Goal: Transaction & Acquisition: Purchase product/service

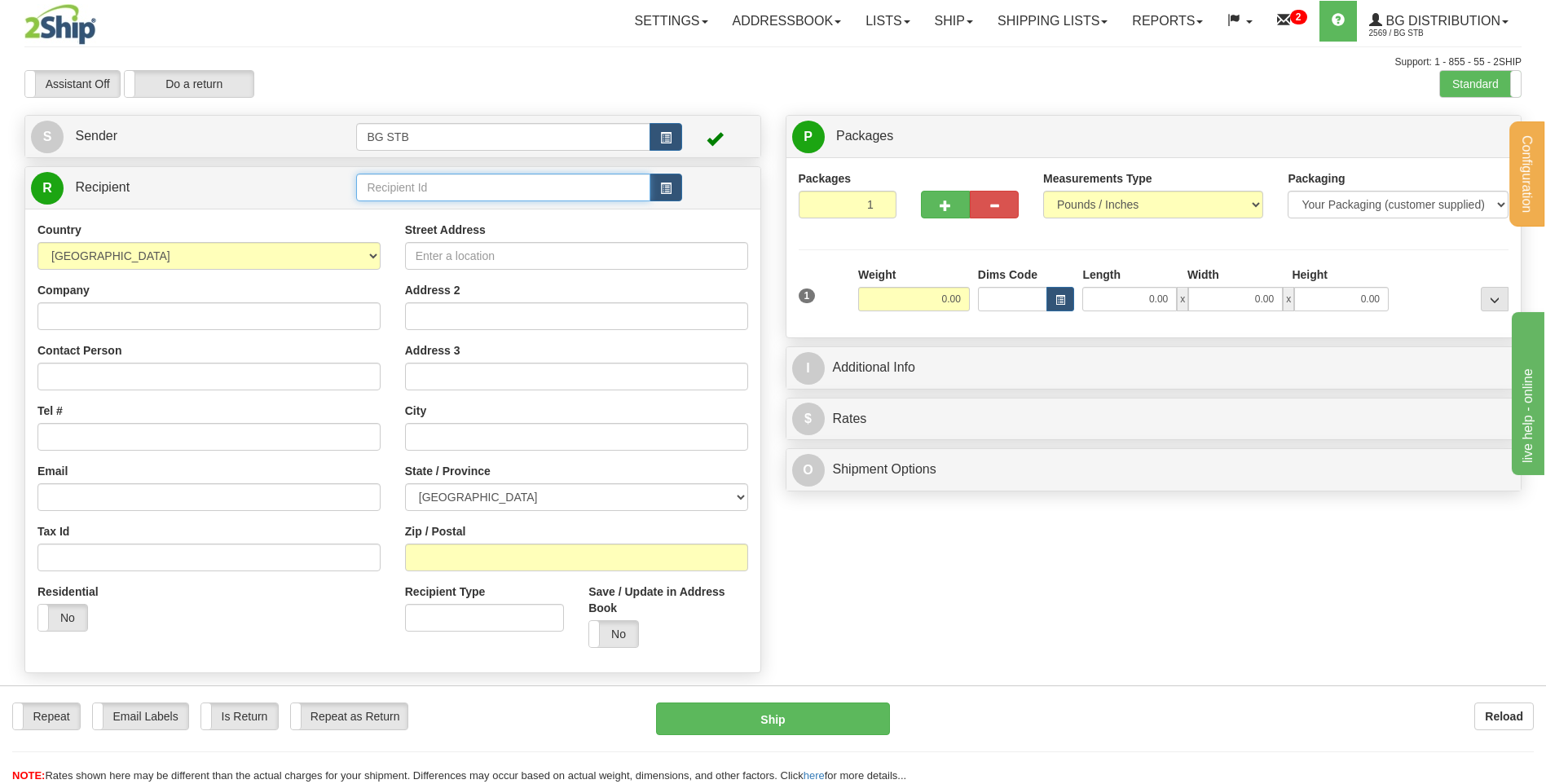
click at [442, 192] on input "text" at bounding box center [503, 188] width 294 height 28
type input "7"
type input "4075"
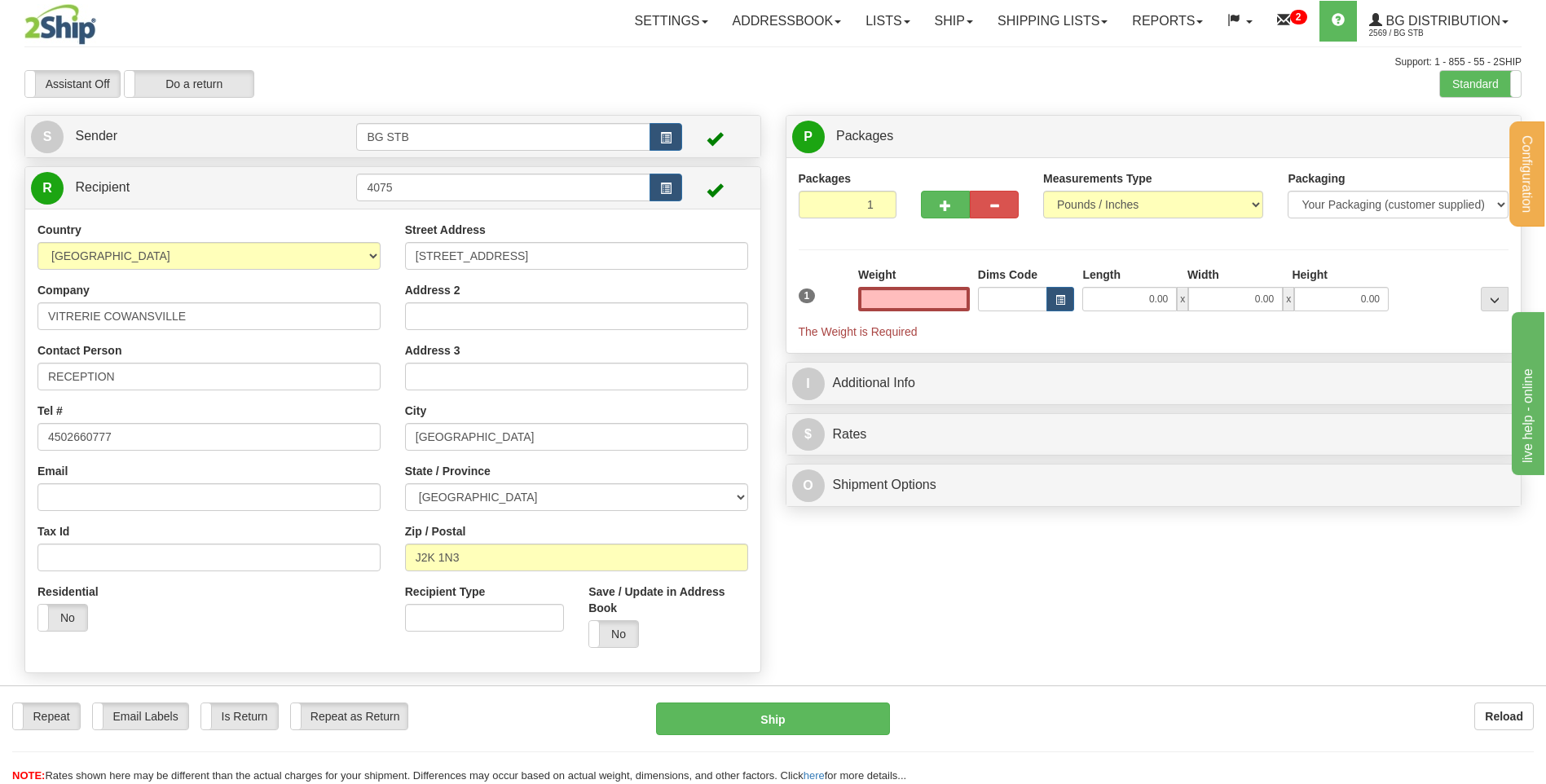
type input "0.00"
click at [813, 299] on input "0.00" at bounding box center [914, 299] width 112 height 25
type input "0.00"
click at [813, 200] on button "button" at bounding box center [945, 204] width 49 height 28
type input "2"
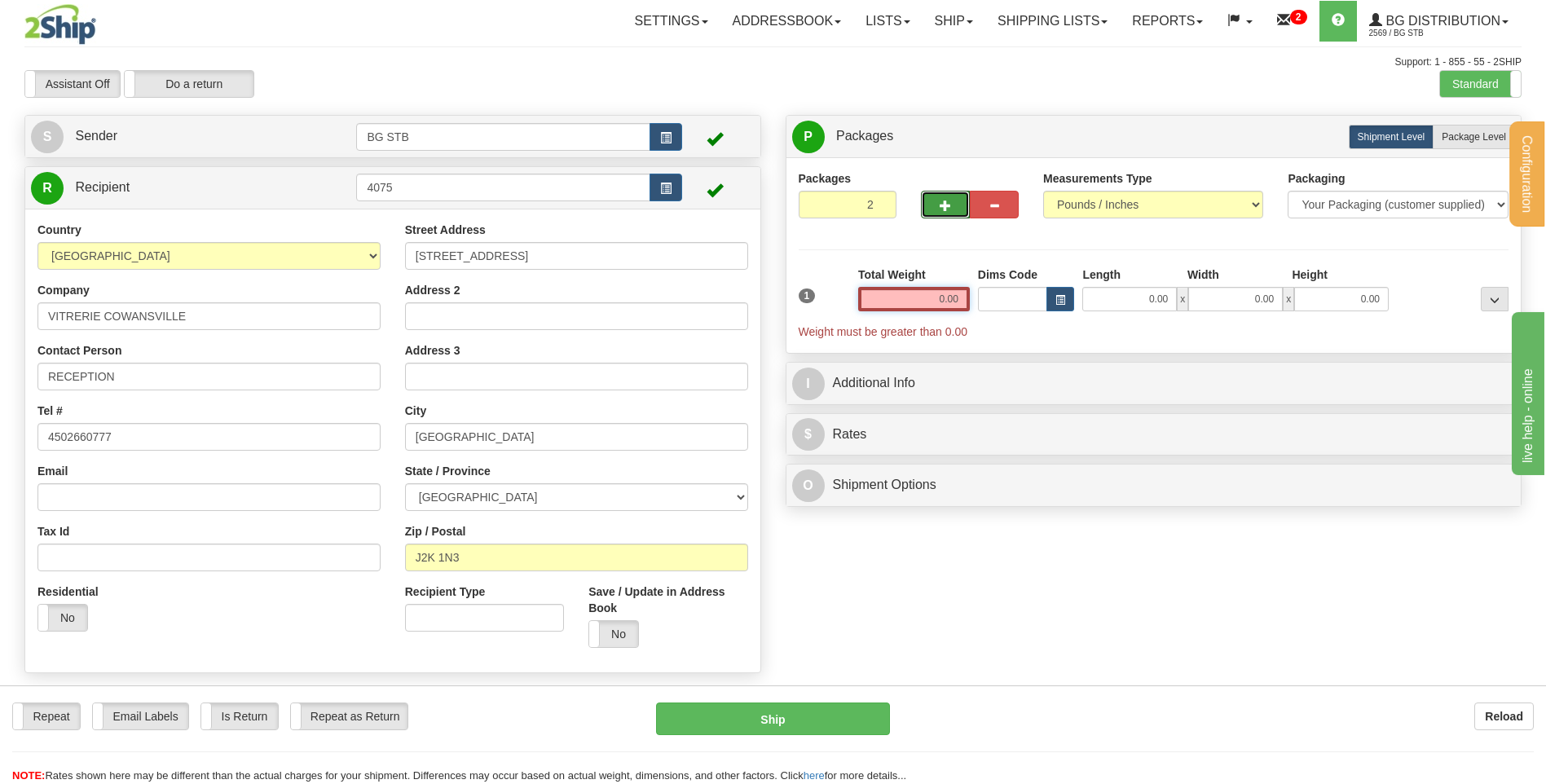
click at [813, 299] on input "0.00" at bounding box center [914, 299] width 112 height 25
type input "20.00"
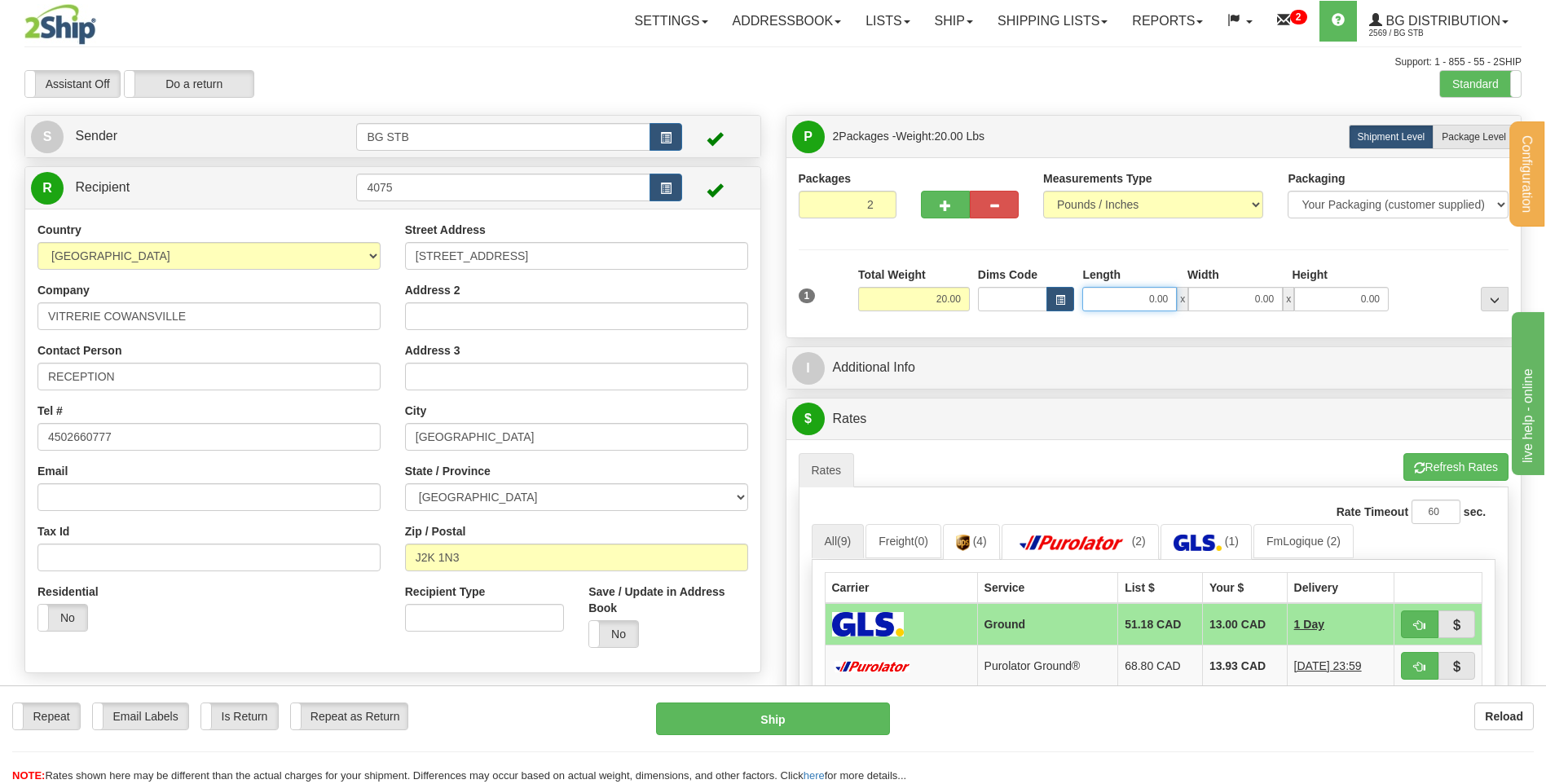
click at [813, 298] on input "0.00" at bounding box center [1129, 299] width 94 height 25
type input "19.00"
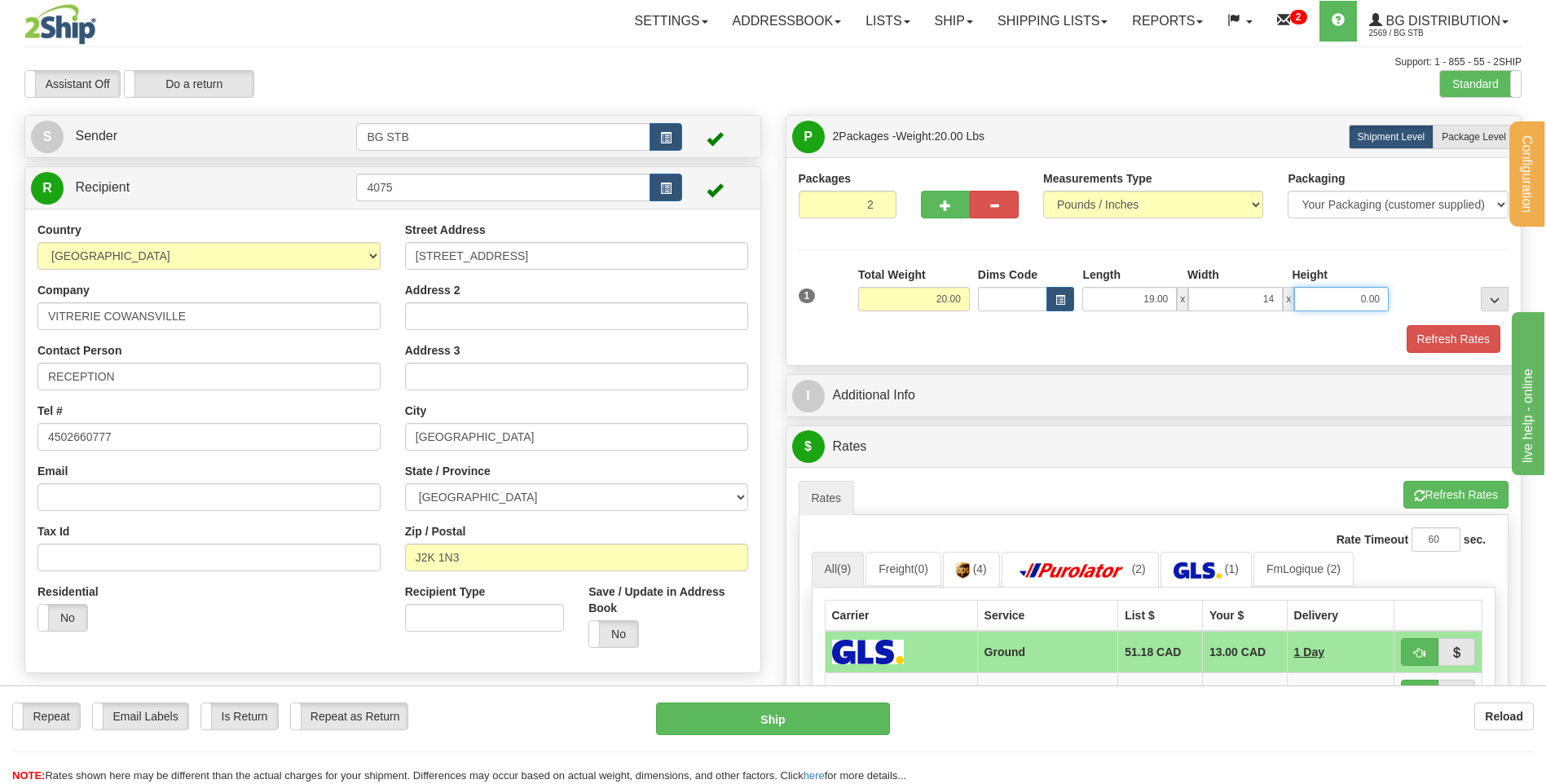
type input "14.00"
type input "8.00"
click at [813, 137] on span "Package Level" at bounding box center [1474, 137] width 64 height 11
radio input "true"
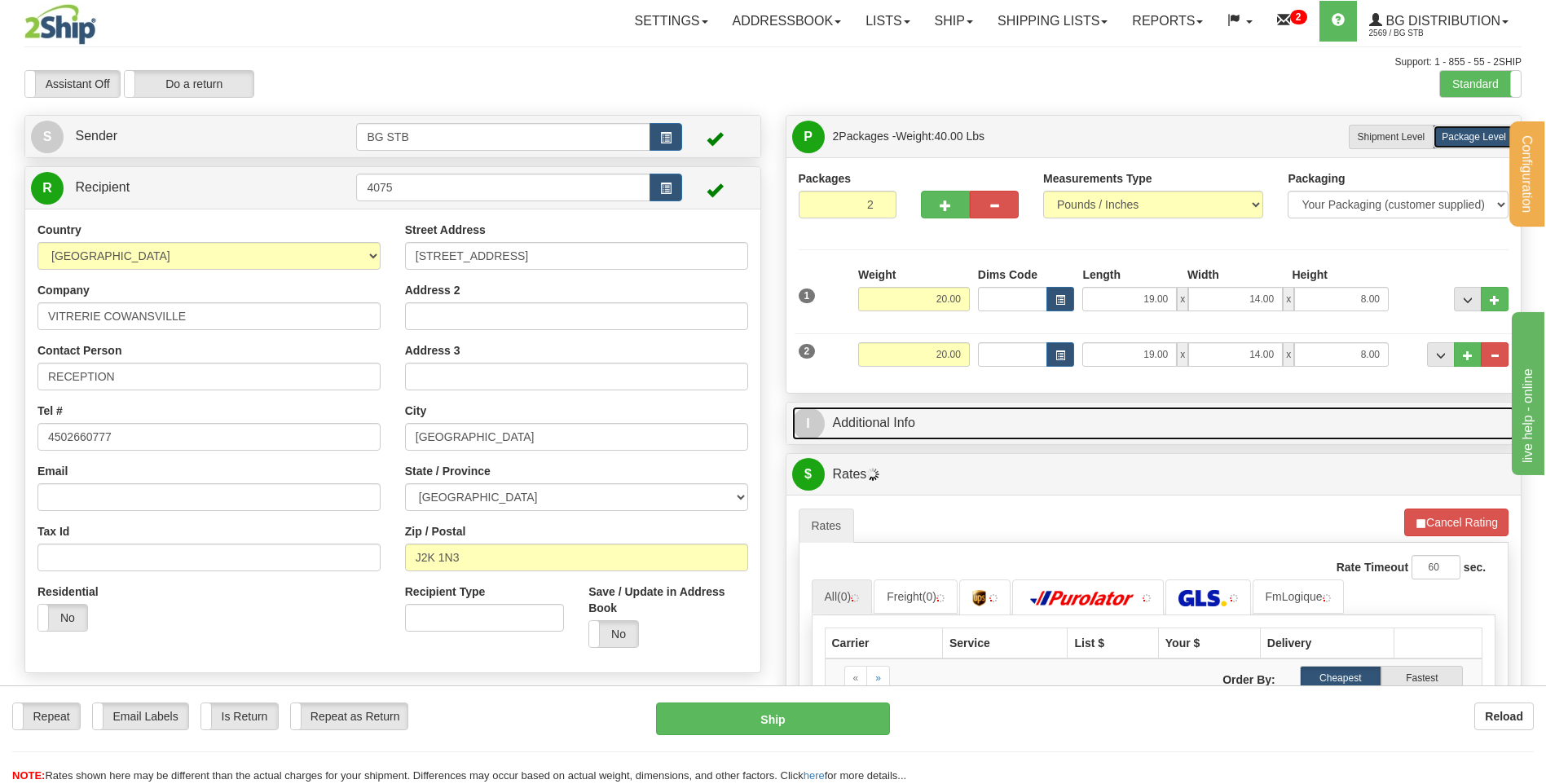
click at [813, 410] on link "I Additional Info" at bounding box center [1154, 423] width 724 height 33
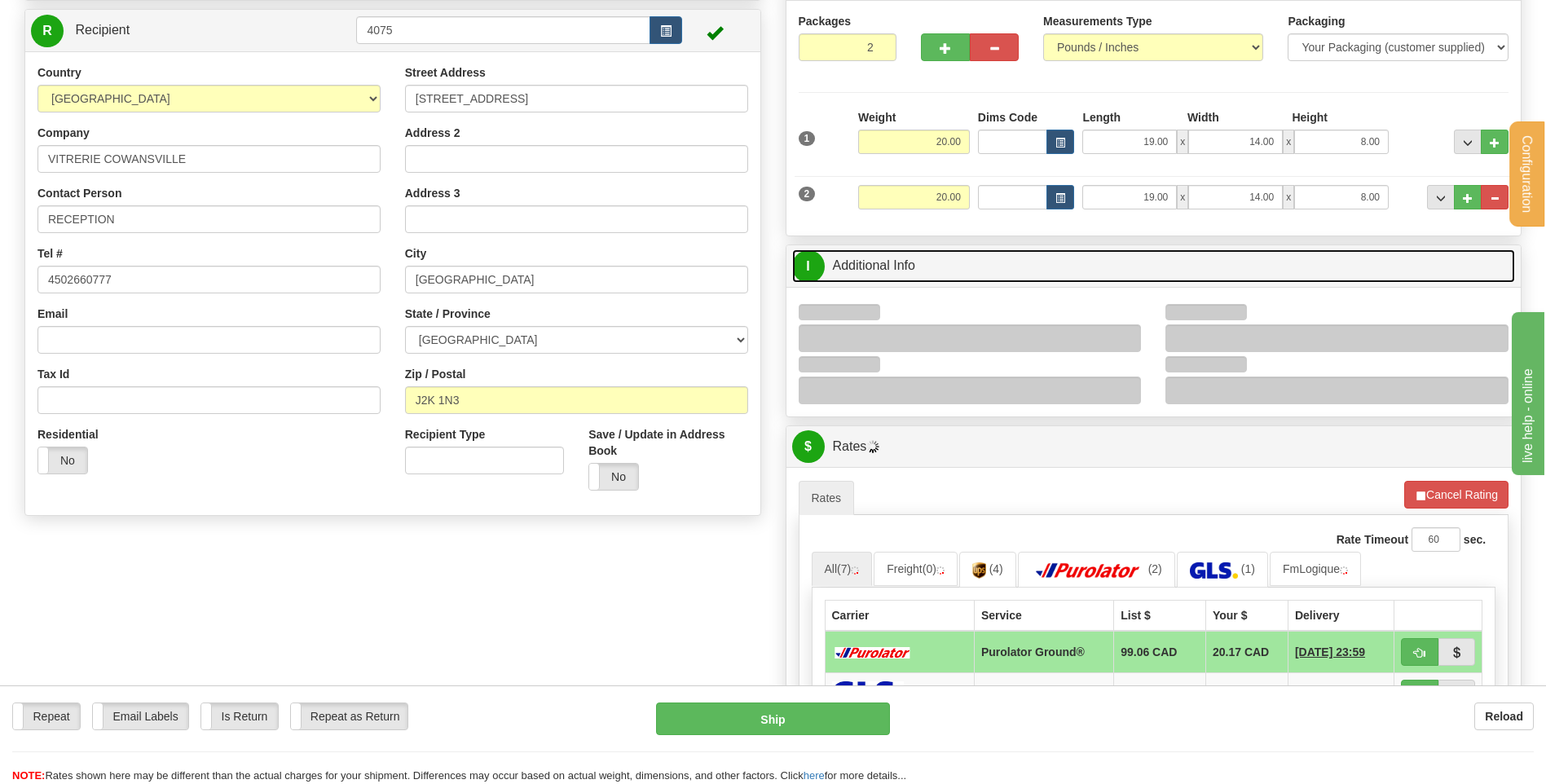
scroll to position [244, 0]
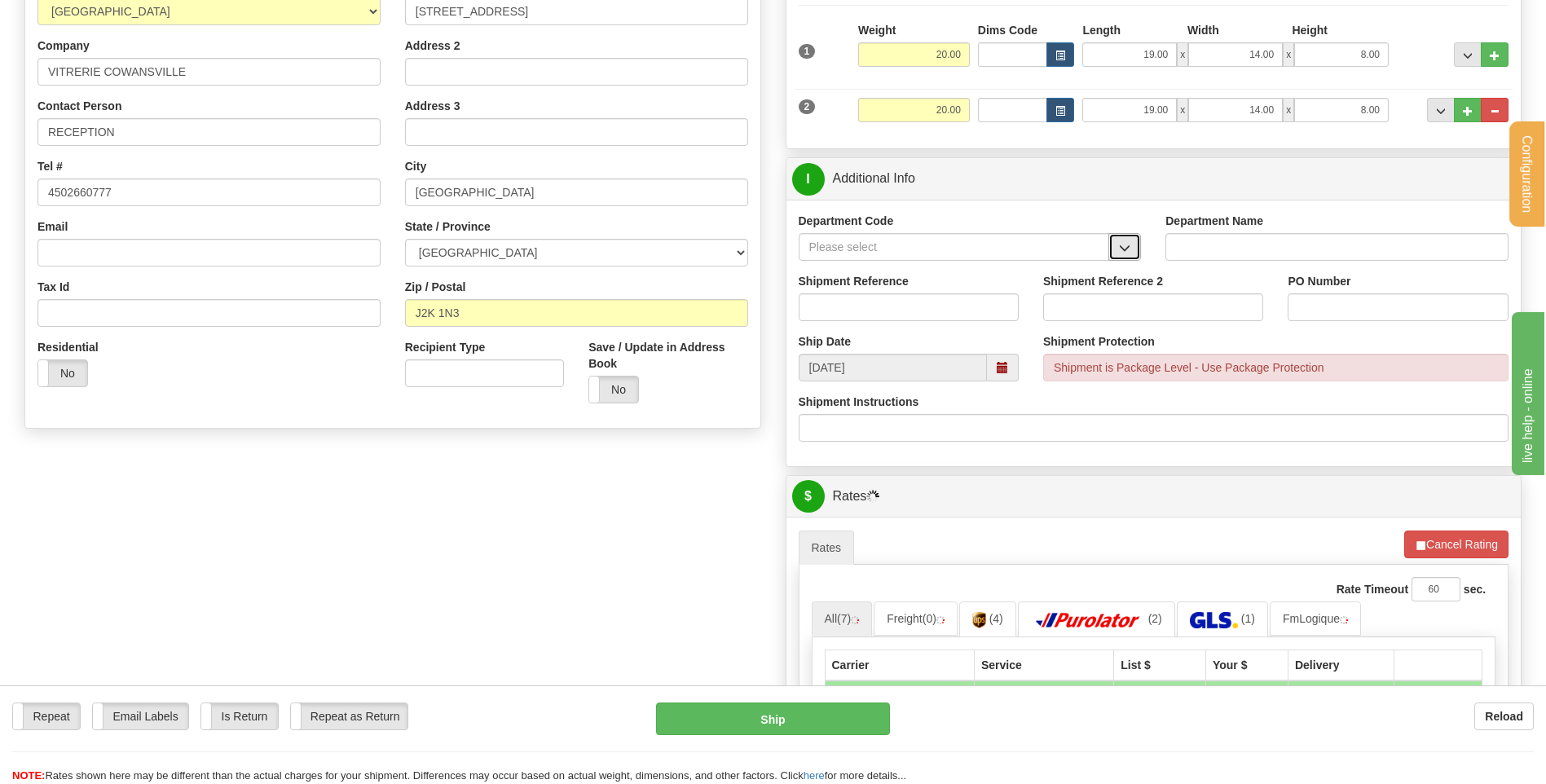
click at [813, 250] on button "button" at bounding box center [1124, 247] width 32 height 28
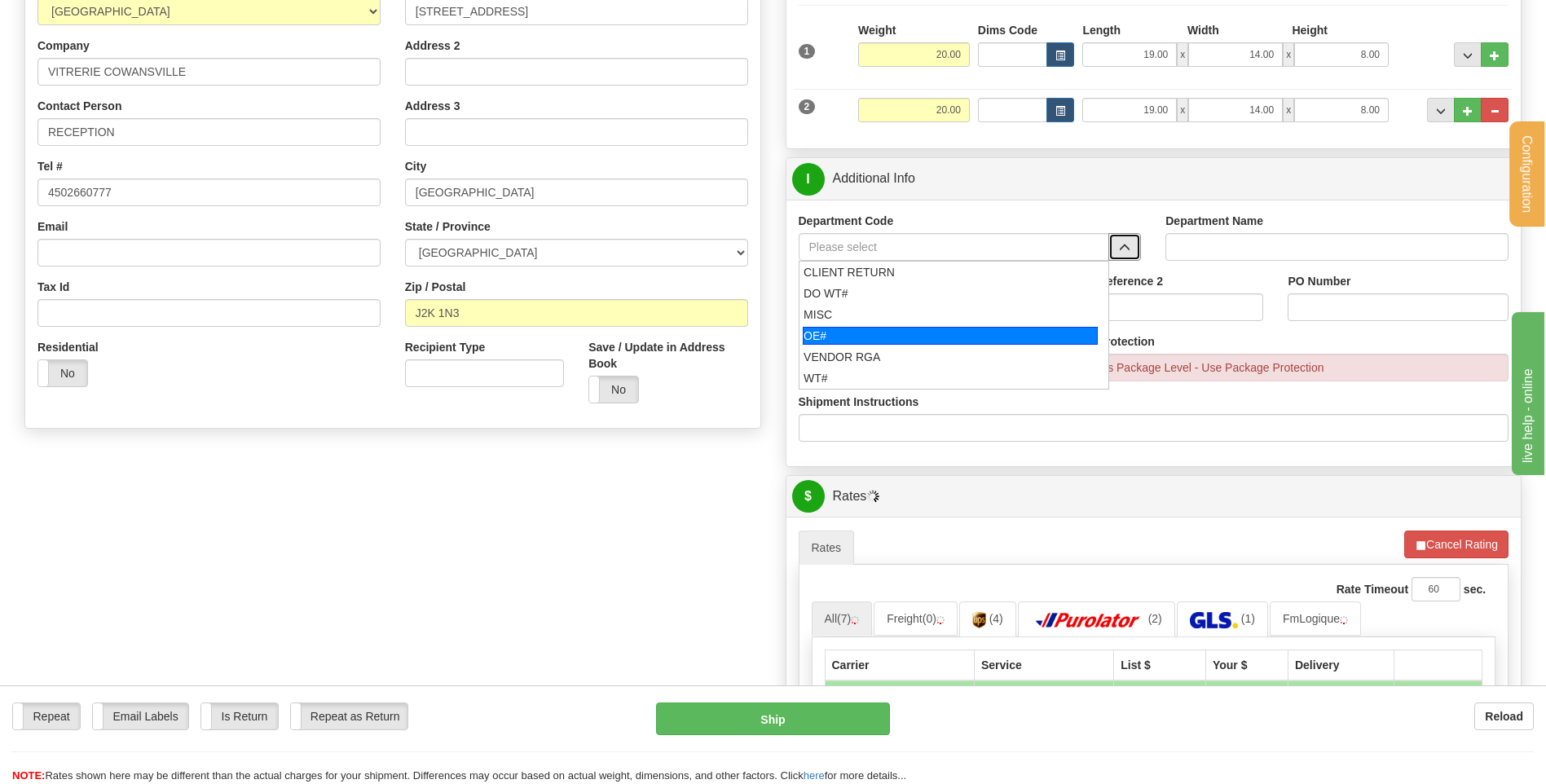
click at [813, 331] on div "OE#" at bounding box center [950, 335] width 295 height 18
type input "OE#"
type input "ORDERS"
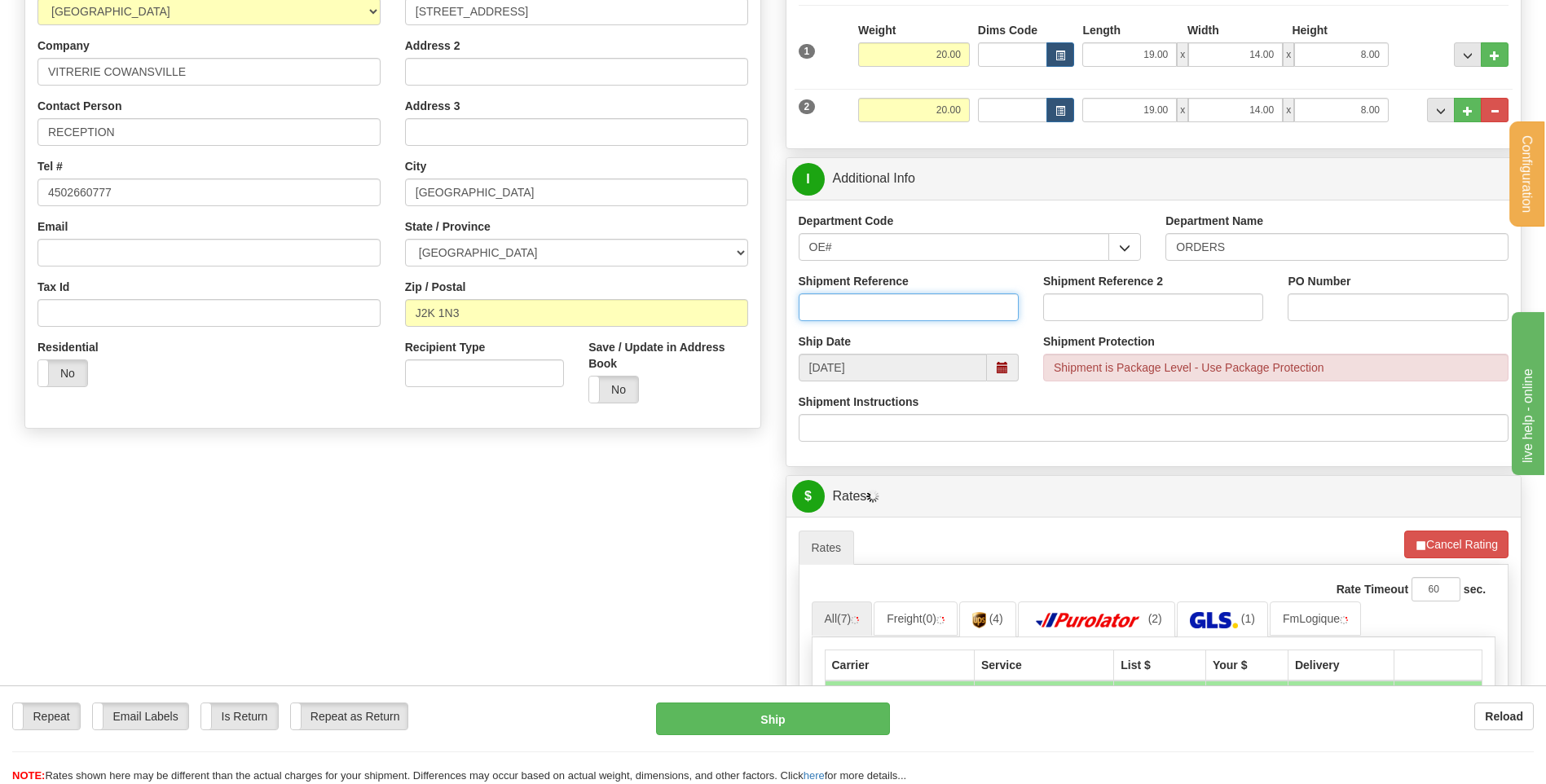
click at [813, 311] on input "Shipment Reference" at bounding box center [908, 307] width 220 height 28
type input "80005699-00"
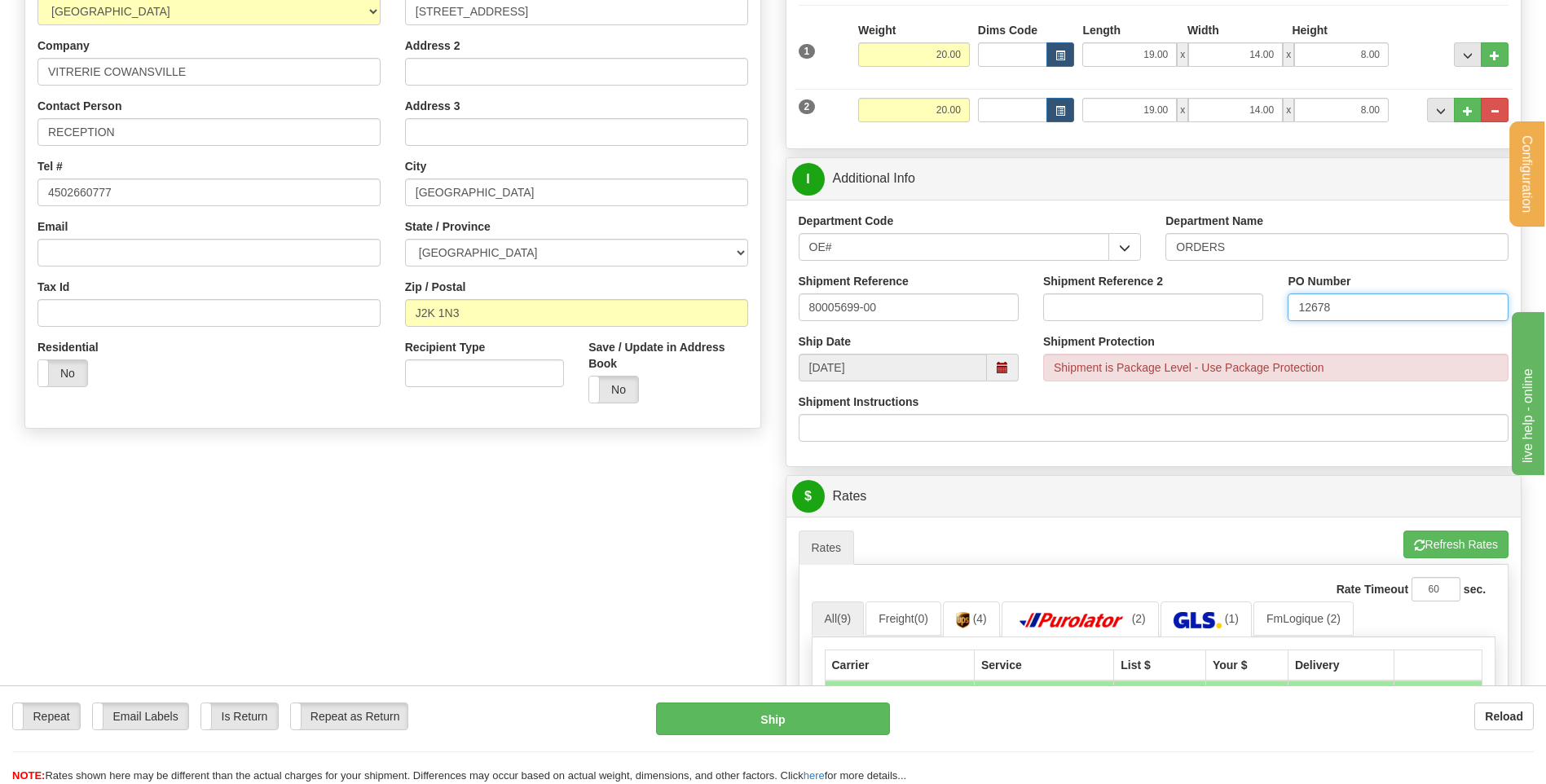
type input "12678"
drag, startPoint x: 1078, startPoint y: 112, endPoint x: 1205, endPoint y: 100, distance: 127.6
click at [813, 106] on div "2 Weight 20.00 Dims Code Length Width Height" at bounding box center [1153, 108] width 719 height 54
type input "37.00"
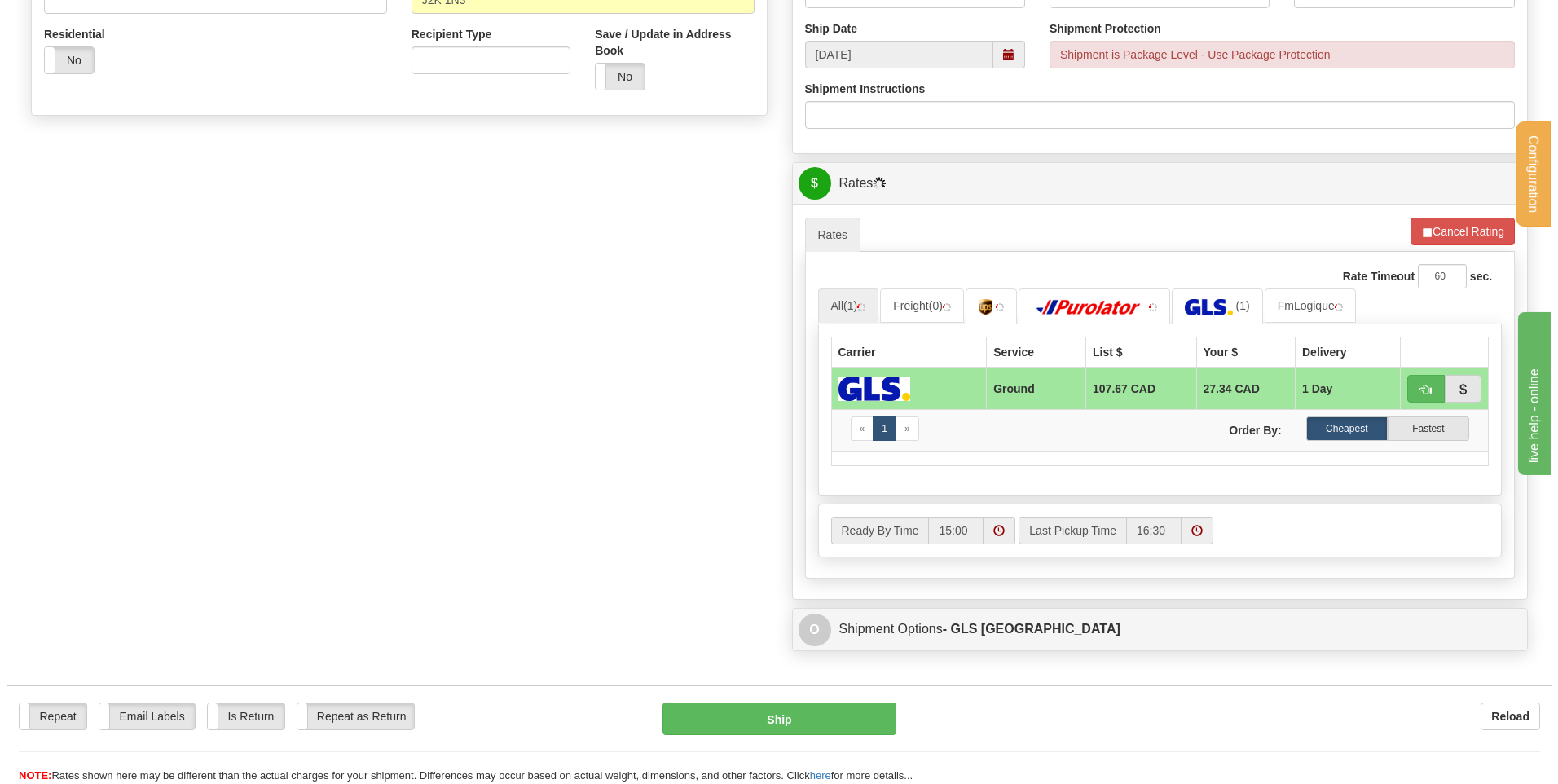
scroll to position [570, 0]
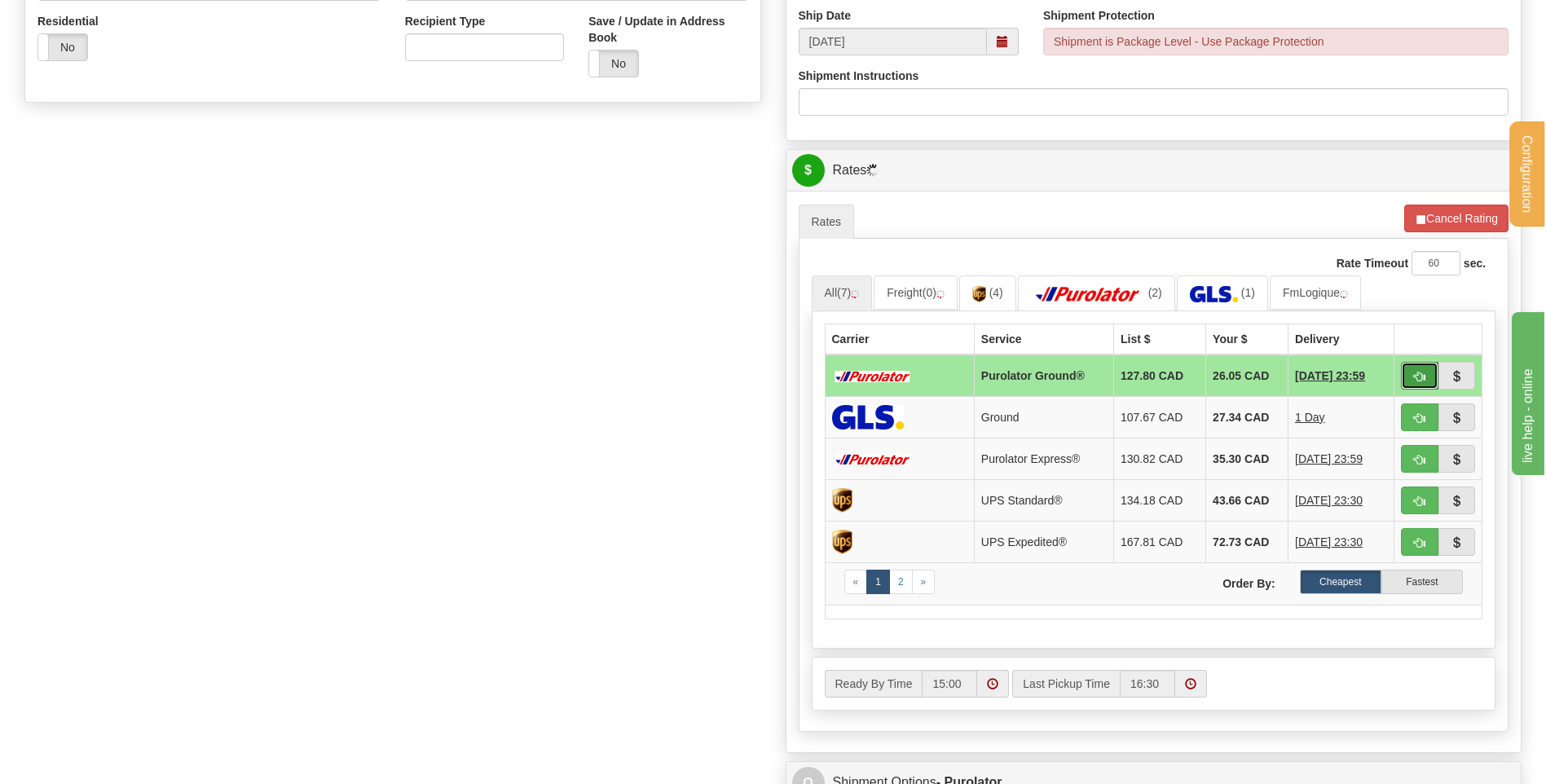
click at [813, 372] on button "button" at bounding box center [1420, 375] width 37 height 28
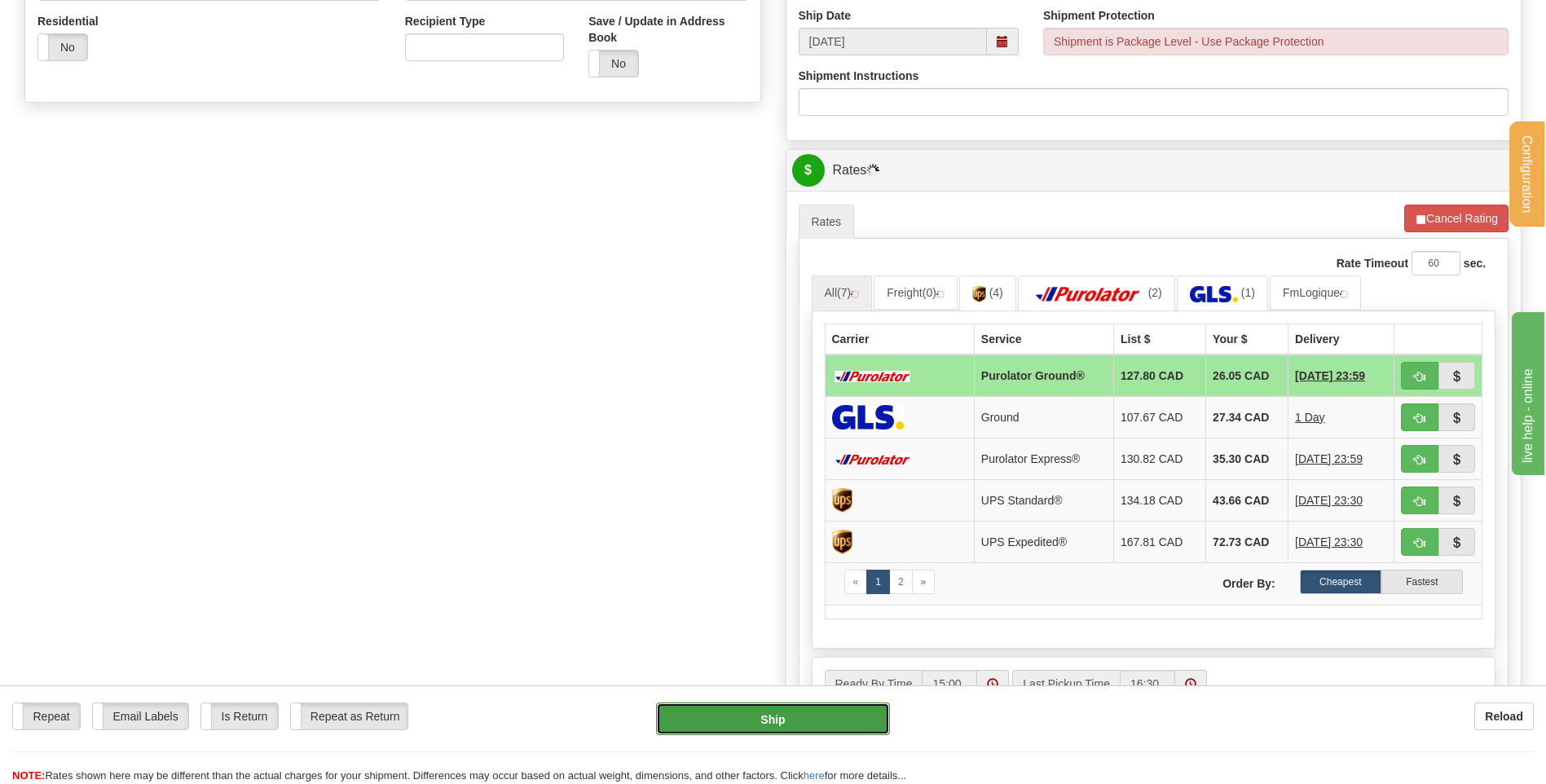
click at [789, 560] on button "Ship" at bounding box center [772, 719] width 233 height 32
type input "260"
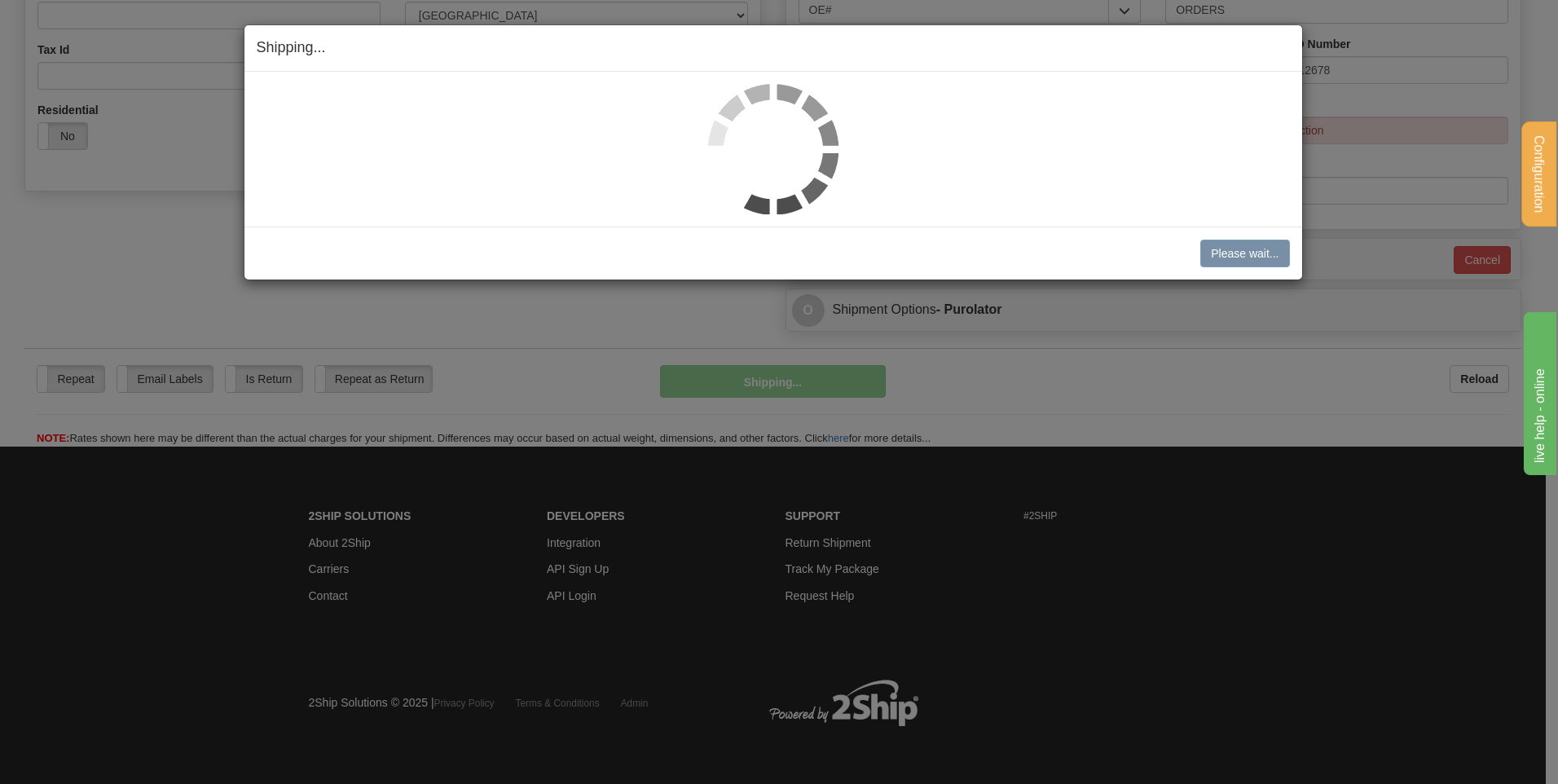
scroll to position [474, 0]
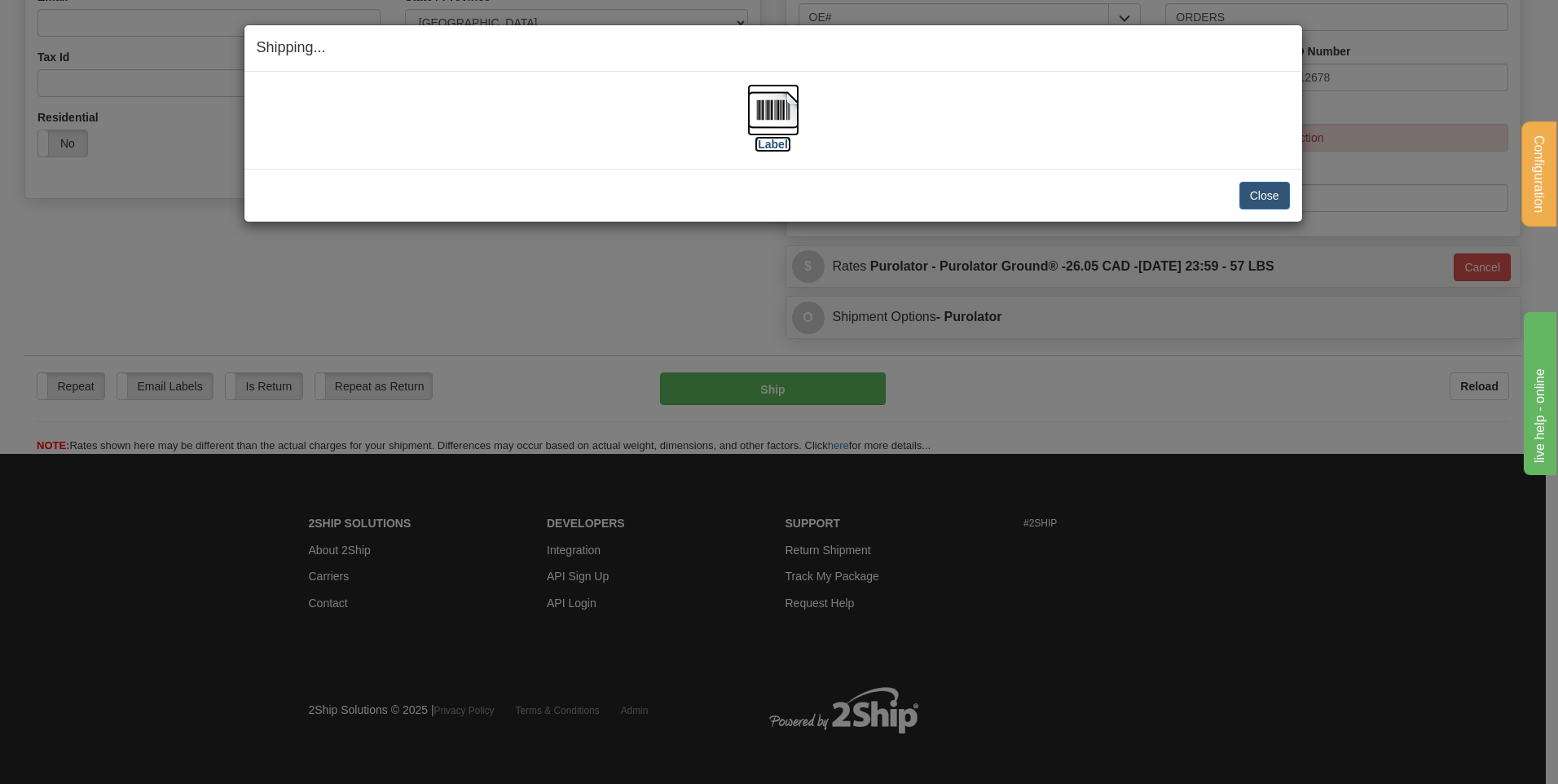
click at [754, 94] on img at bounding box center [773, 109] width 52 height 52
click at [813, 193] on button "Close" at bounding box center [1265, 195] width 51 height 28
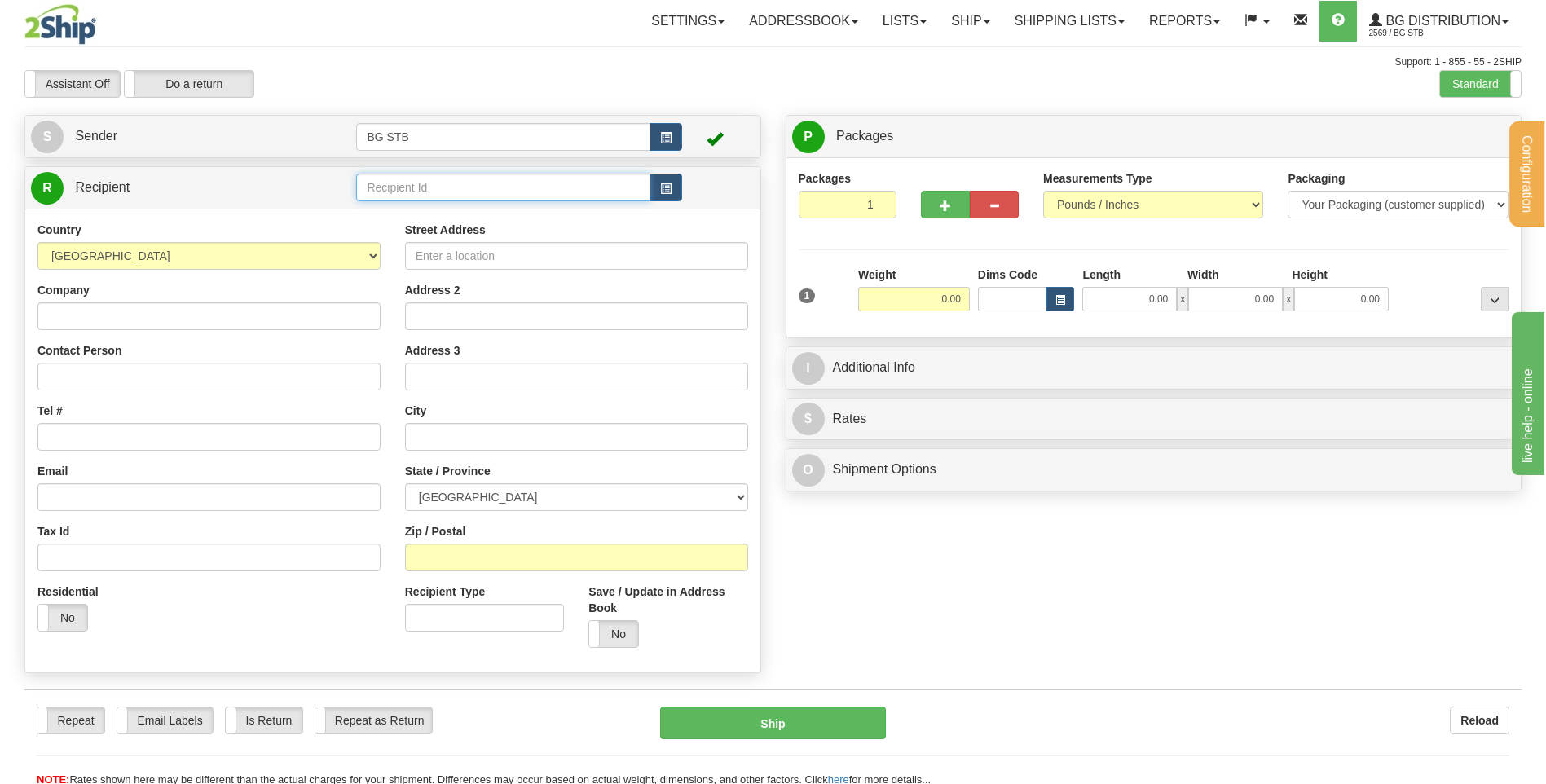
click at [505, 182] on input "text" at bounding box center [503, 188] width 294 height 28
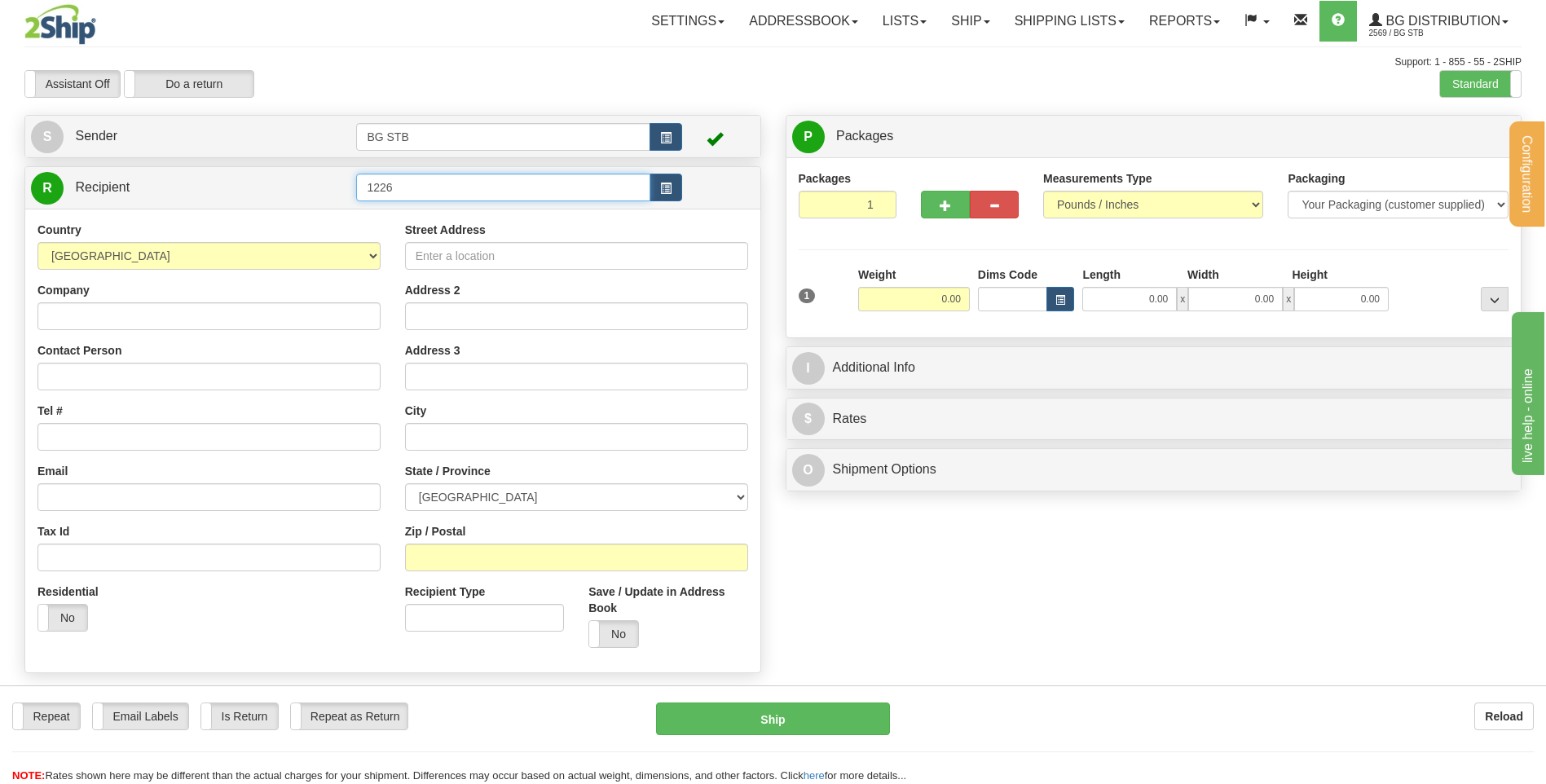
type input "1226"
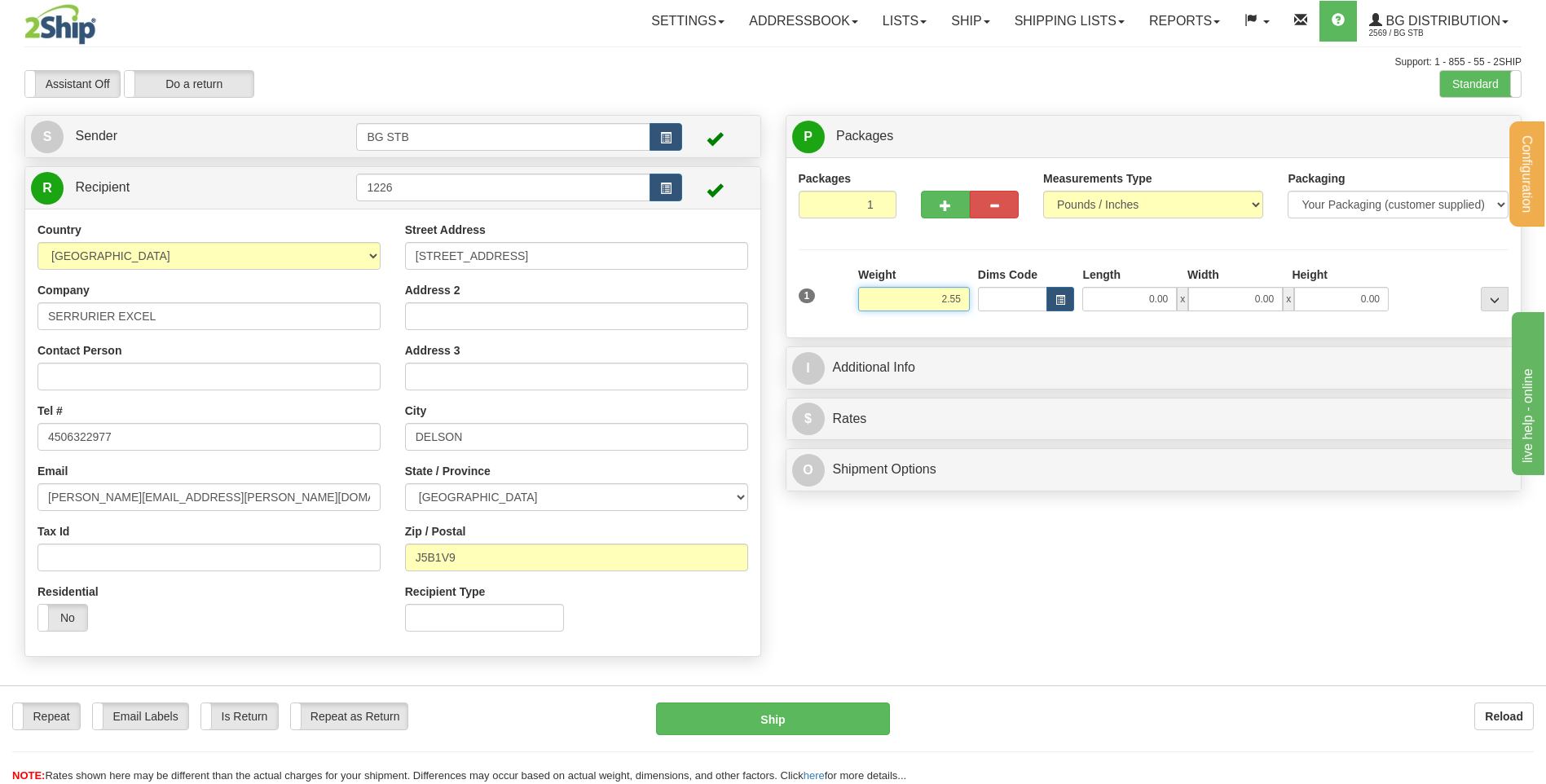
type input "2.55"
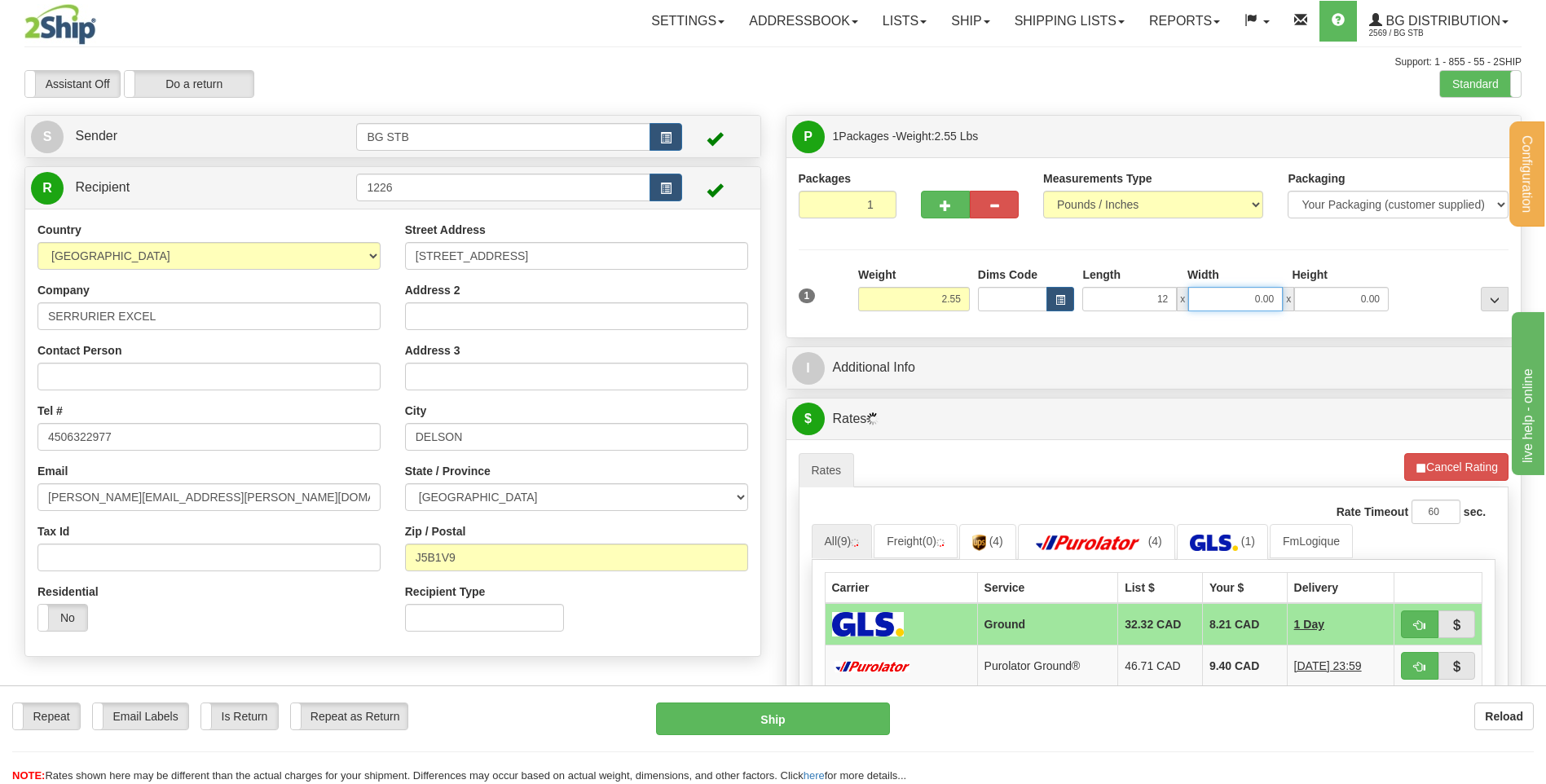
type input "12.00"
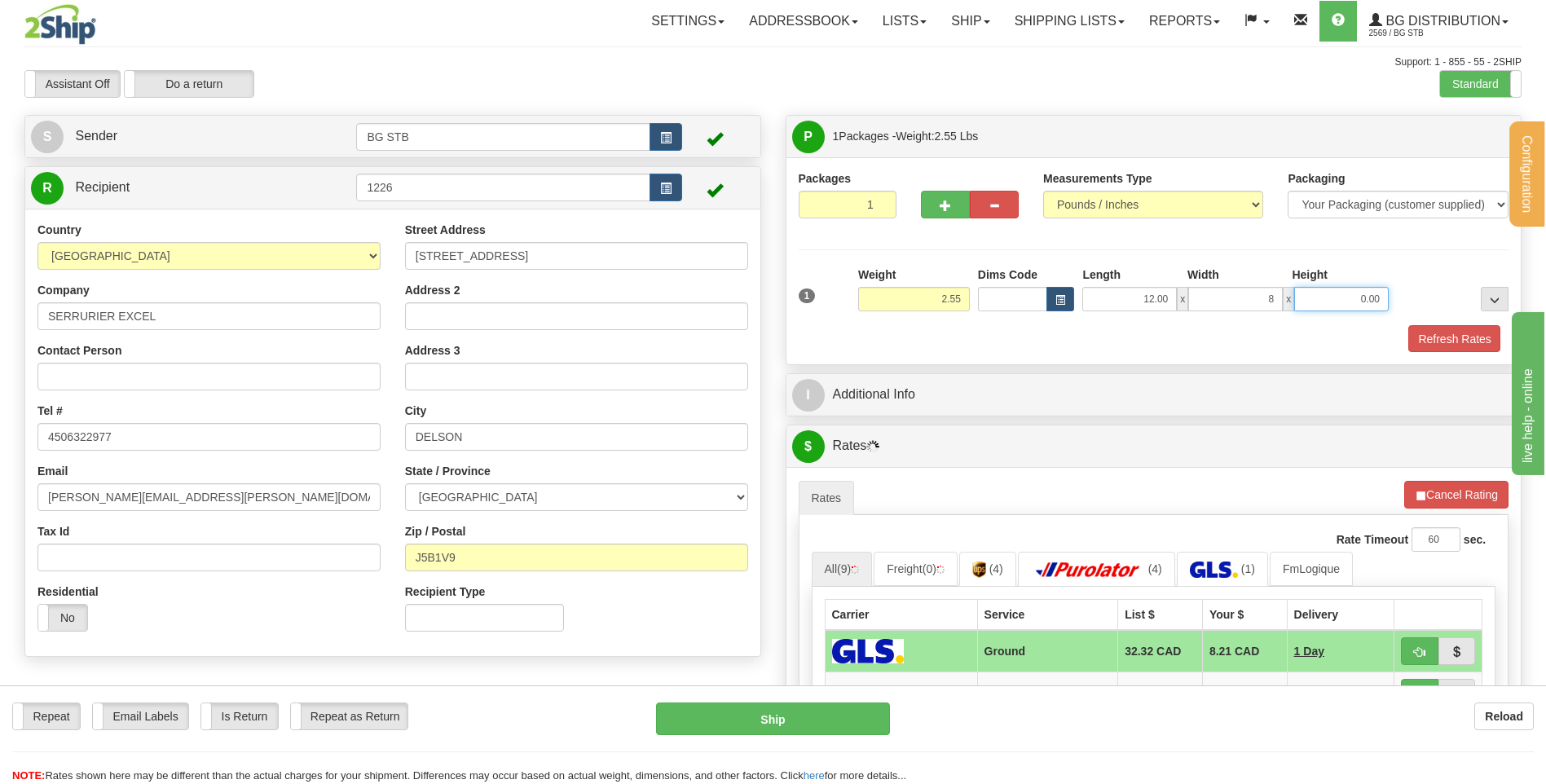
type input "8.00"
type input "6.00"
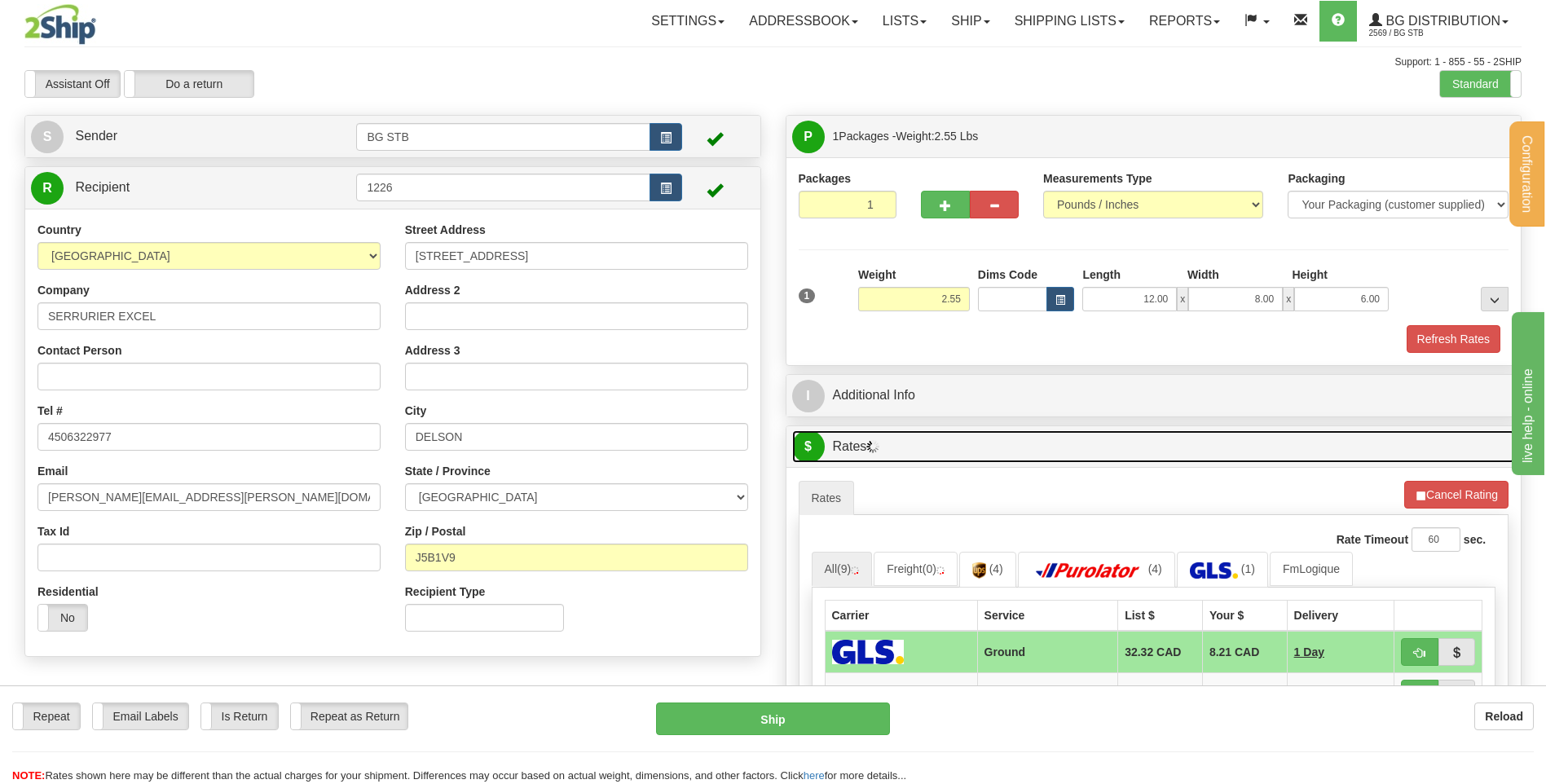
drag, startPoint x: 920, startPoint y: 433, endPoint x: 921, endPoint y: 405, distance: 28.0
click at [920, 433] on link "$ Rates" at bounding box center [1154, 446] width 724 height 33
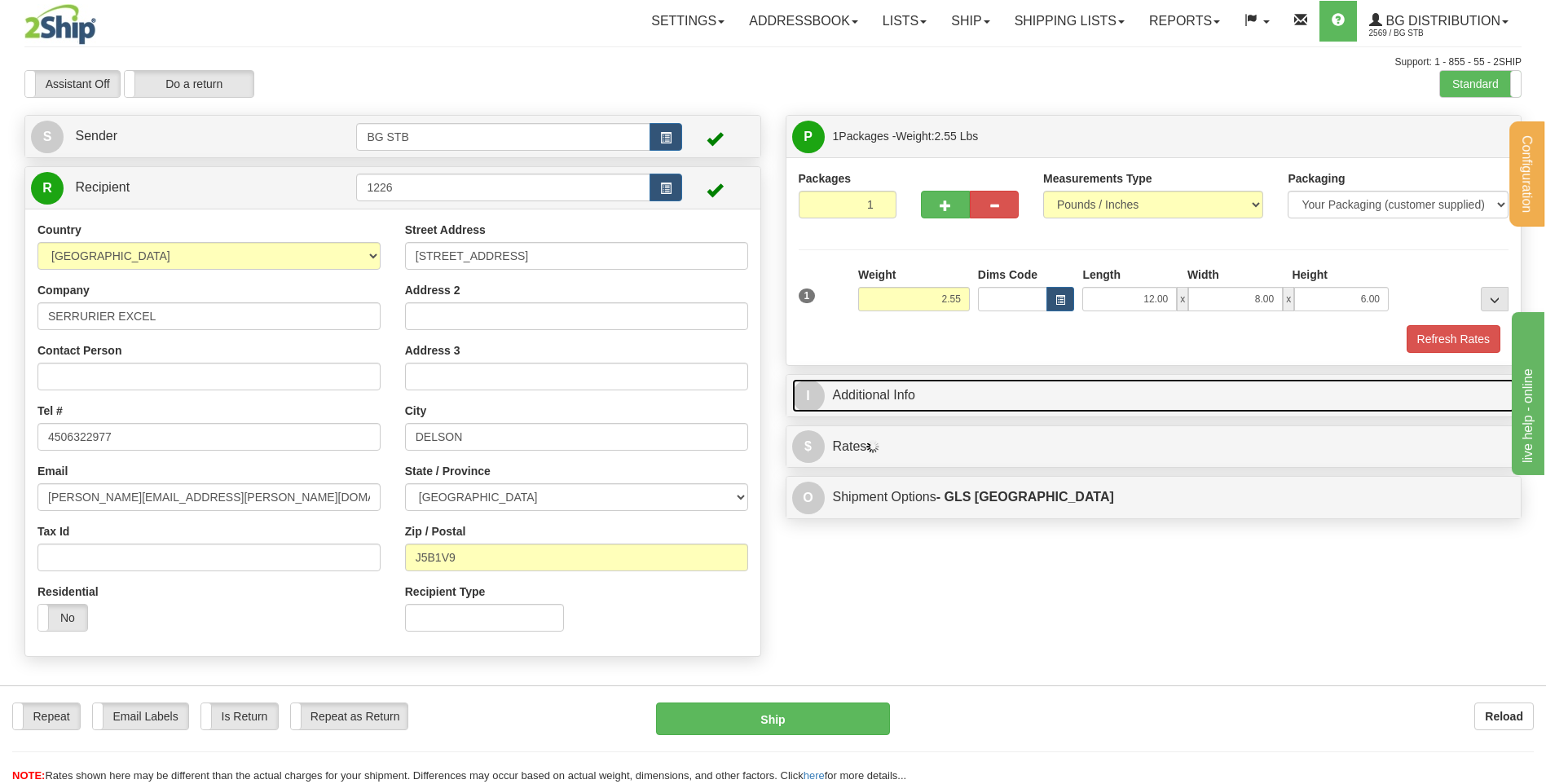
click at [921, 402] on link "I Additional Info" at bounding box center [1154, 395] width 724 height 33
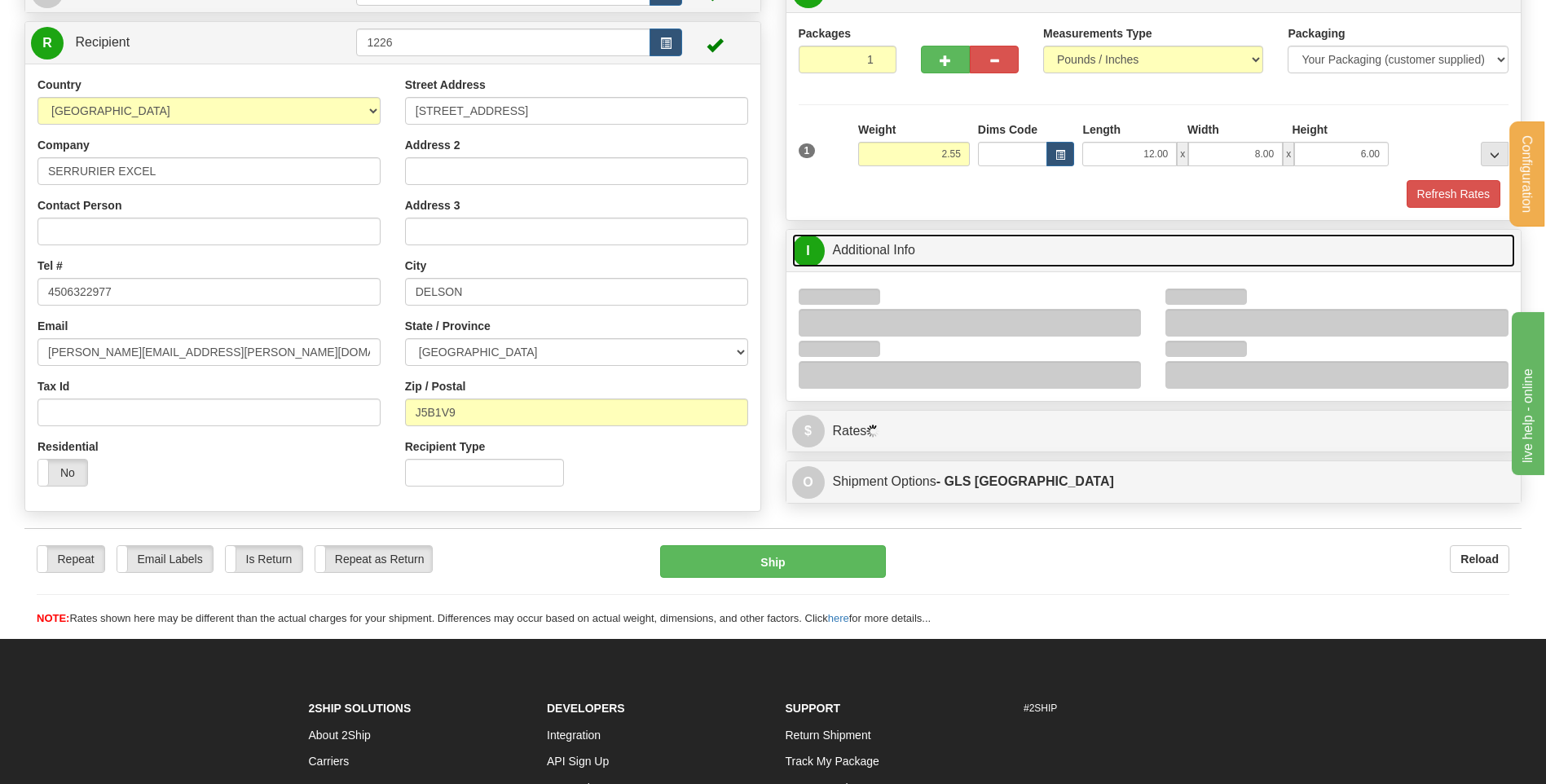
scroll to position [244, 0]
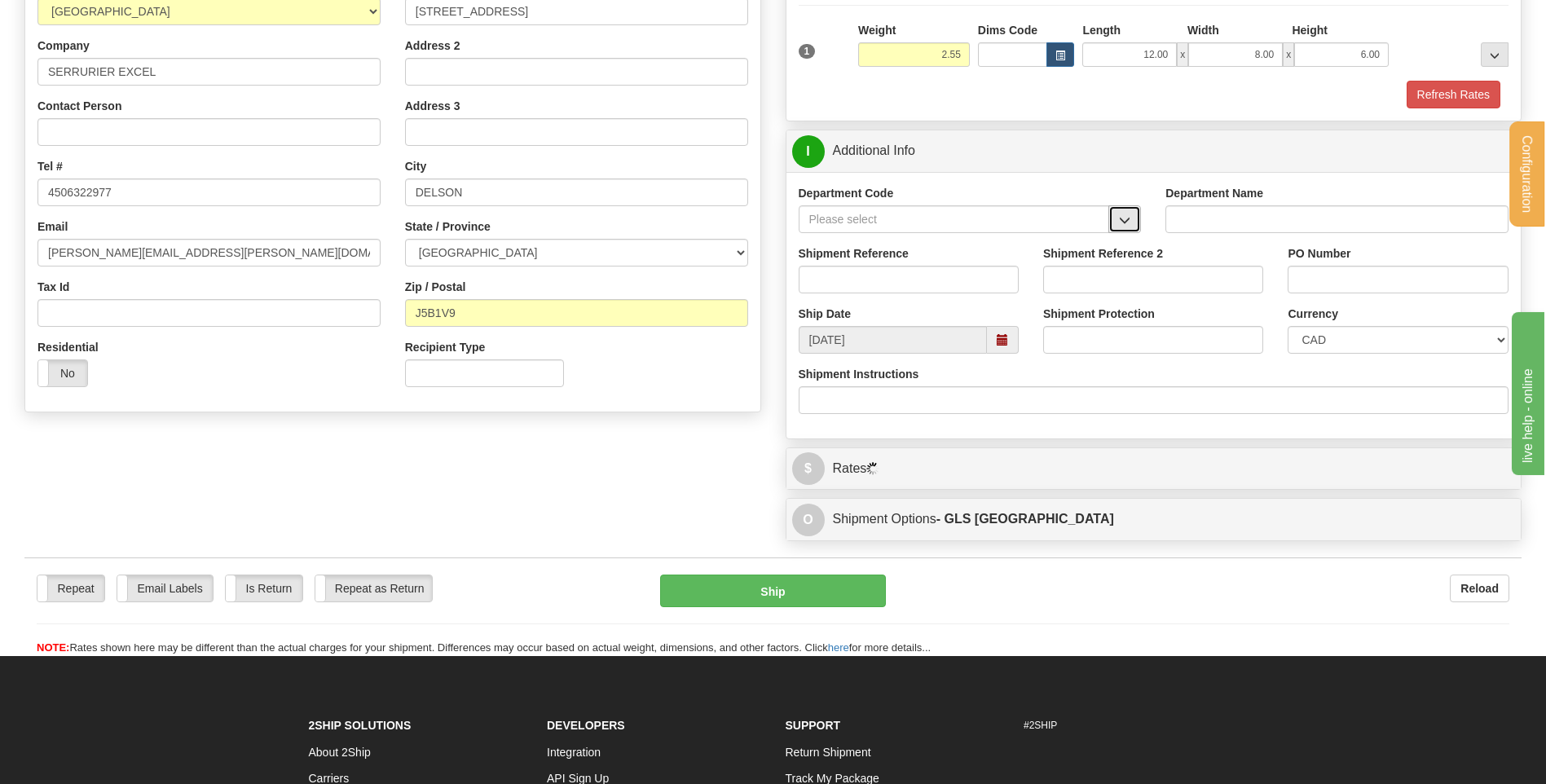
click at [1123, 229] on button "button" at bounding box center [1124, 219] width 32 height 28
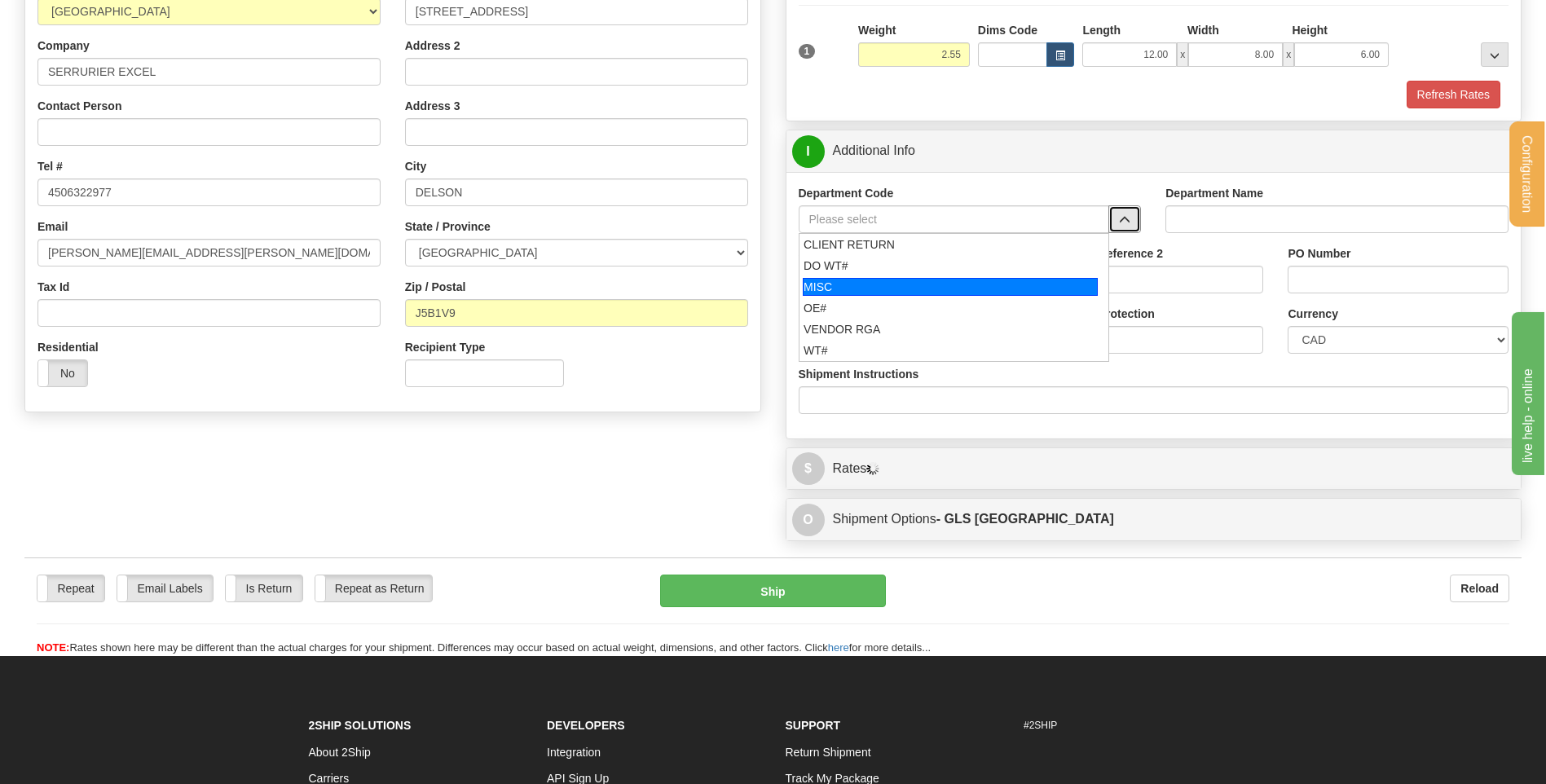
click at [842, 295] on div "MISC" at bounding box center [950, 286] width 295 height 18
type input "MISC"
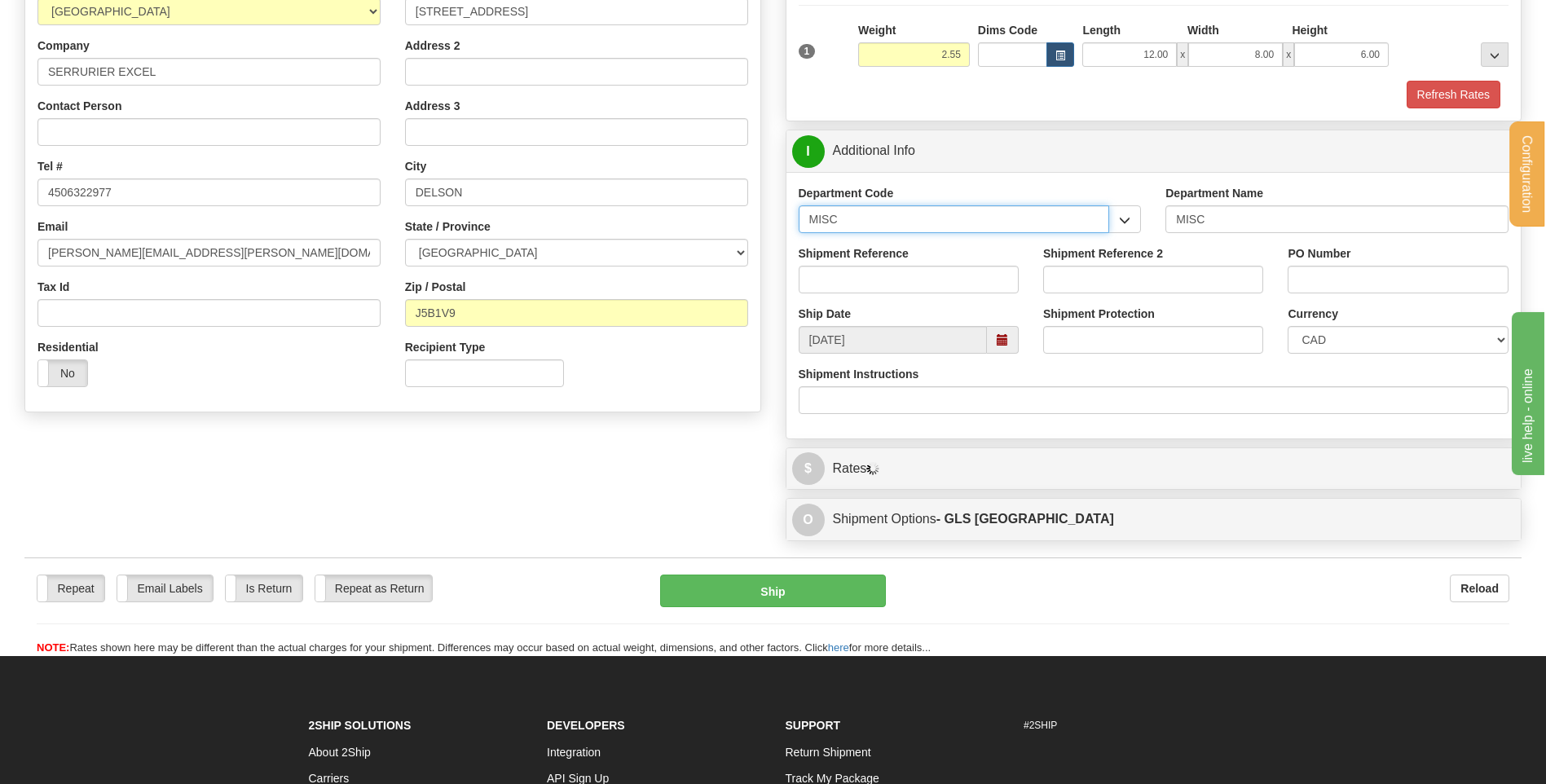
drag, startPoint x: 843, startPoint y: 229, endPoint x: 755, endPoint y: 236, distance: 88.3
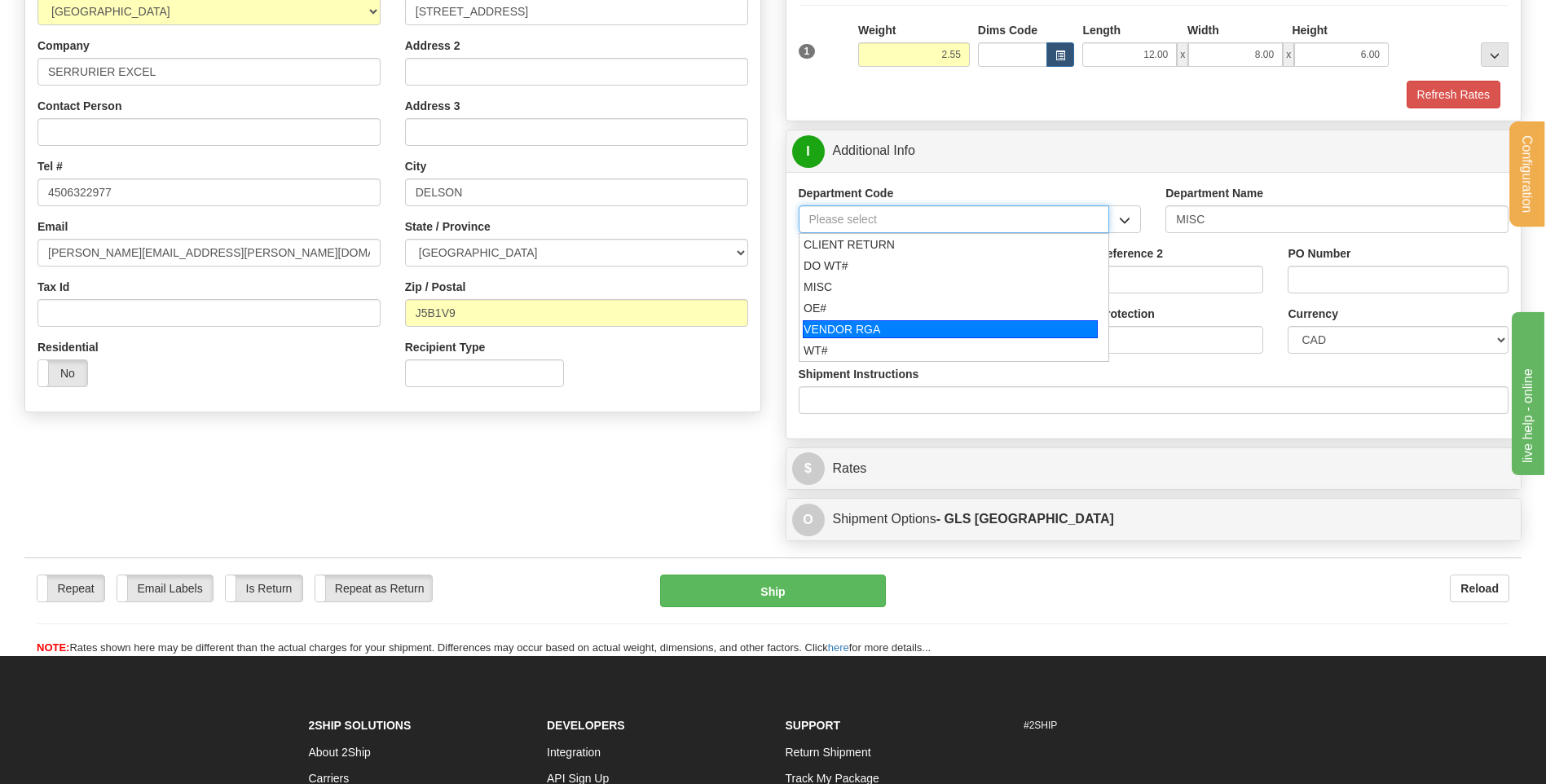
click at [869, 320] on div "VENDOR RGA" at bounding box center [950, 328] width 295 height 18
type input "VENDOR RGA"
type input "VENDOR RETURNS"
type input "VENDOR RGA"
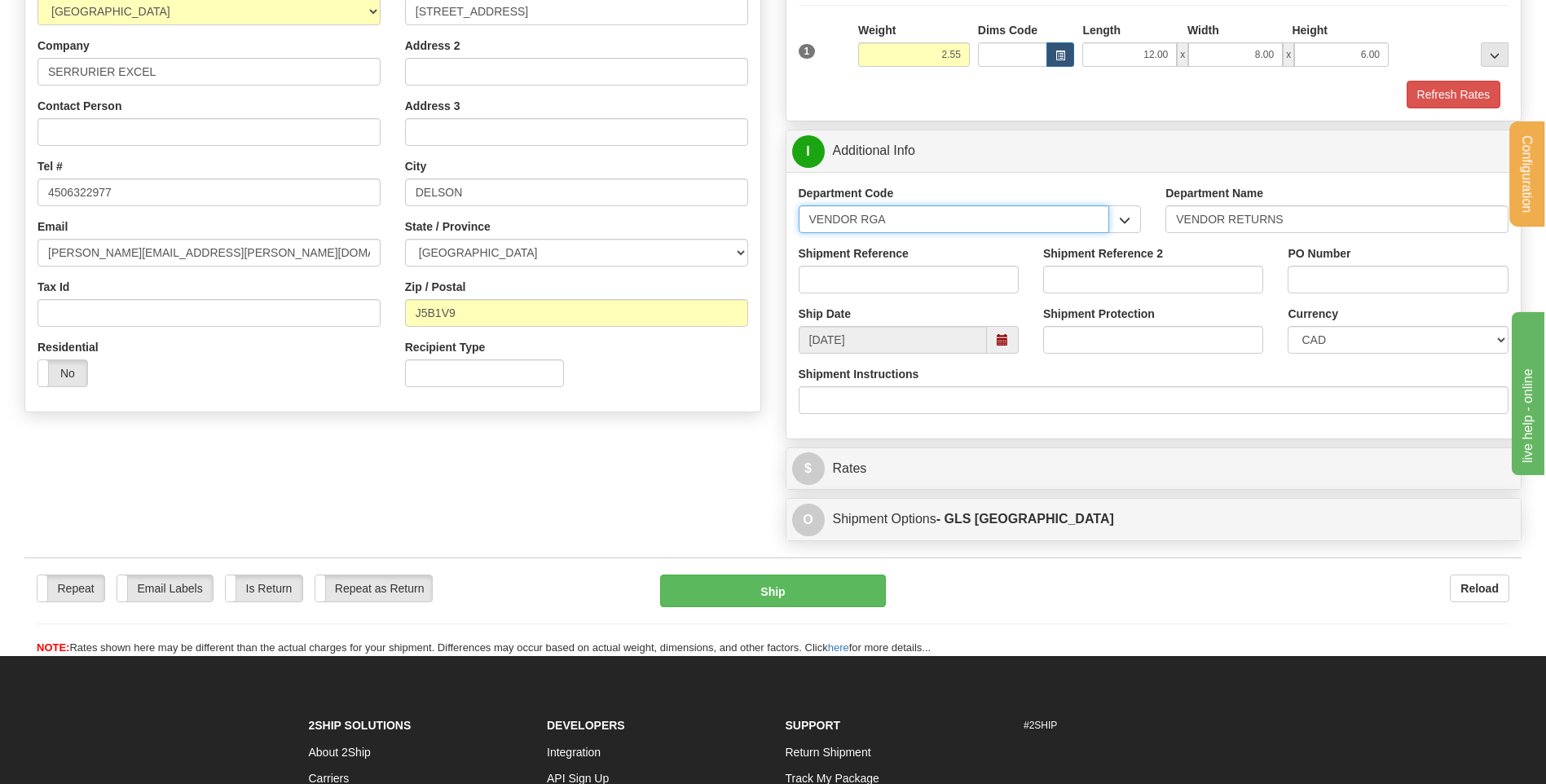
drag, startPoint x: 894, startPoint y: 218, endPoint x: 715, endPoint y: 207, distance: 179.3
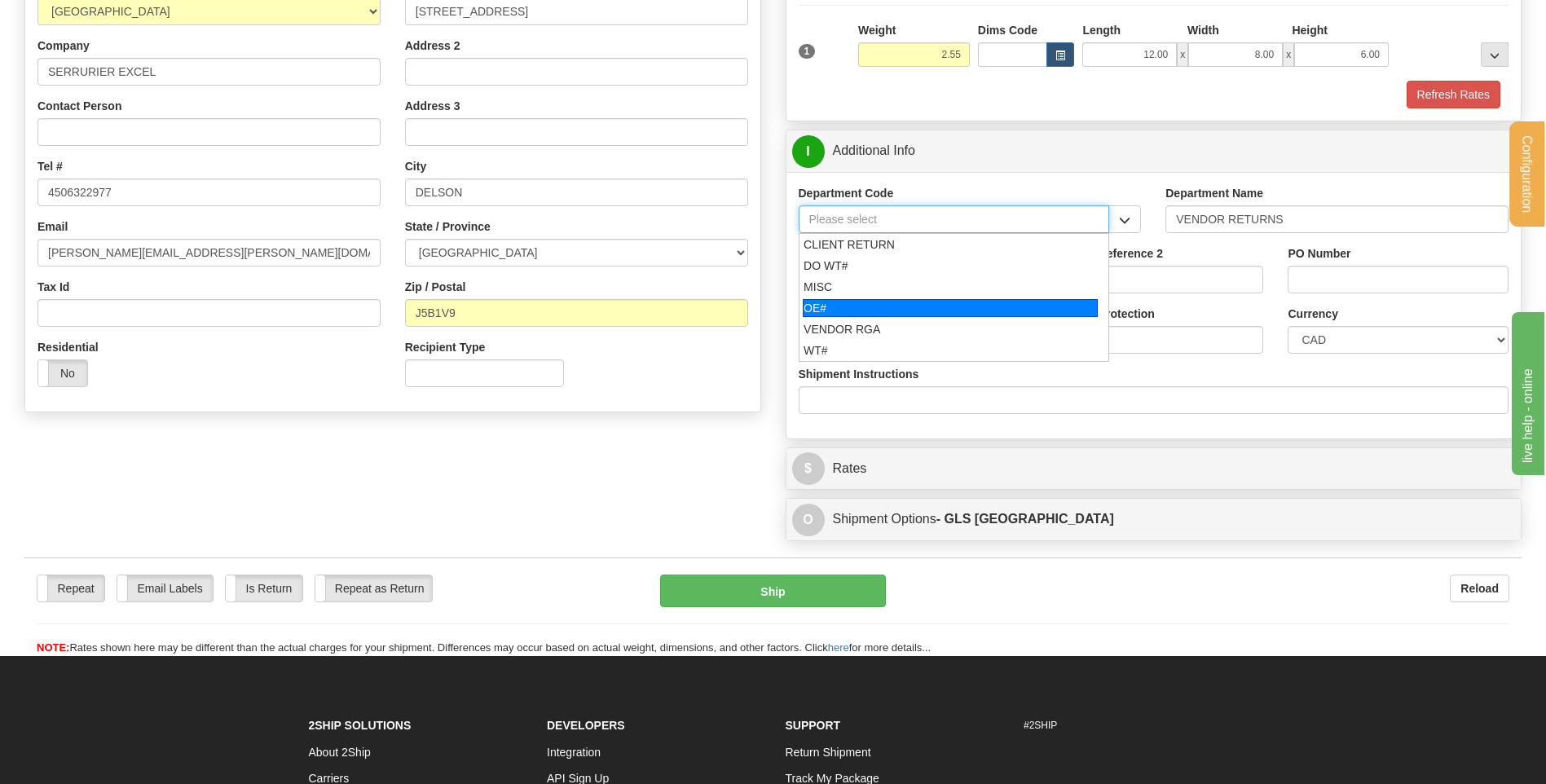
click at [831, 299] on div "OE#" at bounding box center [950, 307] width 295 height 18
type input "OE#"
type input "ORDERS"
type input "OE#"
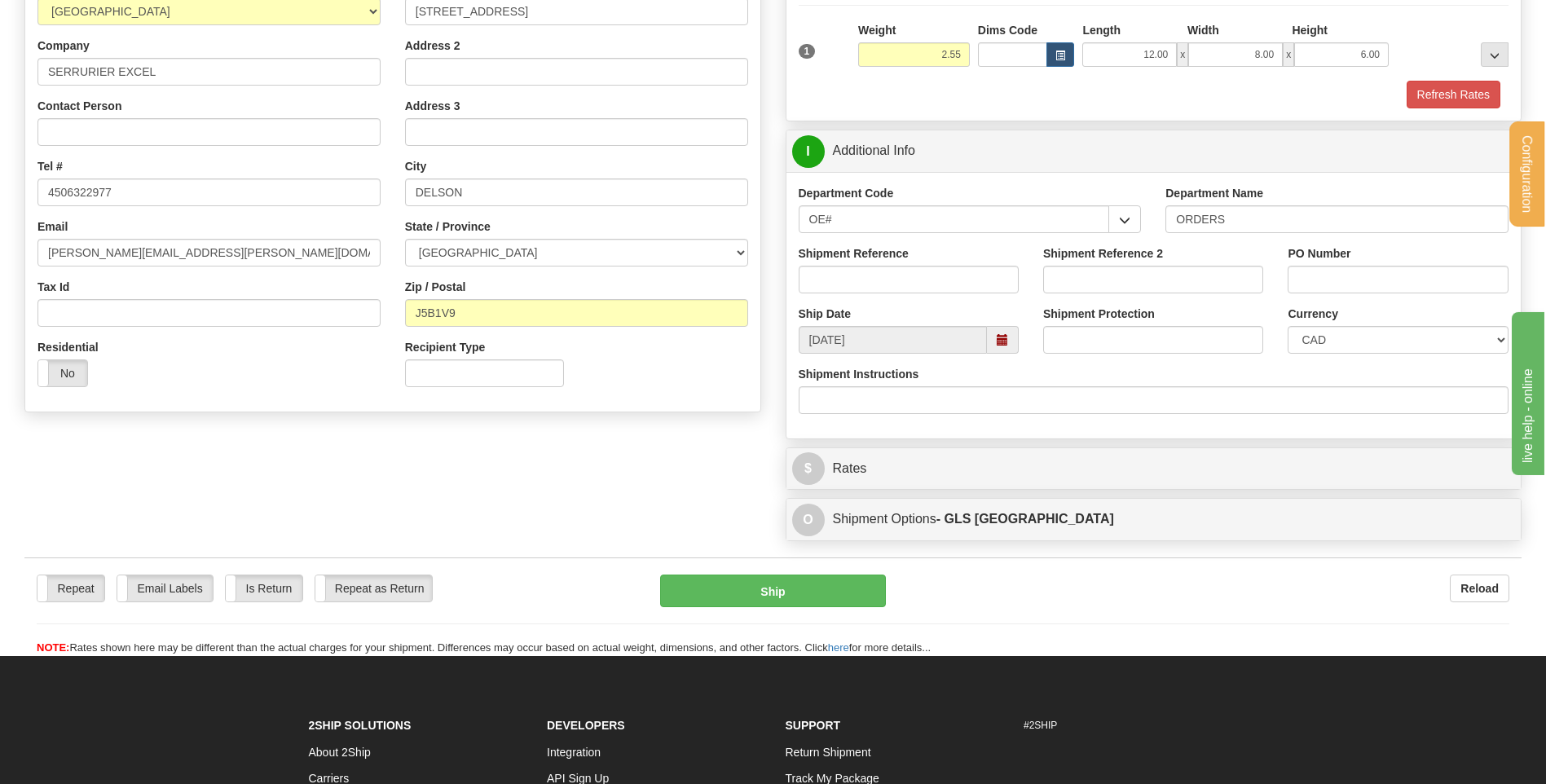
click at [829, 263] on div "Shipment Reference" at bounding box center [908, 269] width 220 height 48
drag, startPoint x: 842, startPoint y: 277, endPoint x: 815, endPoint y: 269, distance: 28.2
click at [842, 277] on input "Shipment Reference" at bounding box center [908, 279] width 220 height 28
click at [945, 276] on input "80004290-00 // 80004302*-02" at bounding box center [908, 279] width 220 height 28
type input "80004290-00 // 80004302-02"
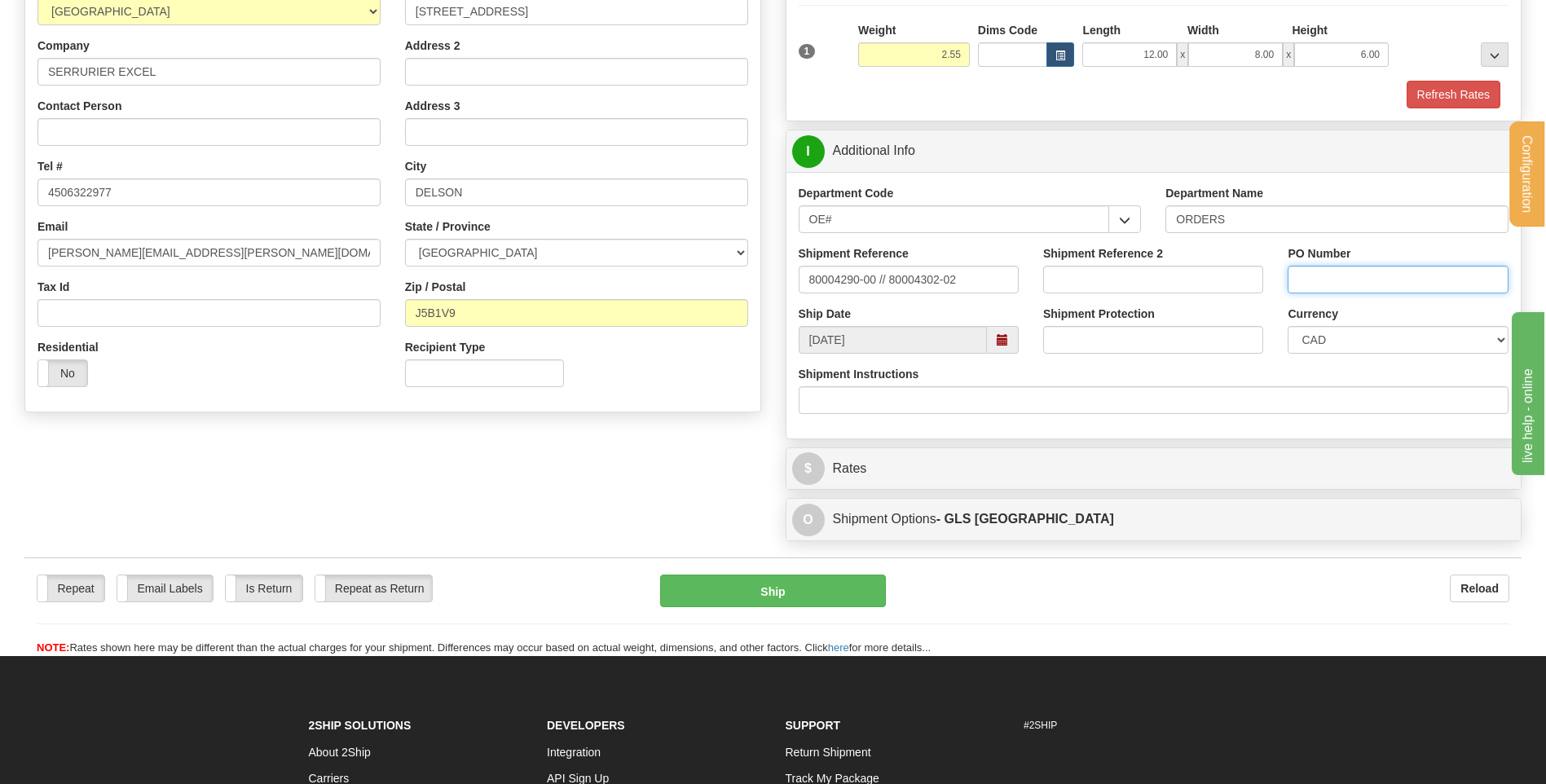
click at [1326, 272] on input "PO Number" at bounding box center [1397, 279] width 220 height 28
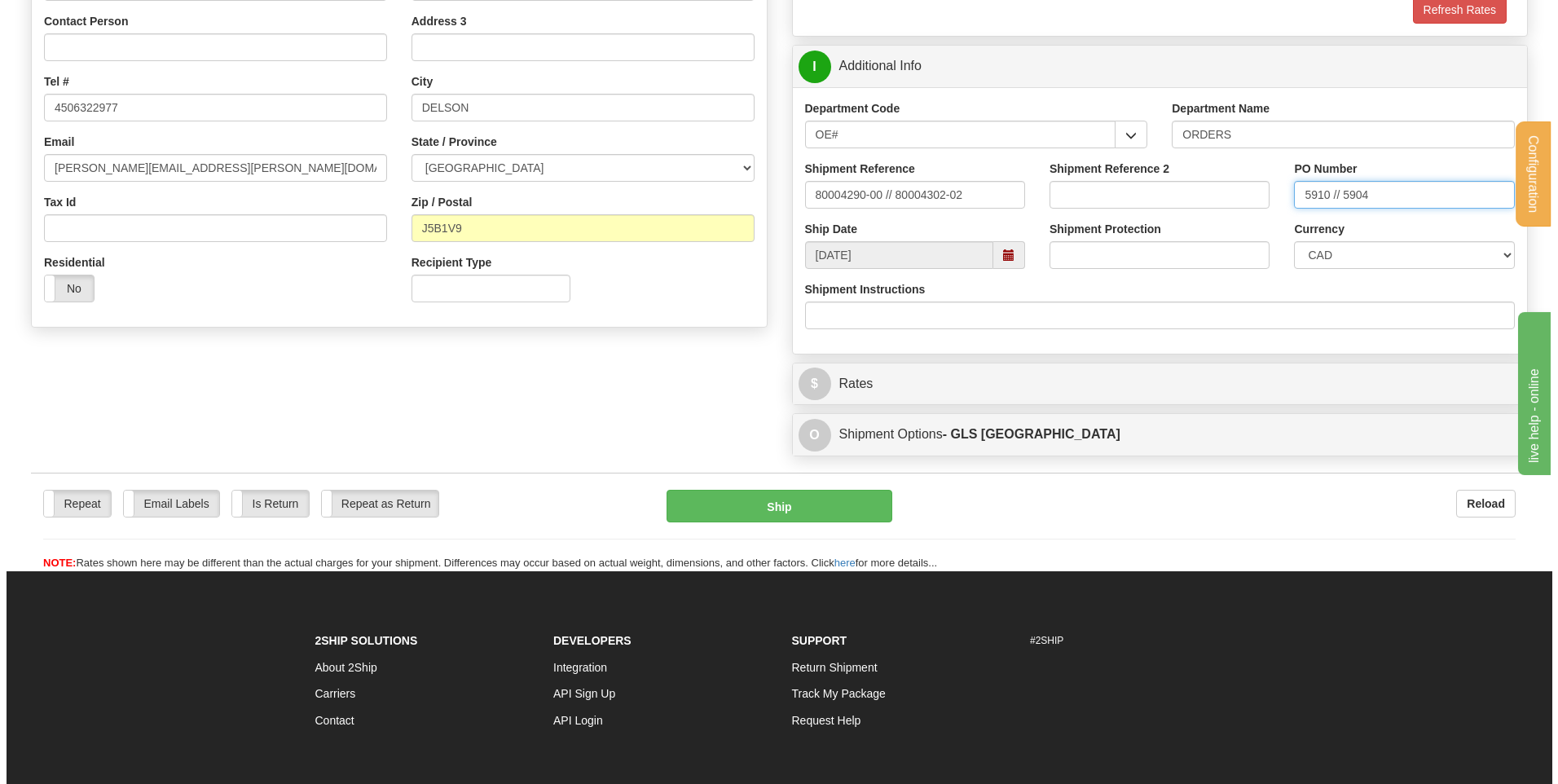
scroll to position [407, 0]
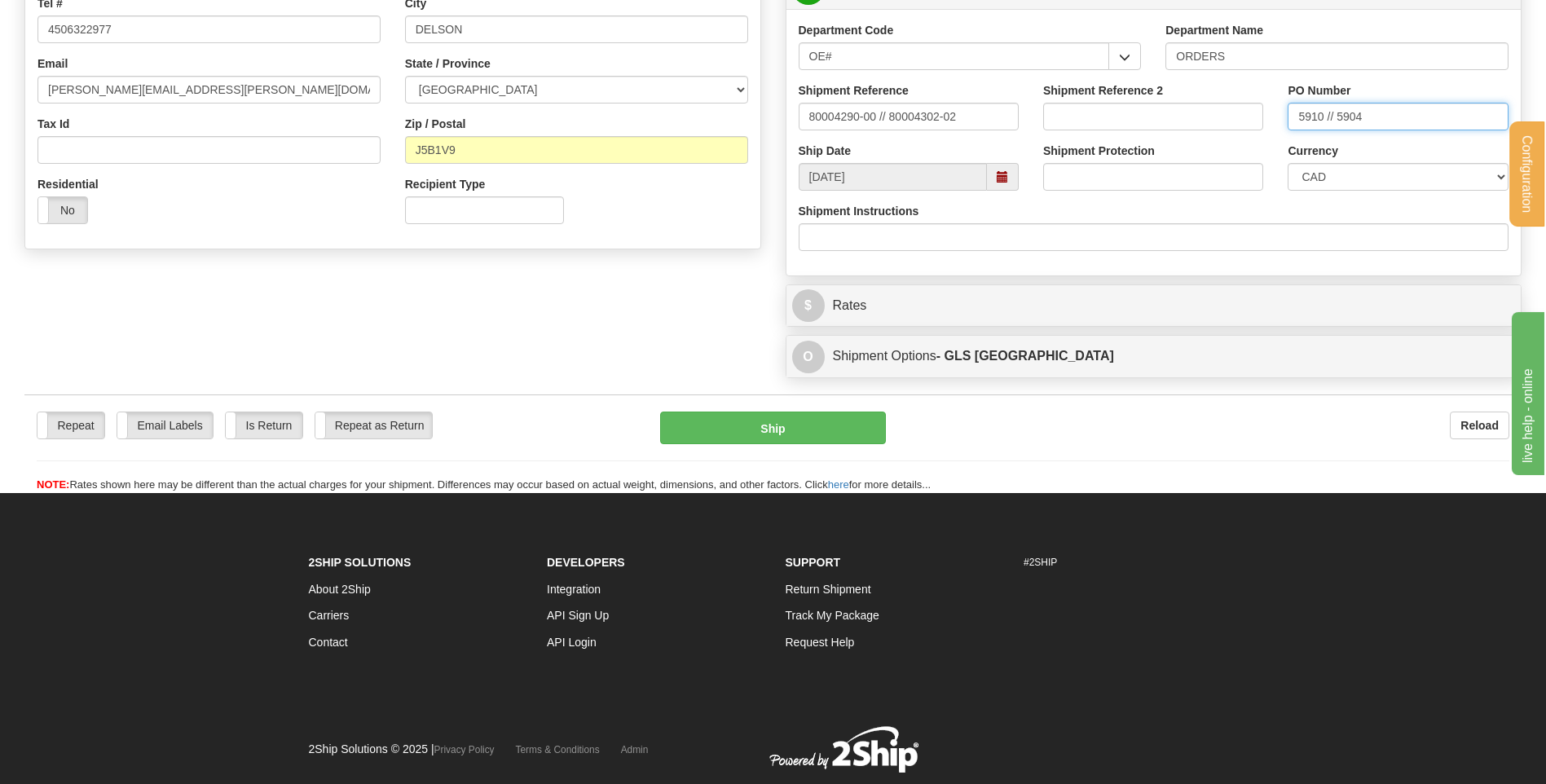
type input "5910 // 5904"
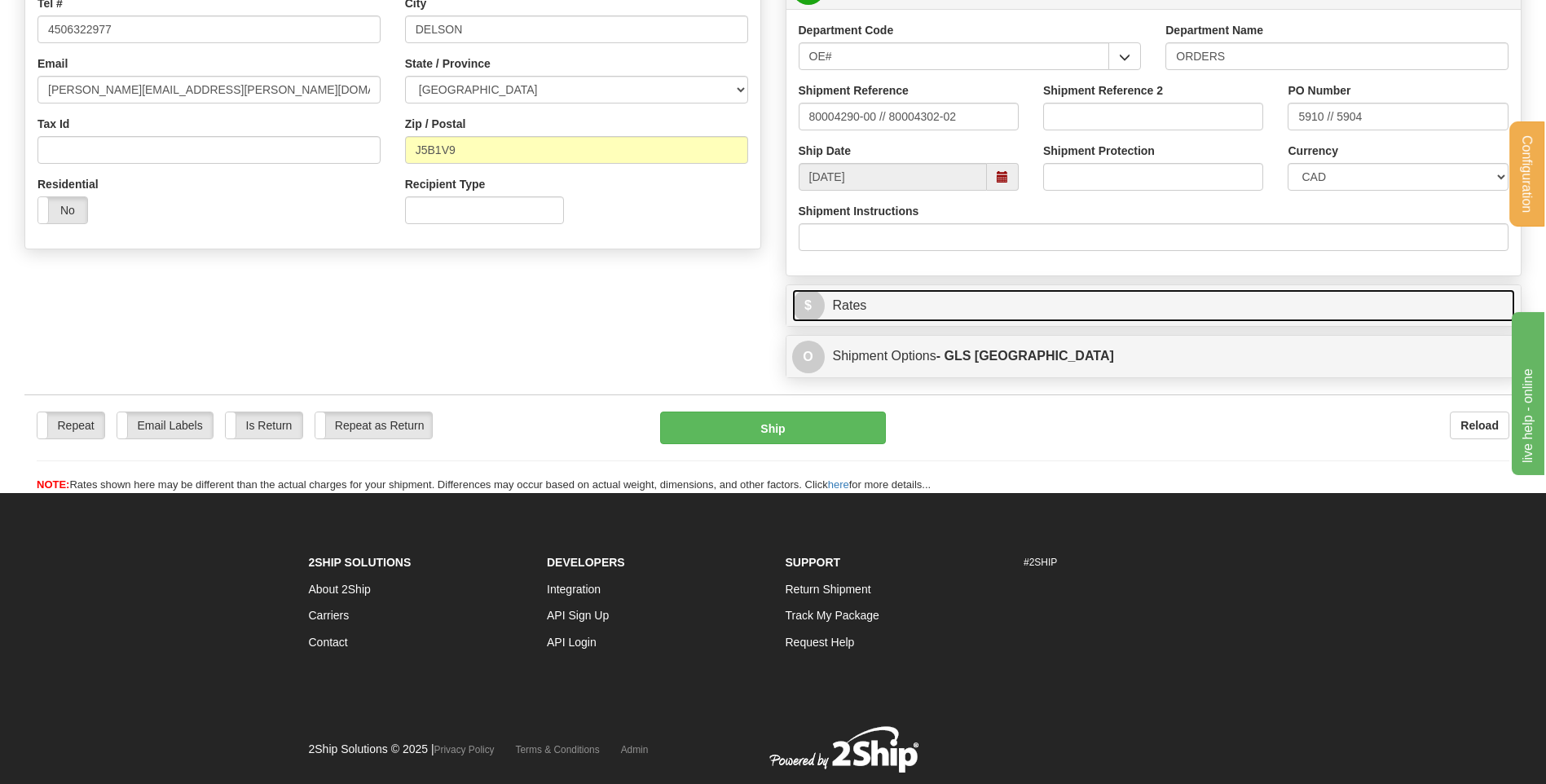
click at [906, 319] on link "$ Rates" at bounding box center [1154, 305] width 724 height 33
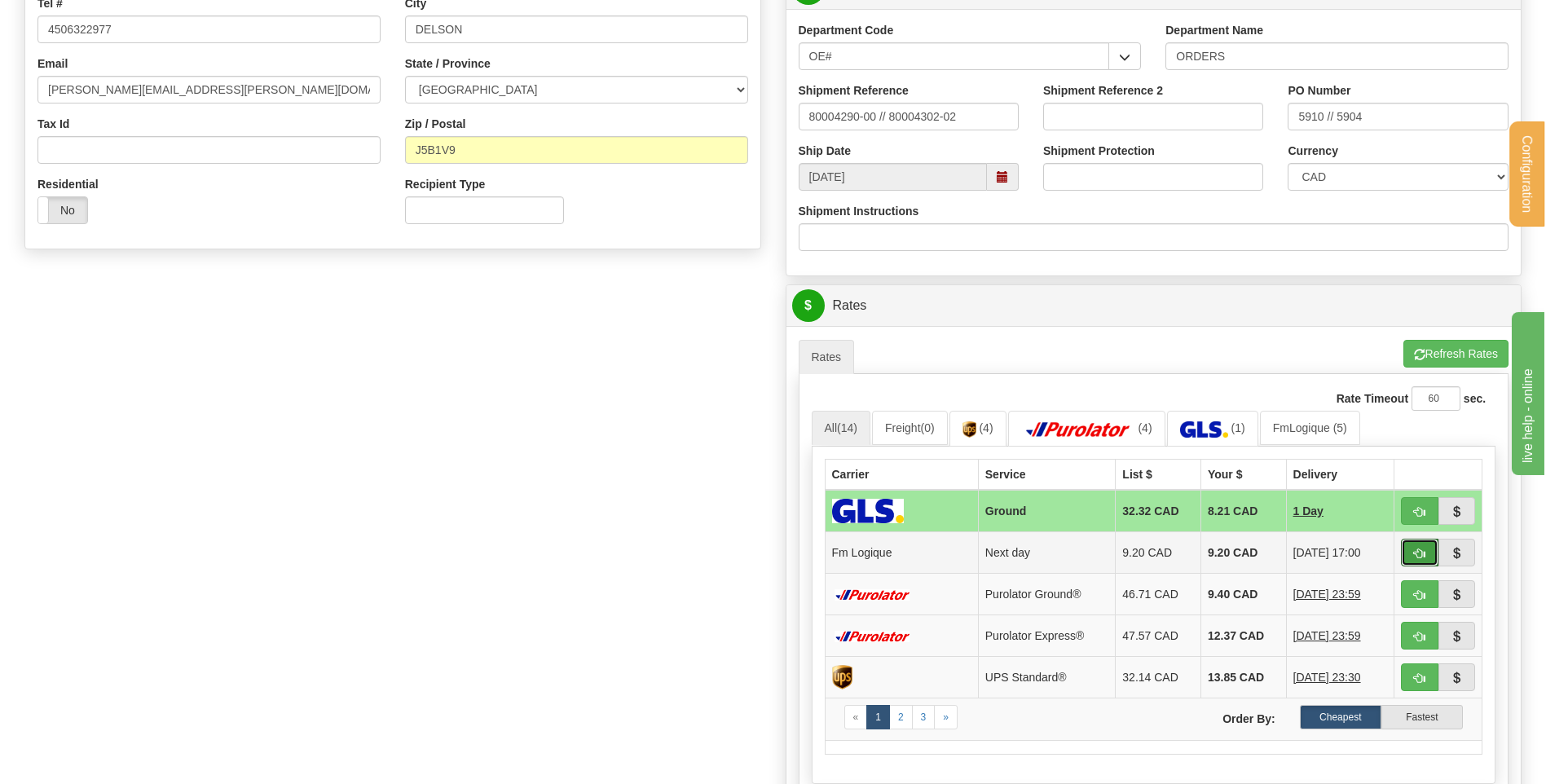
drag, startPoint x: 1411, startPoint y: 547, endPoint x: 1241, endPoint y: 565, distance: 171.0
click at [1412, 547] on button "button" at bounding box center [1420, 552] width 37 height 28
type input "jour"
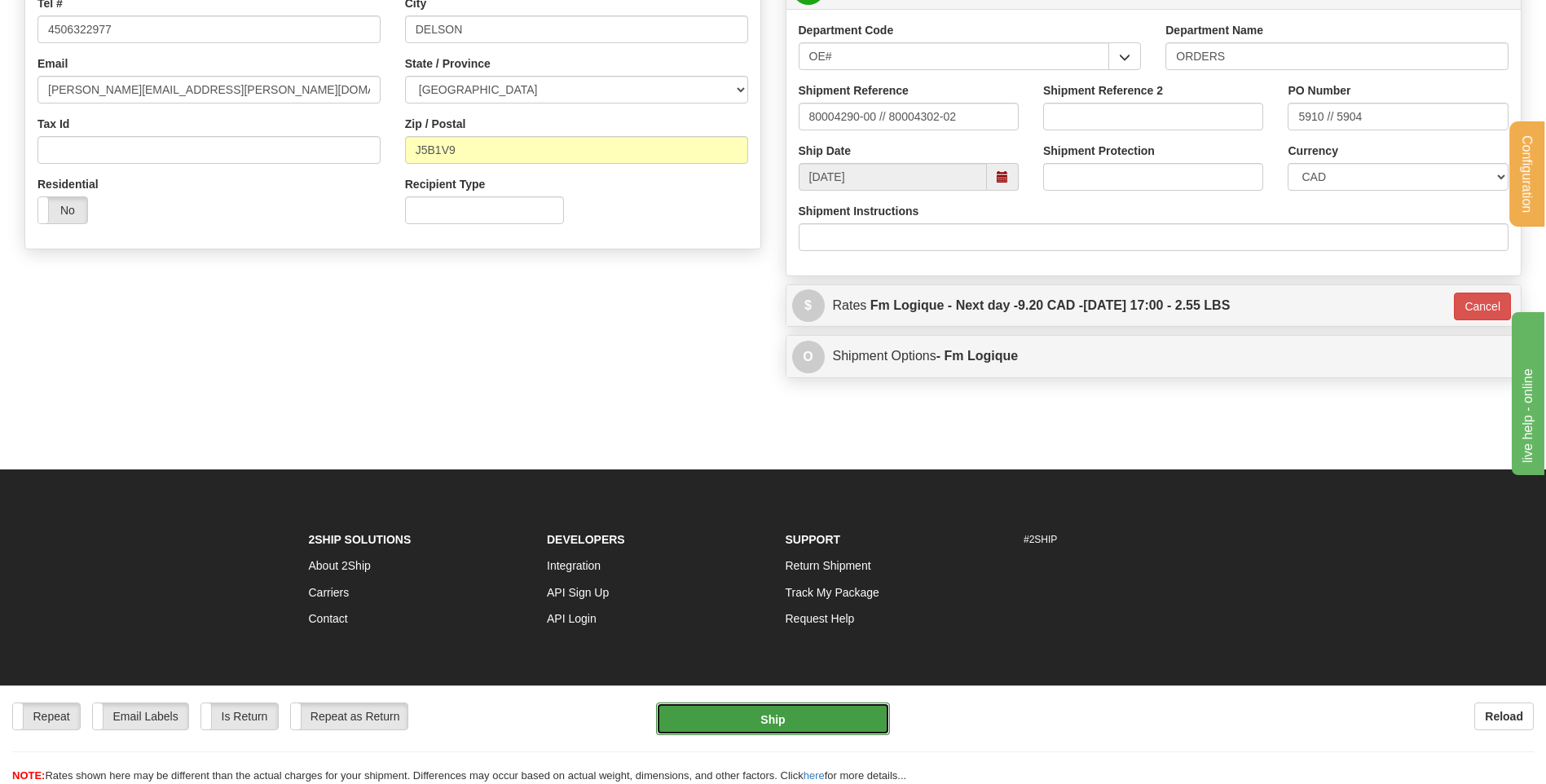
click at [718, 720] on button "Ship" at bounding box center [772, 719] width 233 height 32
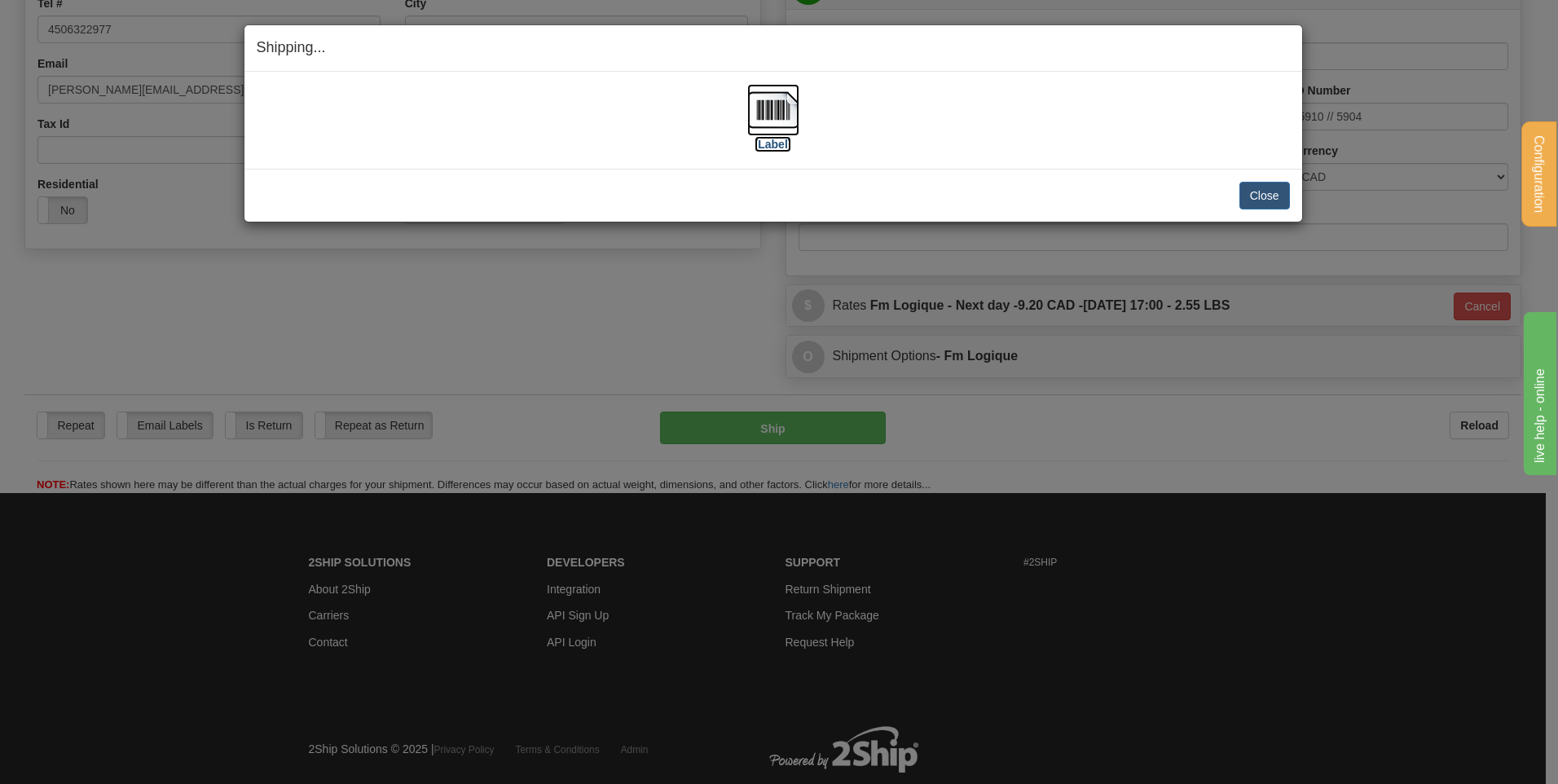
click at [772, 113] on img at bounding box center [773, 109] width 52 height 52
click at [1257, 195] on button "Close" at bounding box center [1265, 195] width 51 height 28
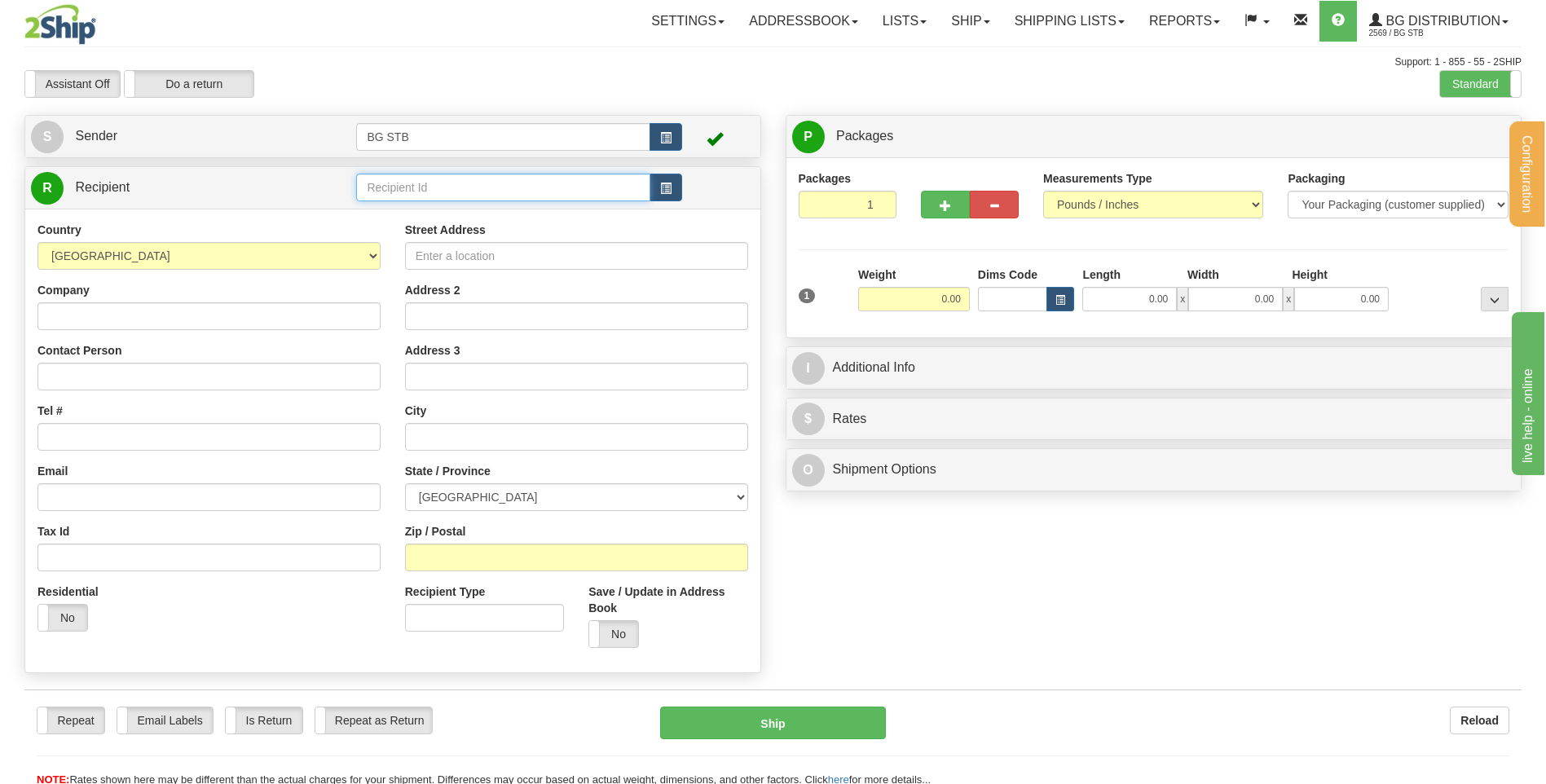
click at [526, 197] on input "text" at bounding box center [503, 188] width 294 height 28
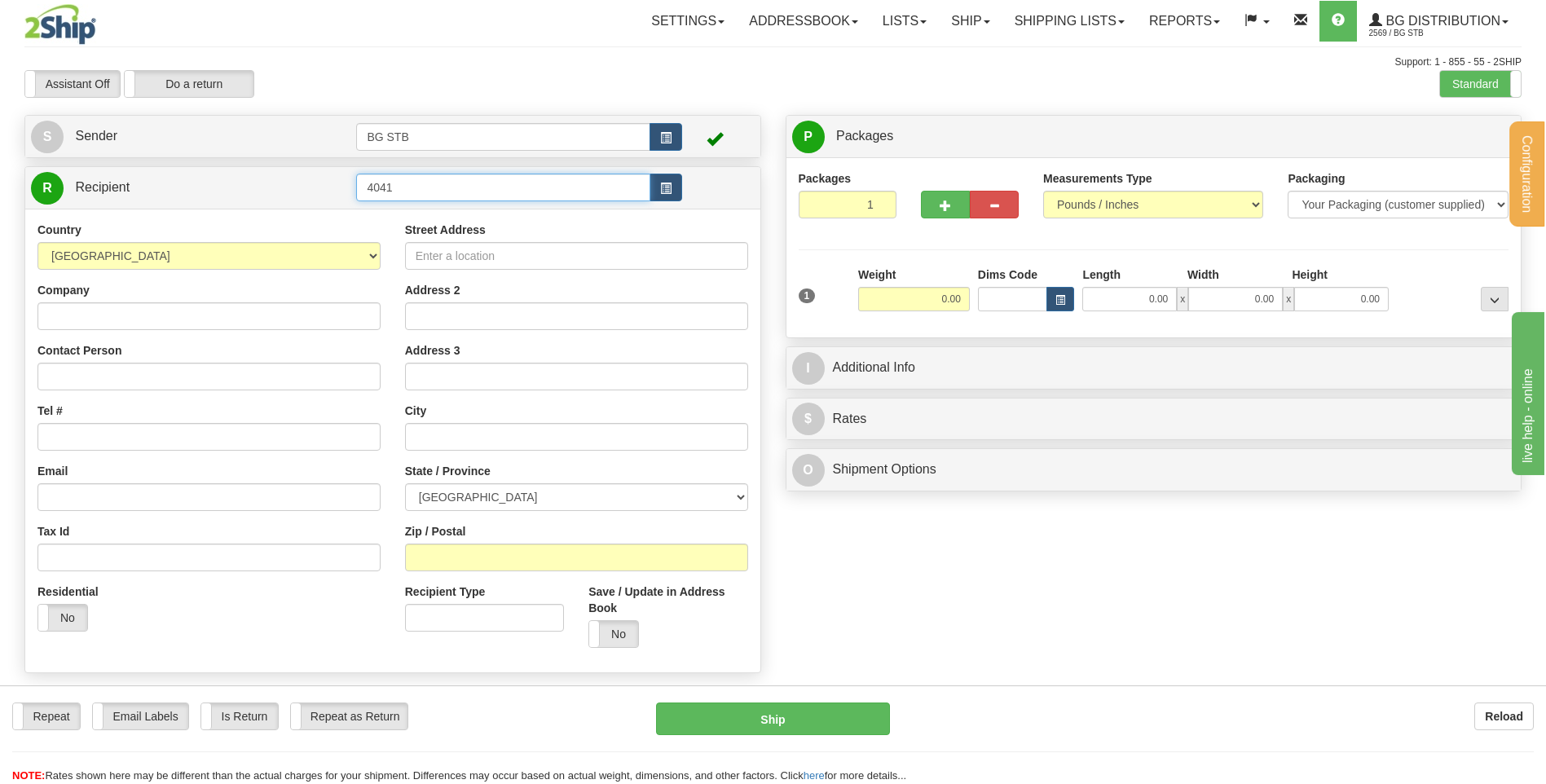
type input "4041"
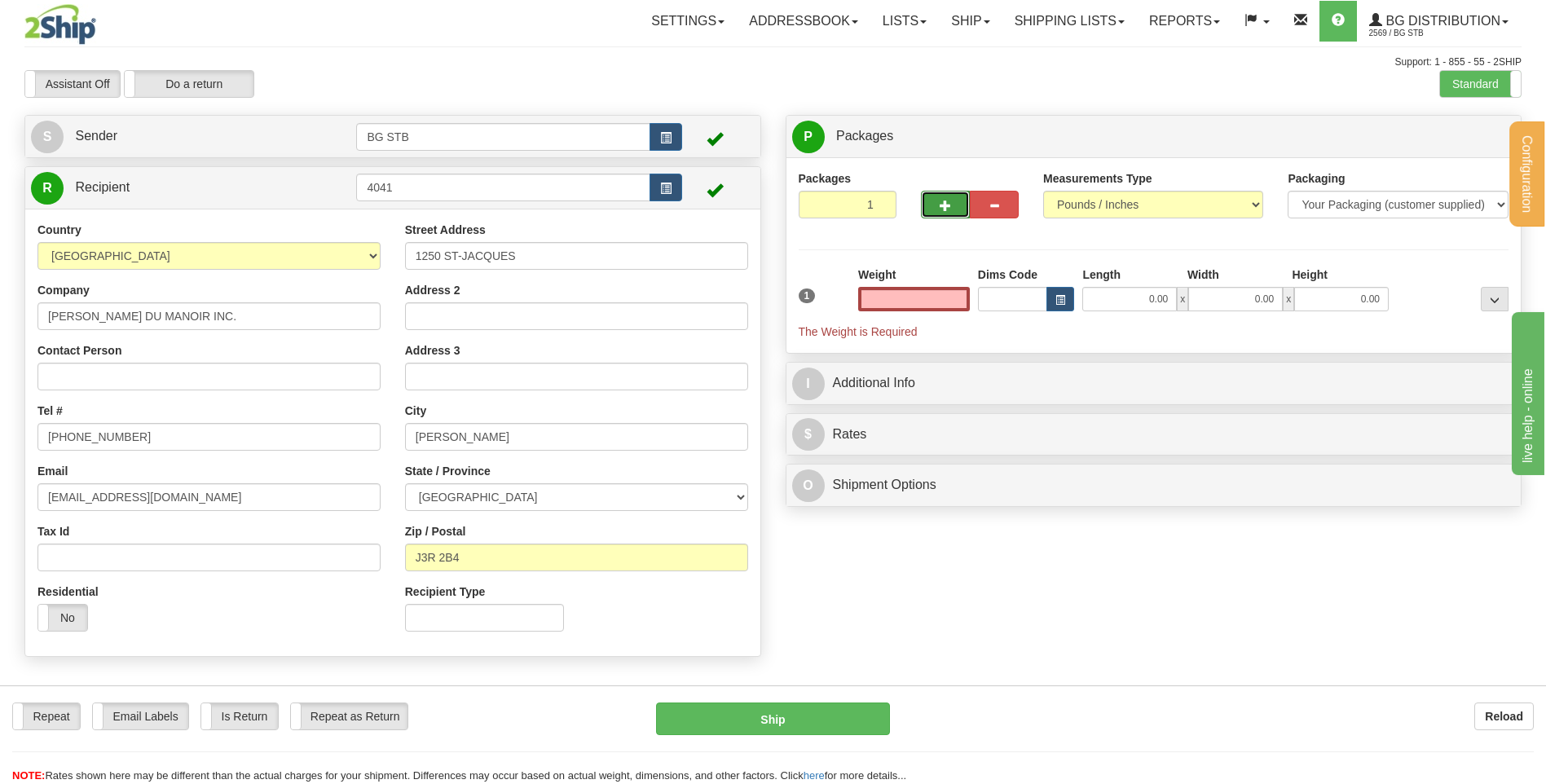
type input "0.00"
click at [950, 214] on button "button" at bounding box center [945, 204] width 49 height 28
type input "2"
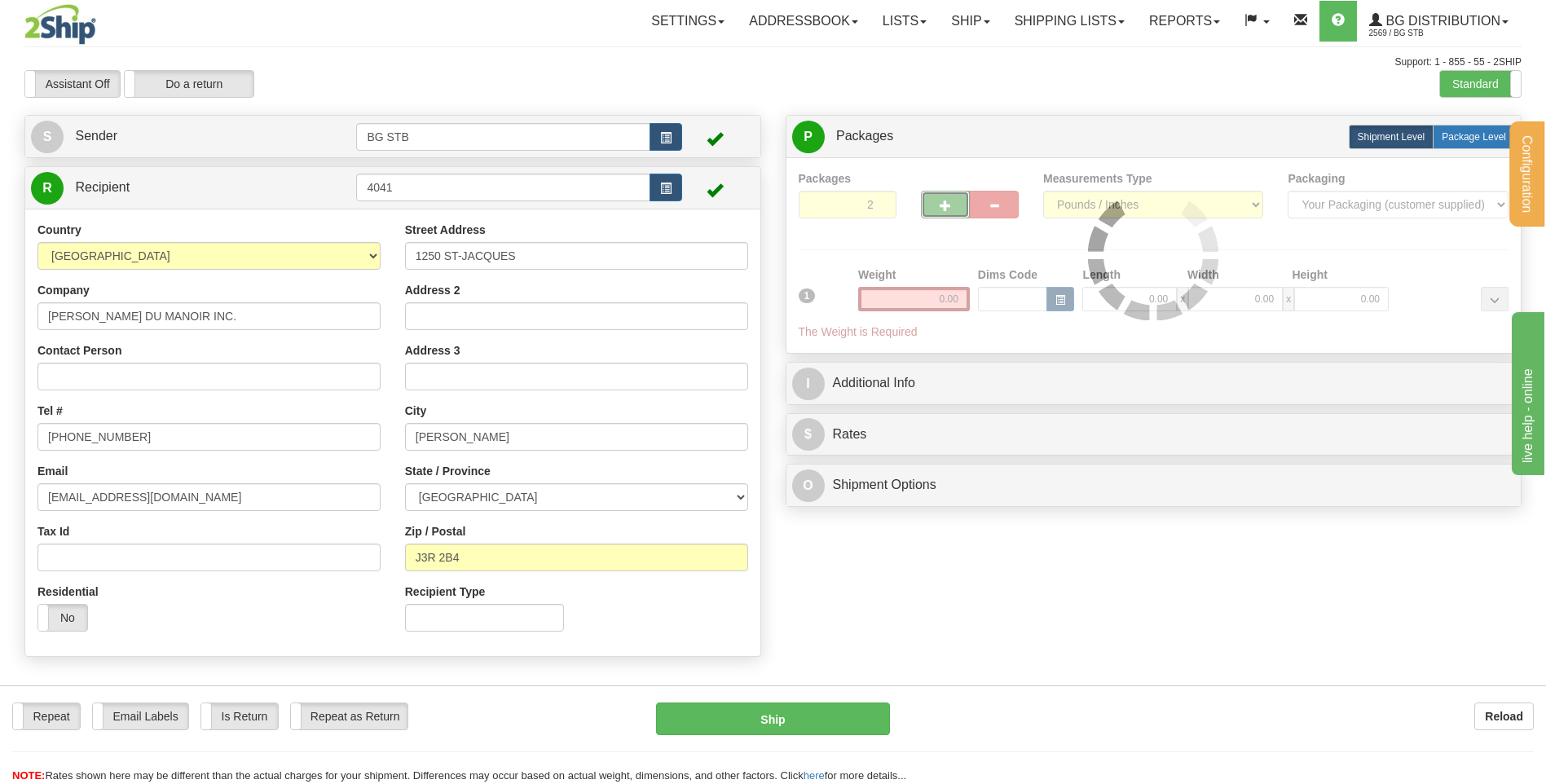
click at [1477, 128] on label "Package Level Pack.." at bounding box center [1473, 137] width 82 height 25
radio input "true"
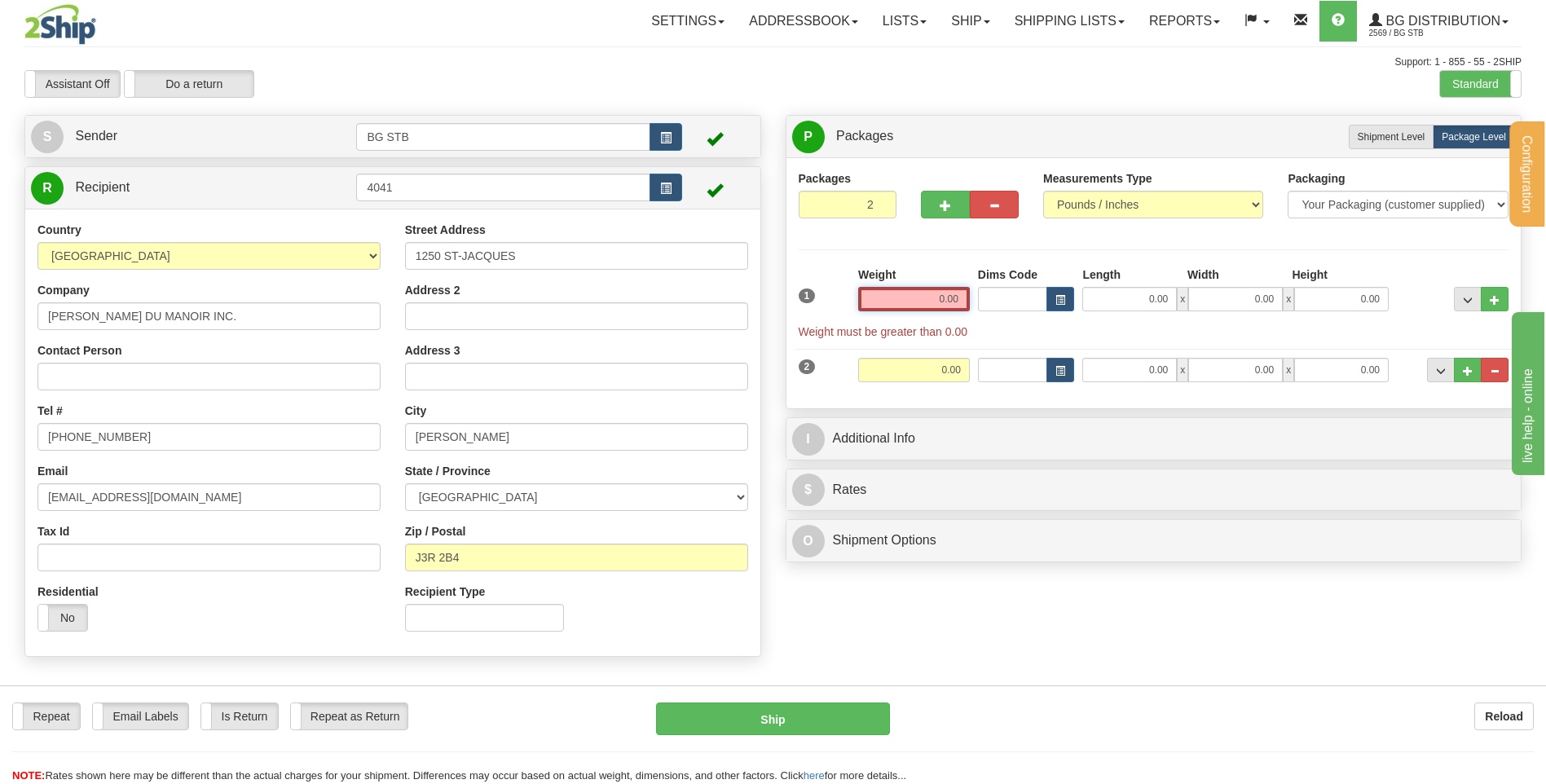
click at [938, 292] on input "0.00" at bounding box center [914, 299] width 112 height 25
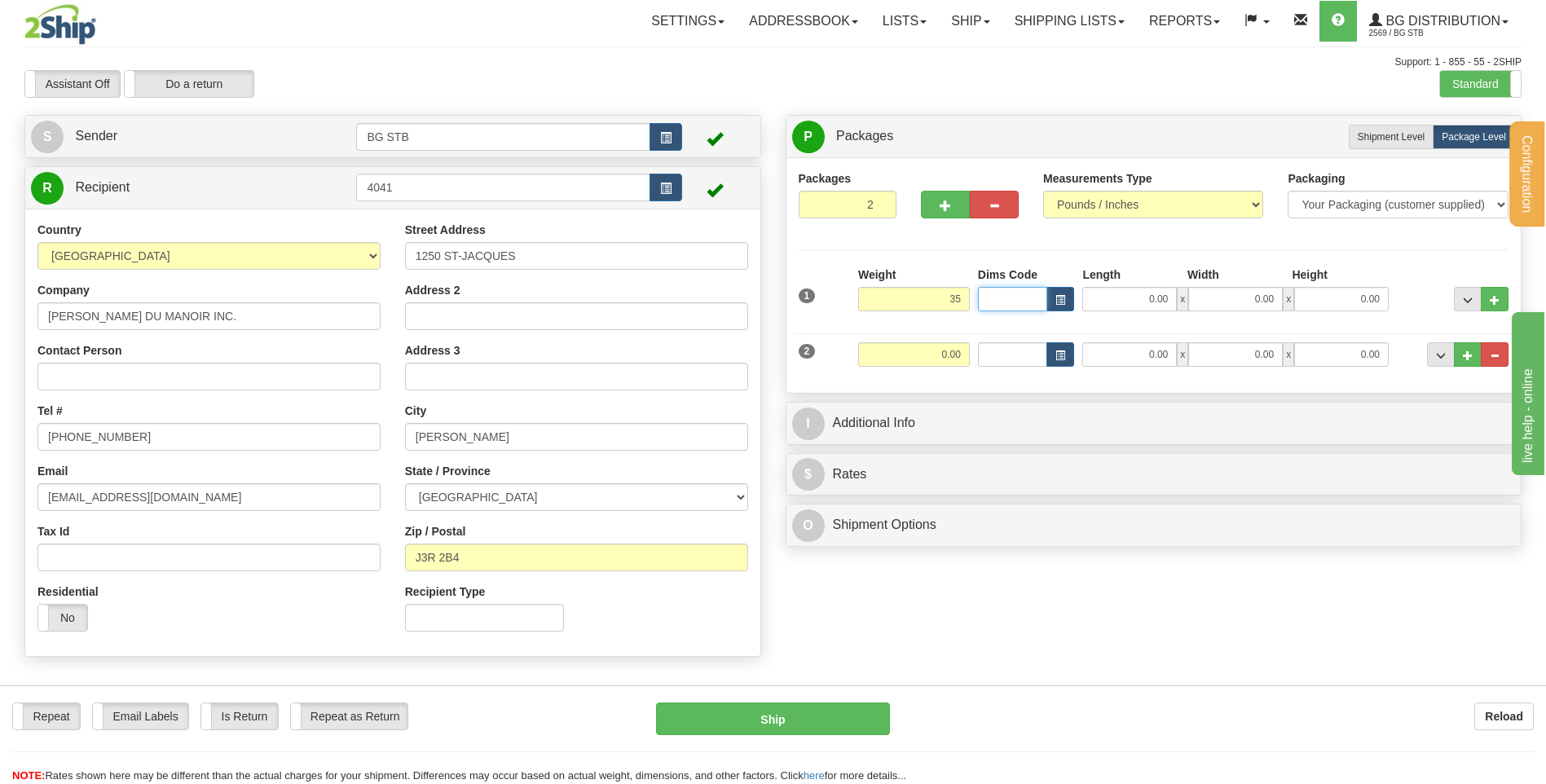
type input "35.00"
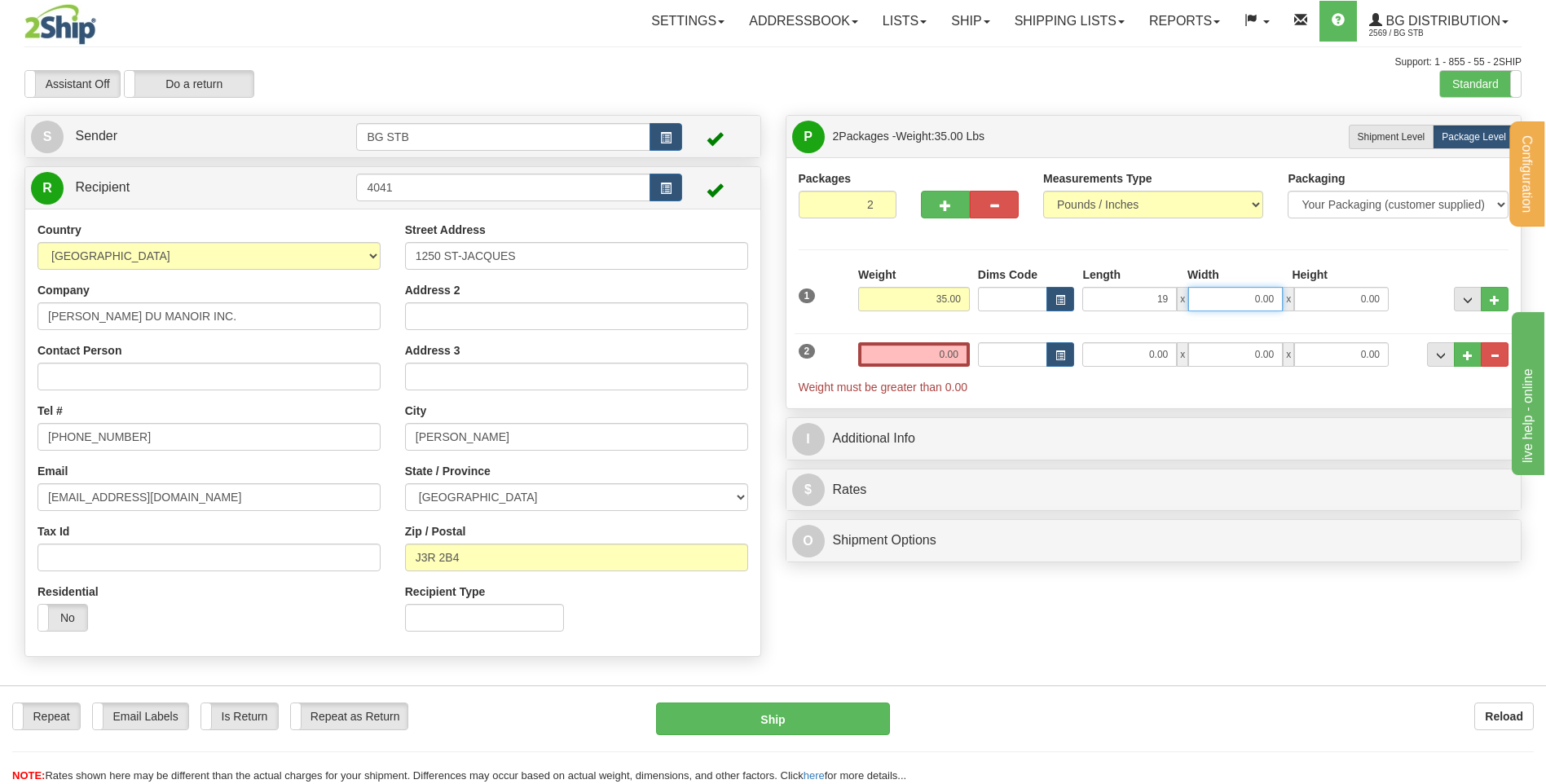
type input "19.00"
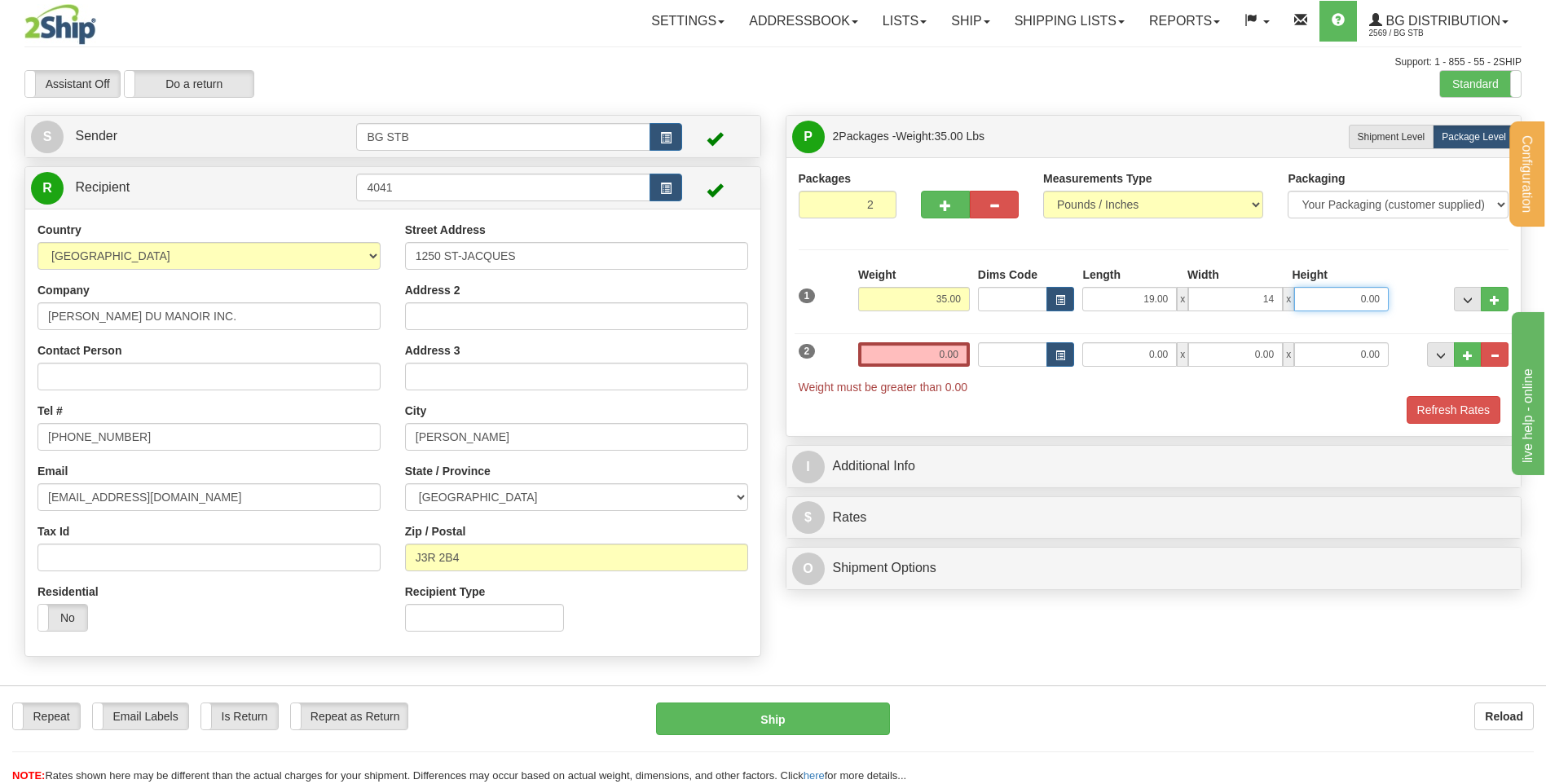
type input "14.00"
type input "8.00"
click at [895, 339] on div "2 Weight 0.00 Dims Code Length Width Height" at bounding box center [1153, 360] width 719 height 70
drag, startPoint x: 918, startPoint y: 351, endPoint x: 898, endPoint y: 329, distance: 29.7
click at [919, 357] on input "0.00" at bounding box center [914, 354] width 112 height 25
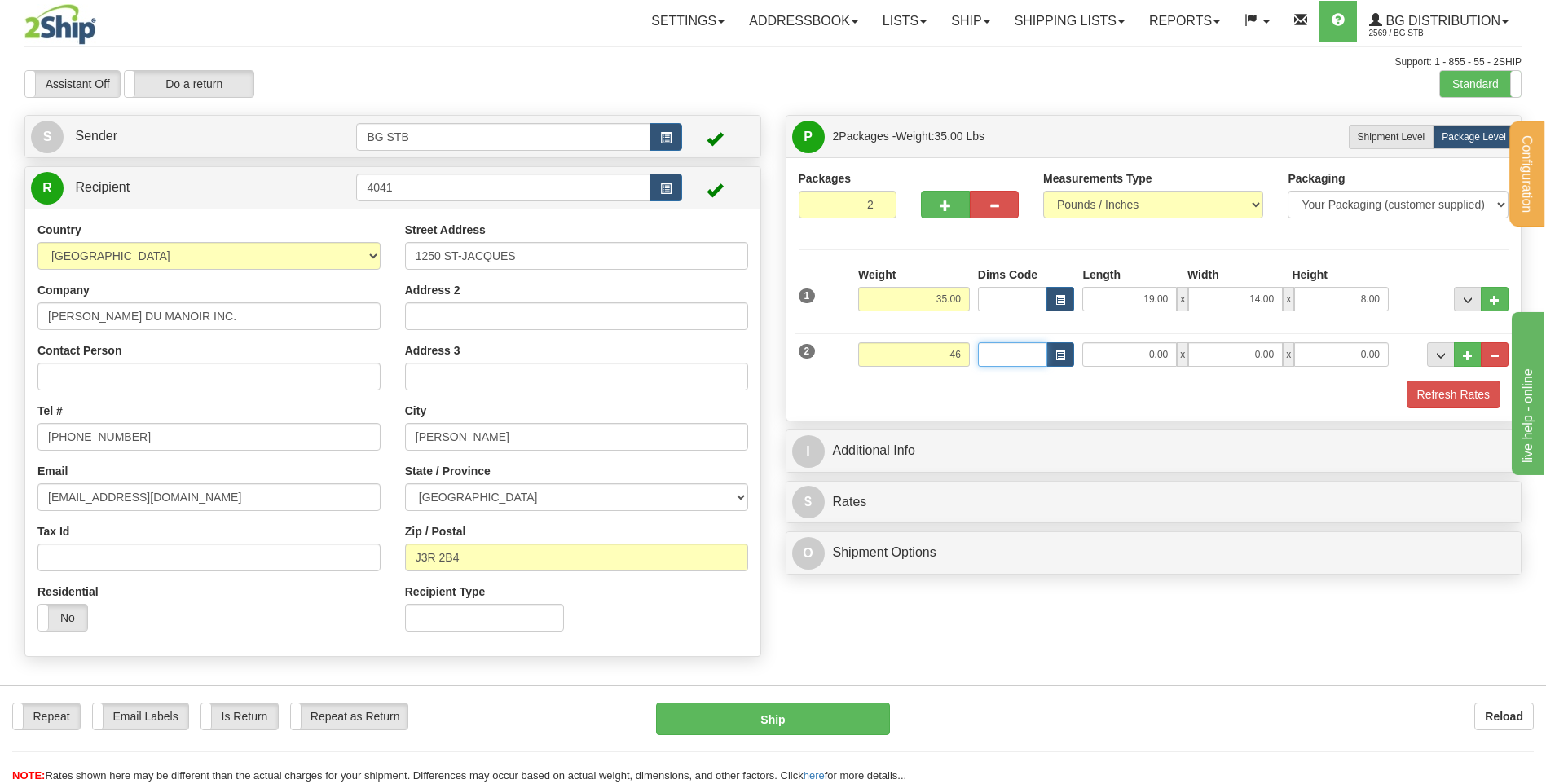
type input "46.00"
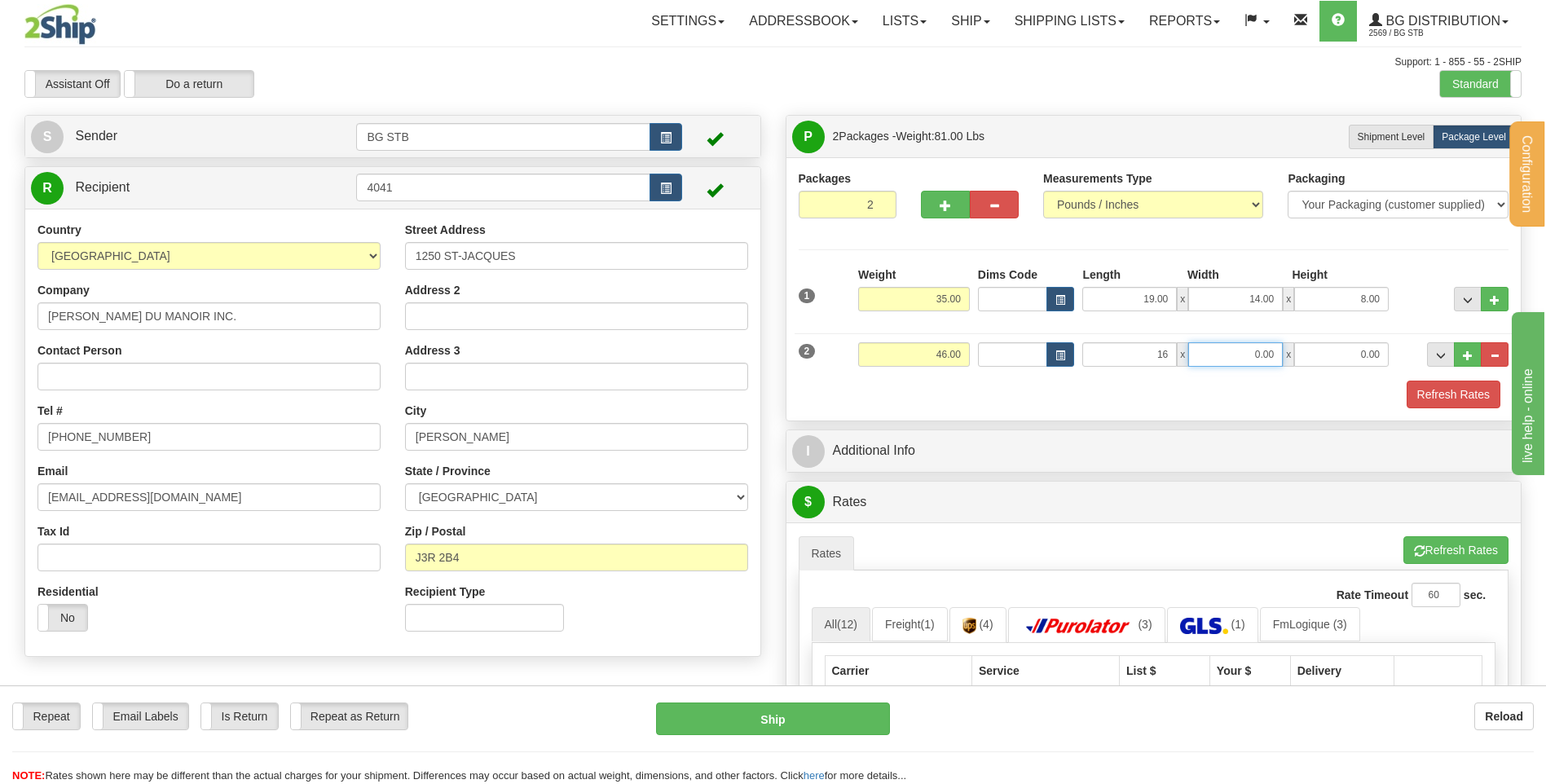
type input "16.00"
type input "14.00"
type input "9.00"
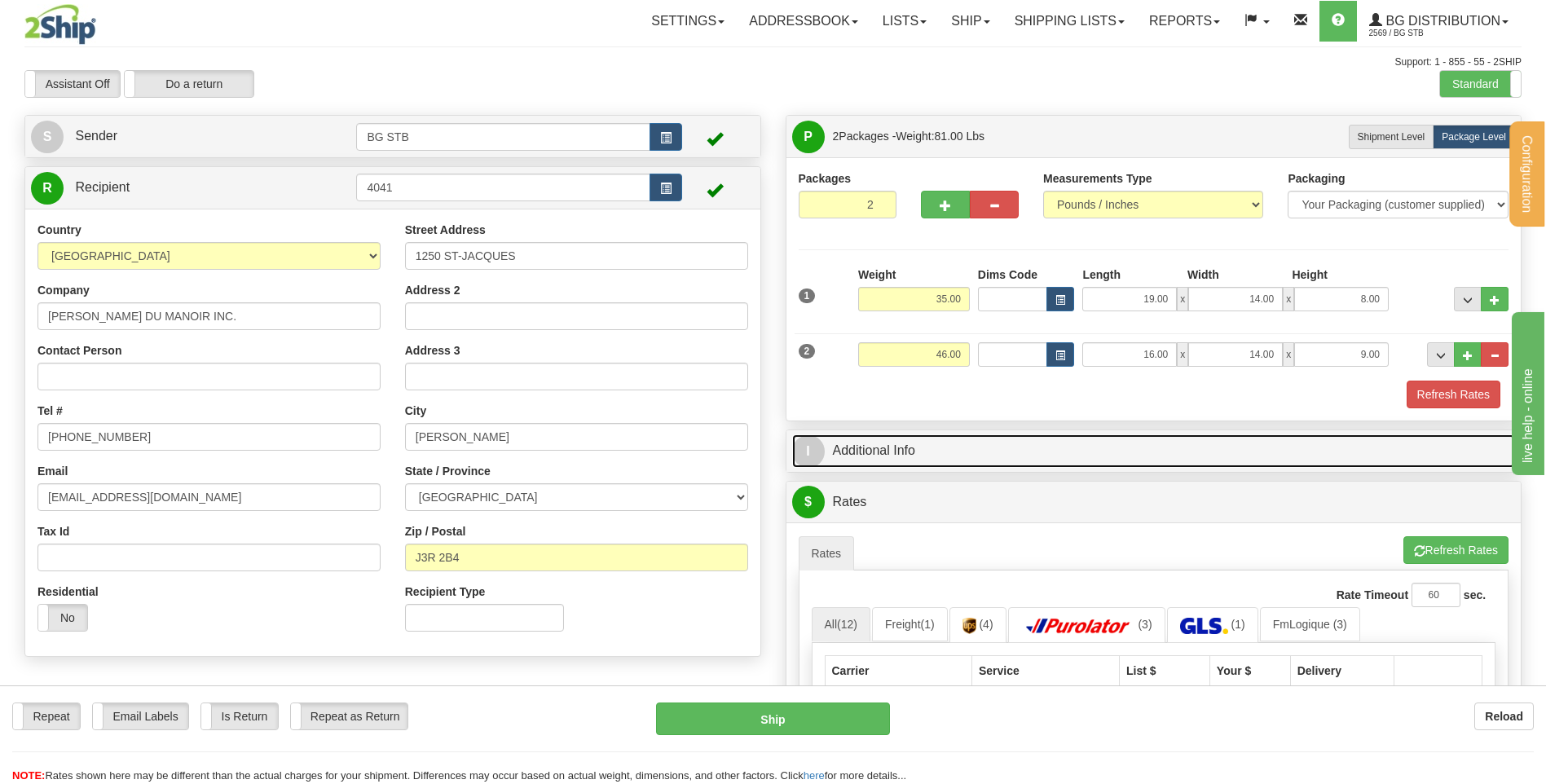
scroll to position [326, 0]
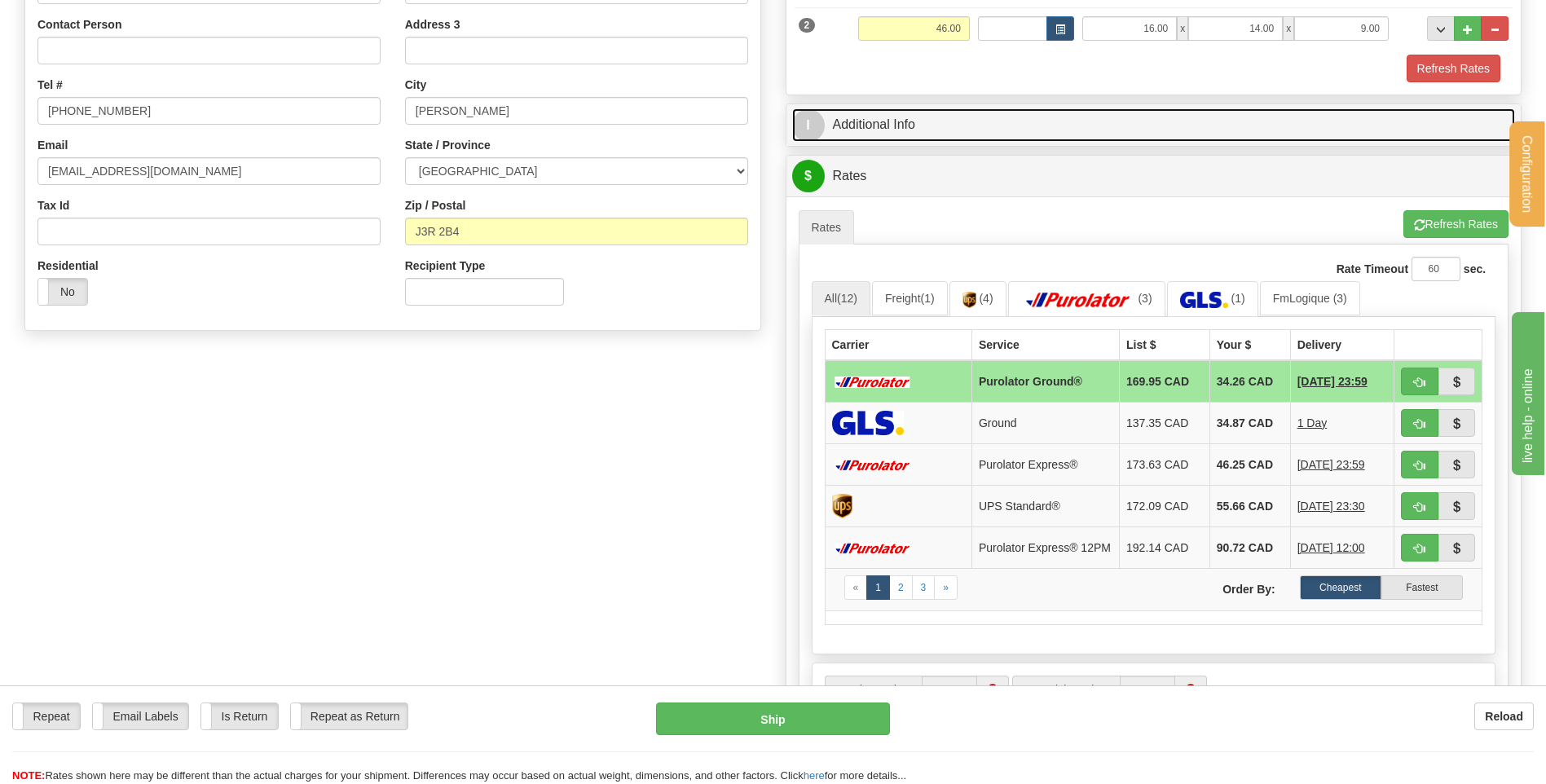
click at [929, 122] on link "I Additional Info" at bounding box center [1154, 125] width 724 height 33
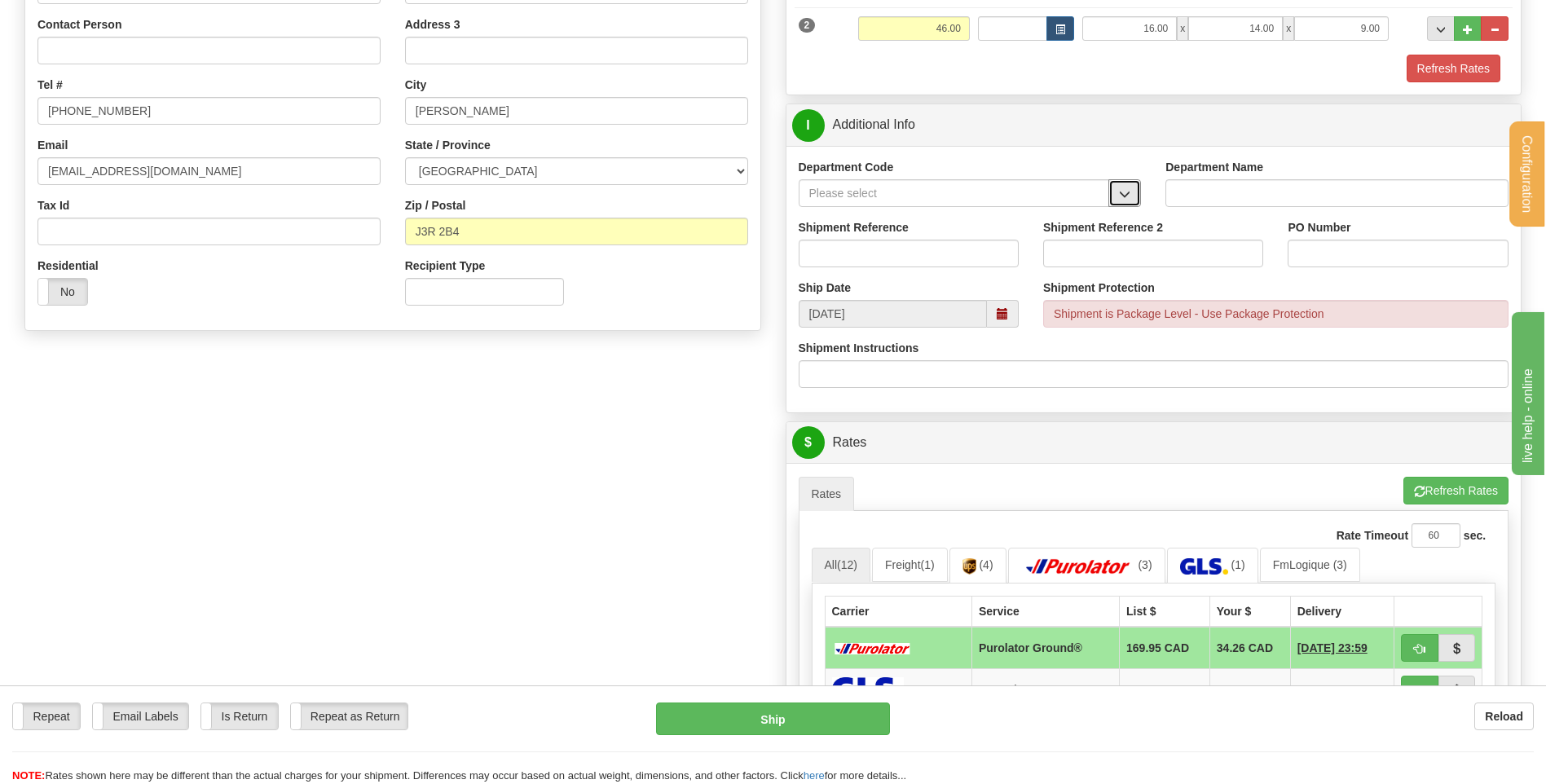
drag, startPoint x: 1126, startPoint y: 195, endPoint x: 1098, endPoint y: 201, distance: 28.6
click at [1126, 195] on span "button" at bounding box center [1124, 194] width 11 height 10
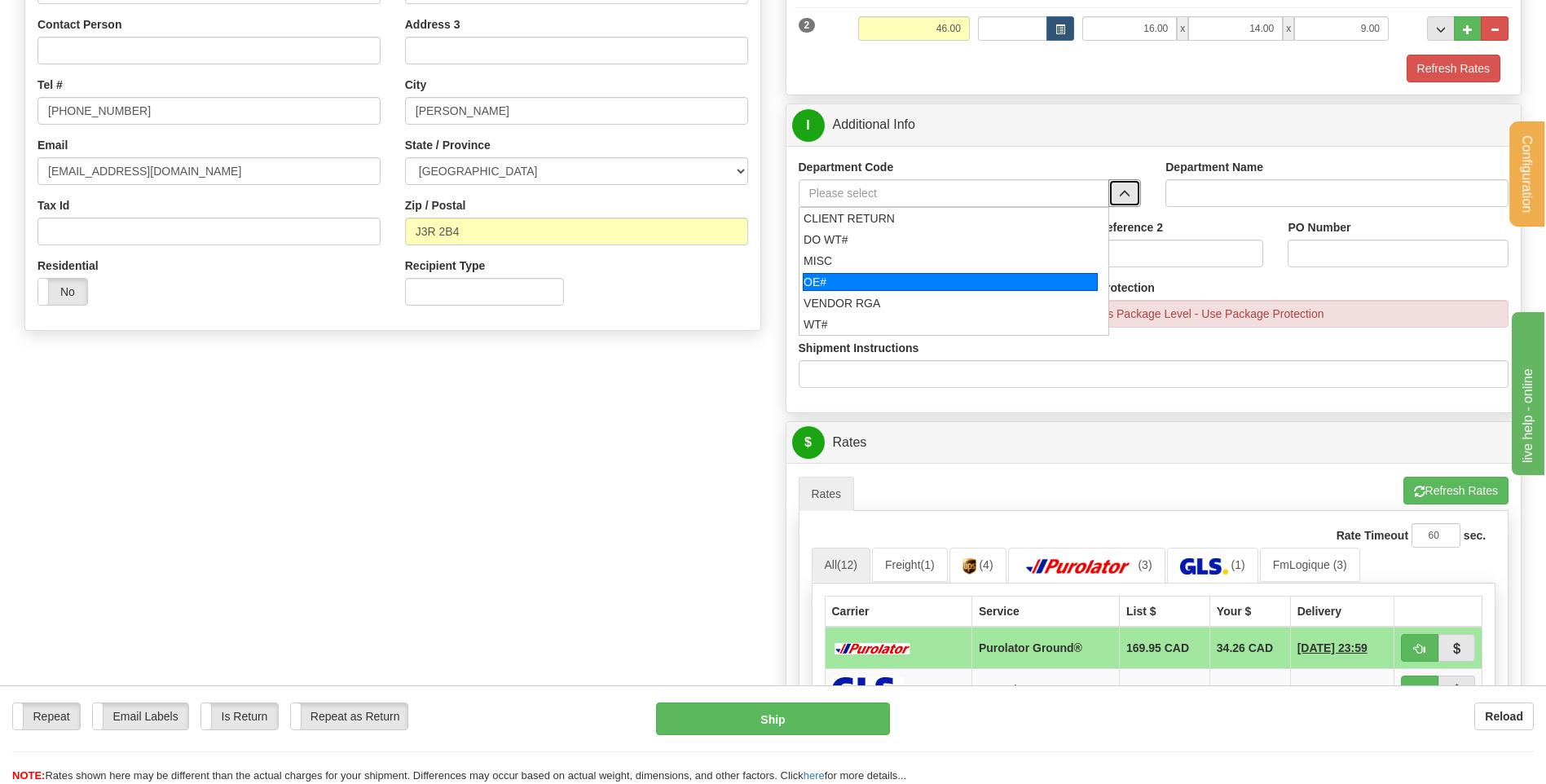
drag, startPoint x: 913, startPoint y: 275, endPoint x: 910, endPoint y: 249, distance: 26.2
click at [911, 274] on div "OE#" at bounding box center [950, 282] width 295 height 18
type input "OE#"
type input "ORDERS"
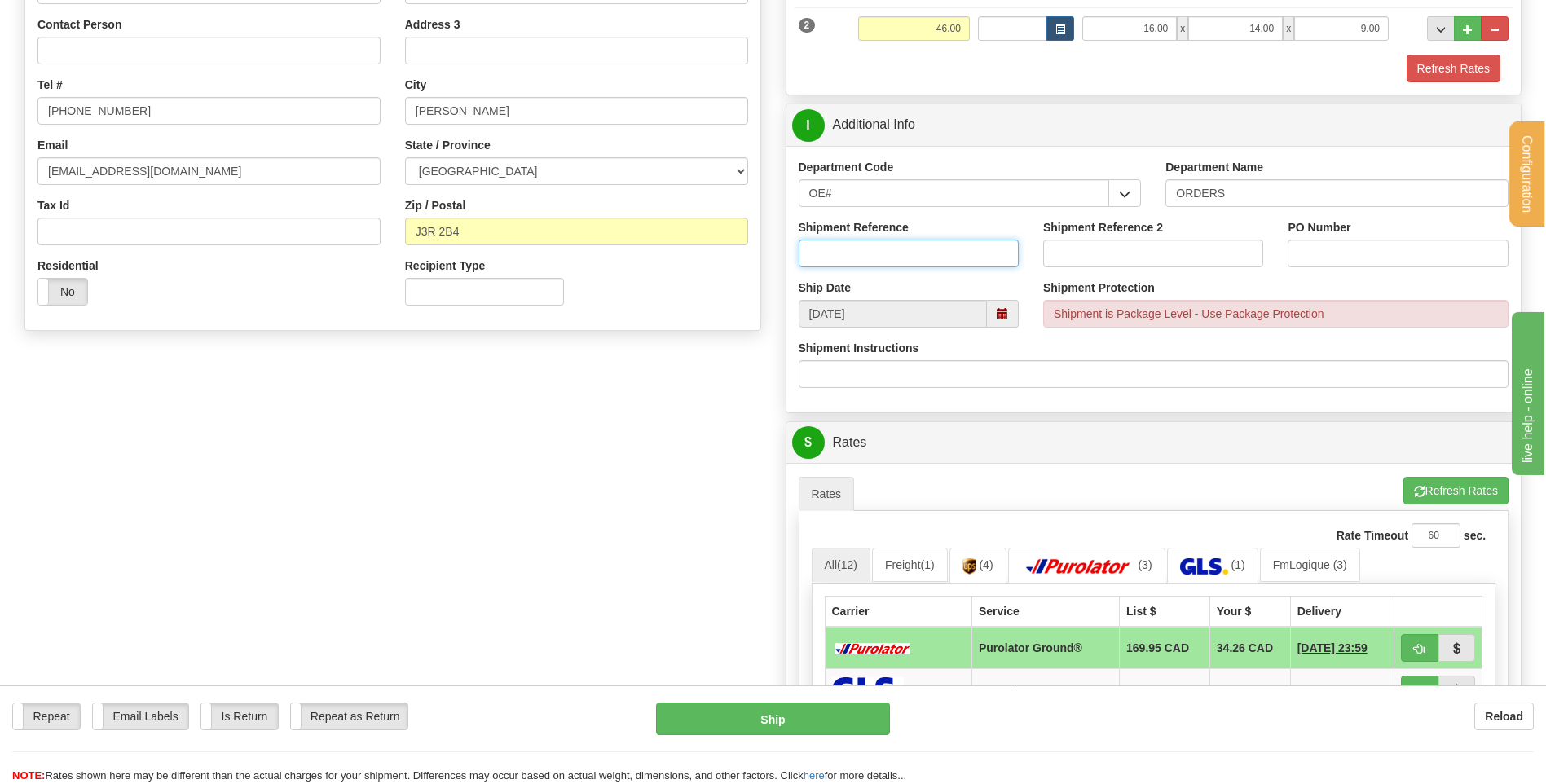
click at [910, 249] on input "Shipment Reference" at bounding box center [908, 253] width 220 height 28
type input "80005694-00"
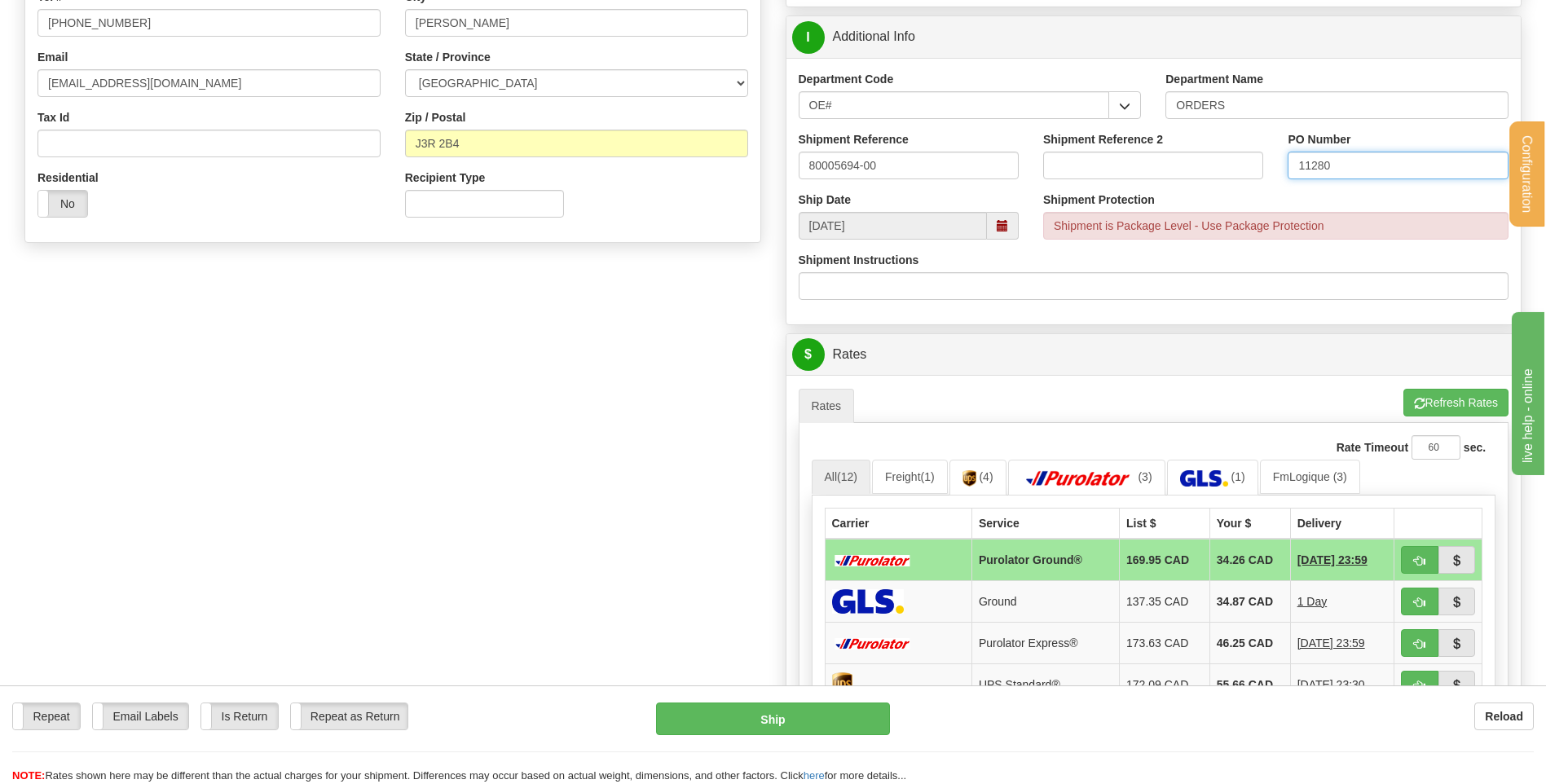
scroll to position [570, 0]
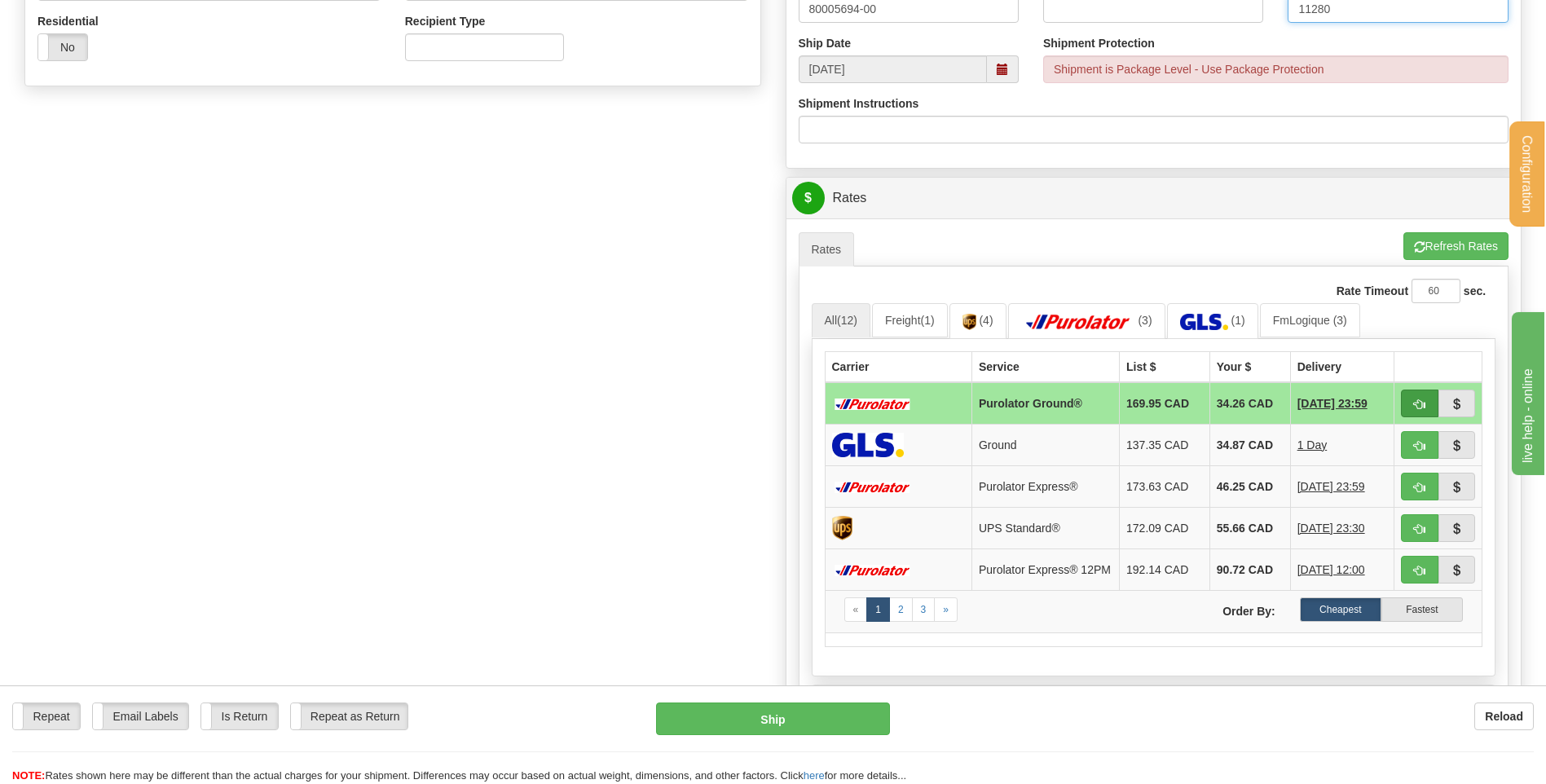
type input "11280"
drag, startPoint x: 1405, startPoint y: 401, endPoint x: 1348, endPoint y: 406, distance: 57.2
click at [1406, 401] on button "button" at bounding box center [1420, 403] width 37 height 28
type input "260"
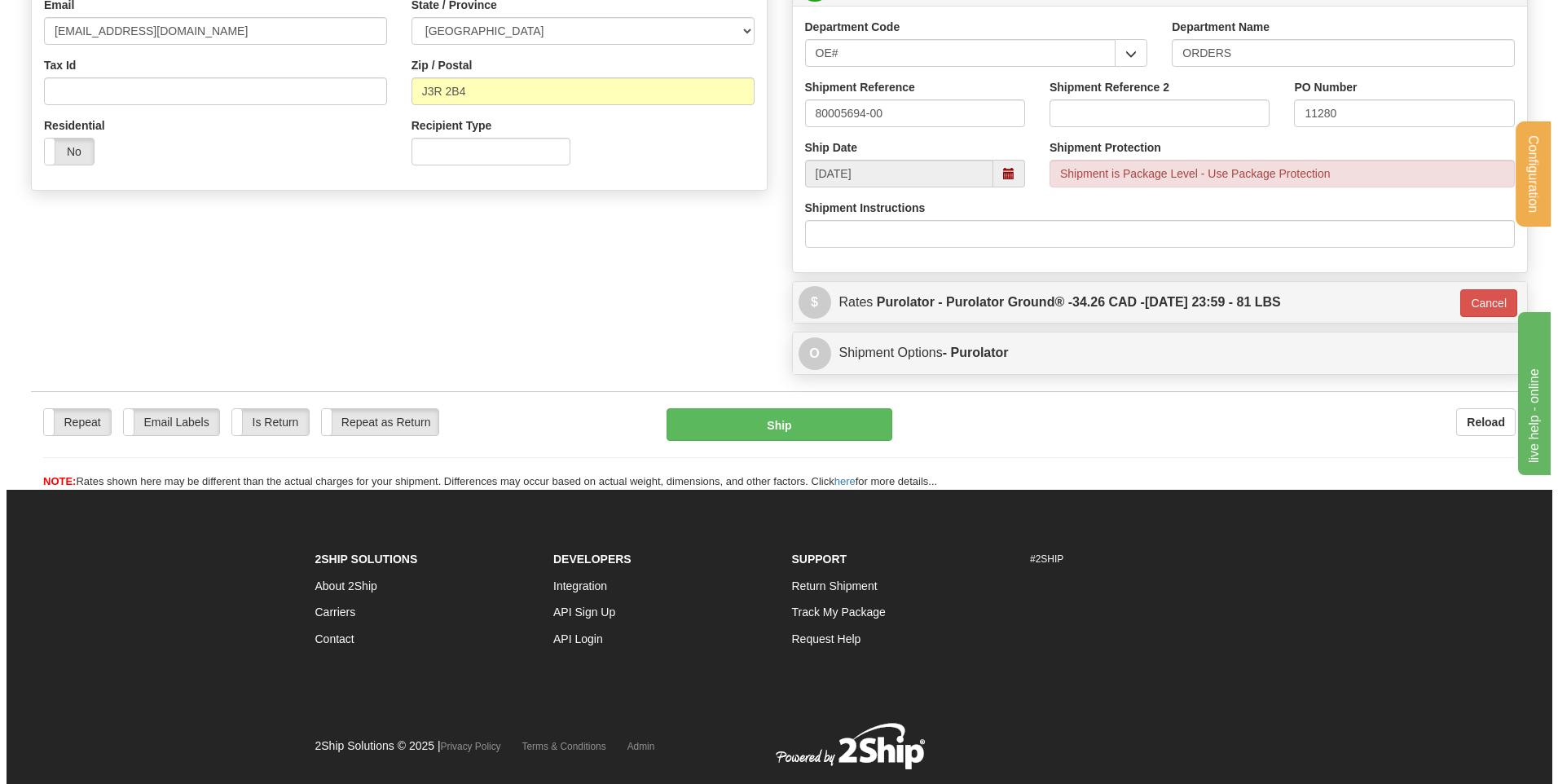
scroll to position [428, 0]
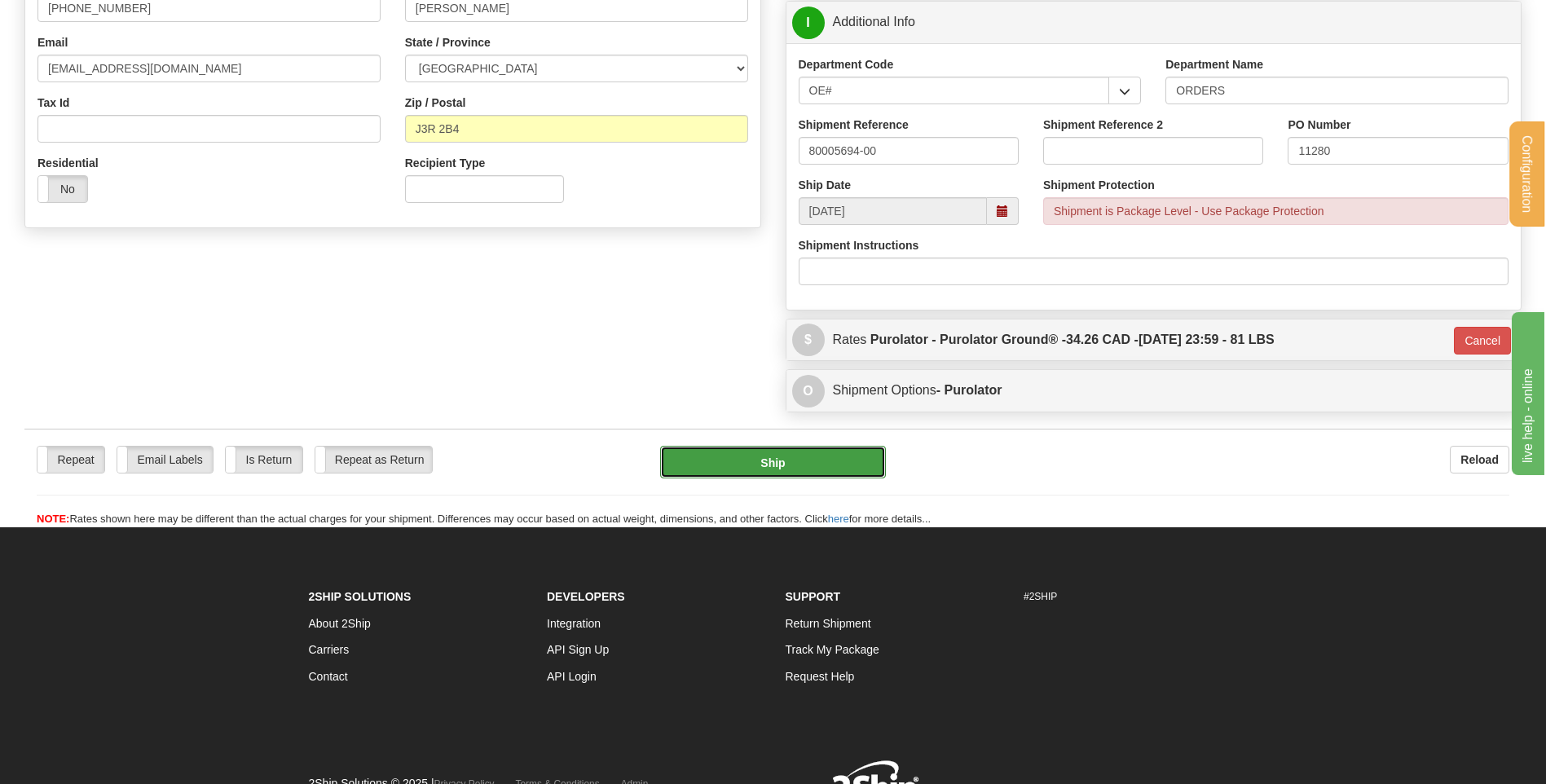
click at [784, 447] on button "Ship" at bounding box center [772, 462] width 225 height 32
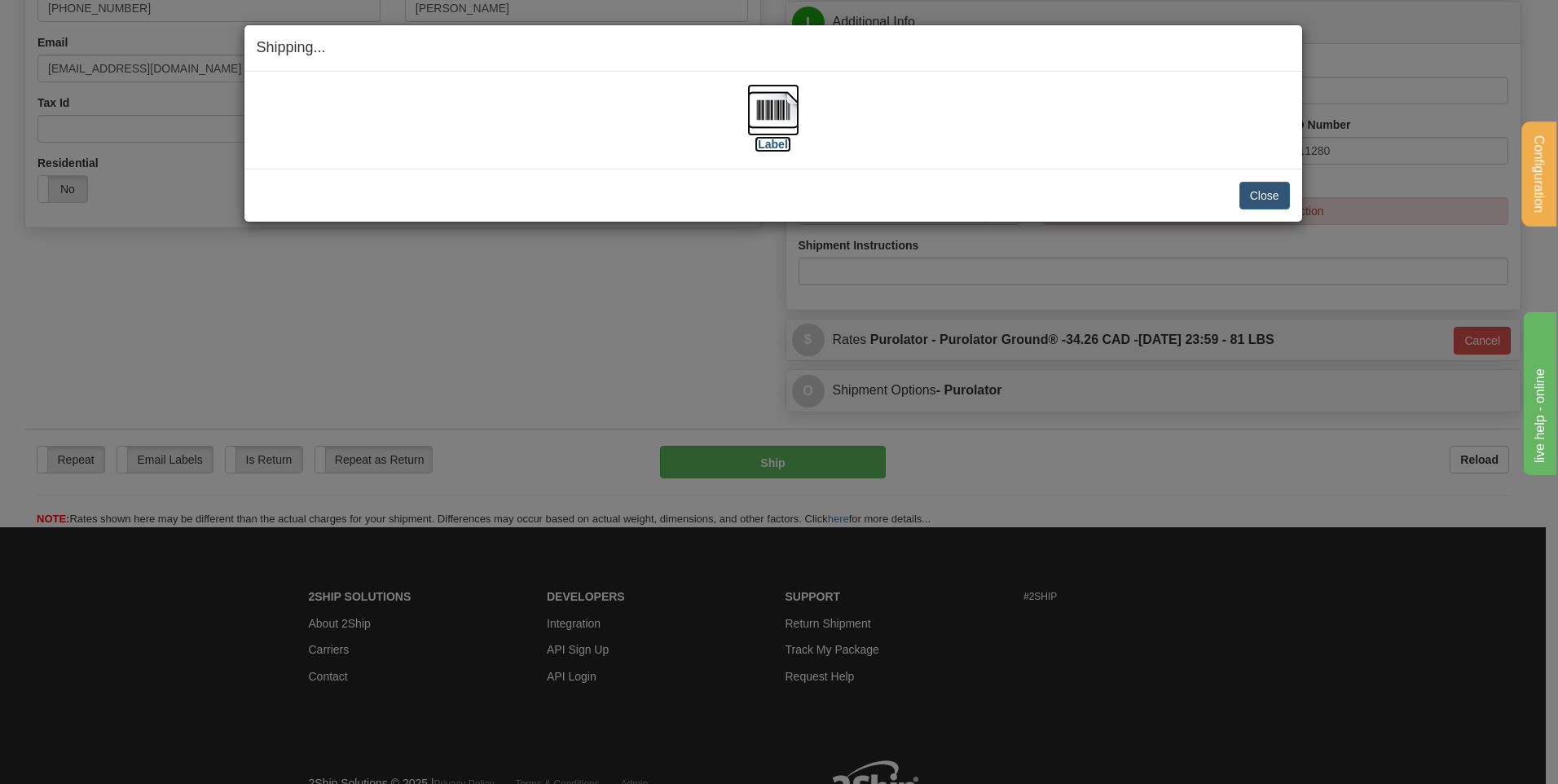
click at [794, 108] on img at bounding box center [773, 109] width 52 height 52
click at [1272, 194] on button "Close" at bounding box center [1265, 195] width 51 height 28
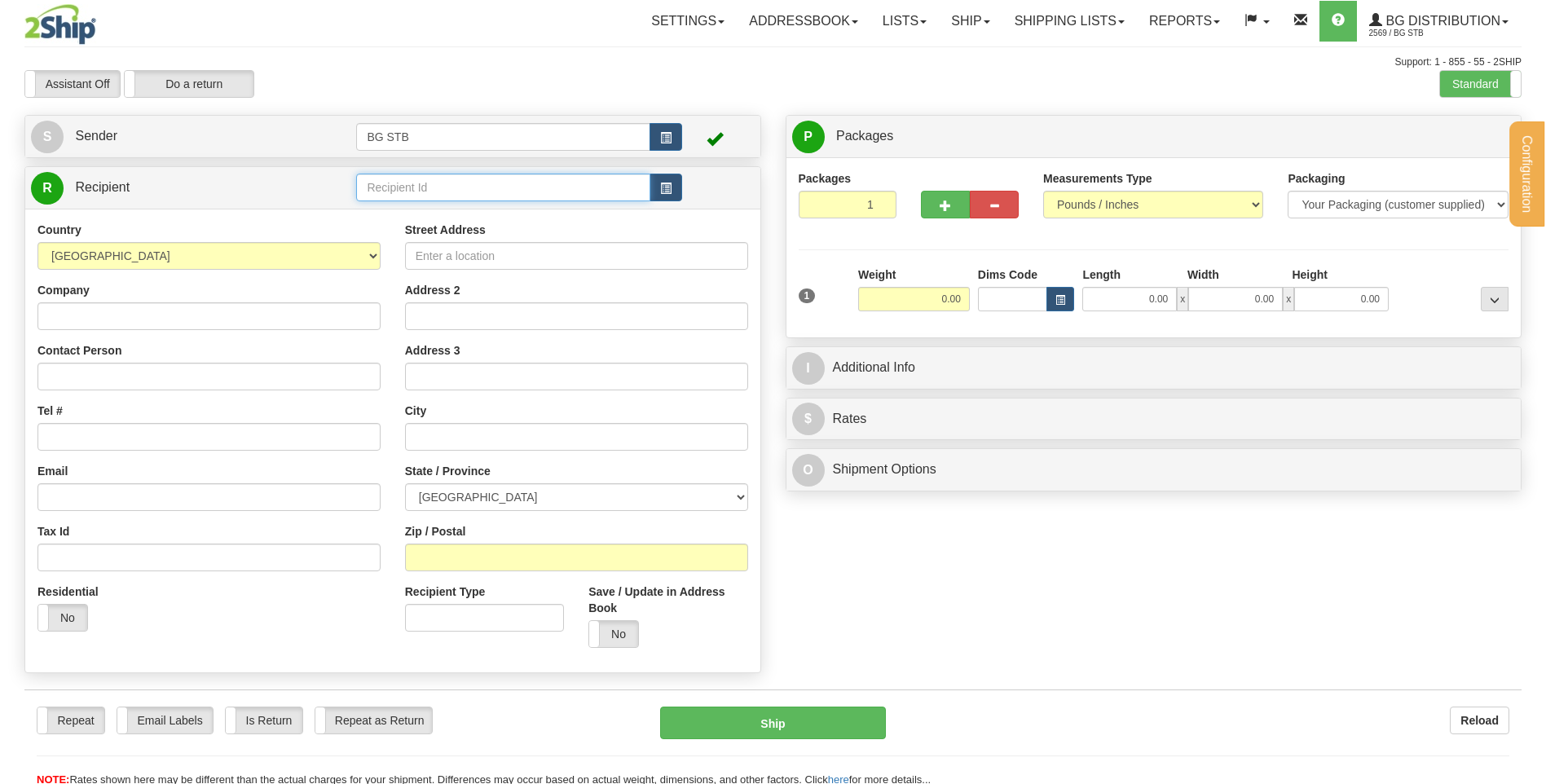
click at [406, 192] on input "text" at bounding box center [503, 188] width 294 height 28
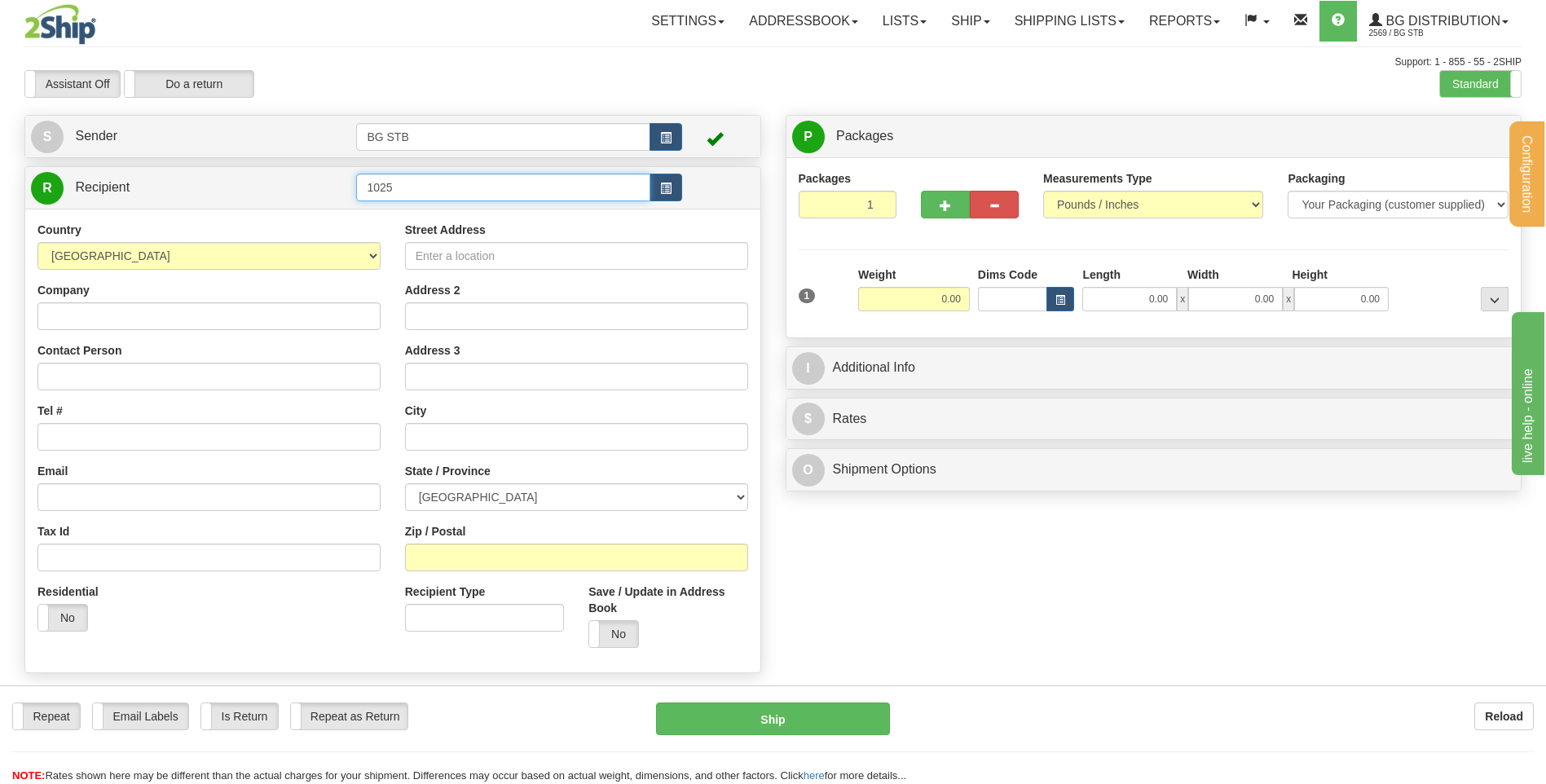
type input "1025"
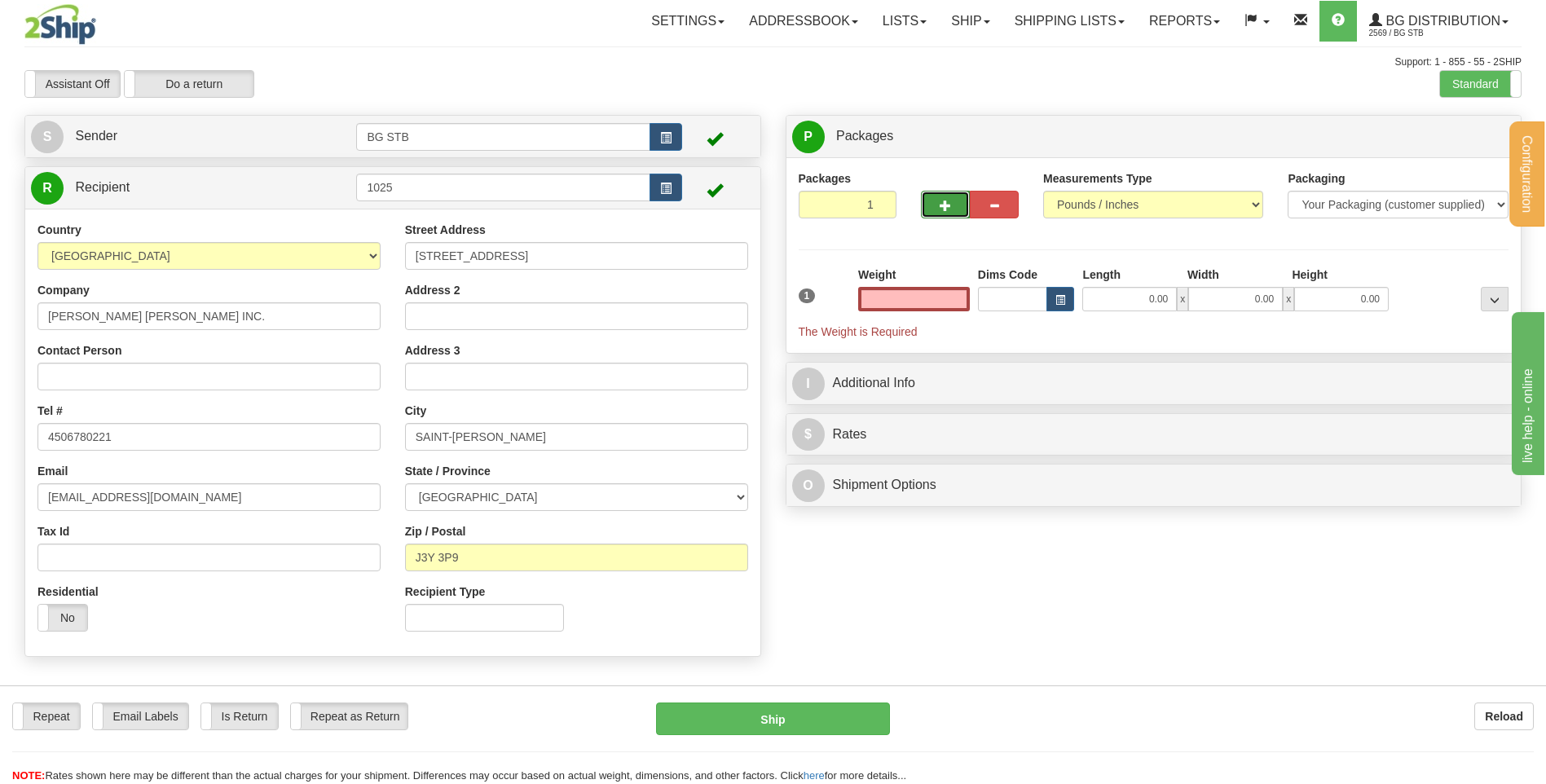
type input "0.00"
click at [957, 207] on button "button" at bounding box center [945, 204] width 49 height 28
type input "2"
click at [1452, 119] on div "P Packages 2 Packages - Weight: 0.00 Lbs Shipment Level Shipm. Package Level Pa…" at bounding box center [1154, 136] width 735 height 42
click at [1465, 134] on span "Package Level" at bounding box center [1474, 137] width 64 height 11
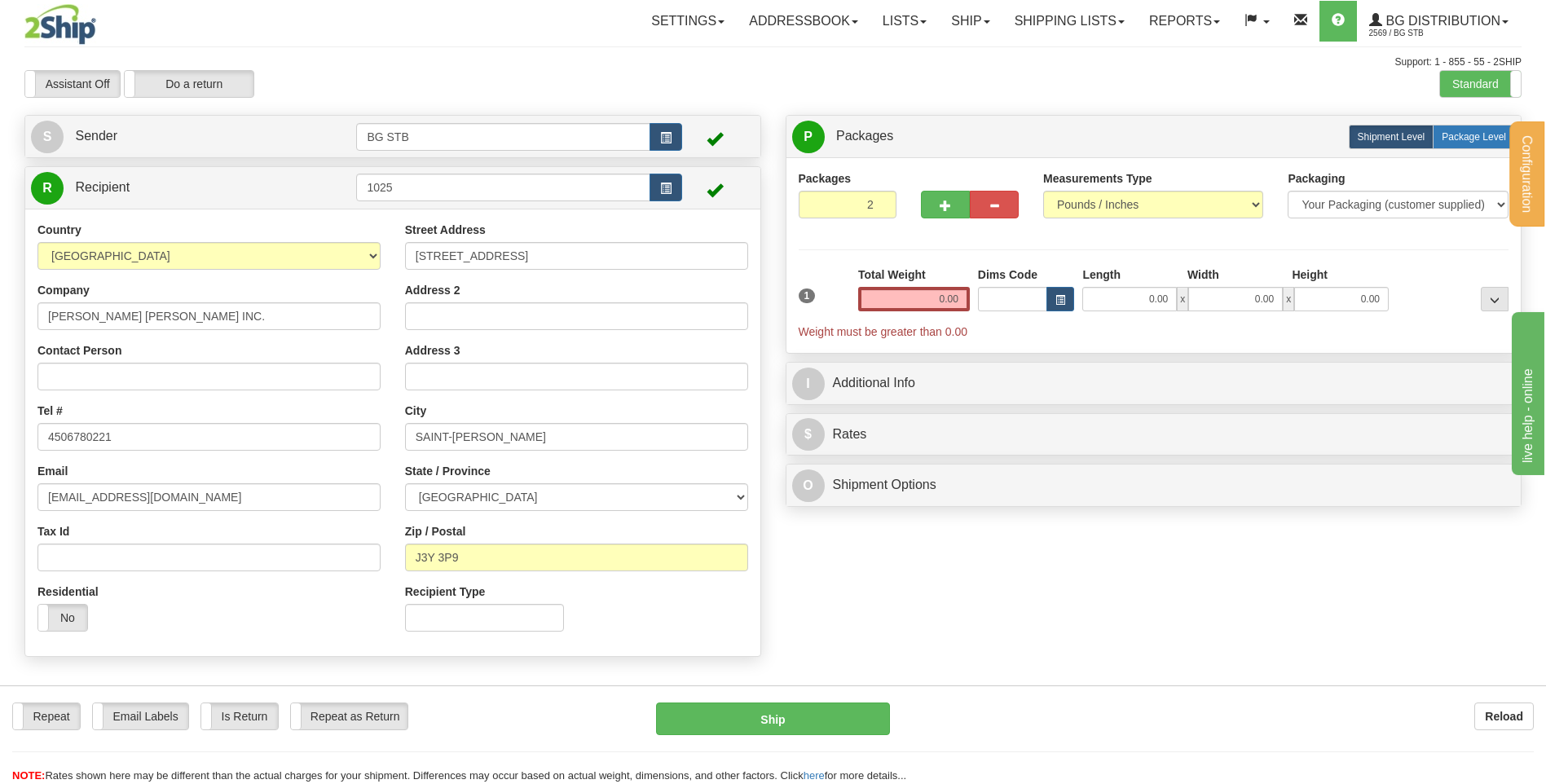
radio input "true"
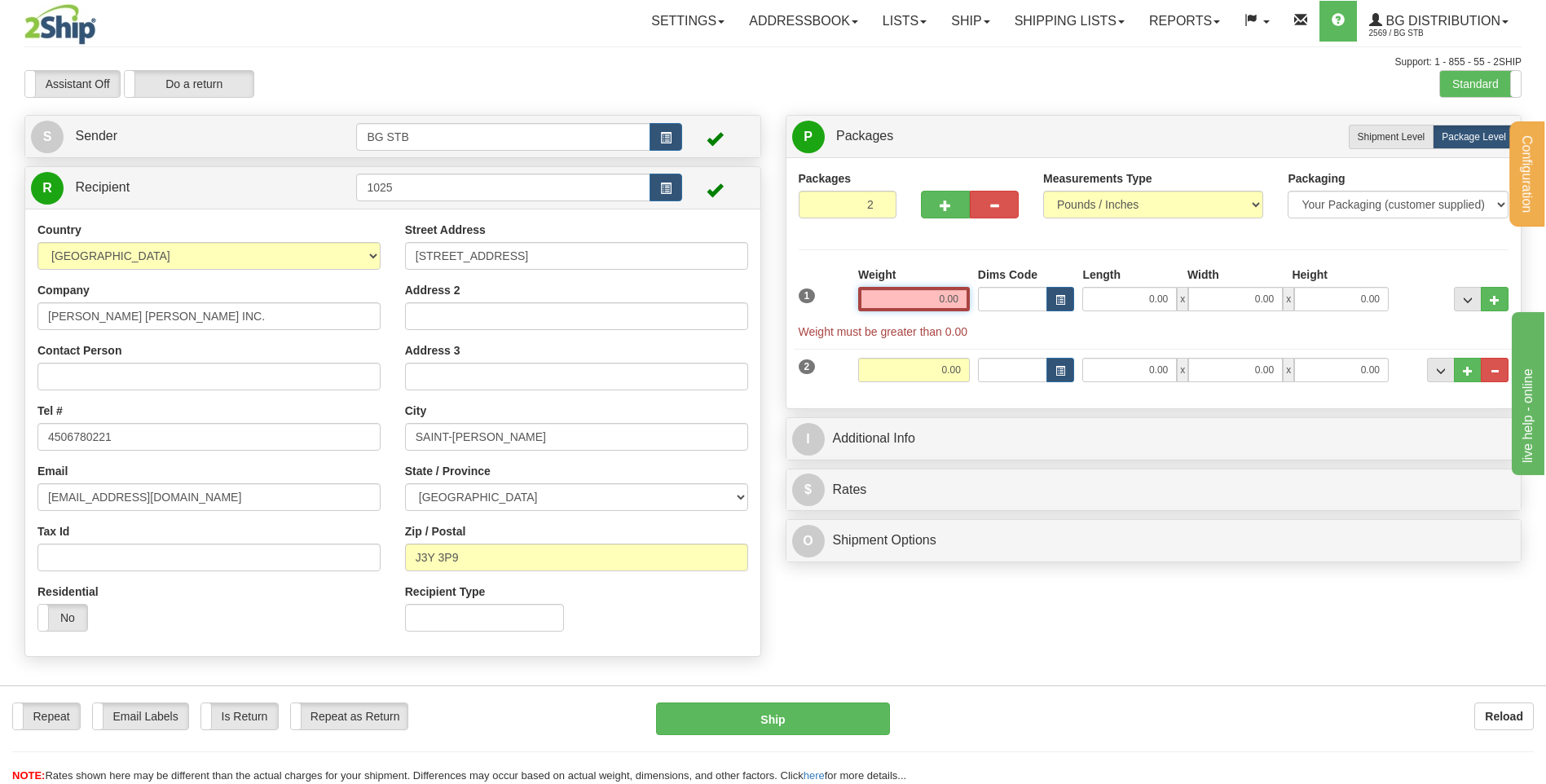
click at [938, 294] on input "0.00" at bounding box center [914, 299] width 112 height 25
type input "27.05"
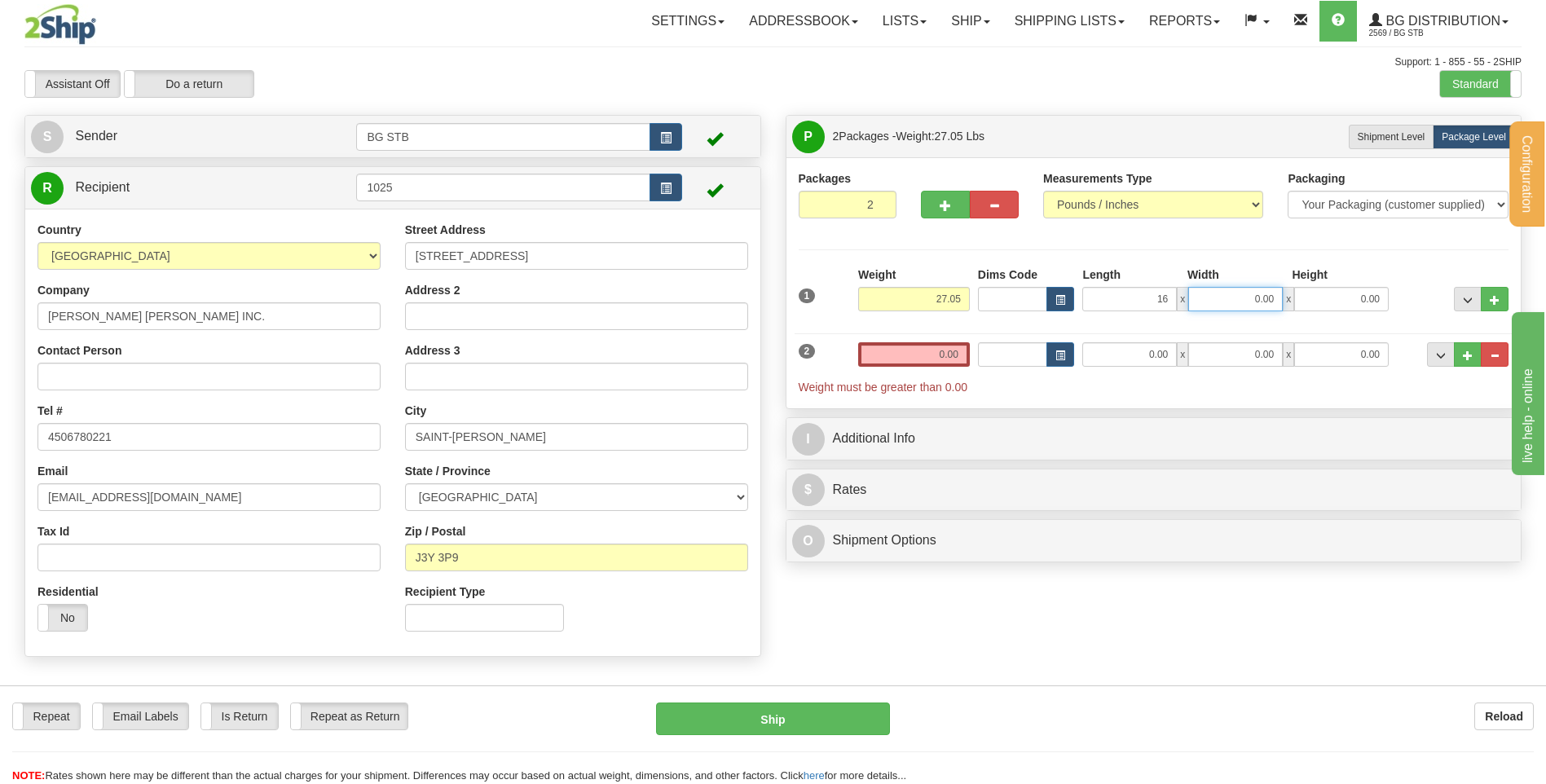
type input "16.00"
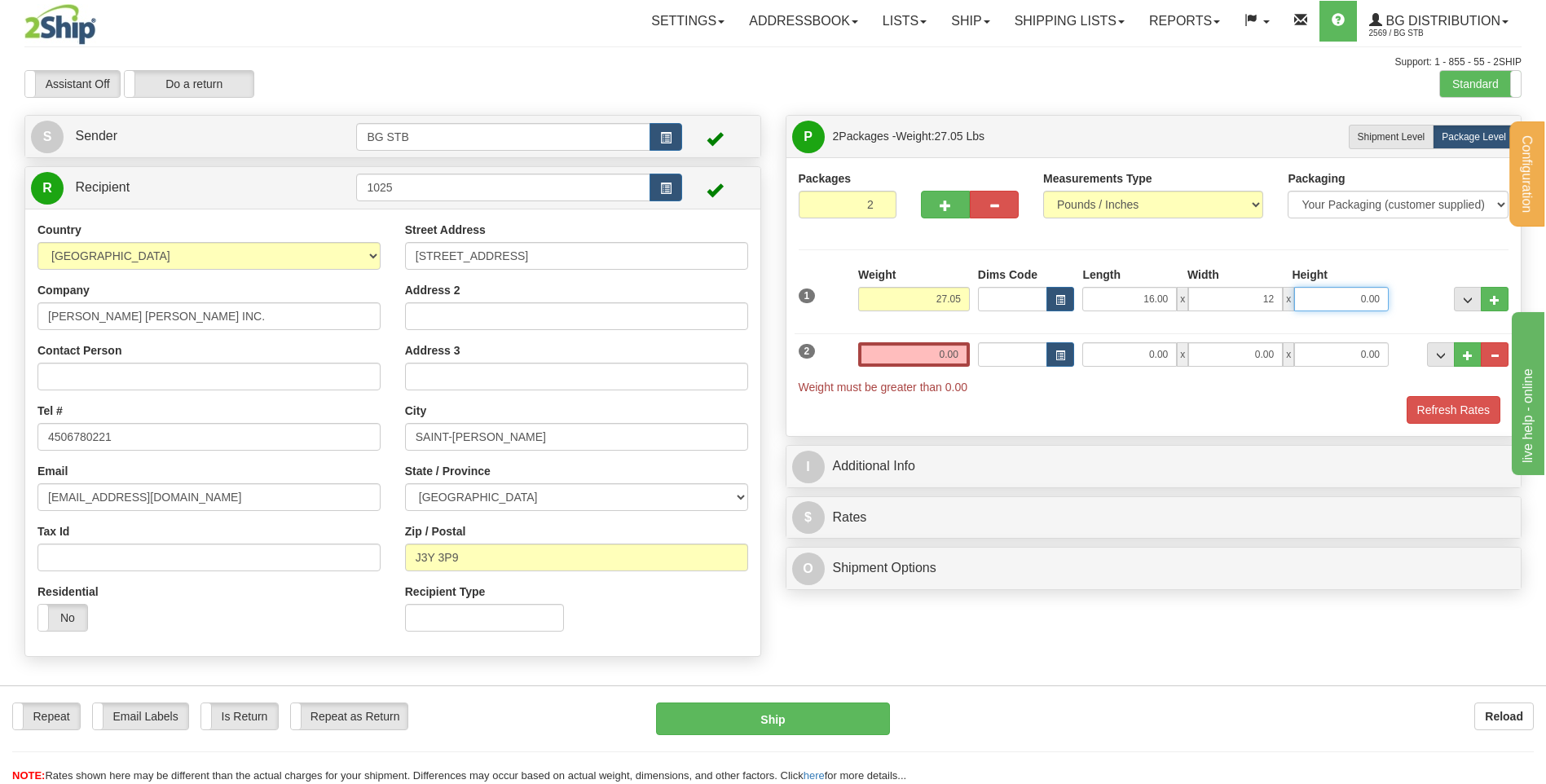
type input "12.00"
type input "11"
type input "11.00"
click at [955, 343] on input "0.00" at bounding box center [914, 354] width 112 height 25
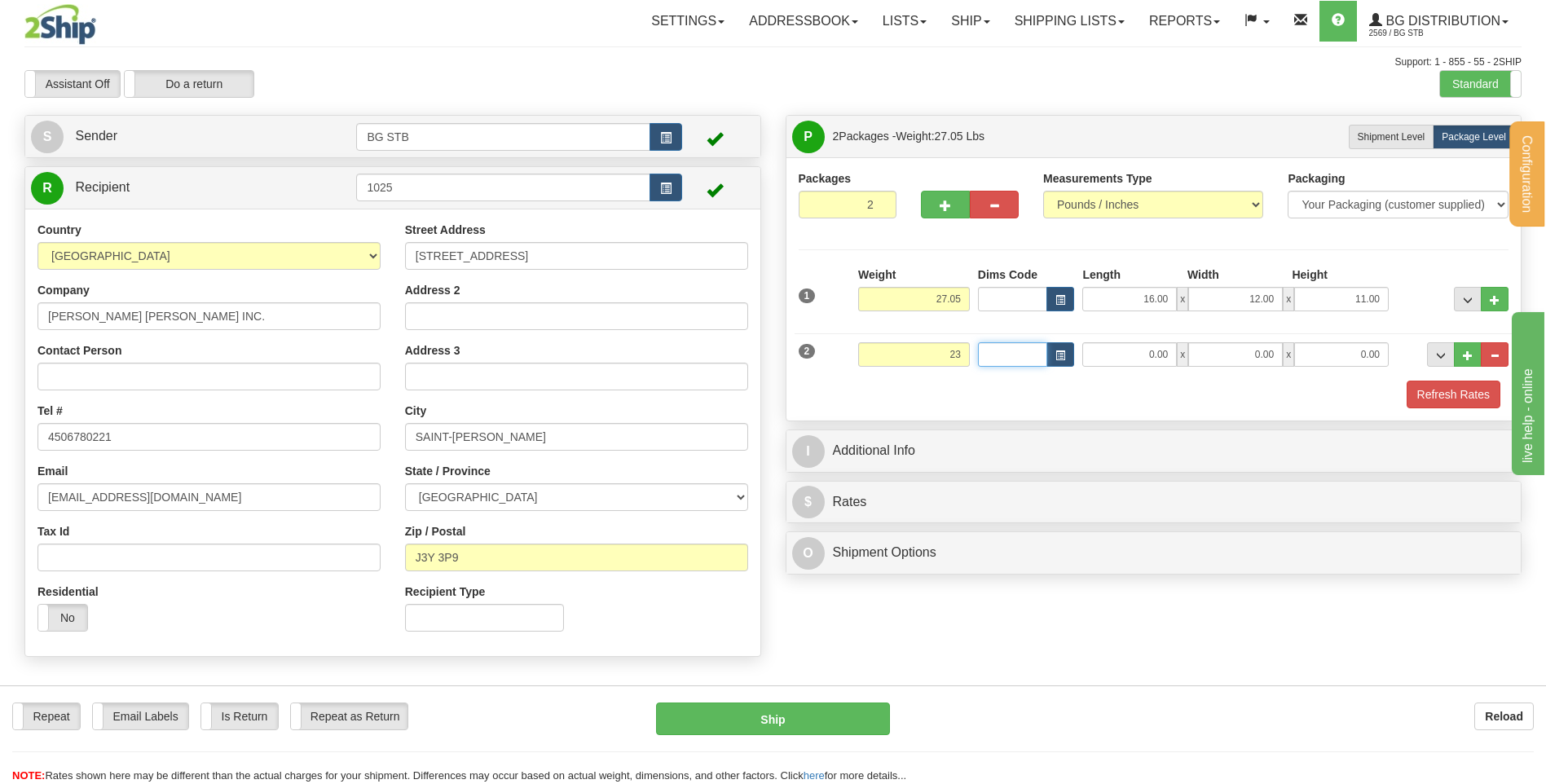
type input "23.00"
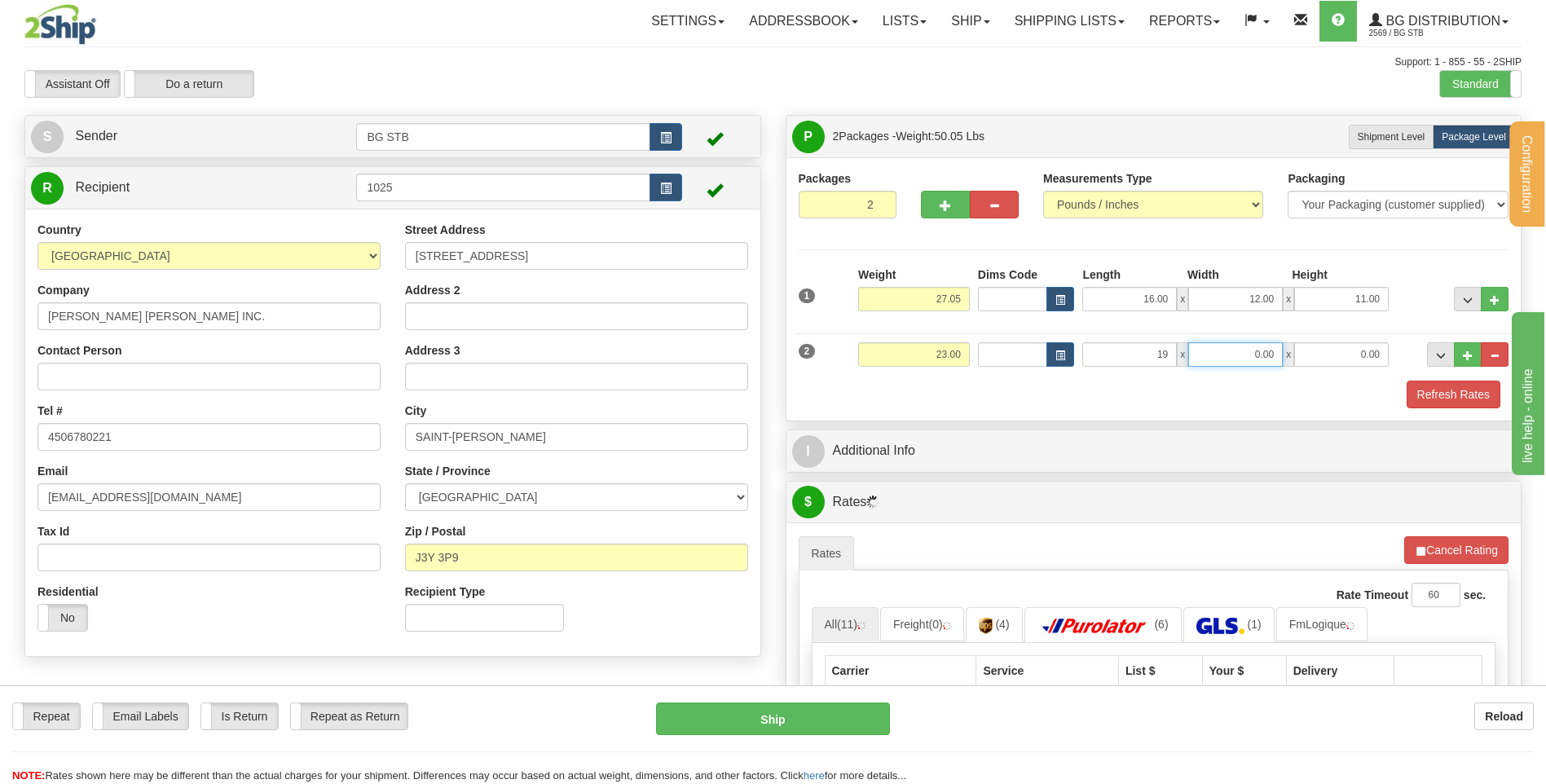
type input "19.00"
type input "14.00"
type input "8.00"
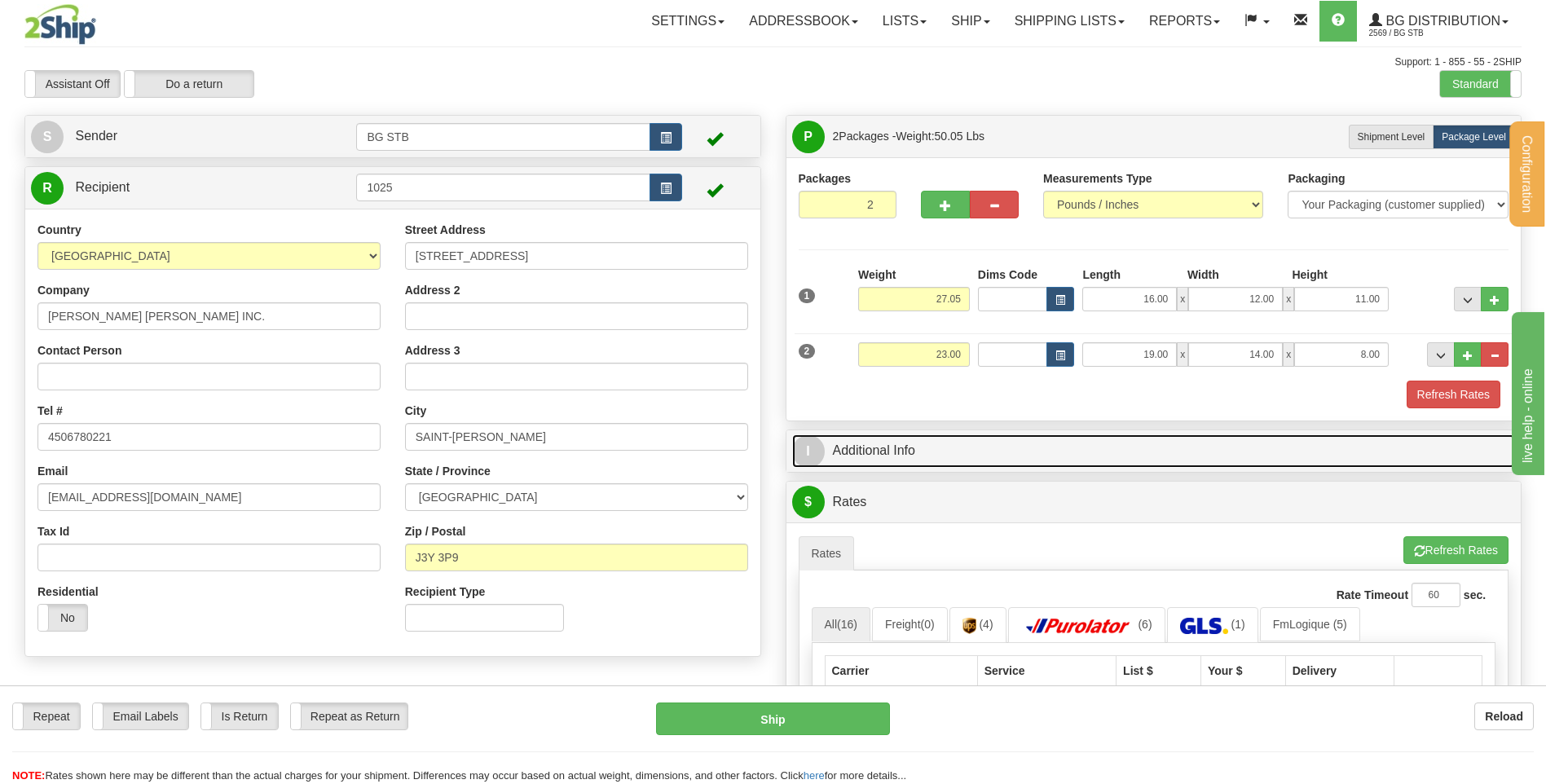
click at [946, 459] on link "I Additional Info" at bounding box center [1154, 451] width 724 height 33
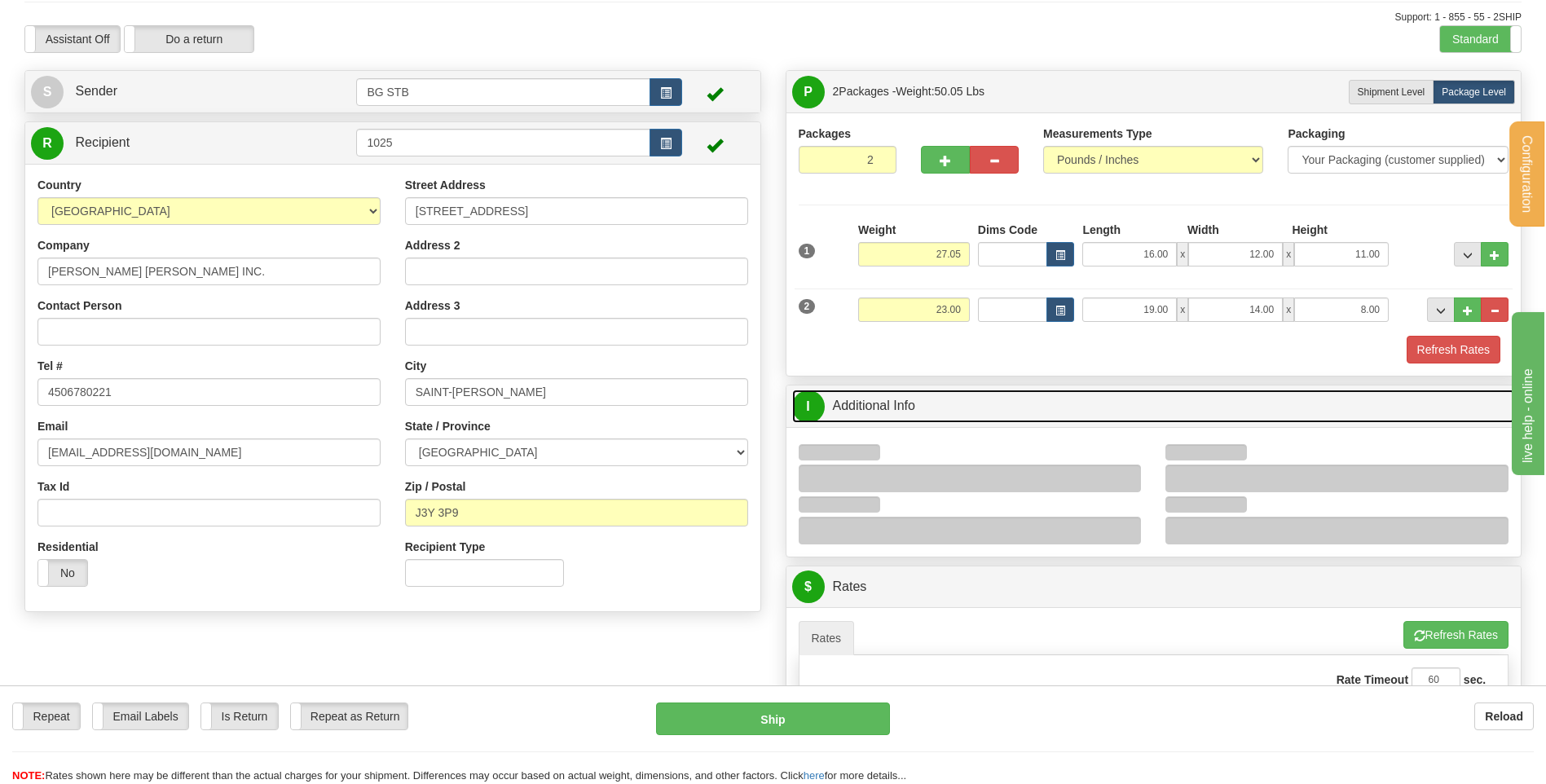
scroll to position [81, 0]
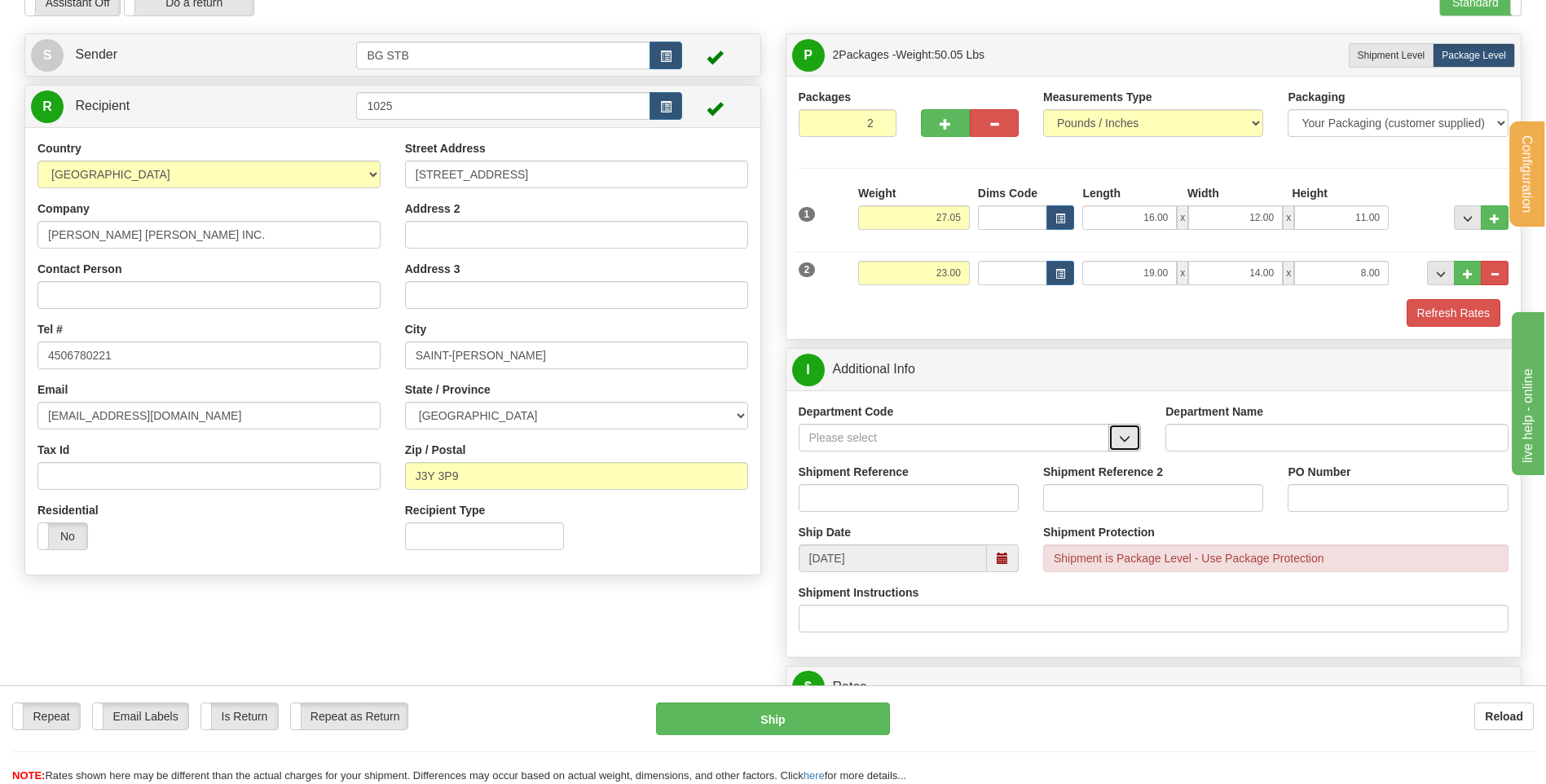
click at [1128, 435] on span "button" at bounding box center [1124, 439] width 11 height 10
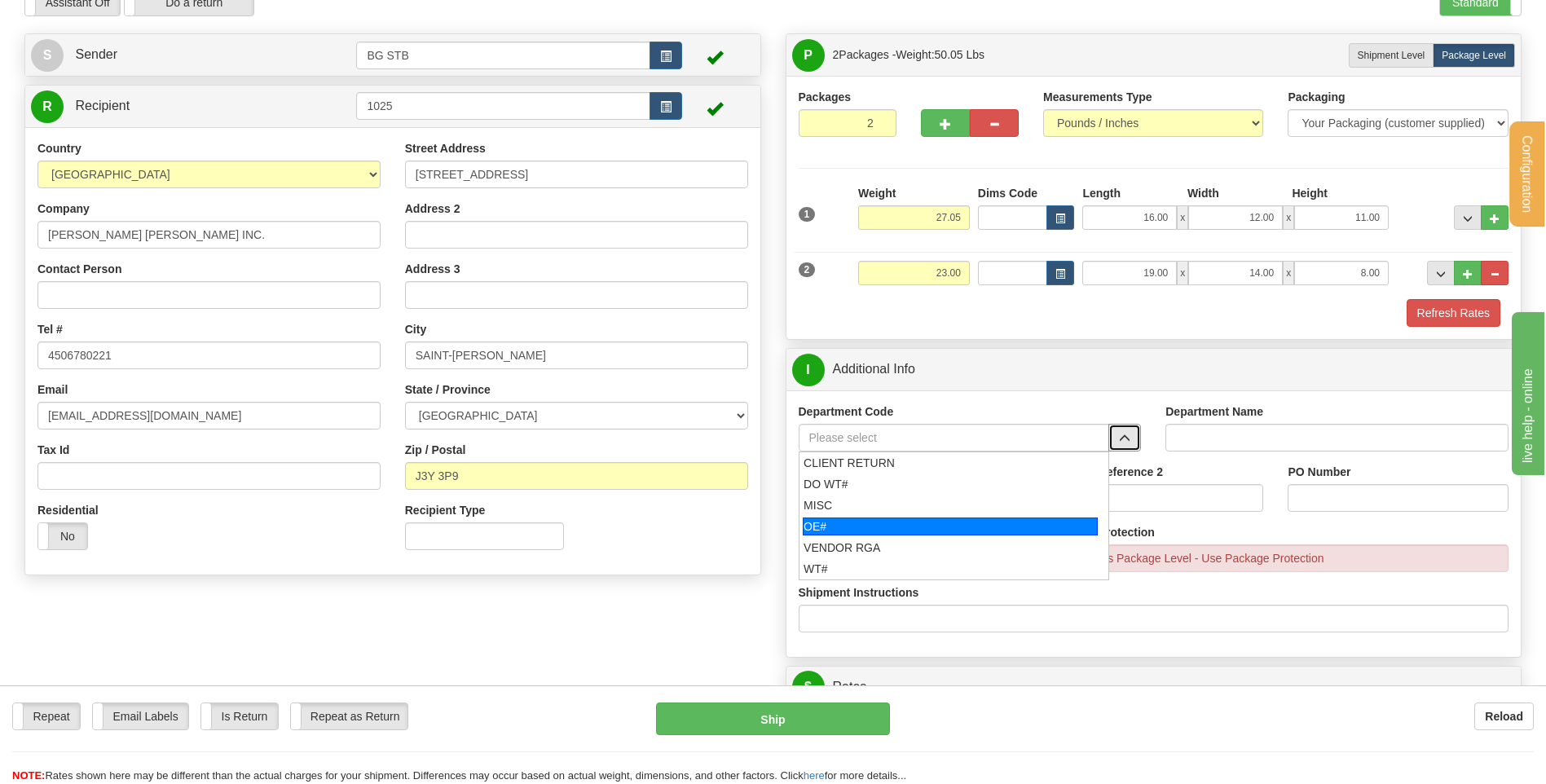
drag, startPoint x: 871, startPoint y: 521, endPoint x: 873, endPoint y: 485, distance: 36.1
click at [871, 521] on div "OE#" at bounding box center [950, 526] width 295 height 18
type input "OE#"
type input "ORDERS"
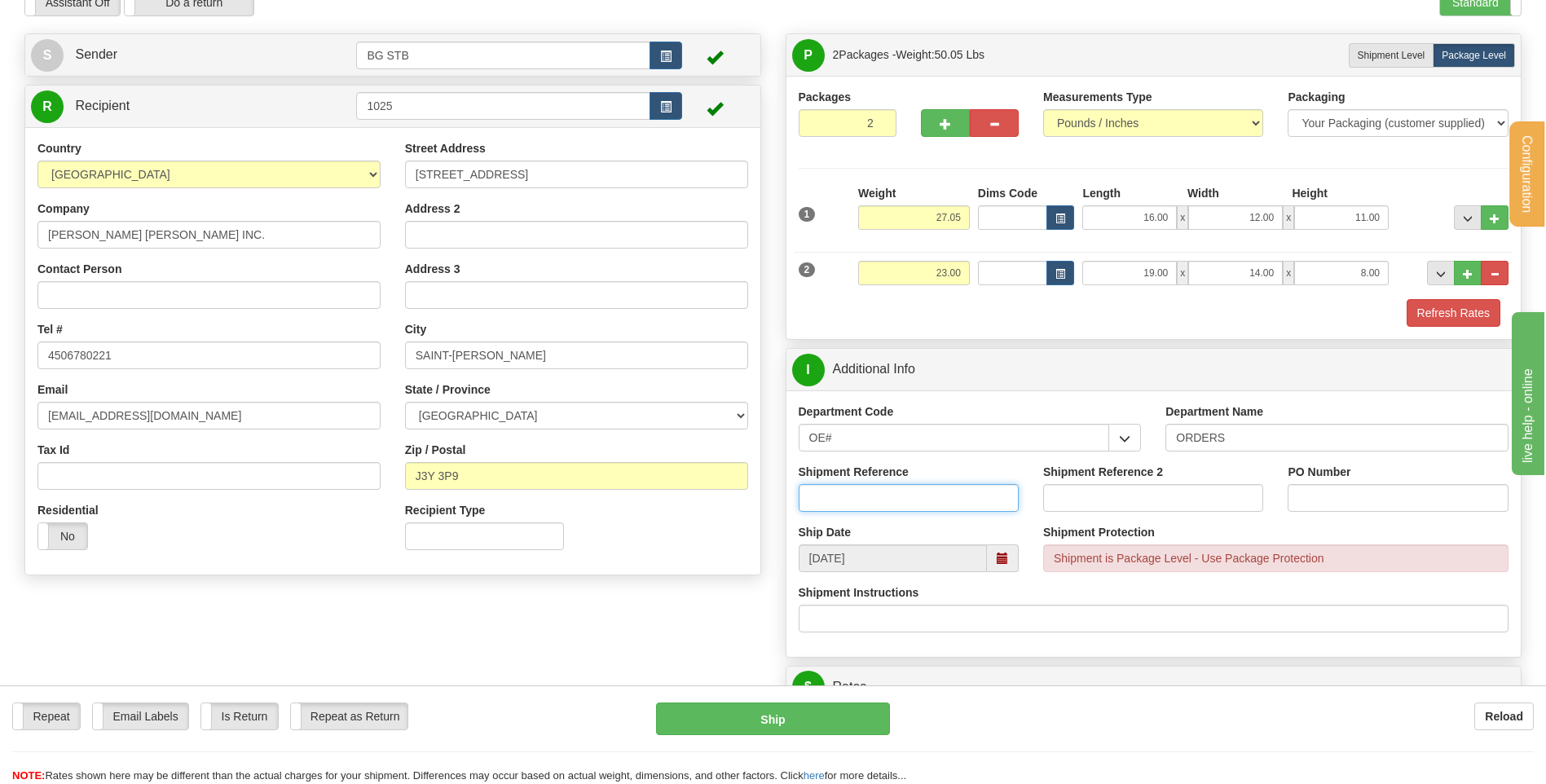
click at [875, 485] on input "Shipment Reference" at bounding box center [908, 497] width 220 height 28
type input "80005701-00"
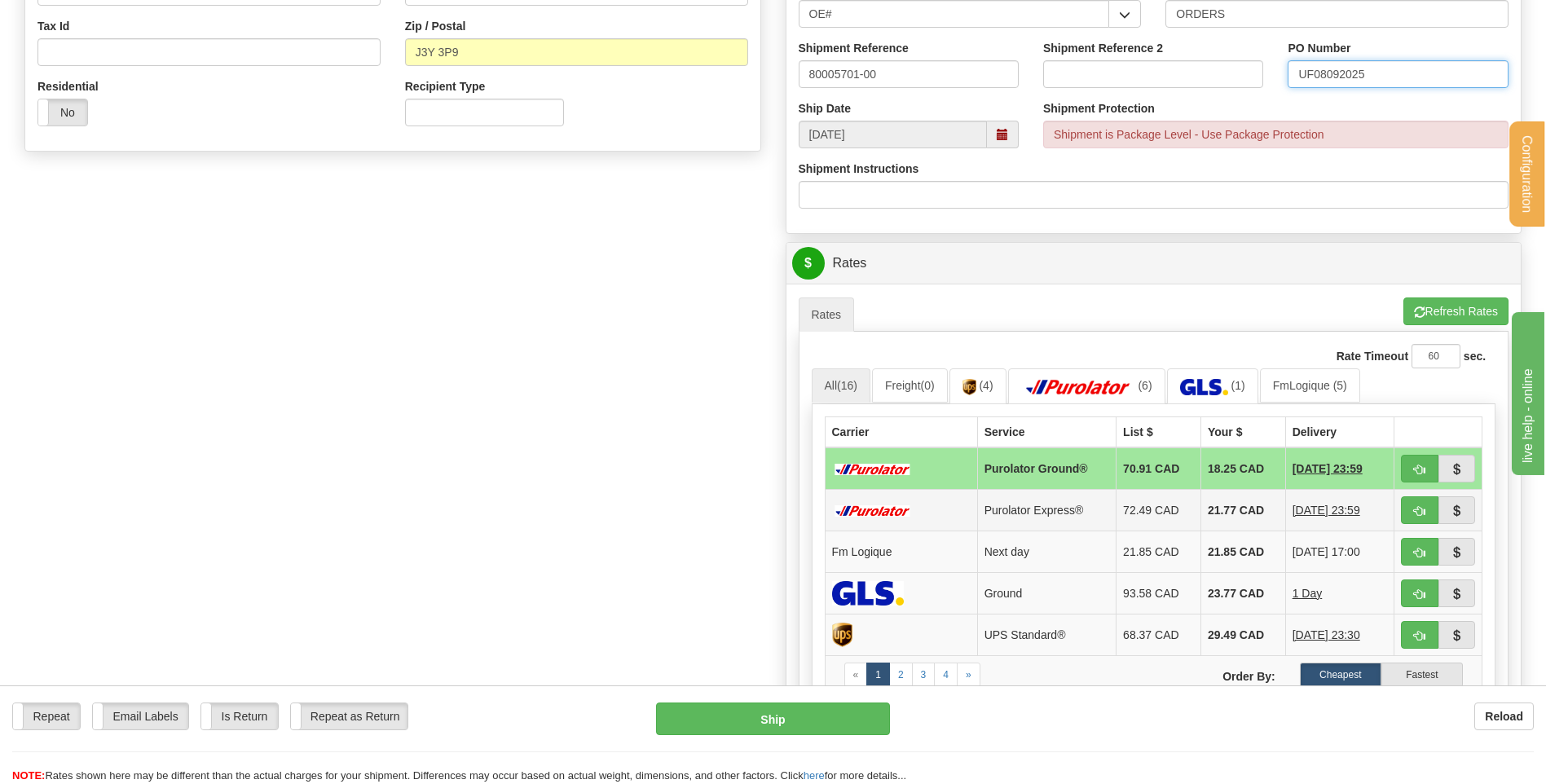
scroll to position [652, 0]
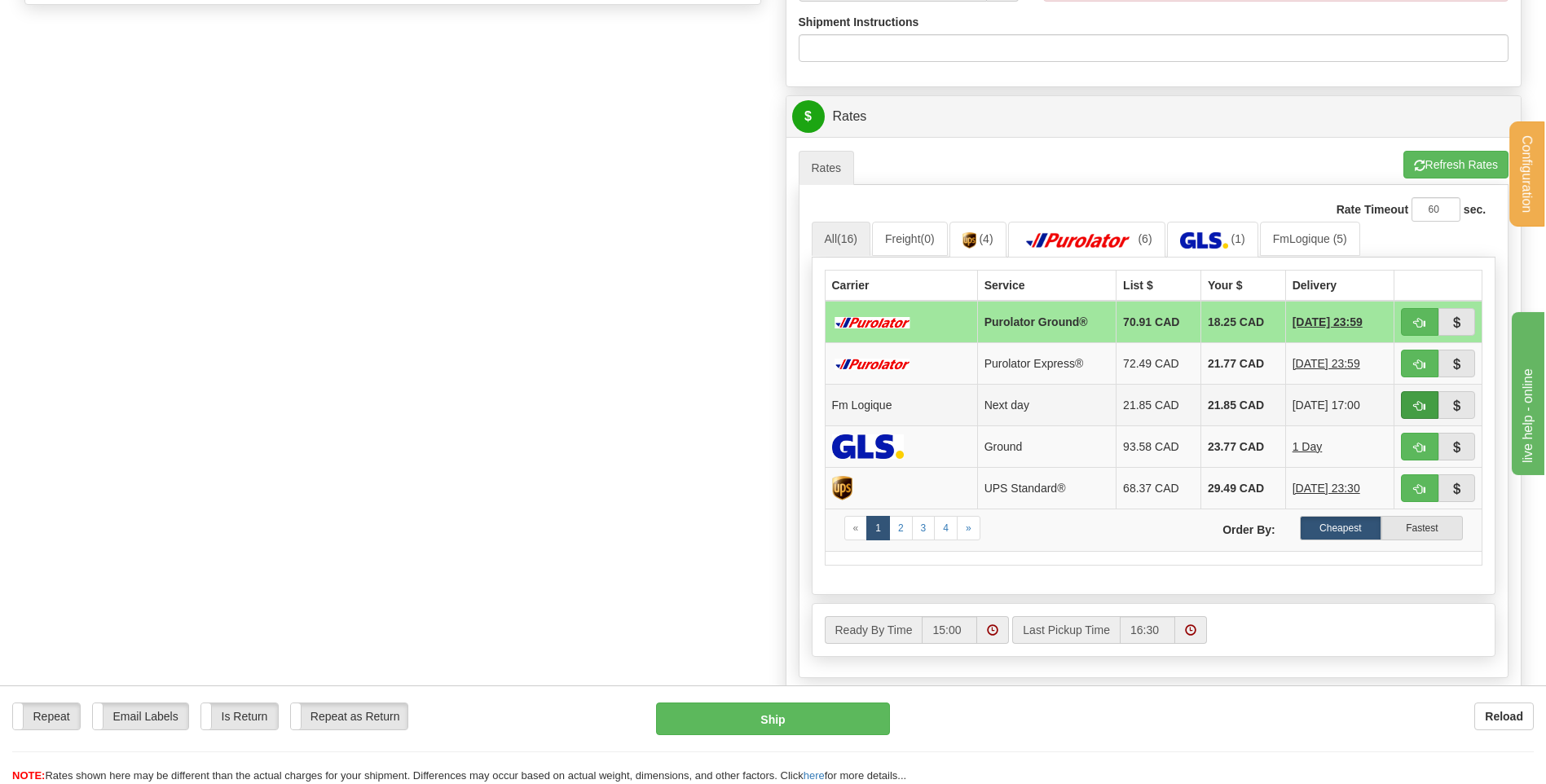
type input "UF08092025"
click at [1434, 403] on button "button" at bounding box center [1420, 405] width 37 height 28
type input "jour"
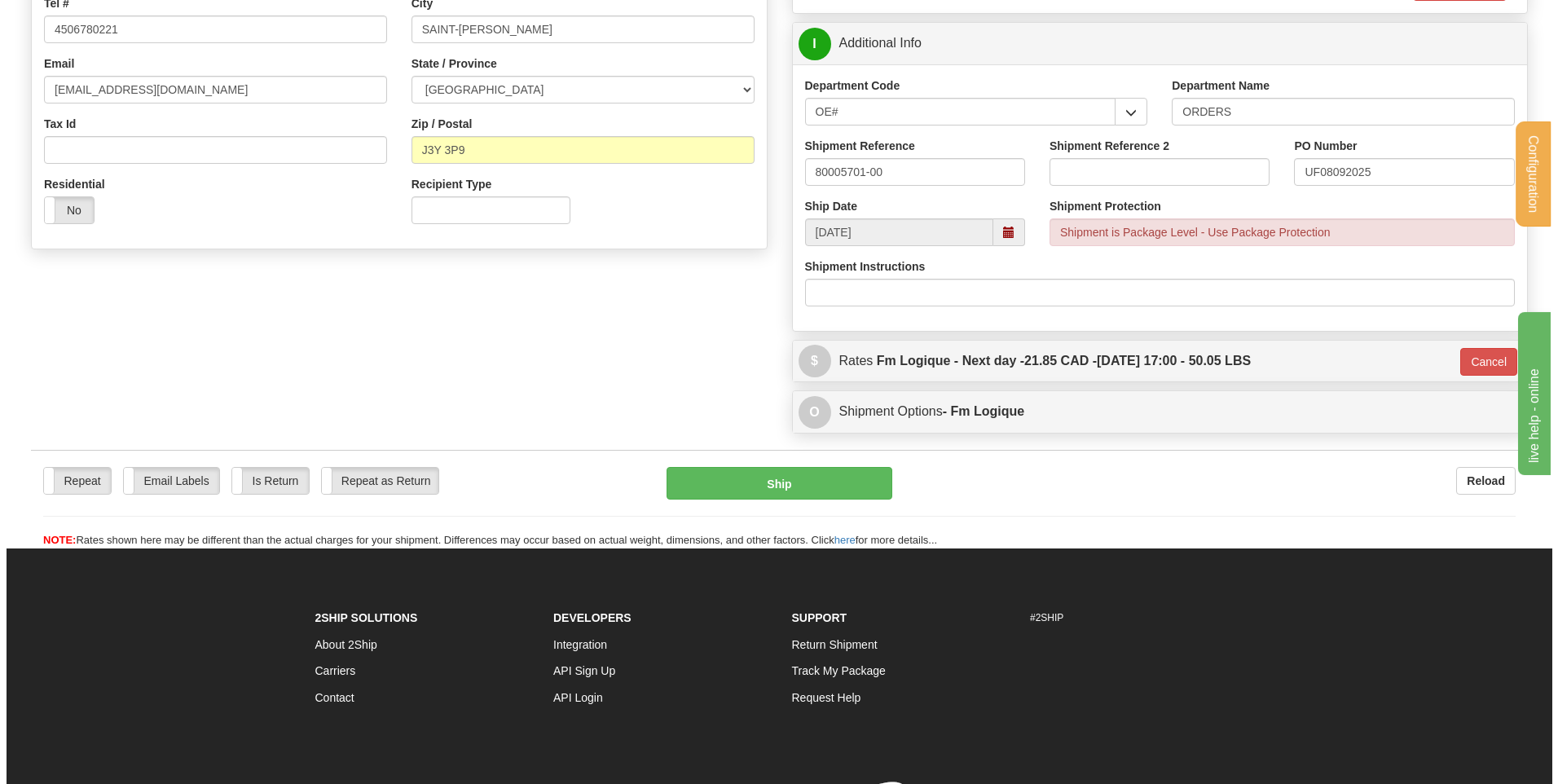
scroll to position [389, 0]
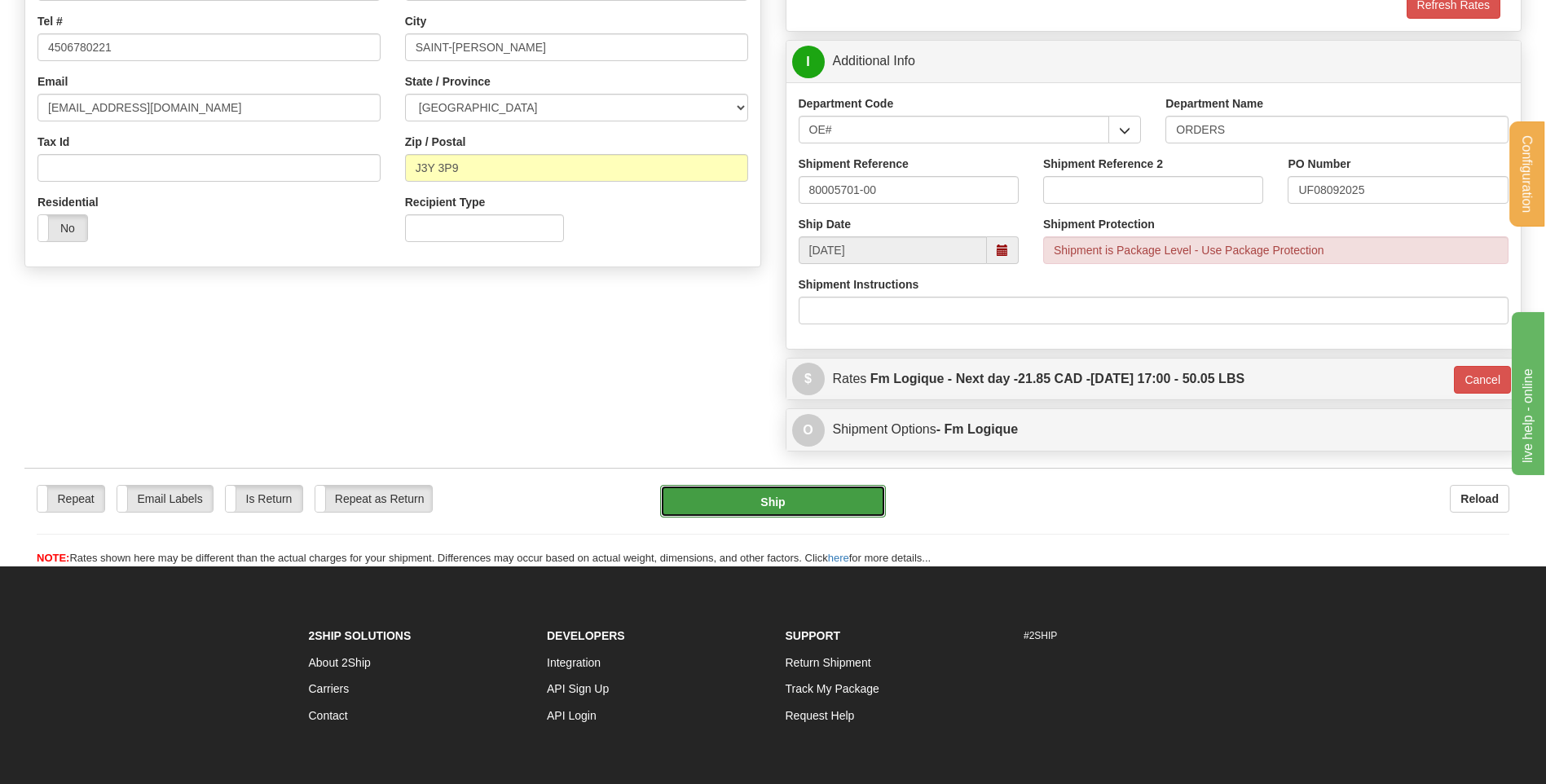
click at [778, 497] on button "Ship" at bounding box center [772, 501] width 225 height 32
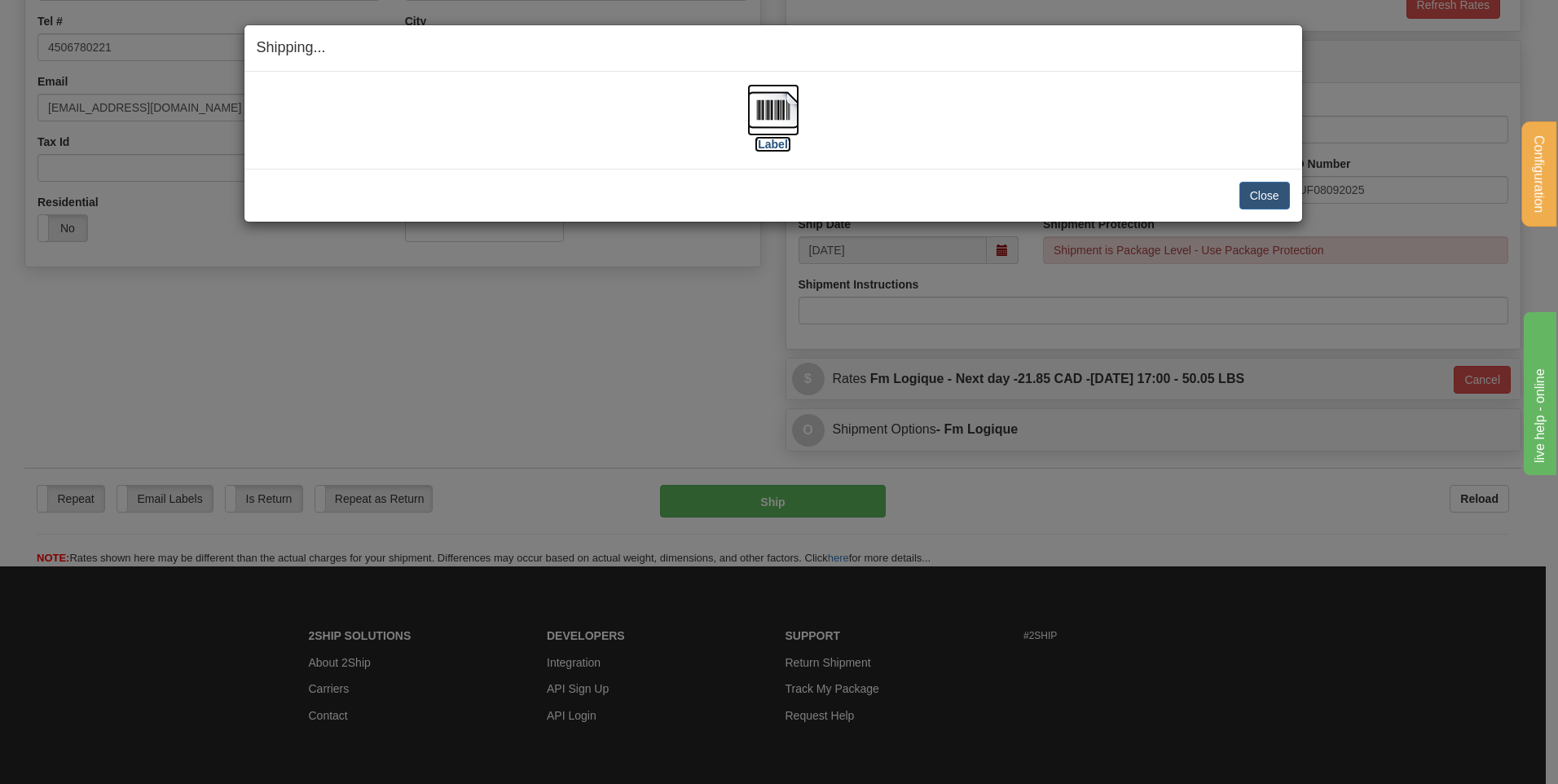
click at [783, 105] on img at bounding box center [773, 109] width 52 height 52
click at [1266, 188] on button "Close" at bounding box center [1265, 195] width 51 height 28
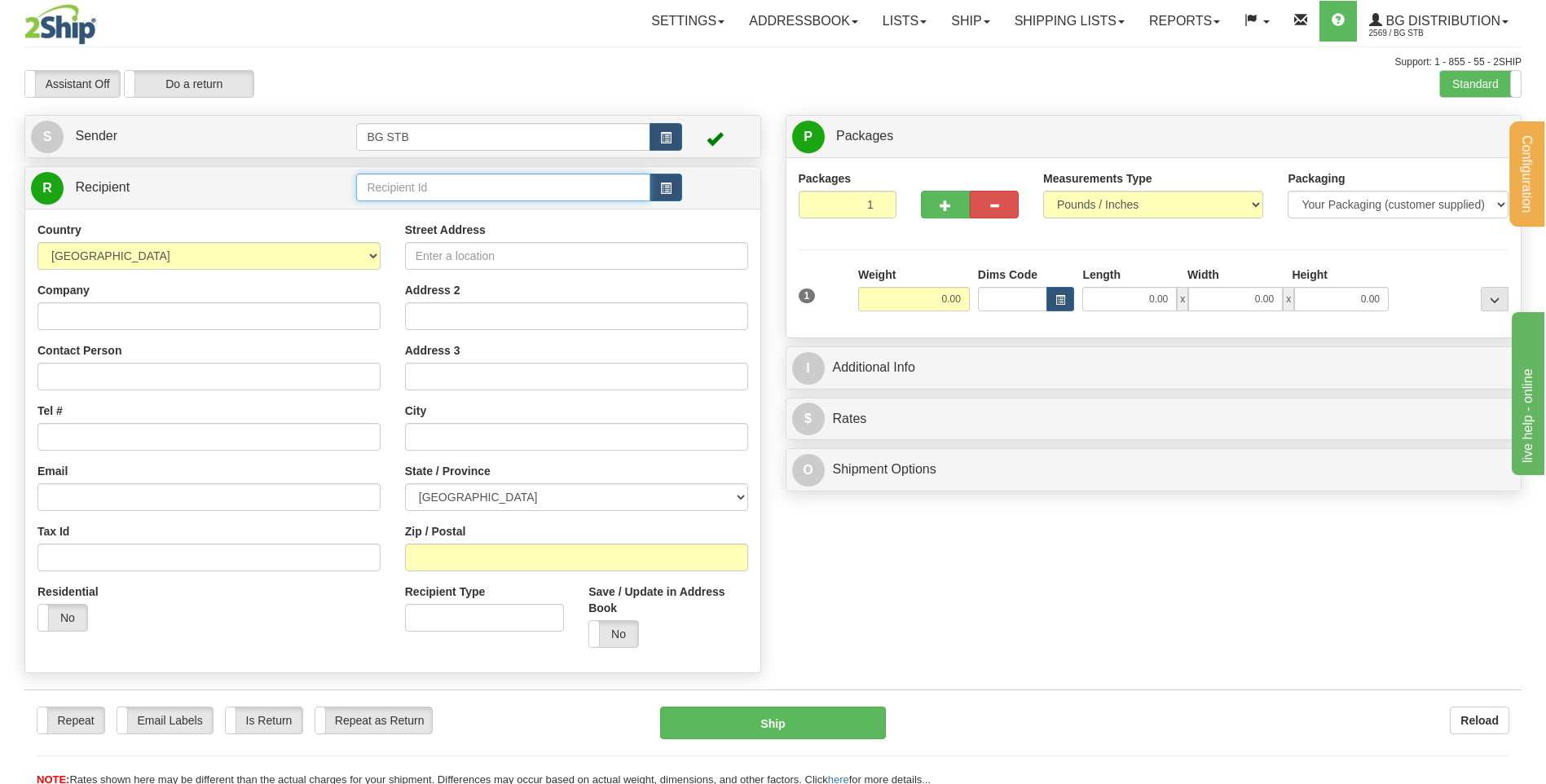
drag, startPoint x: 0, startPoint y: 0, endPoint x: 382, endPoint y: 187, distance: 425.3
click at [382, 187] on input "text" at bounding box center [503, 188] width 294 height 28
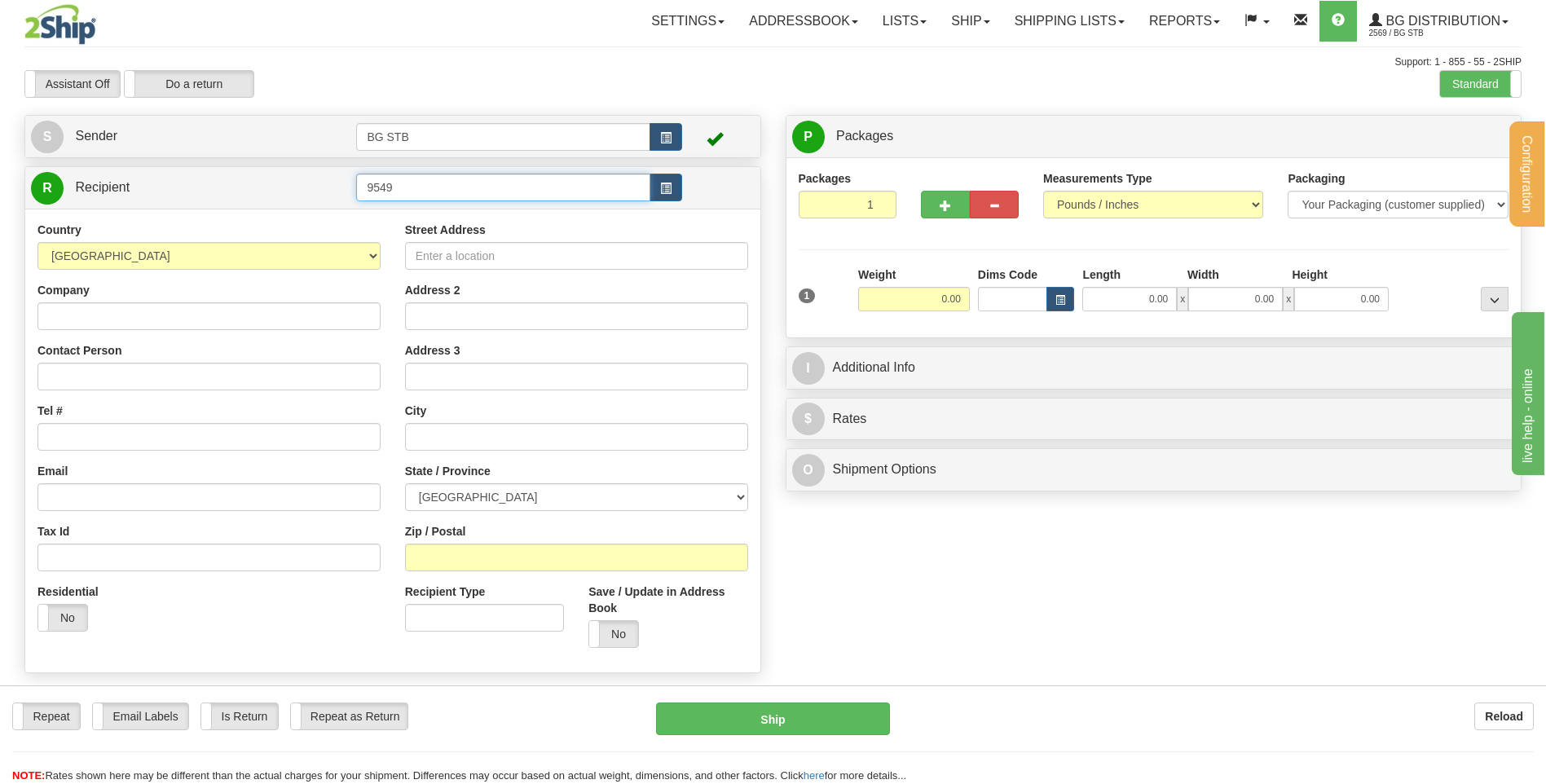
type input "9549"
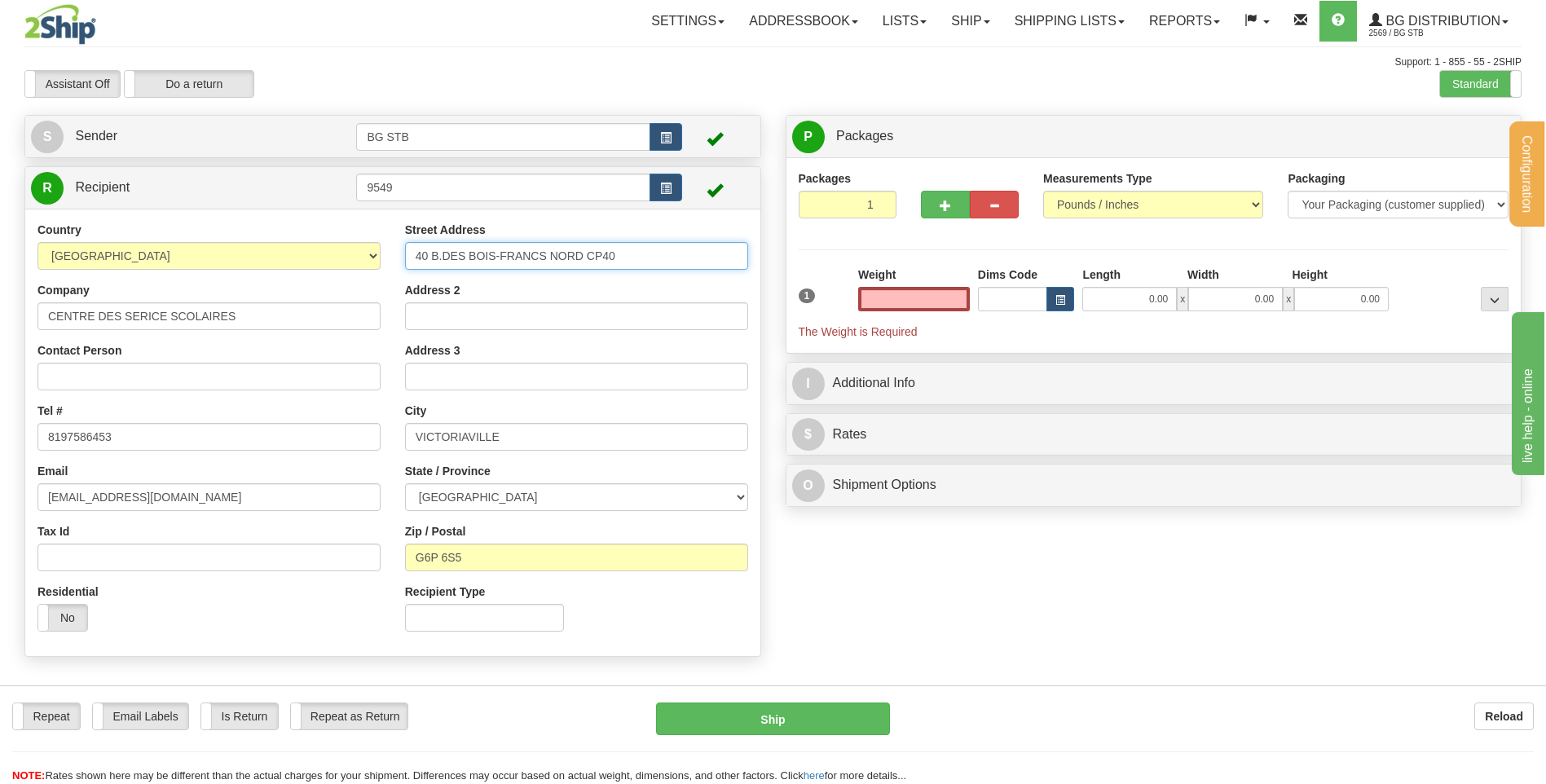
type input "0.00"
drag, startPoint x: 638, startPoint y: 258, endPoint x: 359, endPoint y: 261, distance: 279.0
click at [359, 261] on div "Country [GEOGRAPHIC_DATA] [GEOGRAPHIC_DATA] [GEOGRAPHIC_DATA] [GEOGRAPHIC_DATA]…" at bounding box center [393, 432] width 735 height 422
type input "[STREET_ADDRESS]"
click at [518, 319] on input "Address 2" at bounding box center [576, 316] width 343 height 28
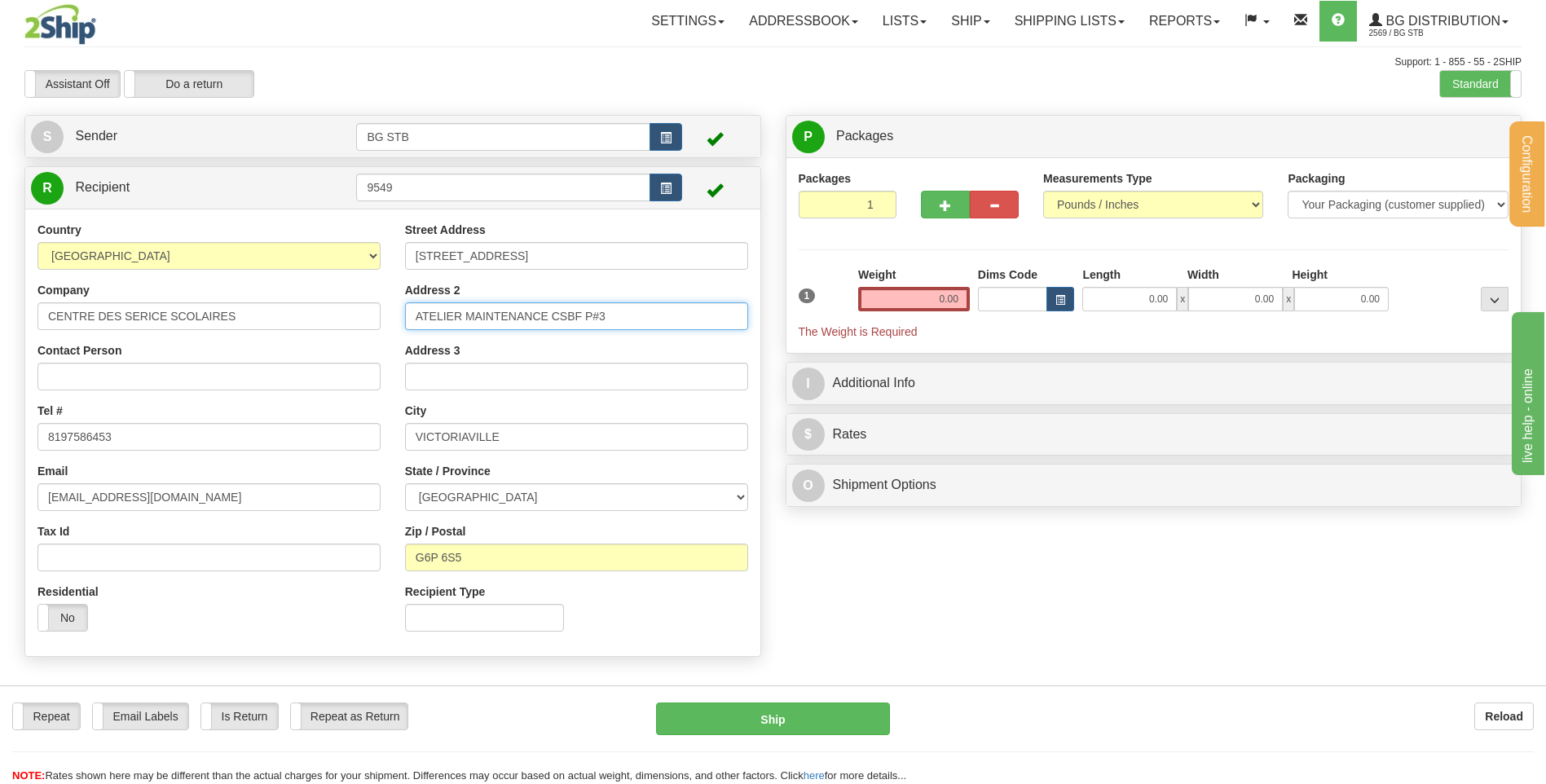
click at [589, 314] on input "ATELIER MAINTENANCE CSBF P#3" at bounding box center [576, 316] width 343 height 28
type input "ATELIER MAINTENANCE CSBF P. #3"
click at [490, 553] on input "G6P 6S5" at bounding box center [576, 557] width 343 height 28
drag, startPoint x: 460, startPoint y: 557, endPoint x: 443, endPoint y: 559, distance: 17.1
click at [443, 559] on input "G6P 6S5" at bounding box center [576, 557] width 343 height 28
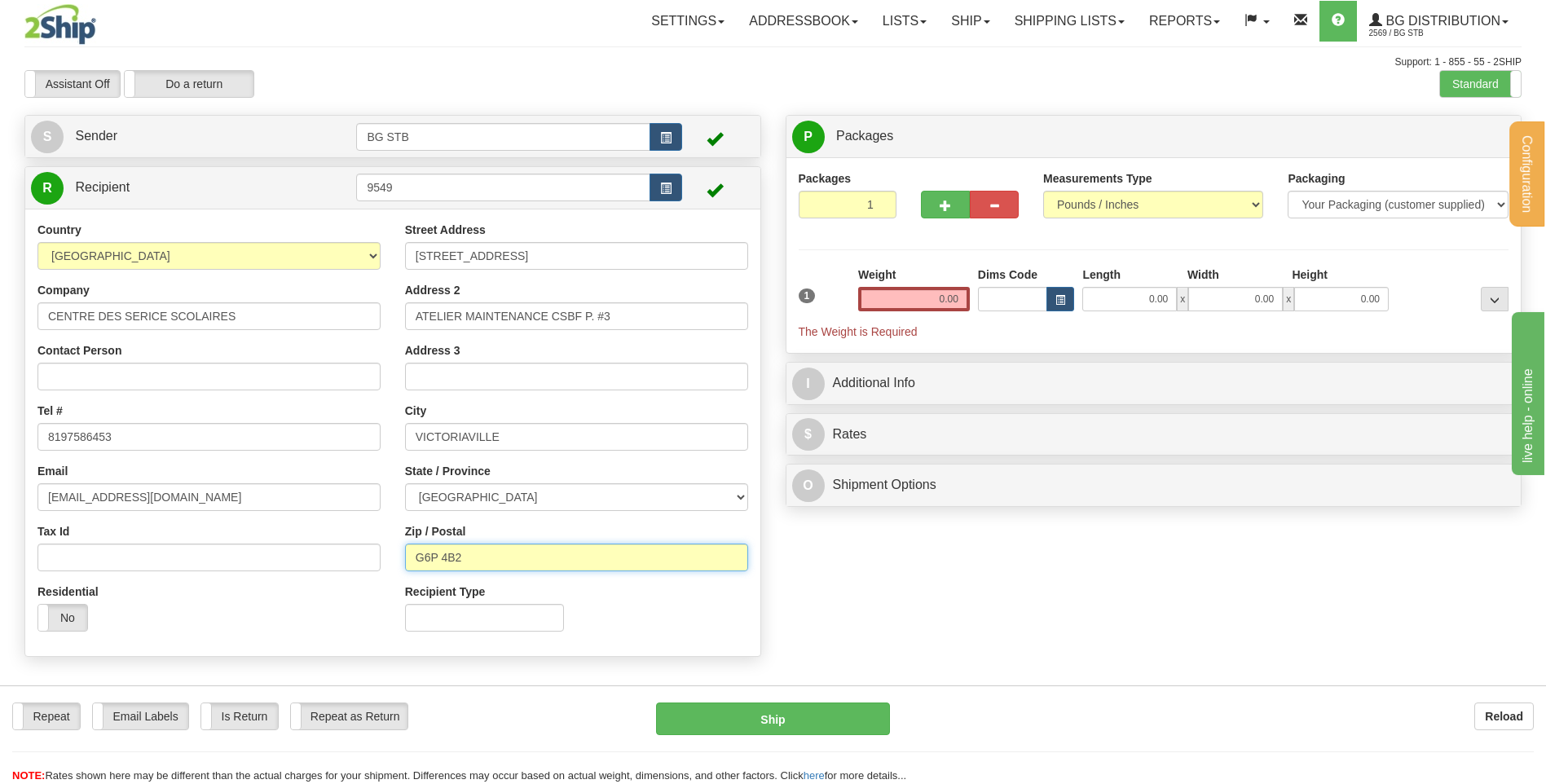
type input "G6P 4B2"
click at [814, 586] on div "Create a label for the return Create Pickup Without Label S" at bounding box center [772, 389] width 1521 height 550
click at [920, 299] on input "0.00" at bounding box center [914, 299] width 112 height 25
type input "34.05"
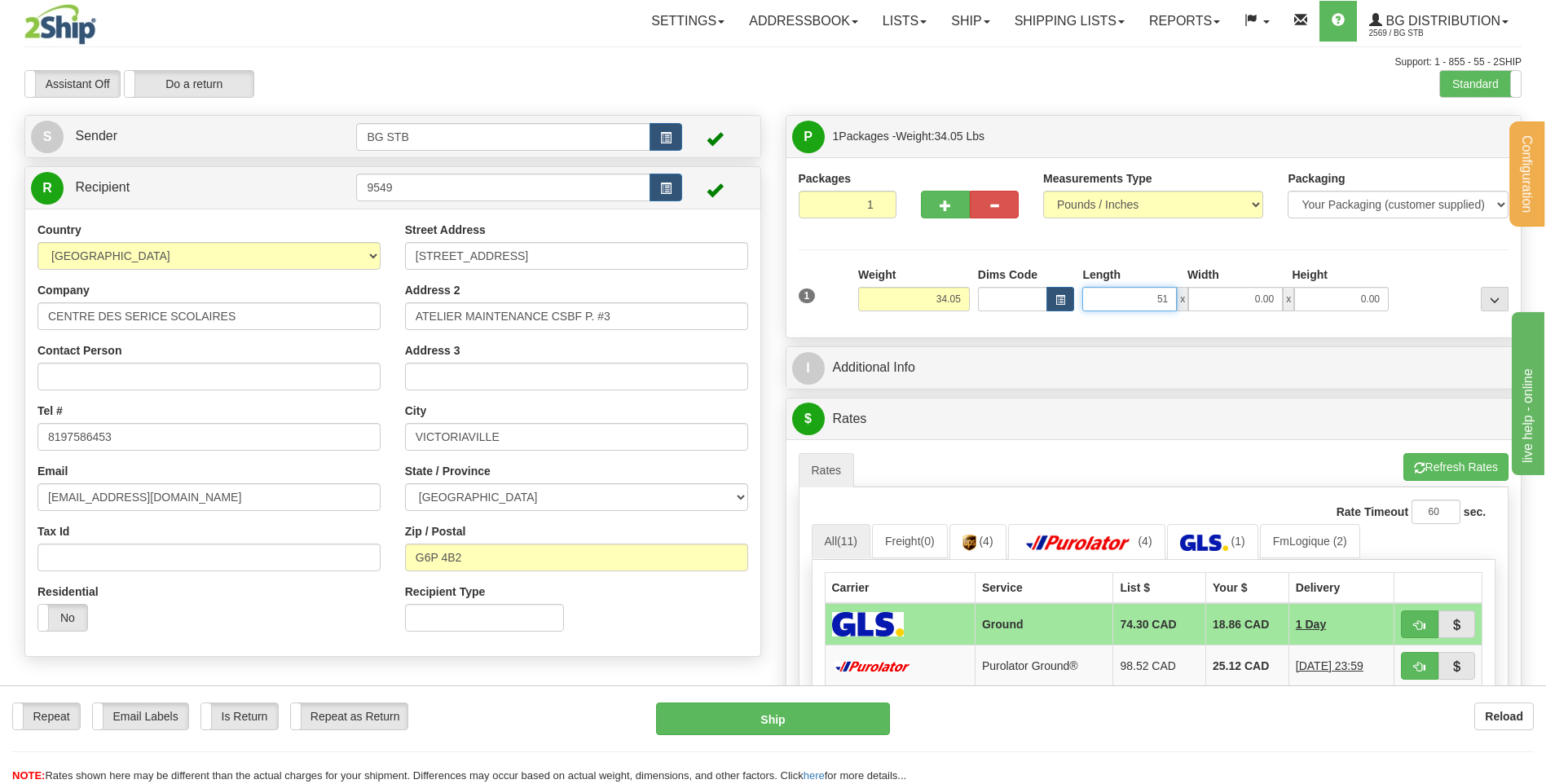
type input "51.00"
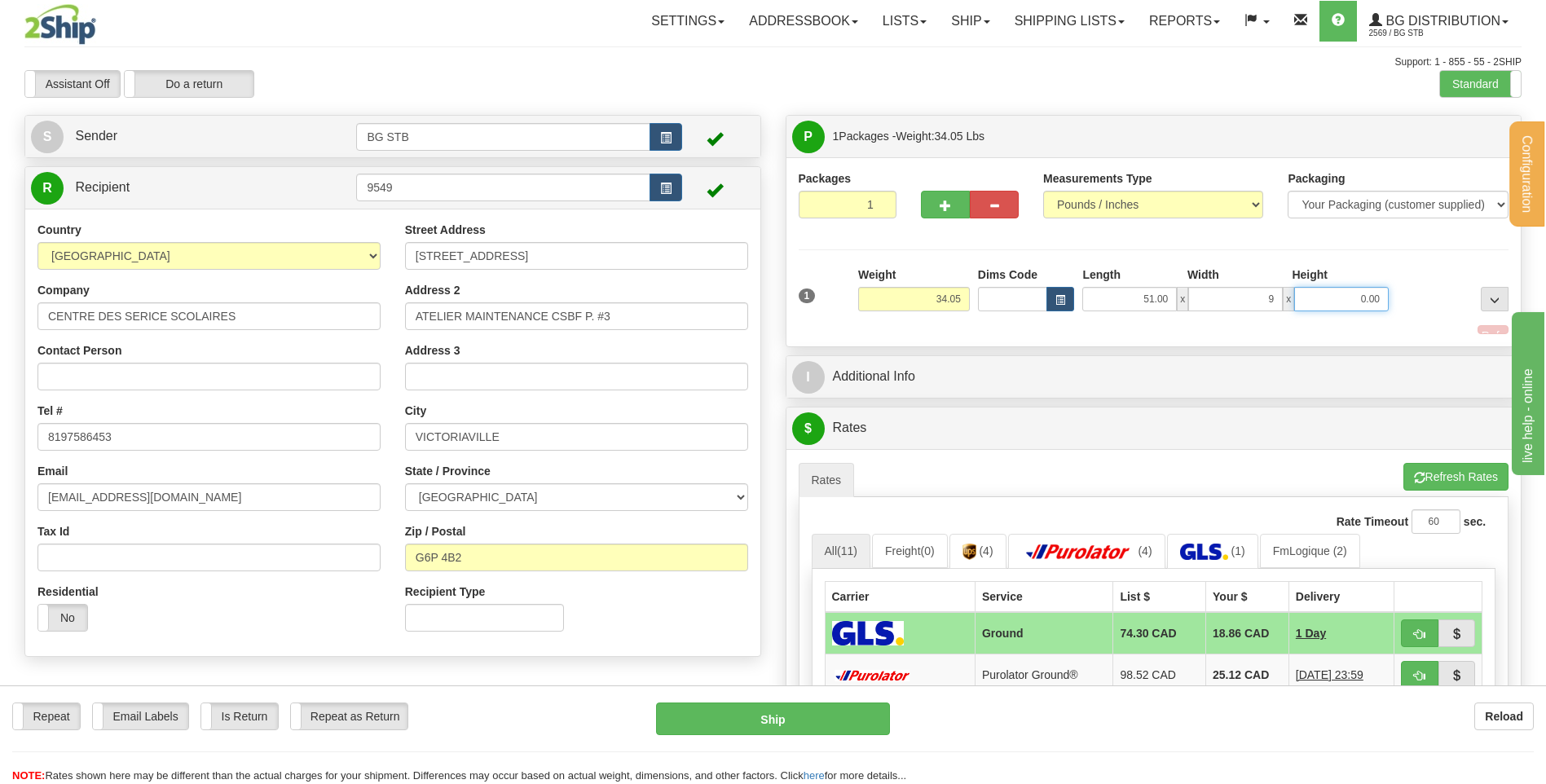
type input "9.00"
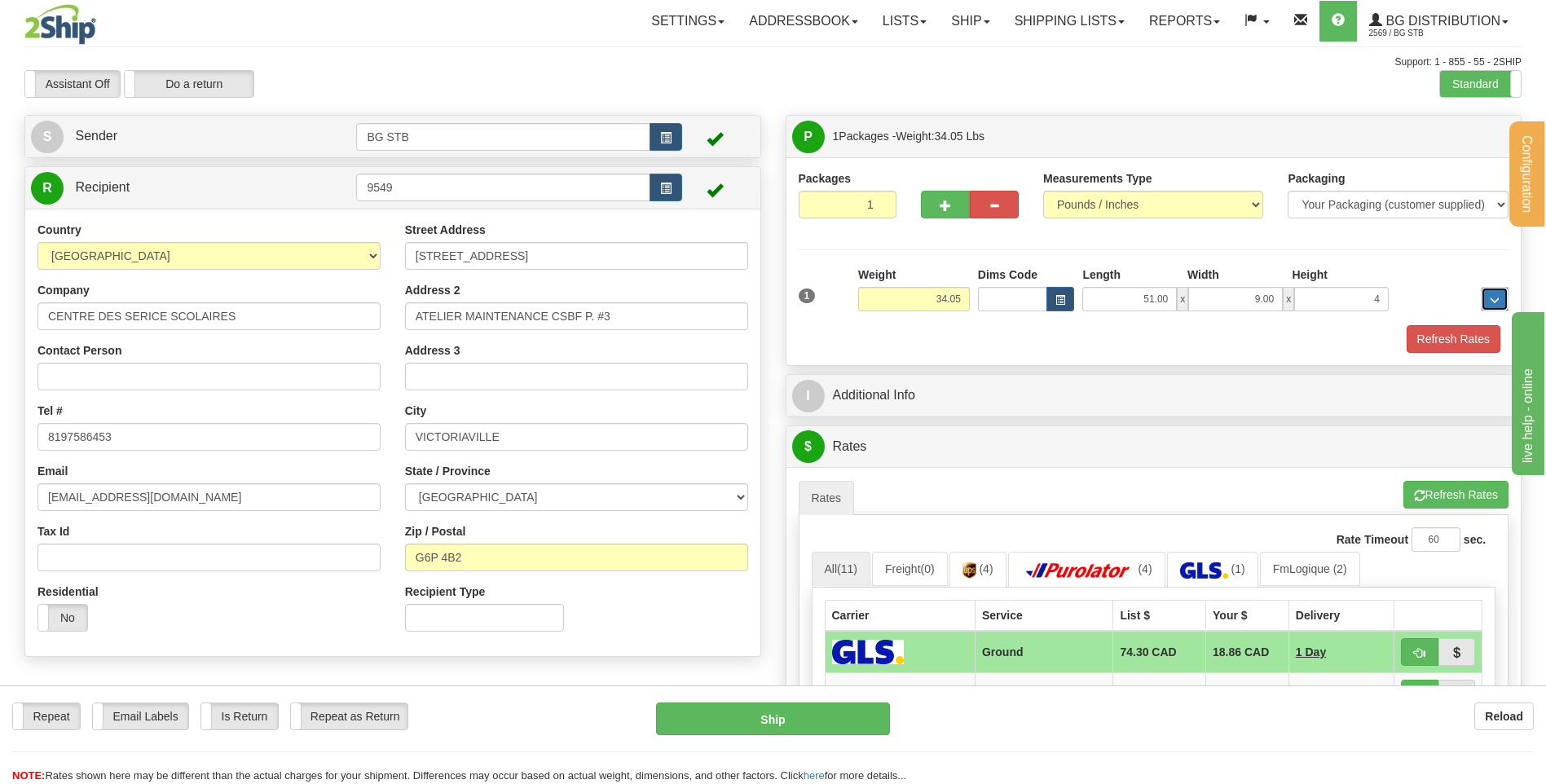
type input "4.00"
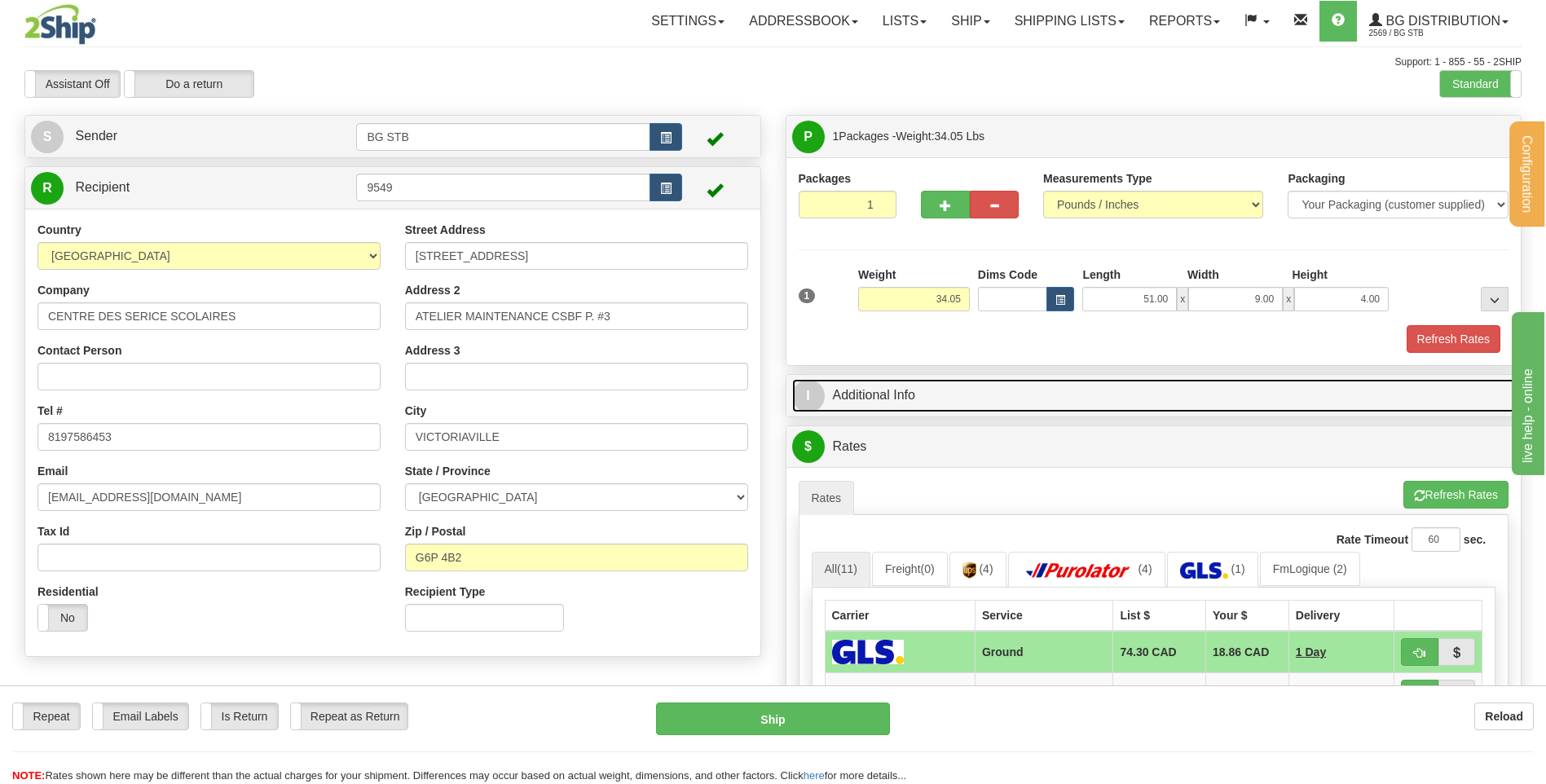
click at [955, 394] on link "I Additional Info" at bounding box center [1154, 395] width 724 height 33
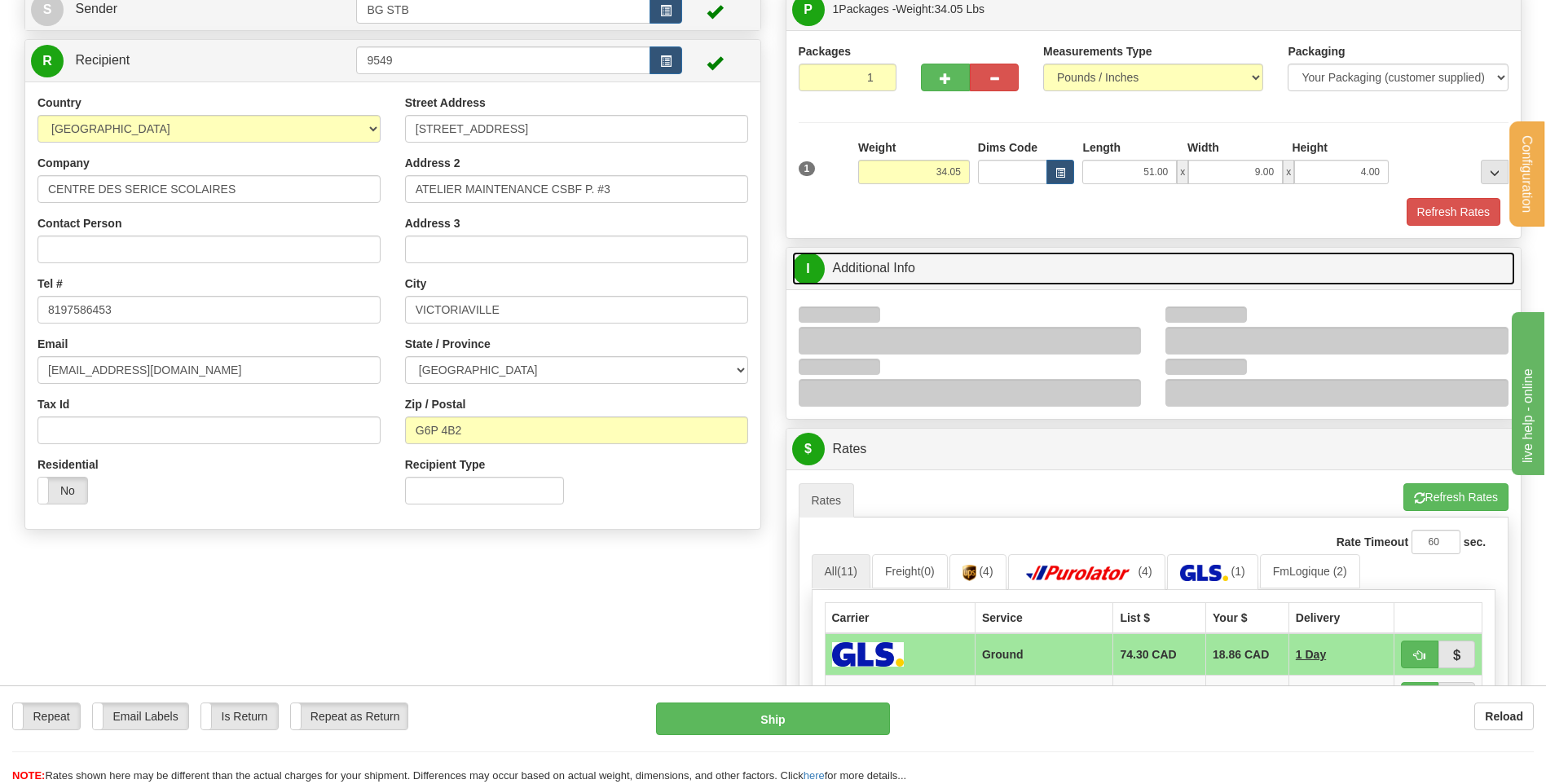
scroll to position [244, 0]
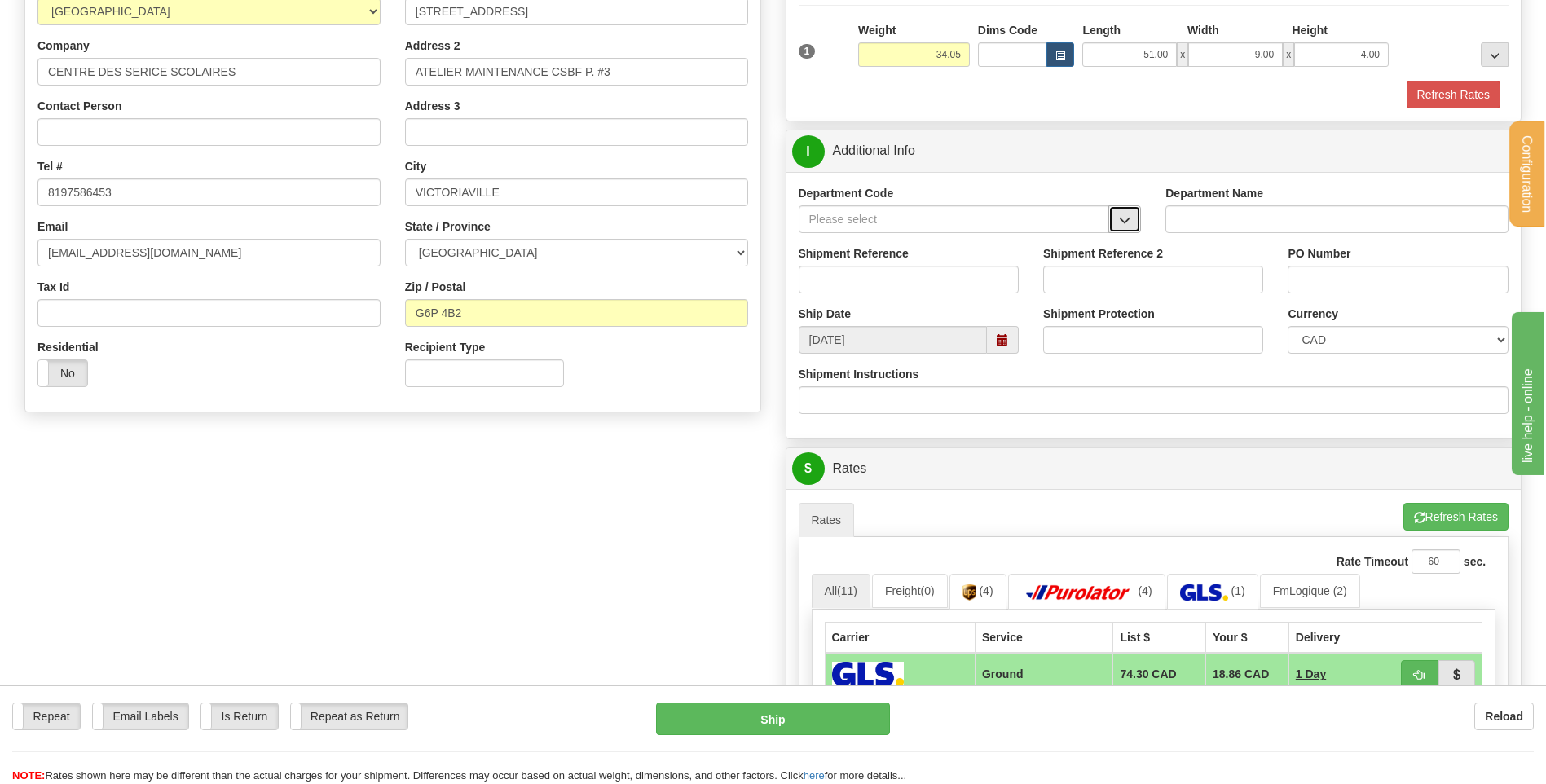
click at [1112, 224] on button "button" at bounding box center [1124, 219] width 32 height 28
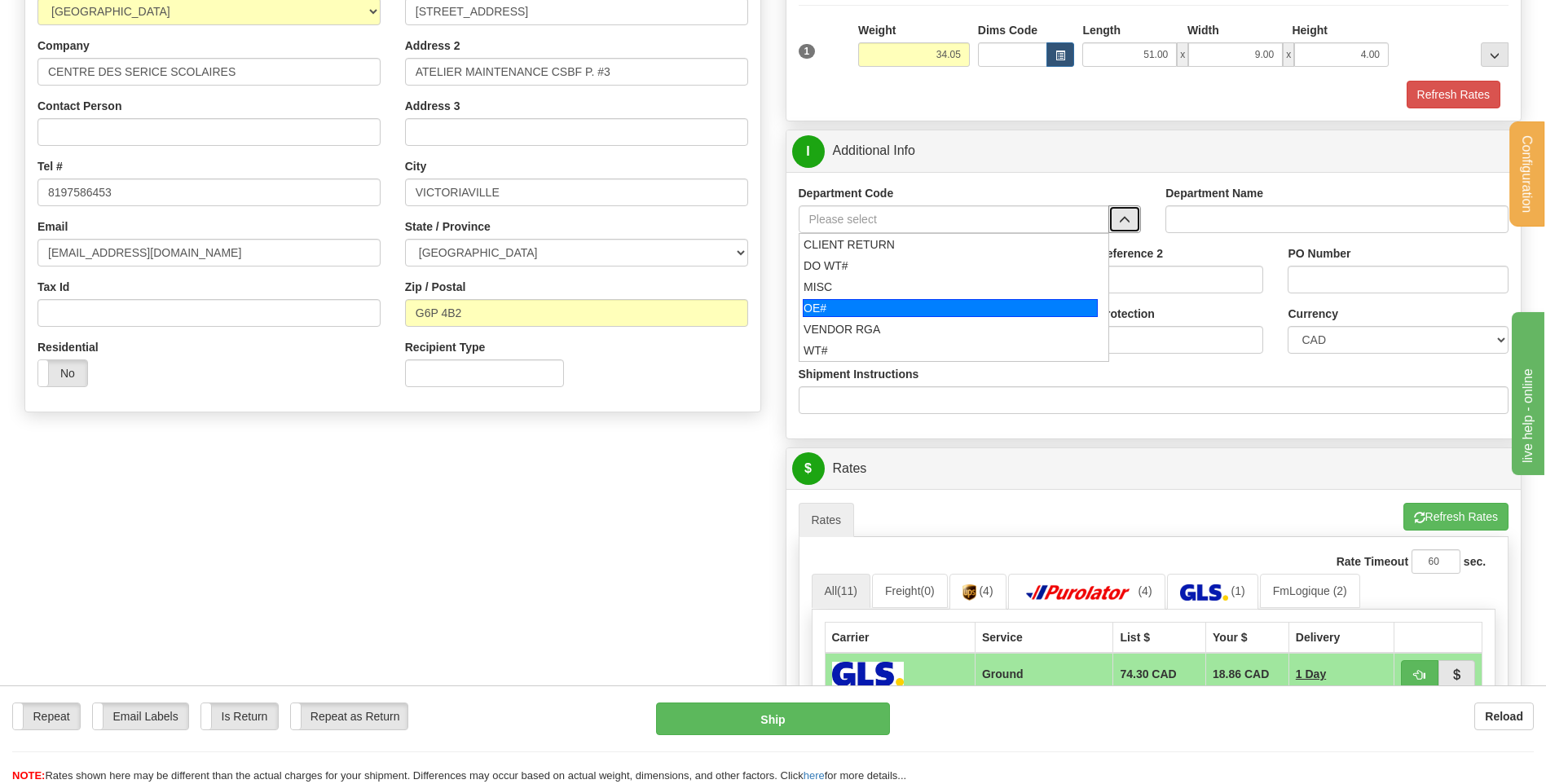
click at [888, 302] on div "OE#" at bounding box center [950, 307] width 295 height 18
type input "OE#"
type input "ORDERS"
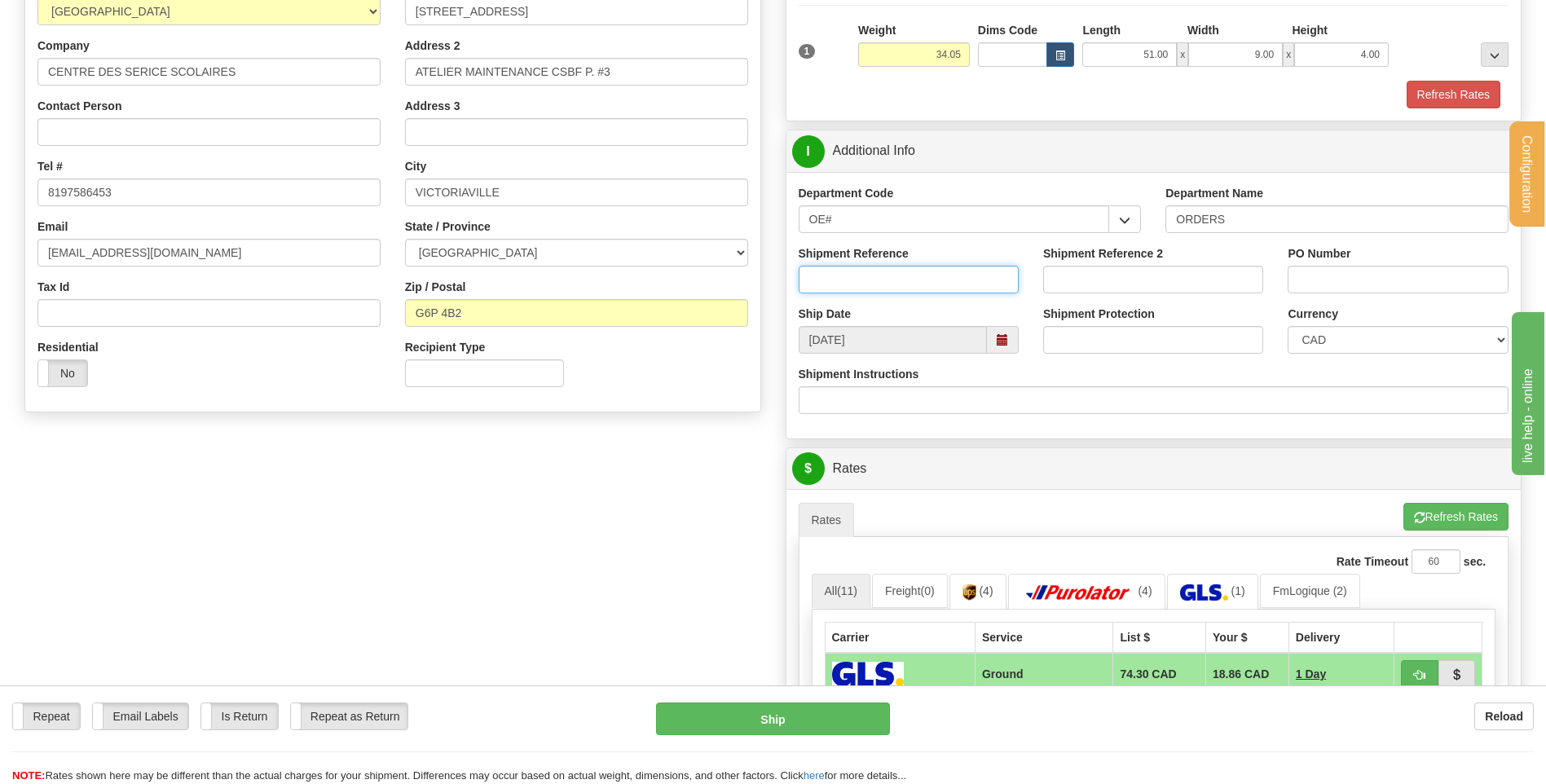
click at [895, 277] on input "Shipment Reference" at bounding box center [908, 279] width 220 height 28
type input "80005268-00"
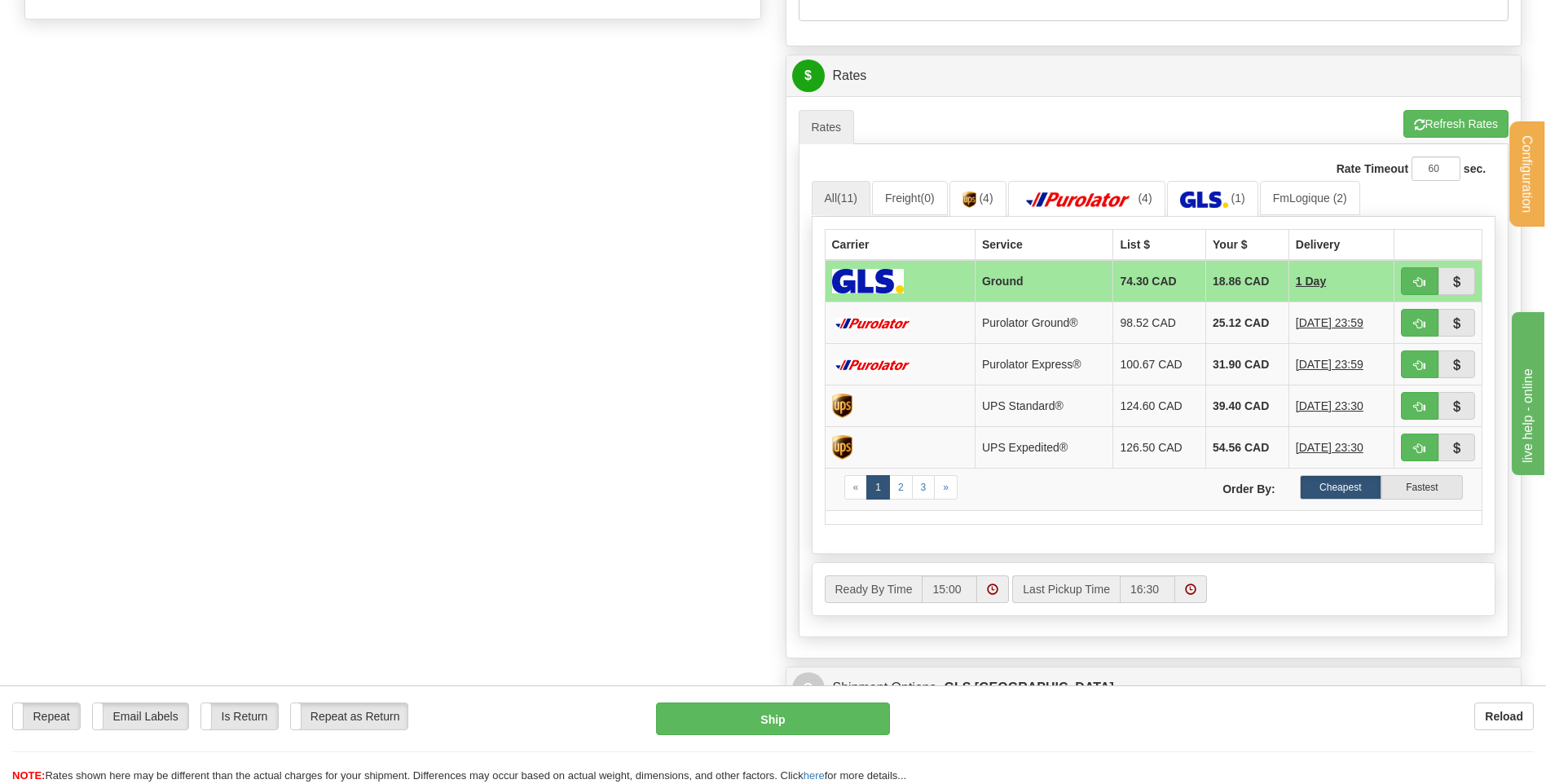
scroll to position [652, 0]
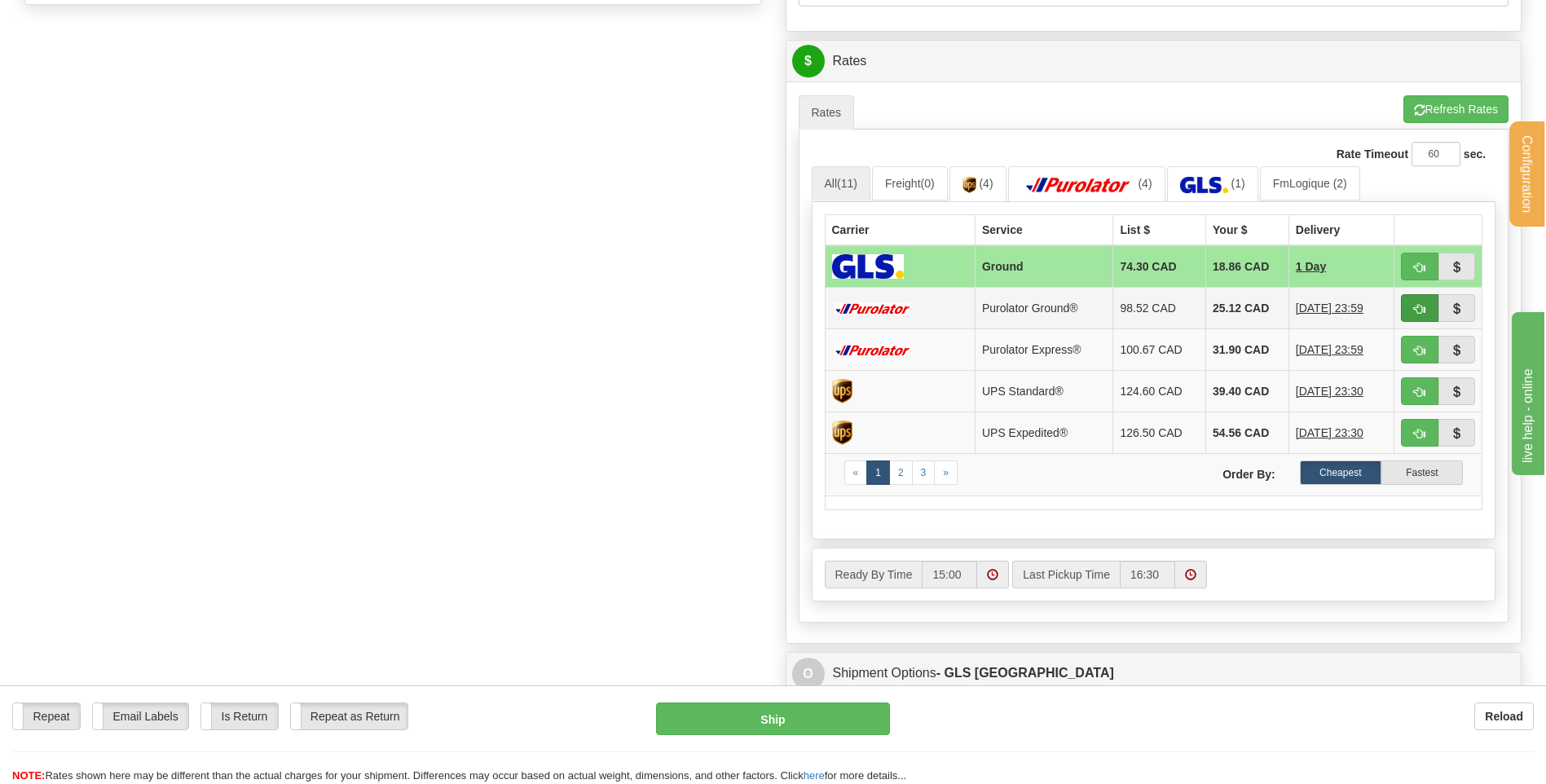
type input "202501353"
click at [1415, 305] on span "button" at bounding box center [1419, 309] width 11 height 10
type input "260"
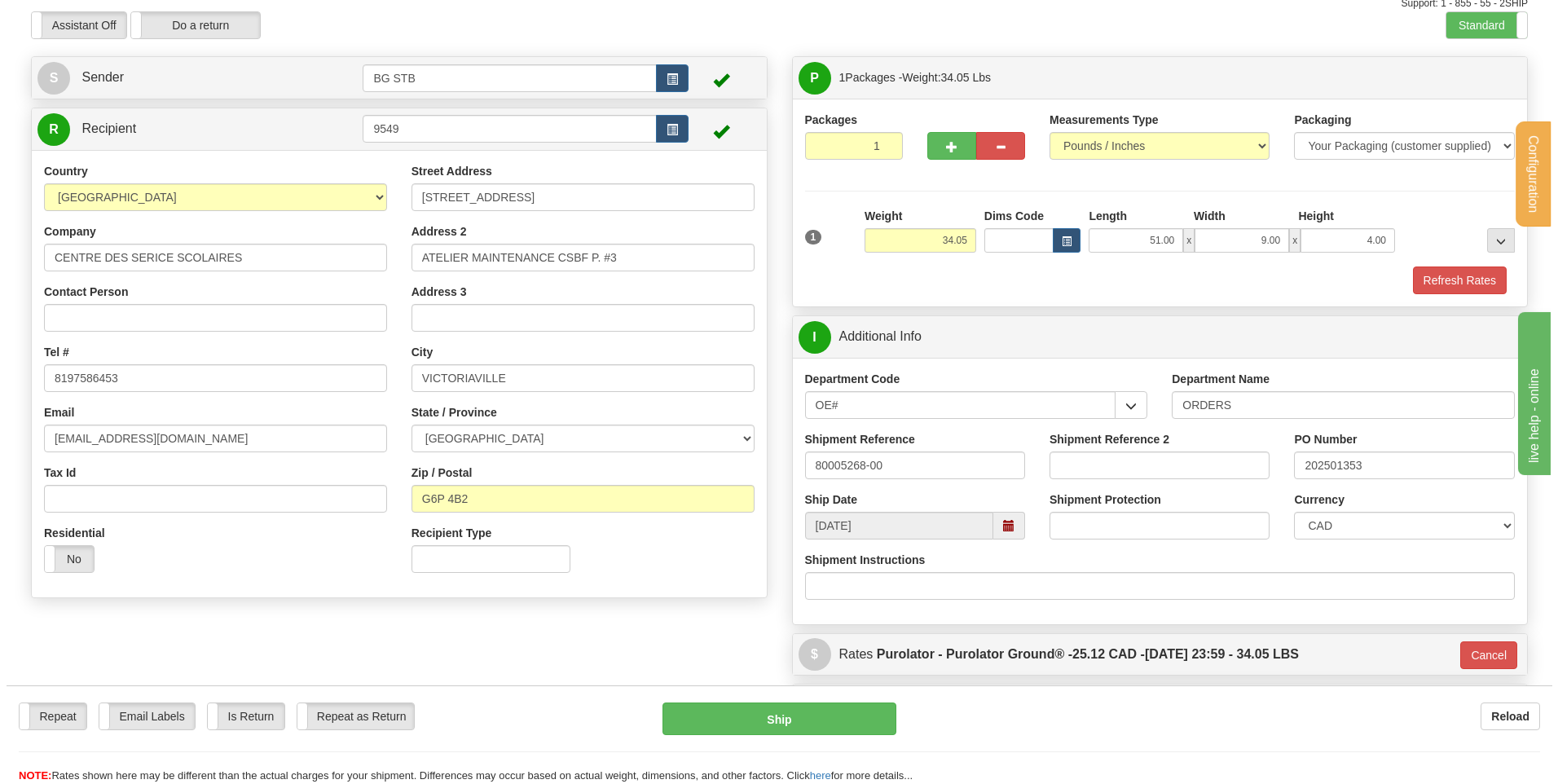
scroll to position [0, 0]
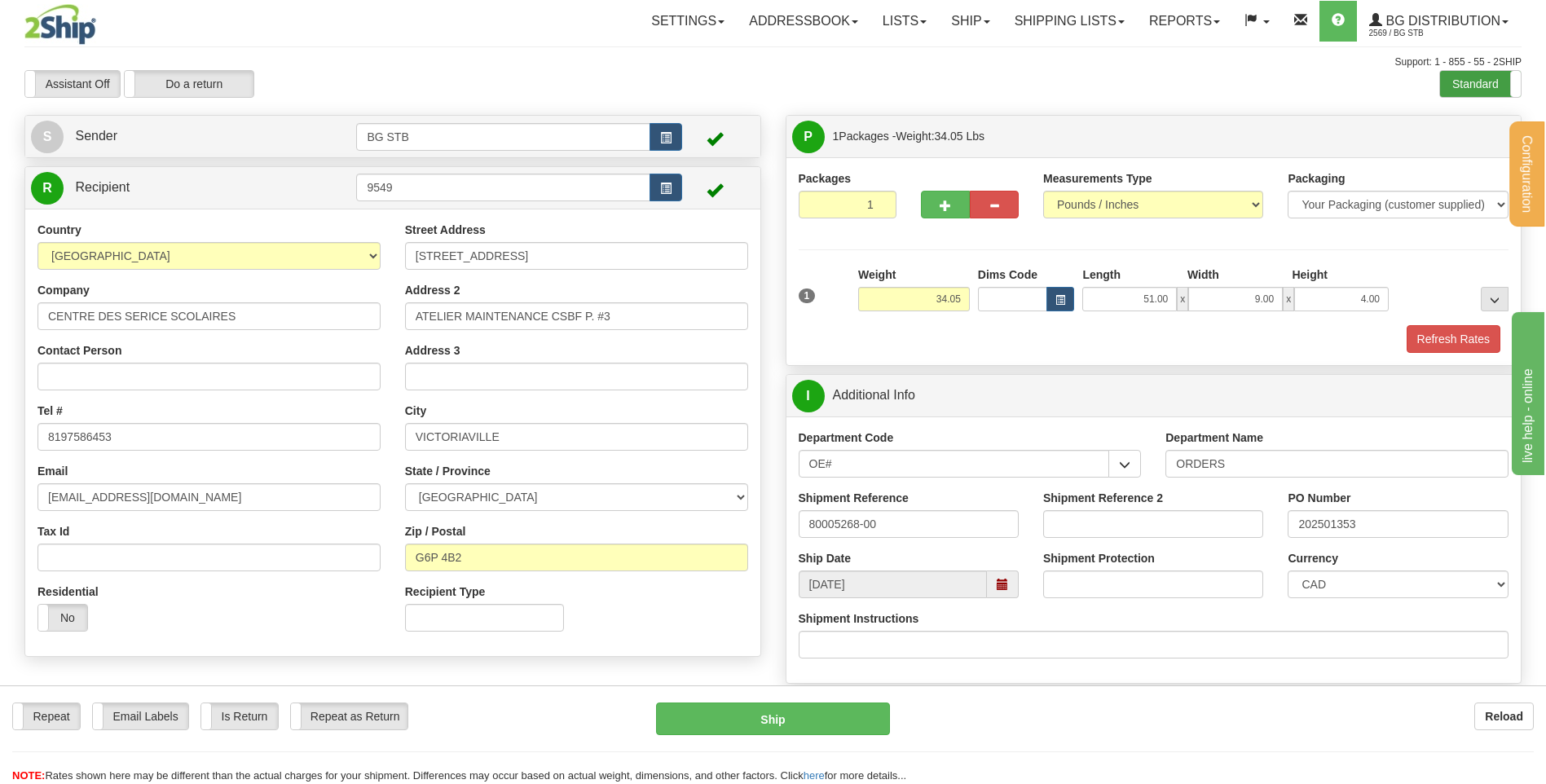
click at [1463, 74] on label "Standard" at bounding box center [1480, 84] width 81 height 26
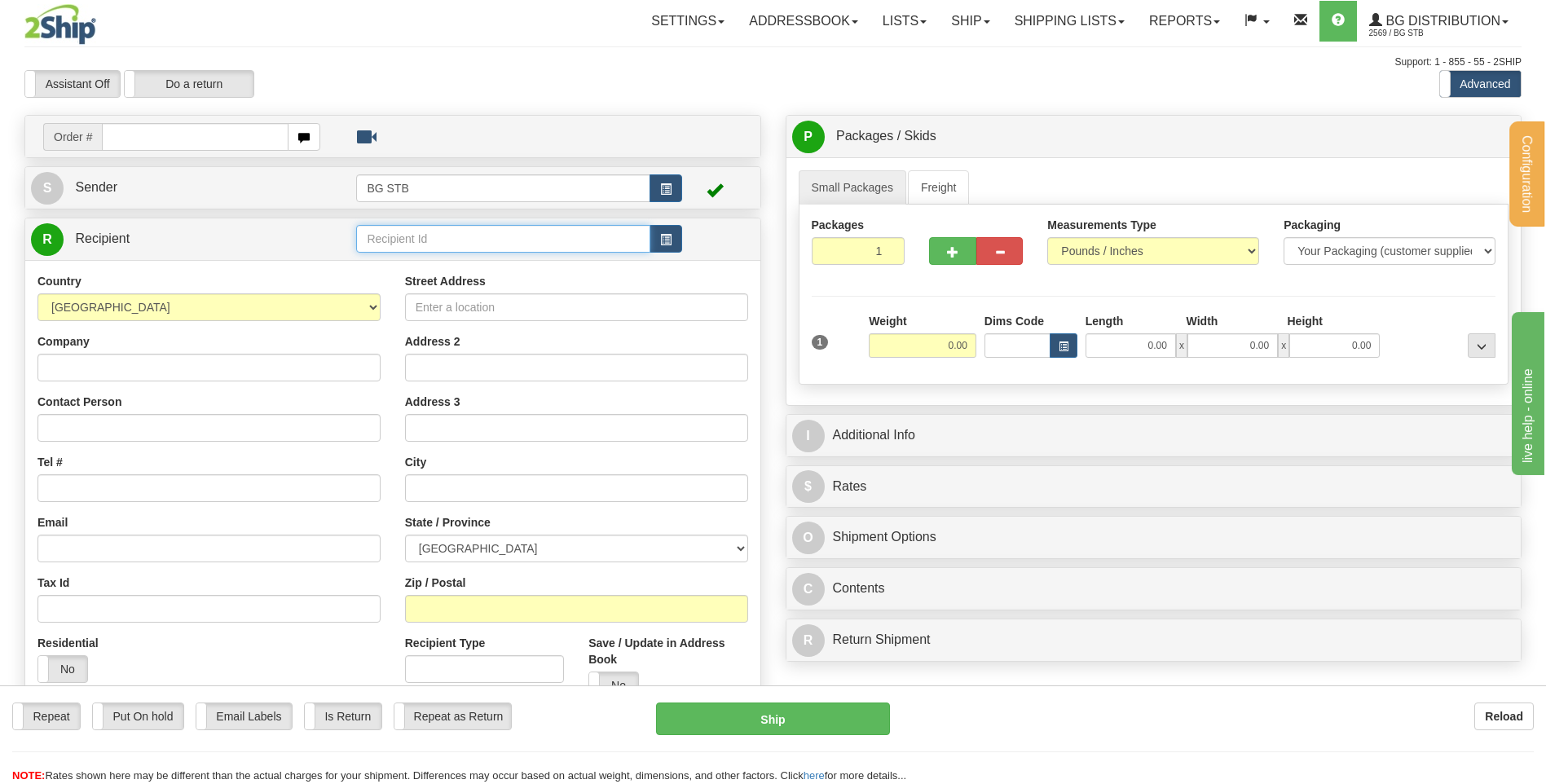
click at [385, 243] on input "text" at bounding box center [503, 238] width 294 height 28
type input "9549#"
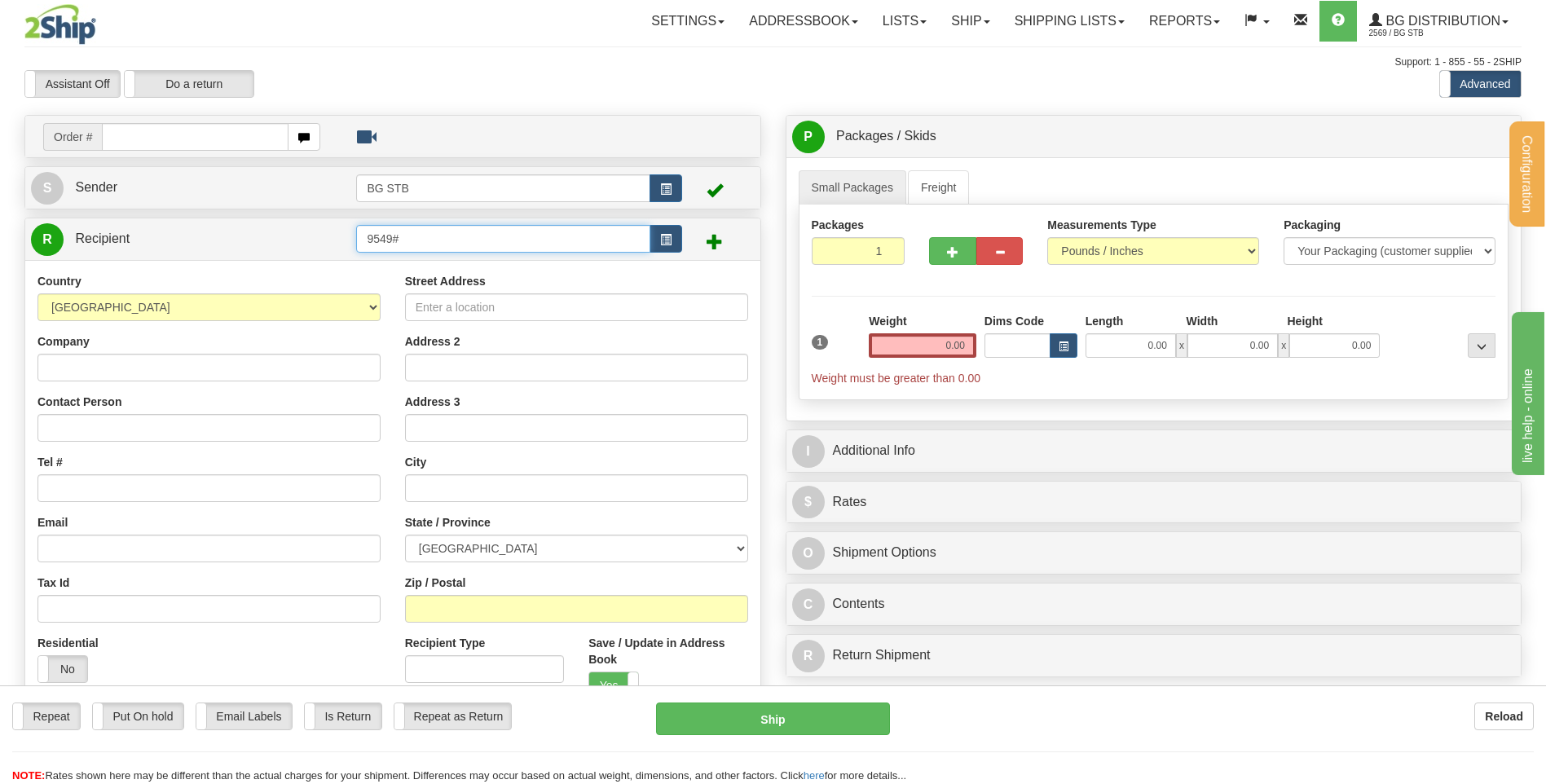
click at [423, 246] on input "9549#" at bounding box center [503, 238] width 294 height 28
type input "9549"
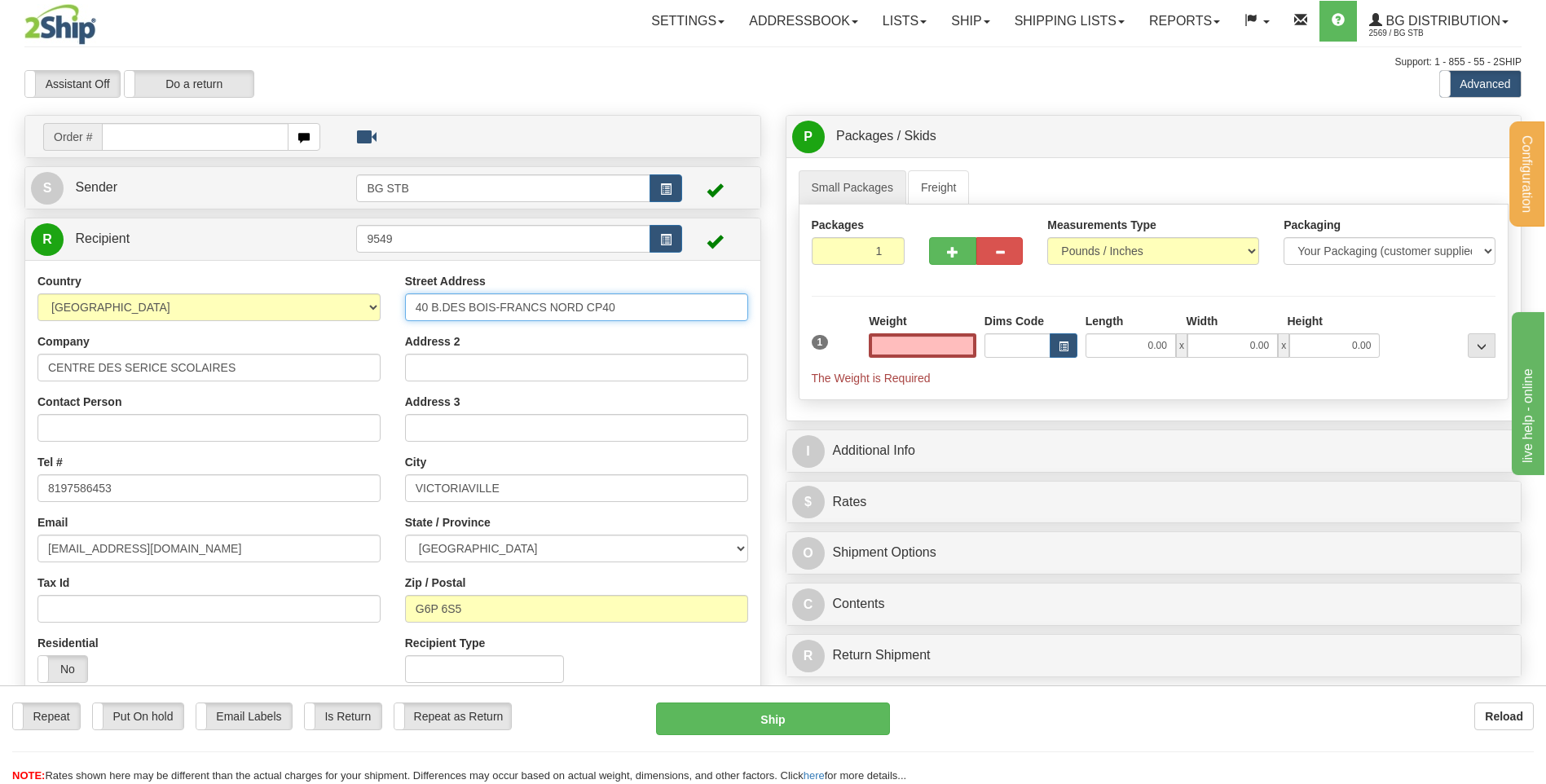
type input "0.00"
drag, startPoint x: 571, startPoint y: 305, endPoint x: 132, endPoint y: 298, distance: 439.1
click at [61, 292] on div "Country [GEOGRAPHIC_DATA] [GEOGRAPHIC_DATA] [GEOGRAPHIC_DATA] [GEOGRAPHIC_DATA]…" at bounding box center [393, 484] width 735 height 422
type input "[STREET_ADDRESS]"
type input "ATELIER MAINTENANCE CSBF P. #3"
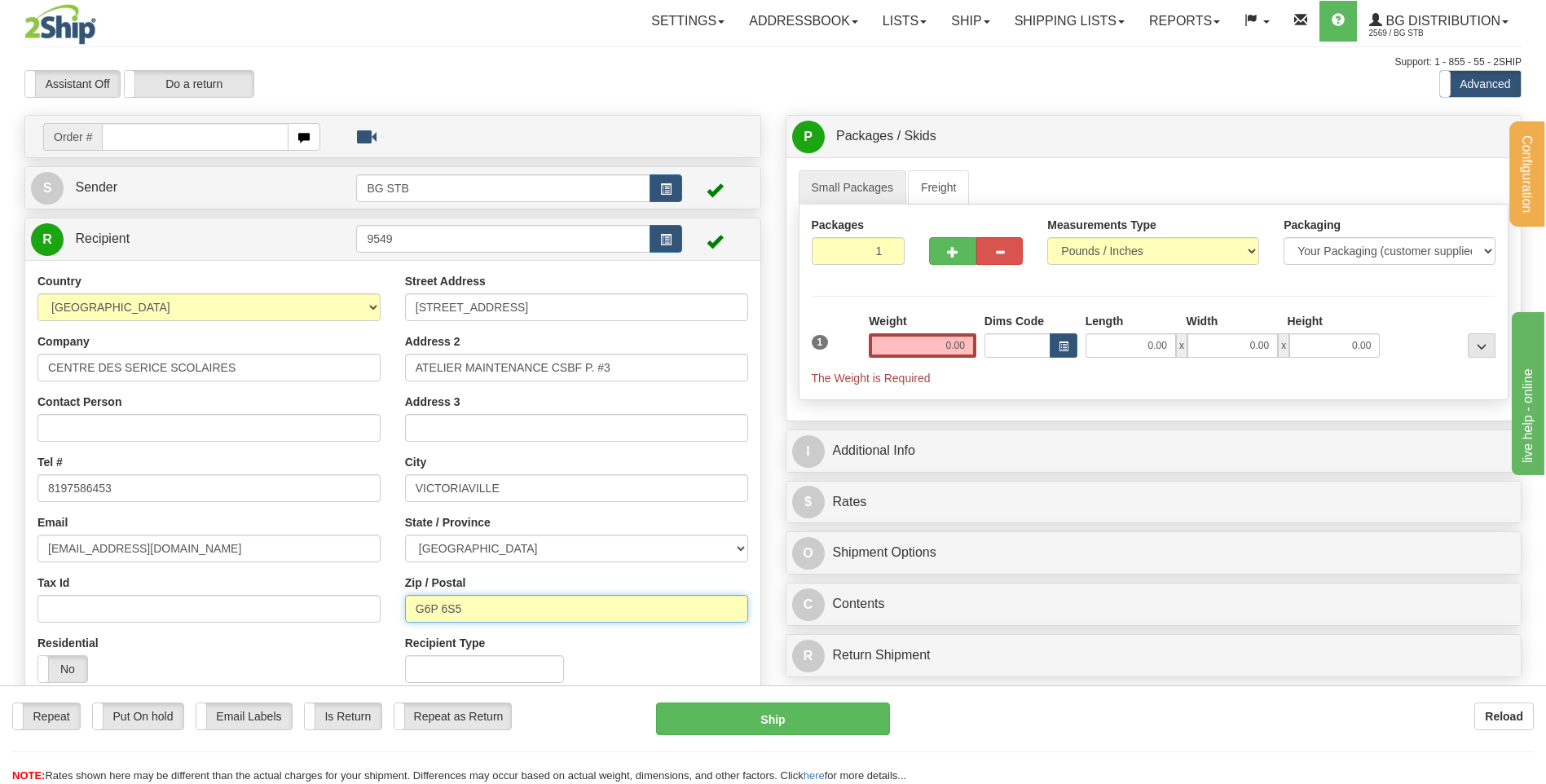
drag, startPoint x: 486, startPoint y: 606, endPoint x: 454, endPoint y: 602, distance: 32.2
click at [442, 608] on input "G6P 6S5" at bounding box center [576, 608] width 343 height 28
type input "G6P 4B2"
drag, startPoint x: 613, startPoint y: 652, endPoint x: 616, endPoint y: 638, distance: 14.3
click at [613, 652] on div "Recipient Type" at bounding box center [576, 664] width 367 height 60
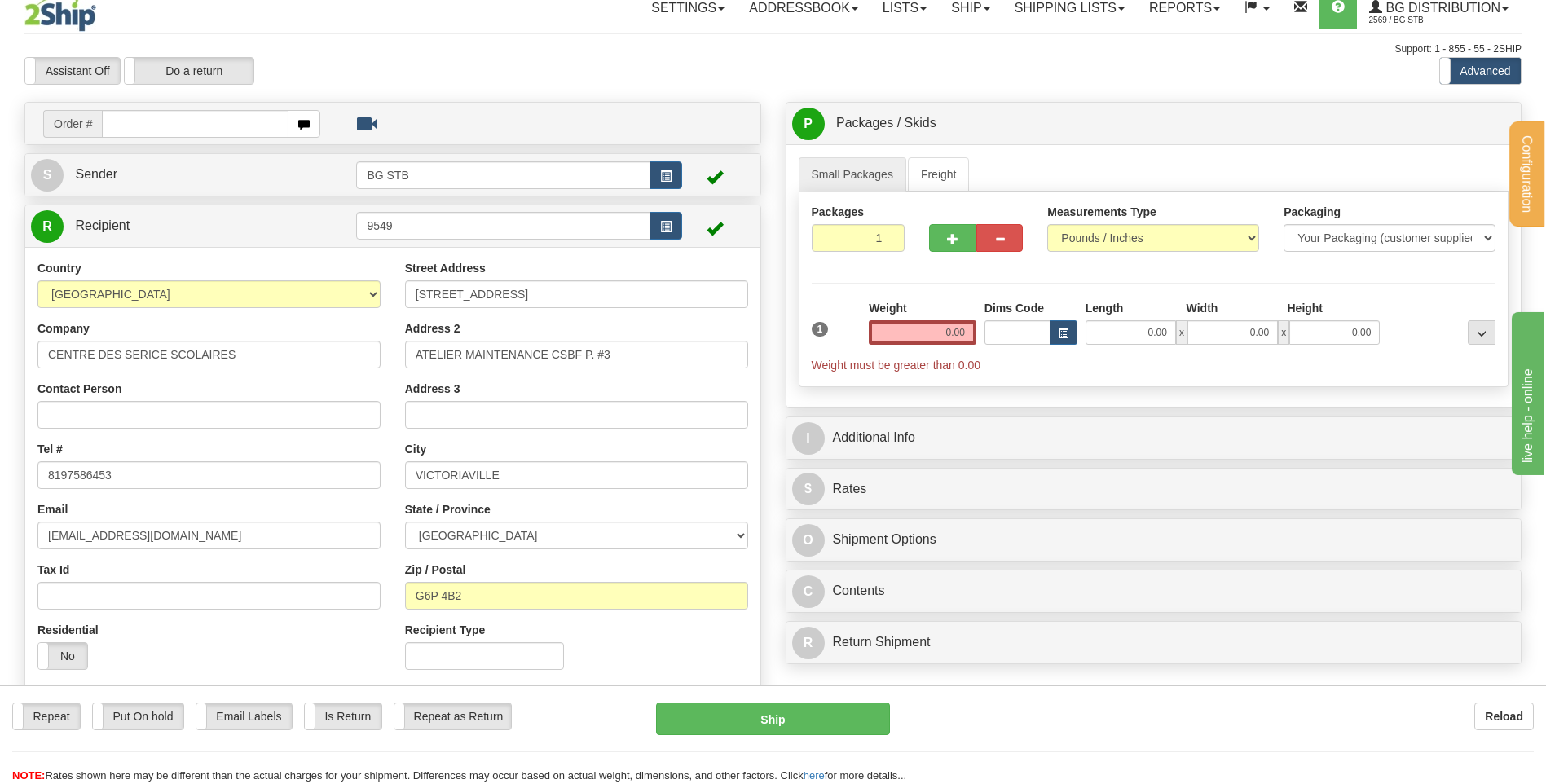
scroll to position [326, 0]
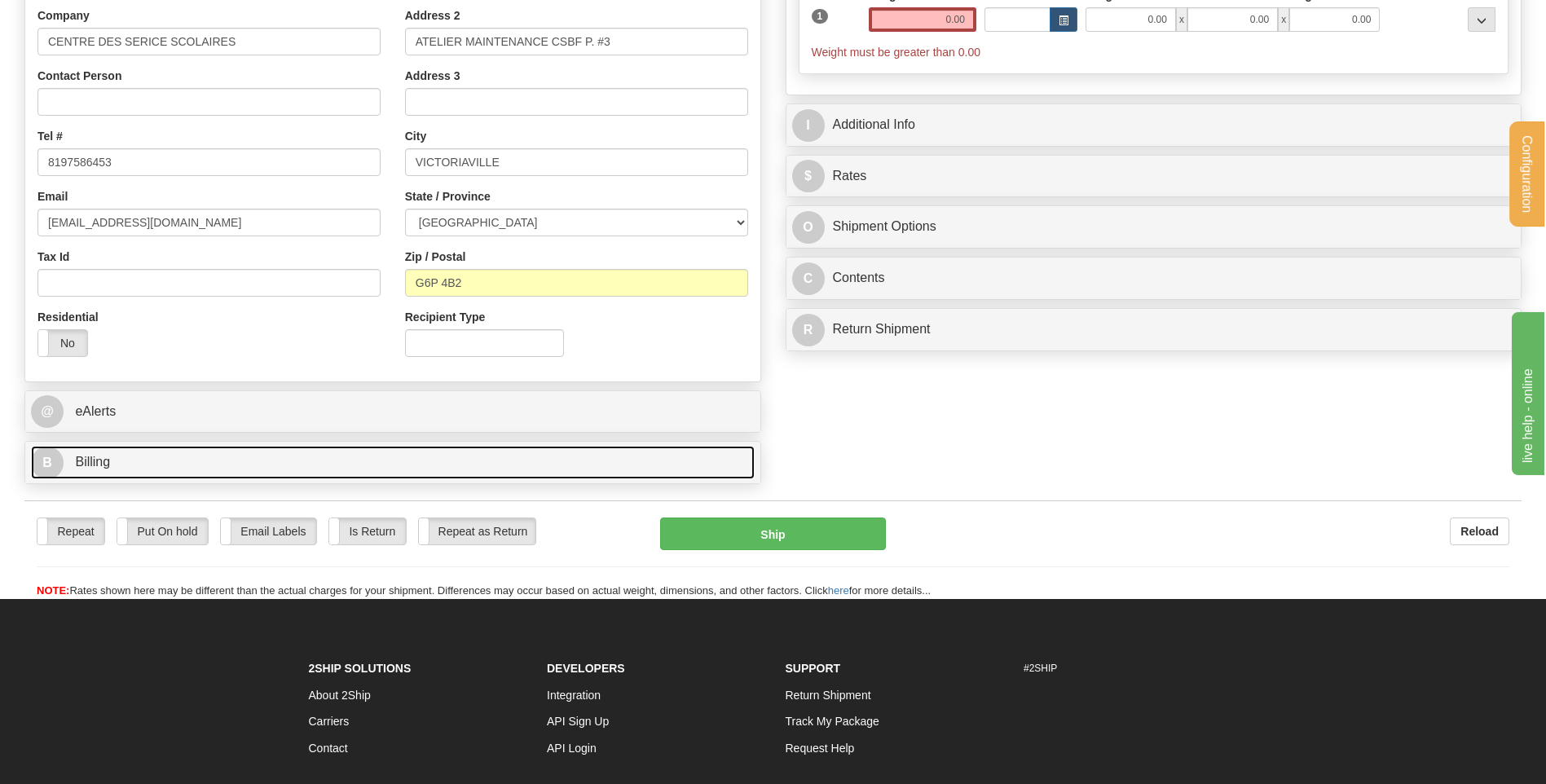
click at [239, 463] on link "B Billing" at bounding box center [392, 462] width 724 height 33
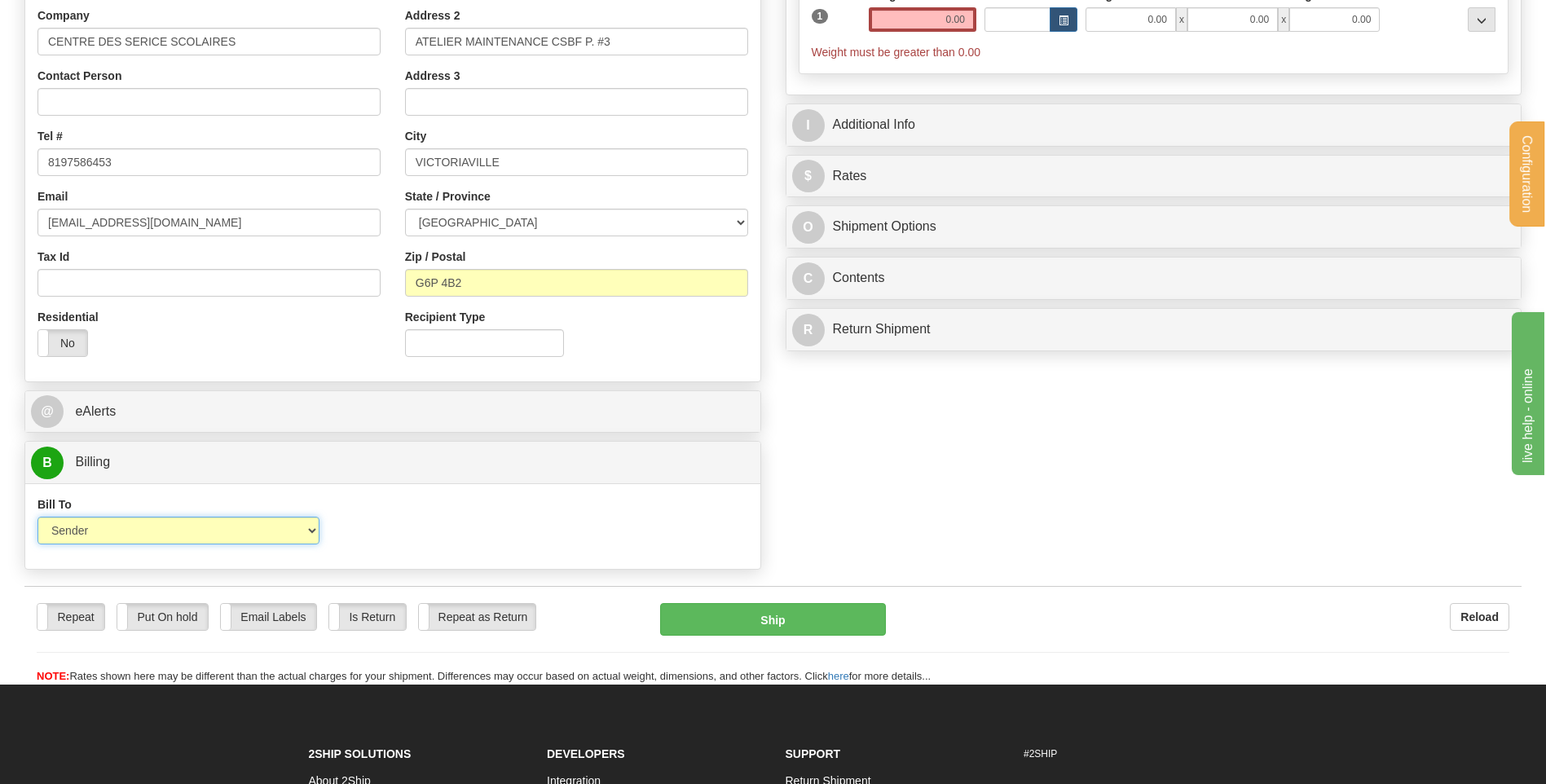
click at [149, 527] on select "Sender Recipient Third Party Collect" at bounding box center [178, 530] width 282 height 28
select select "2"
click at [37, 517] on select "Sender Recipient Third Party Collect" at bounding box center [178, 530] width 282 height 28
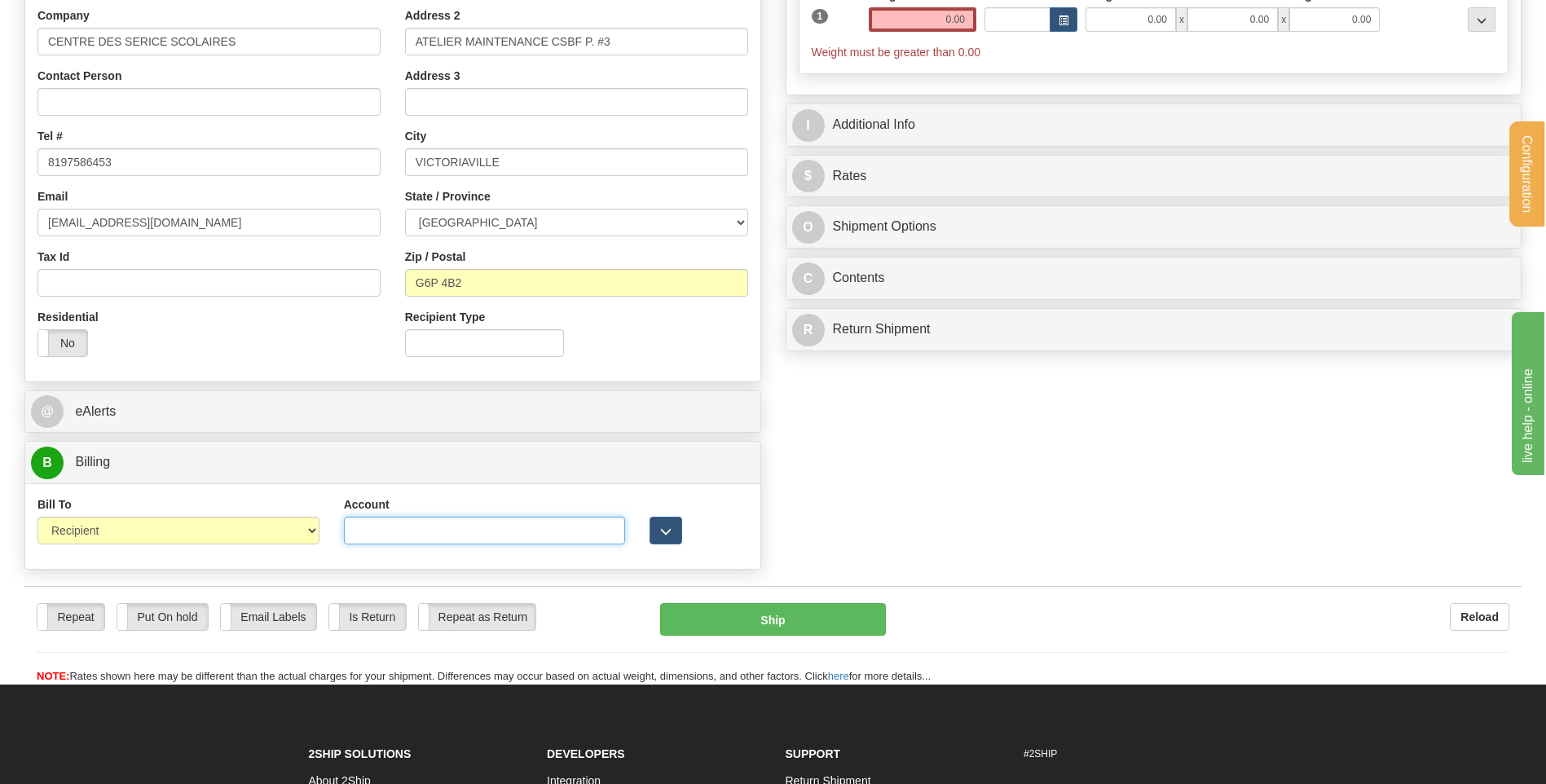
click at [389, 533] on input "Account" at bounding box center [485, 530] width 282 height 28
type input "6517161"
click at [650, 528] on button "button" at bounding box center [665, 530] width 32 height 28
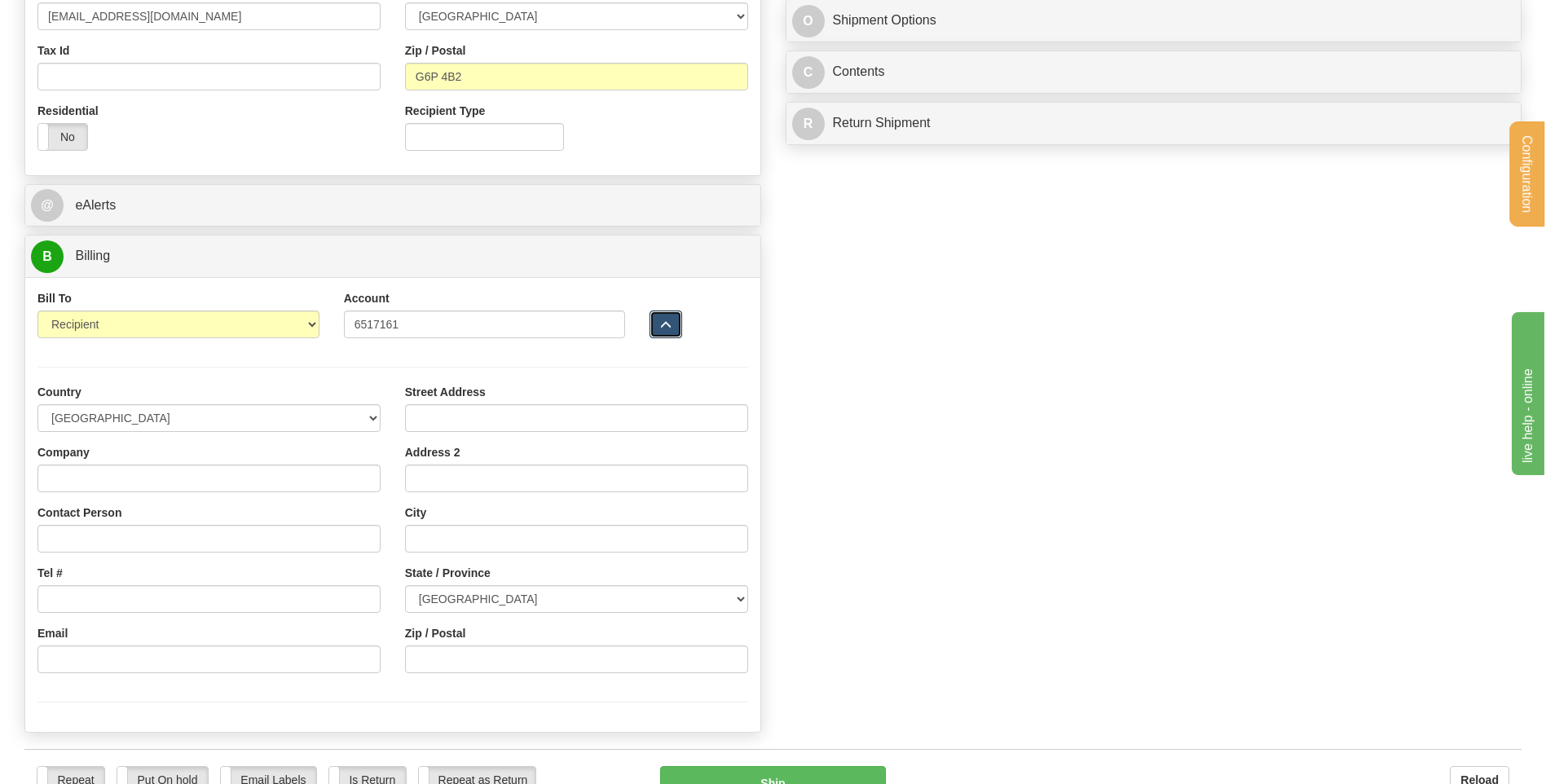
scroll to position [652, 0]
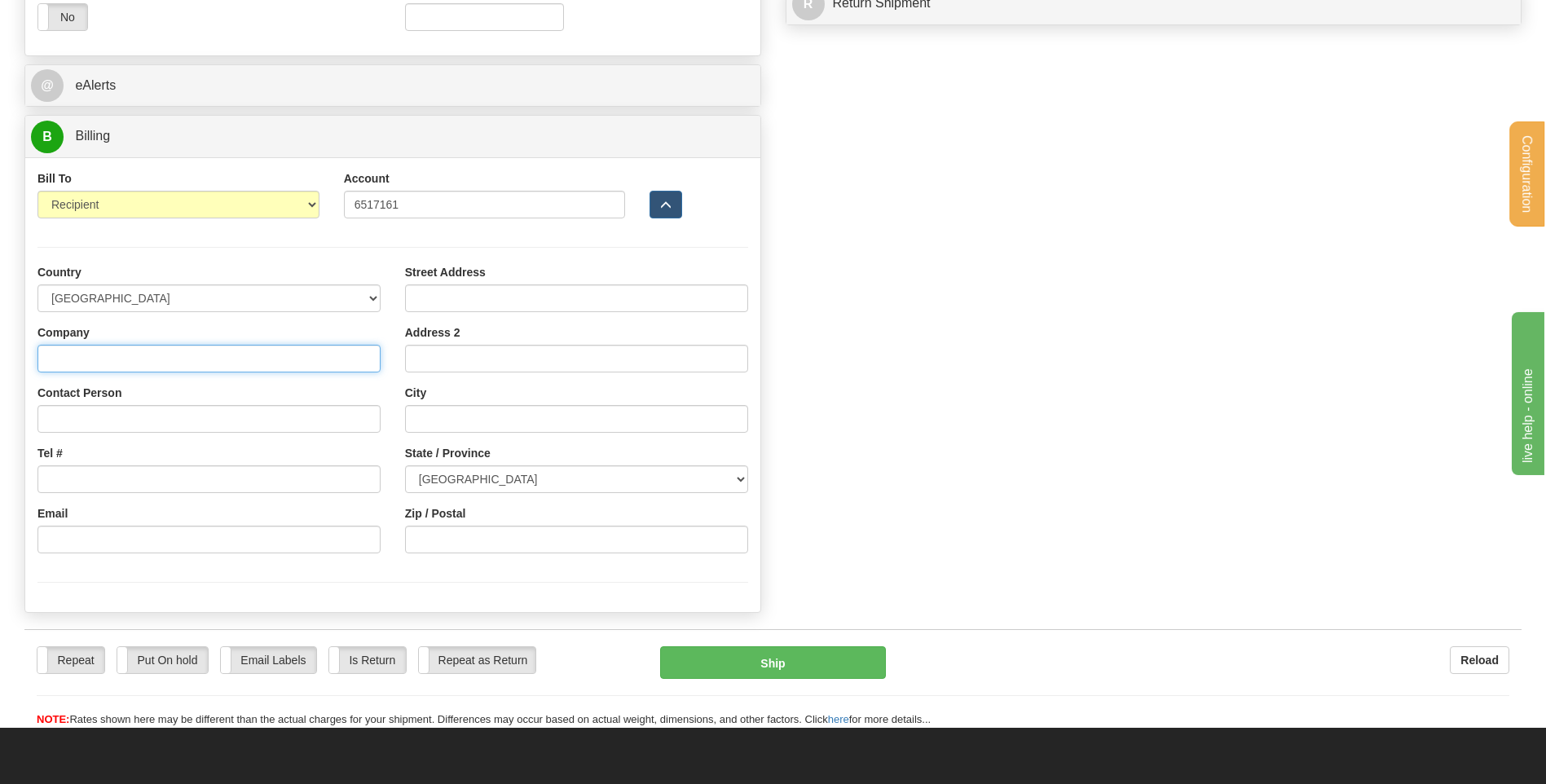
click at [109, 348] on input "Company" at bounding box center [209, 358] width 343 height 28
type input "CENTRE DES SERICE SCOLAIRES"
type input "finances@csbf.qc.ca"
type input "40 B.DES BOIS-FRANCS NORD CP40"
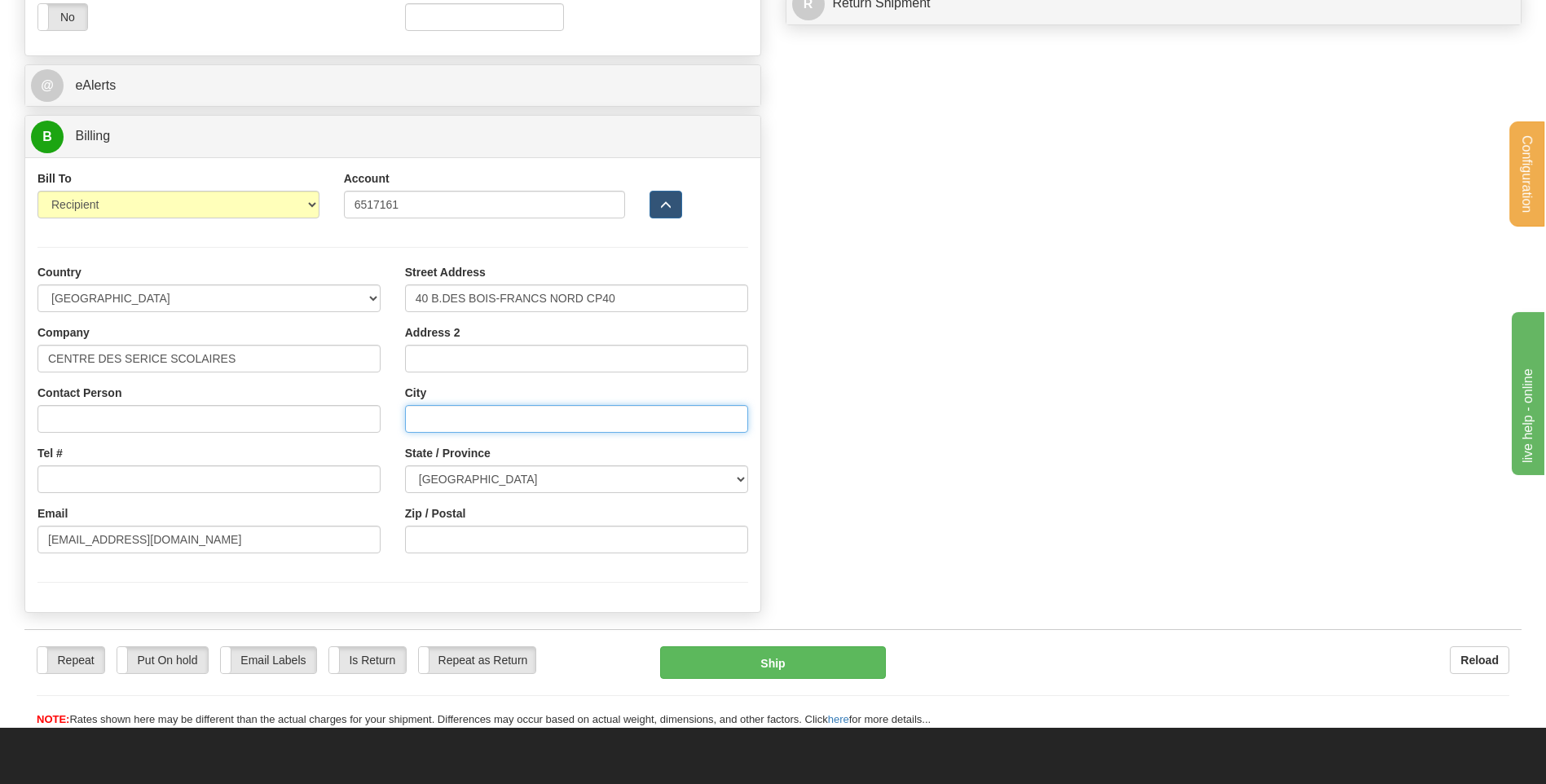
type input "VICTORIAVILLE"
type input "G6P 6S5"
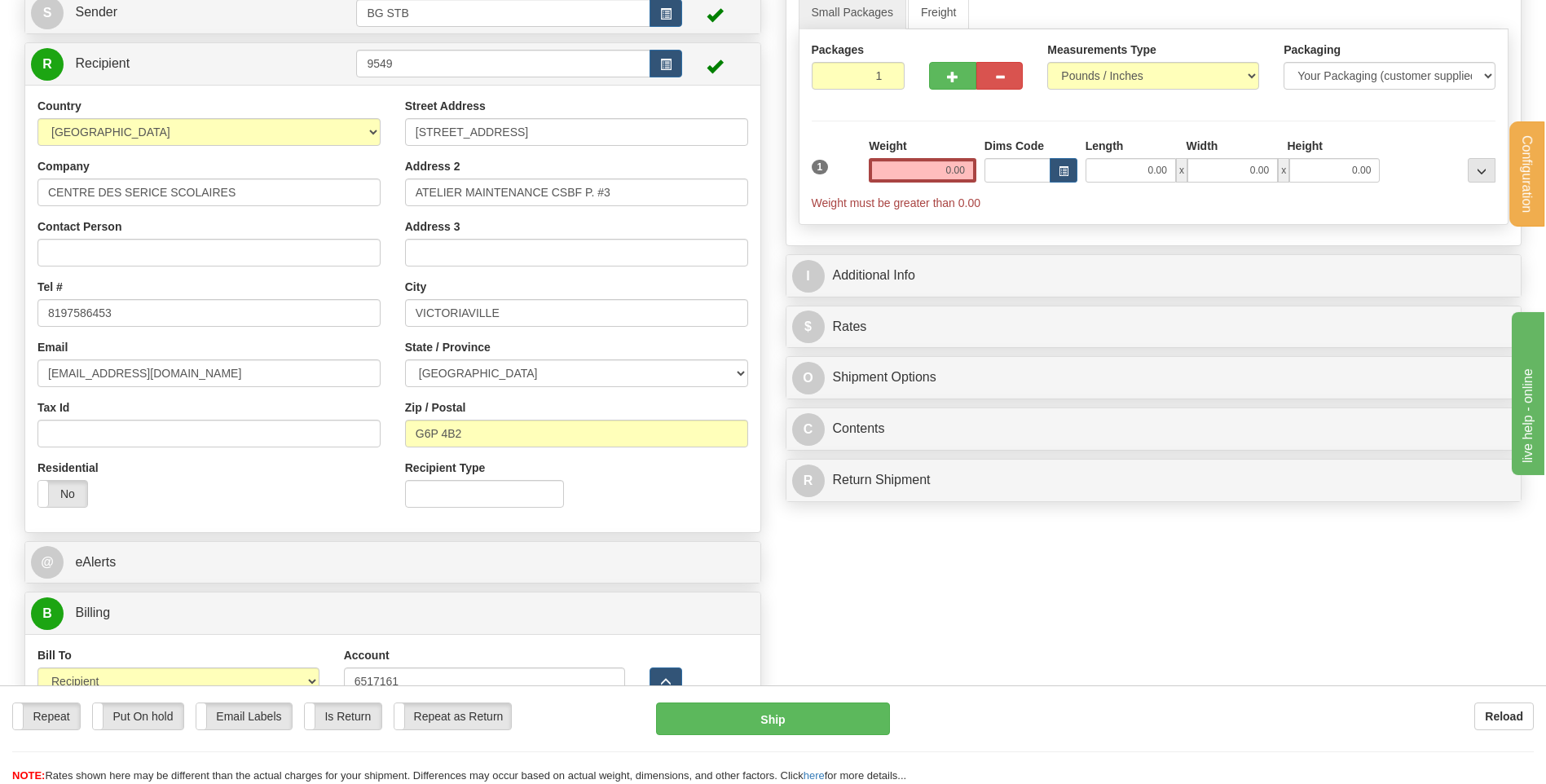
scroll to position [163, 0]
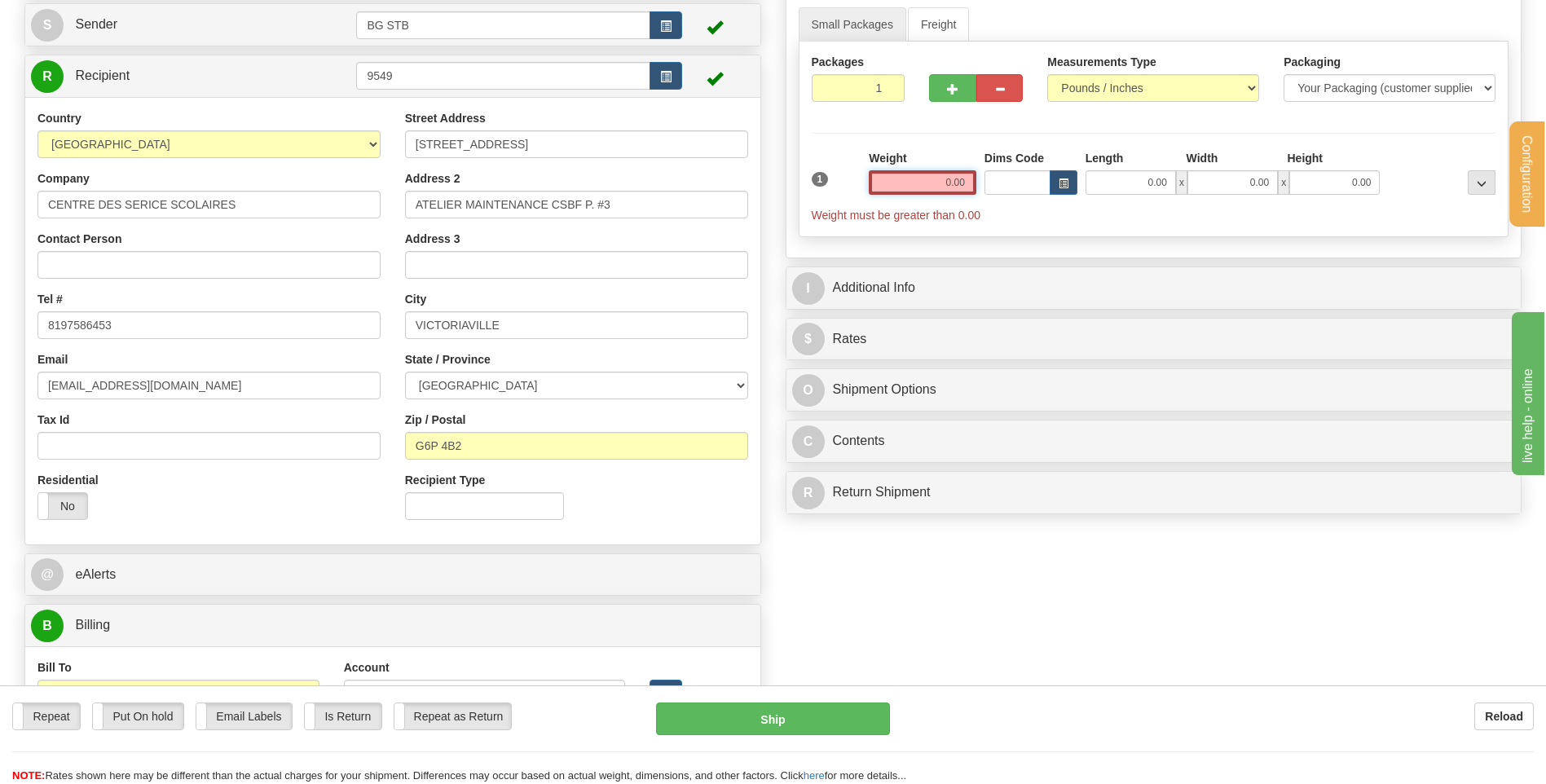
click at [934, 183] on input "0.00" at bounding box center [922, 182] width 108 height 25
type input "34.05"
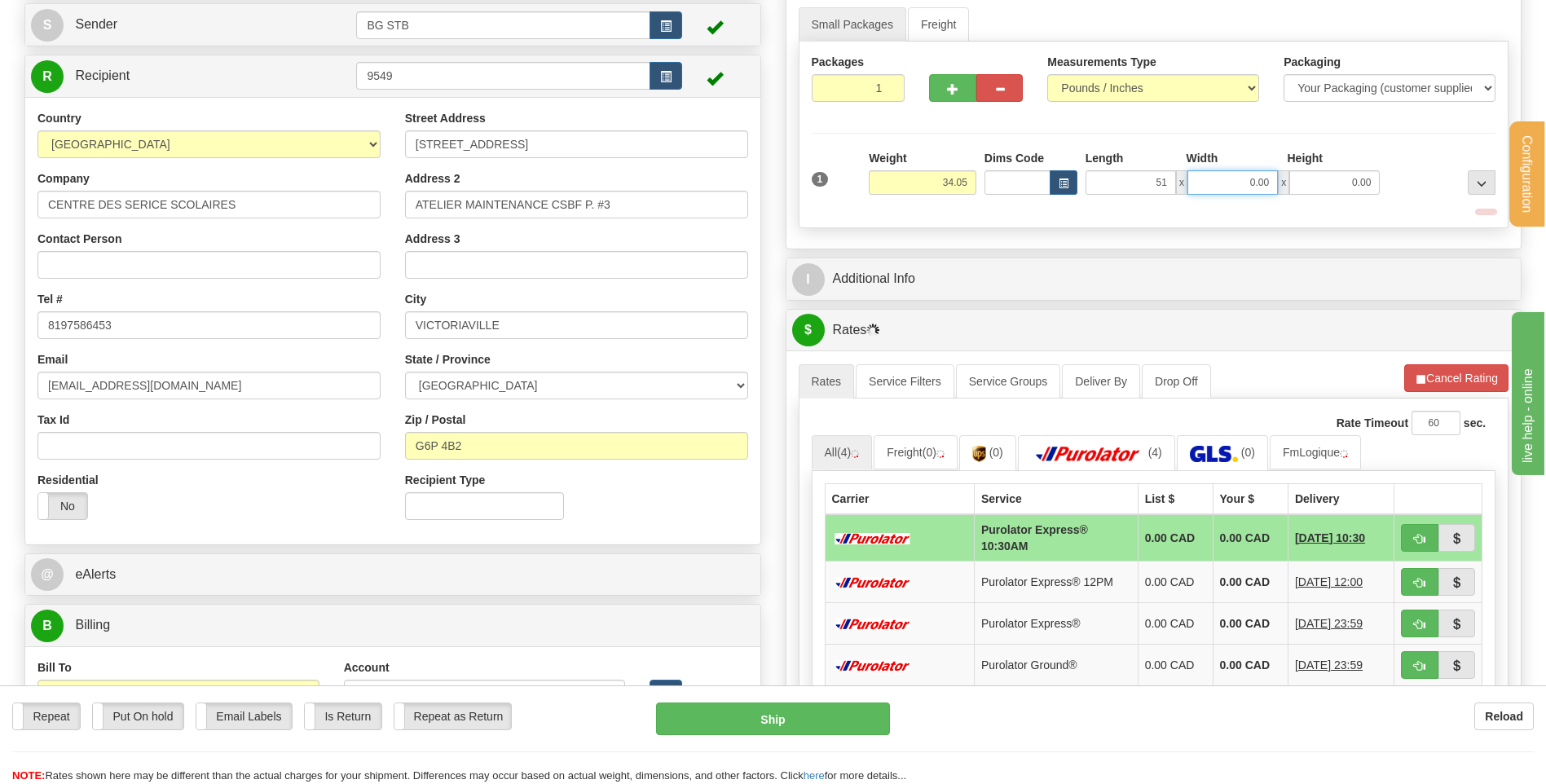
type input "51.00"
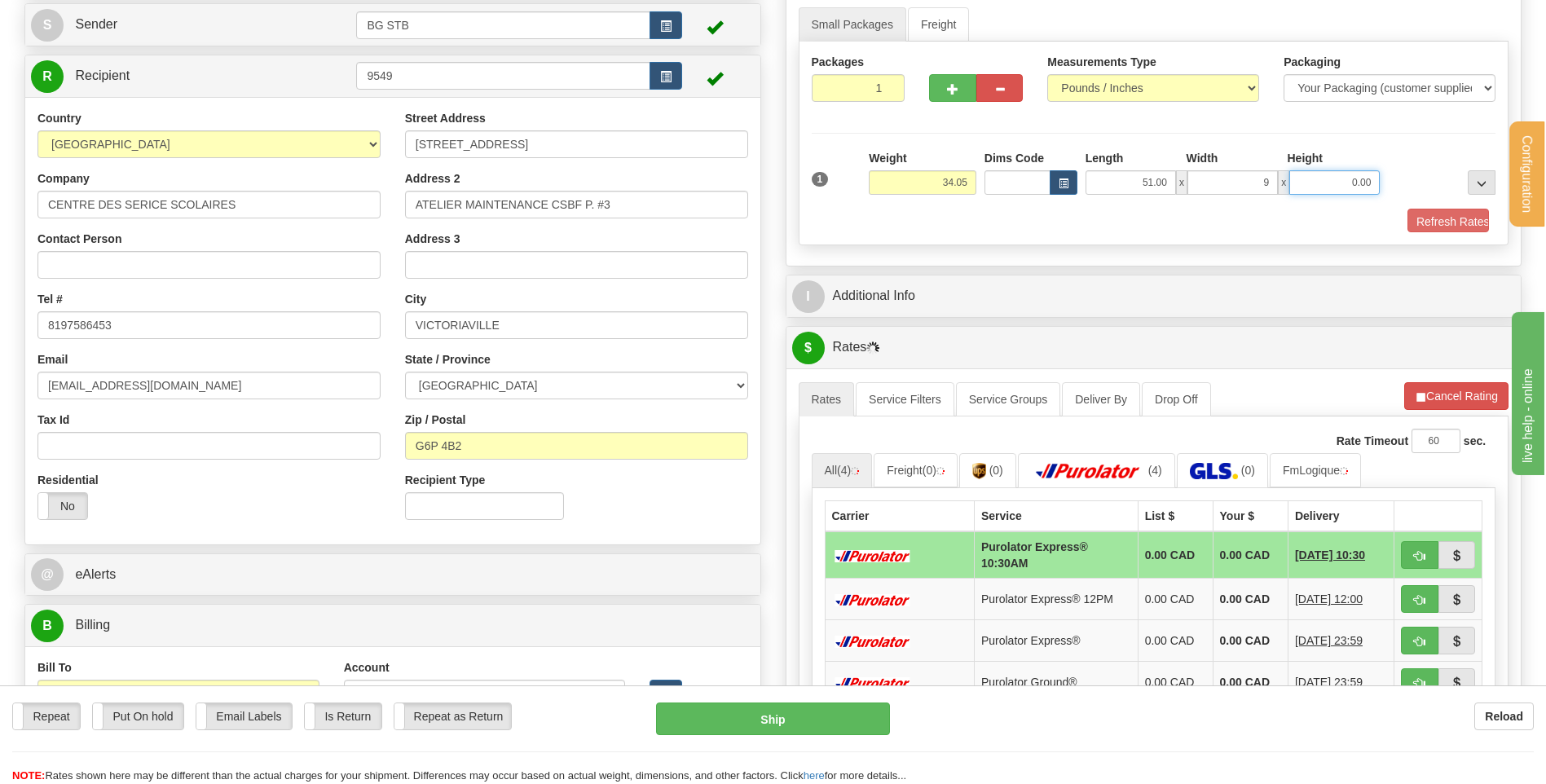
type input "9.00"
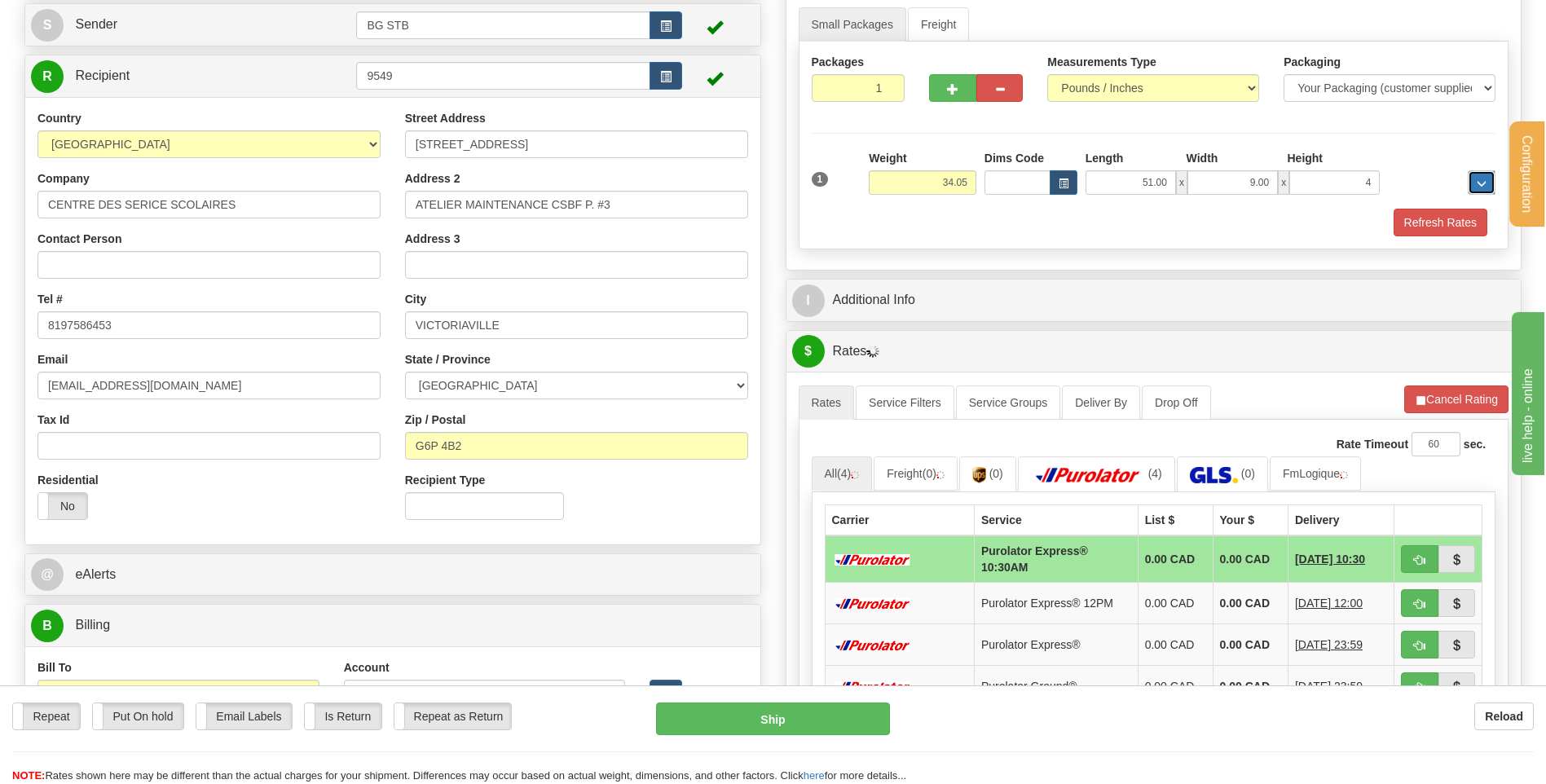
type input "4.00"
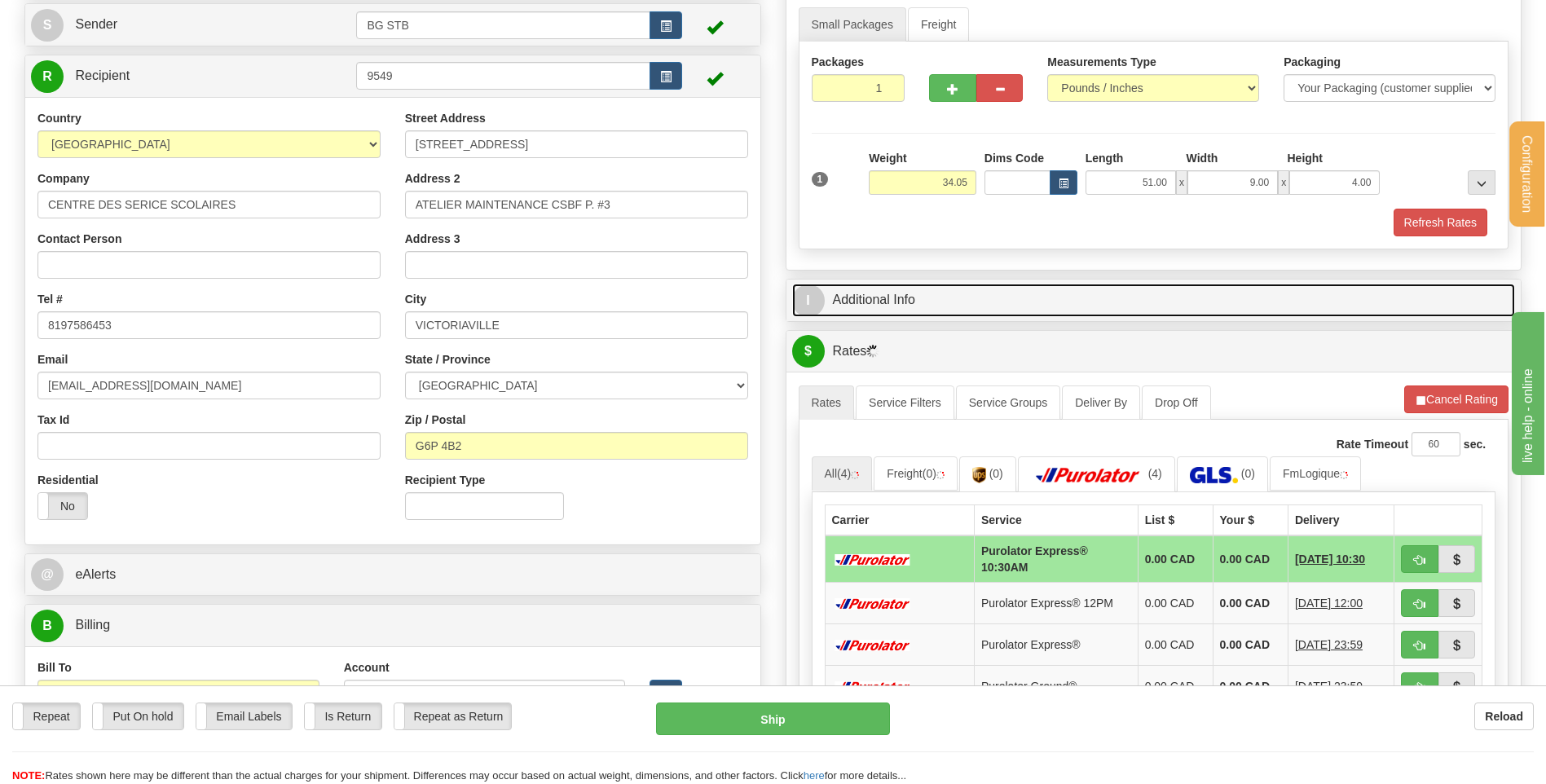
click at [881, 297] on link "I Additional Info" at bounding box center [1154, 300] width 724 height 33
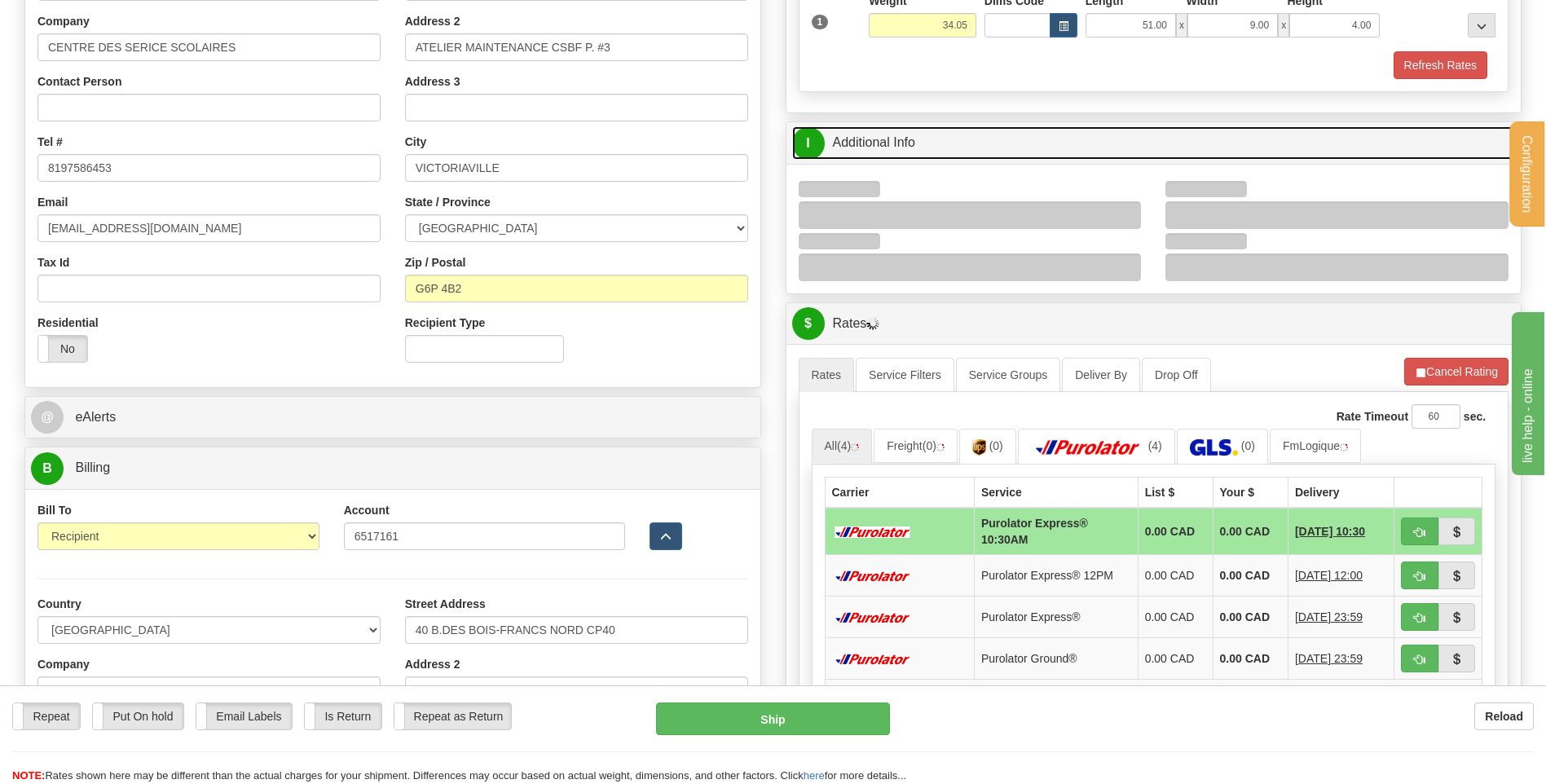
scroll to position [407, 0]
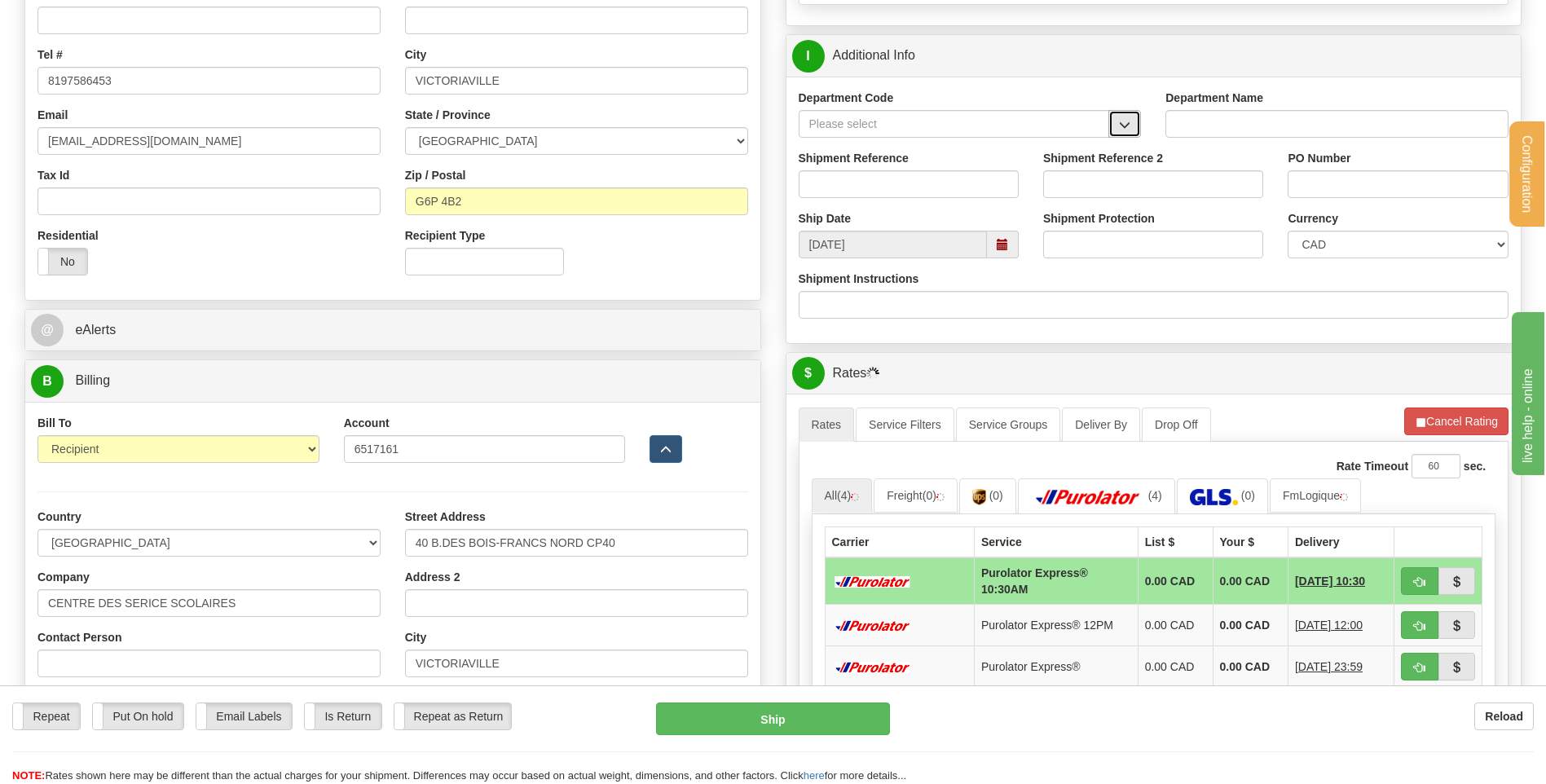
click at [1115, 123] on button "button" at bounding box center [1124, 124] width 32 height 28
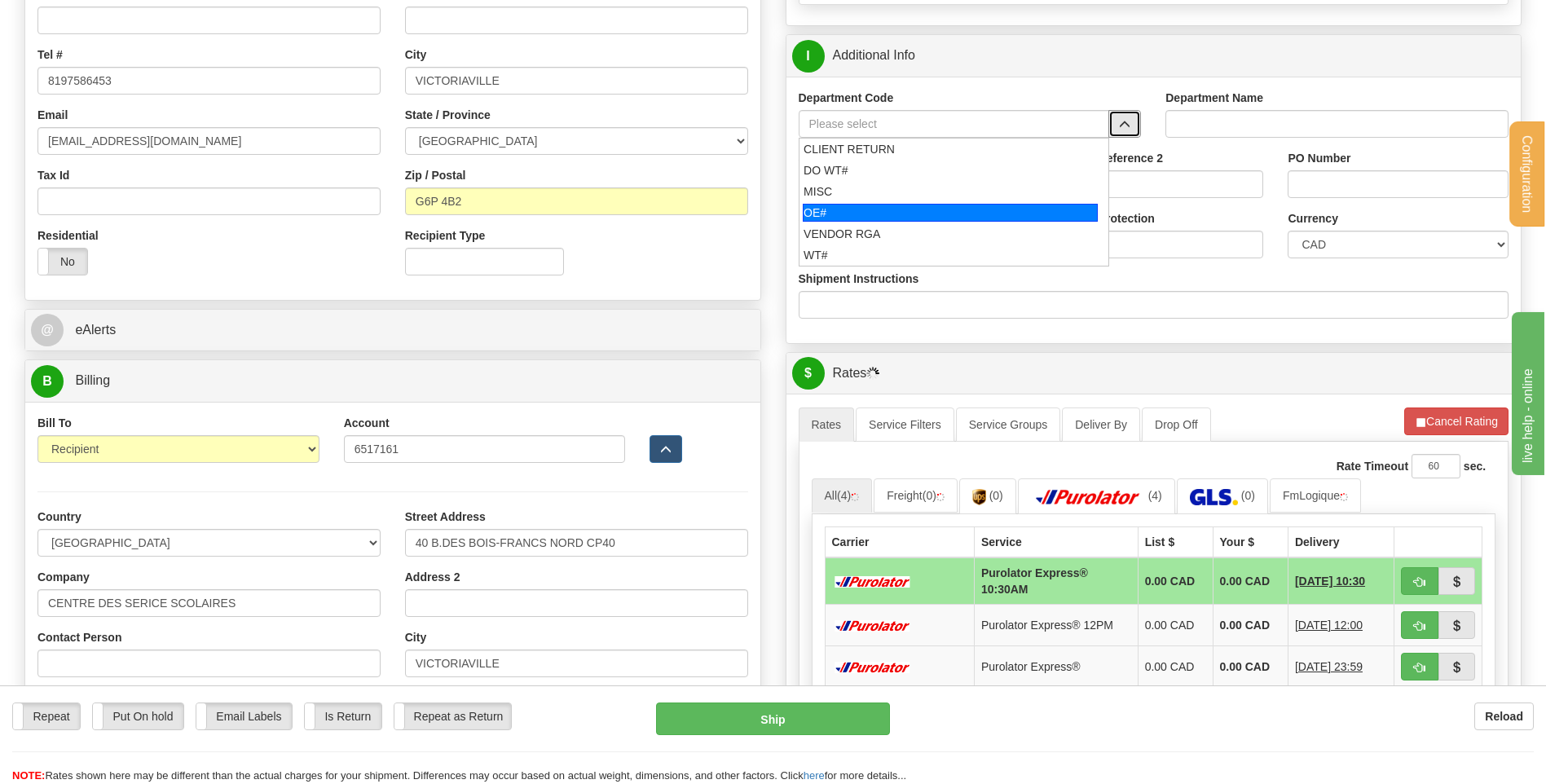
click at [913, 214] on div "OE#" at bounding box center [950, 212] width 295 height 18
type input "OE#"
type input "ORDERS"
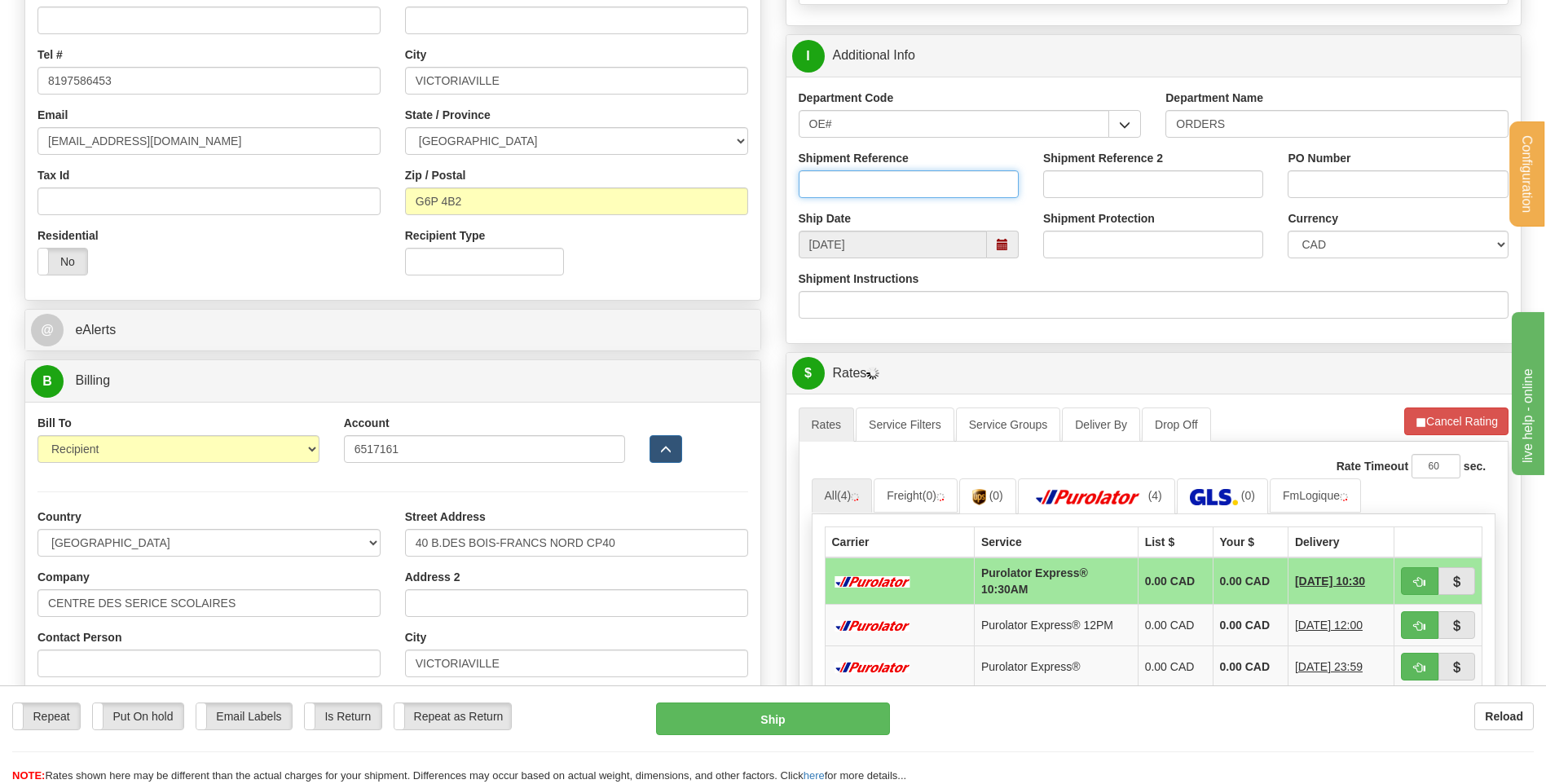
click at [898, 191] on input "Shipment Reference" at bounding box center [908, 184] width 220 height 28
type input "80005268-00"
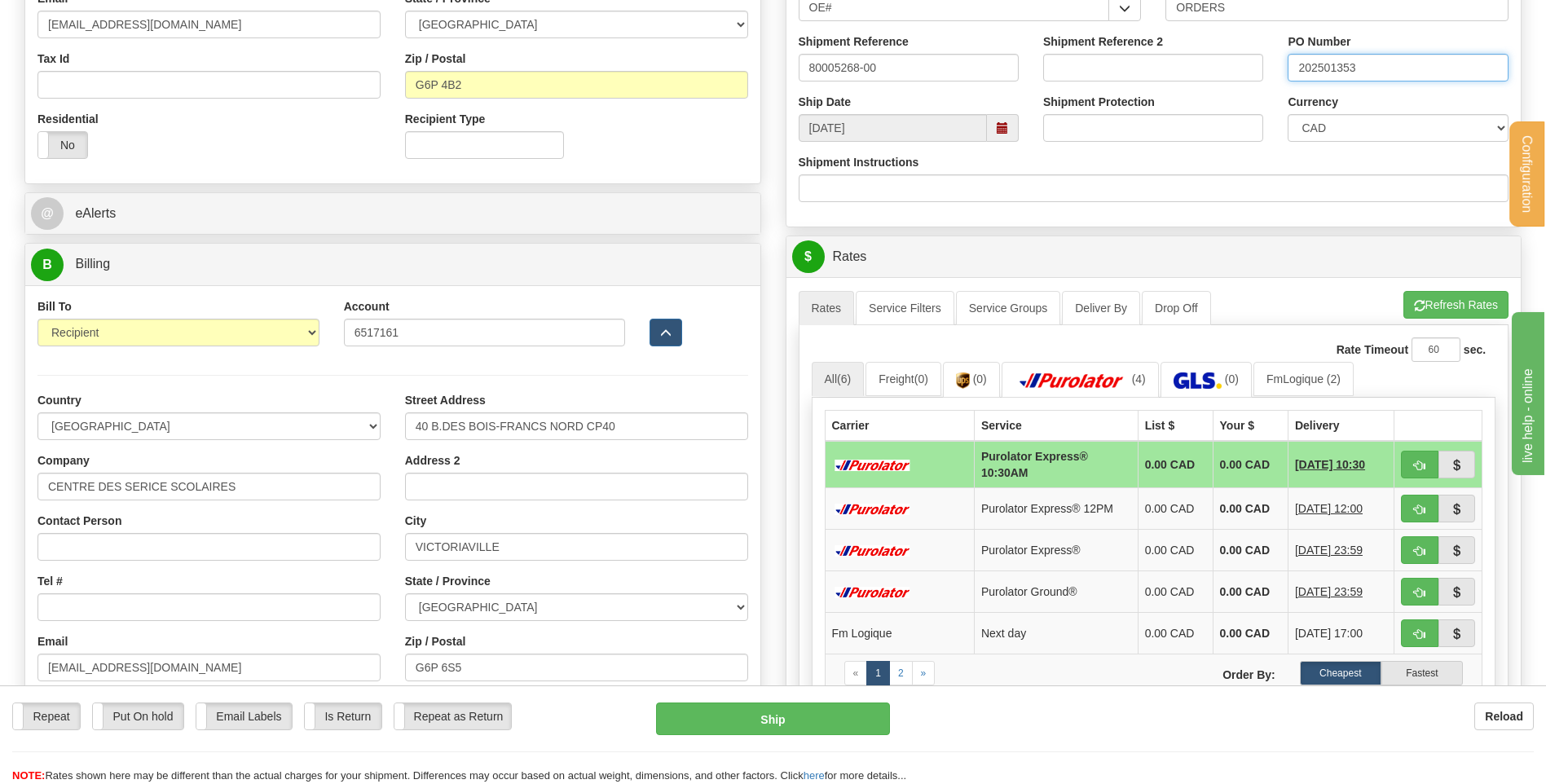
scroll to position [652, 0]
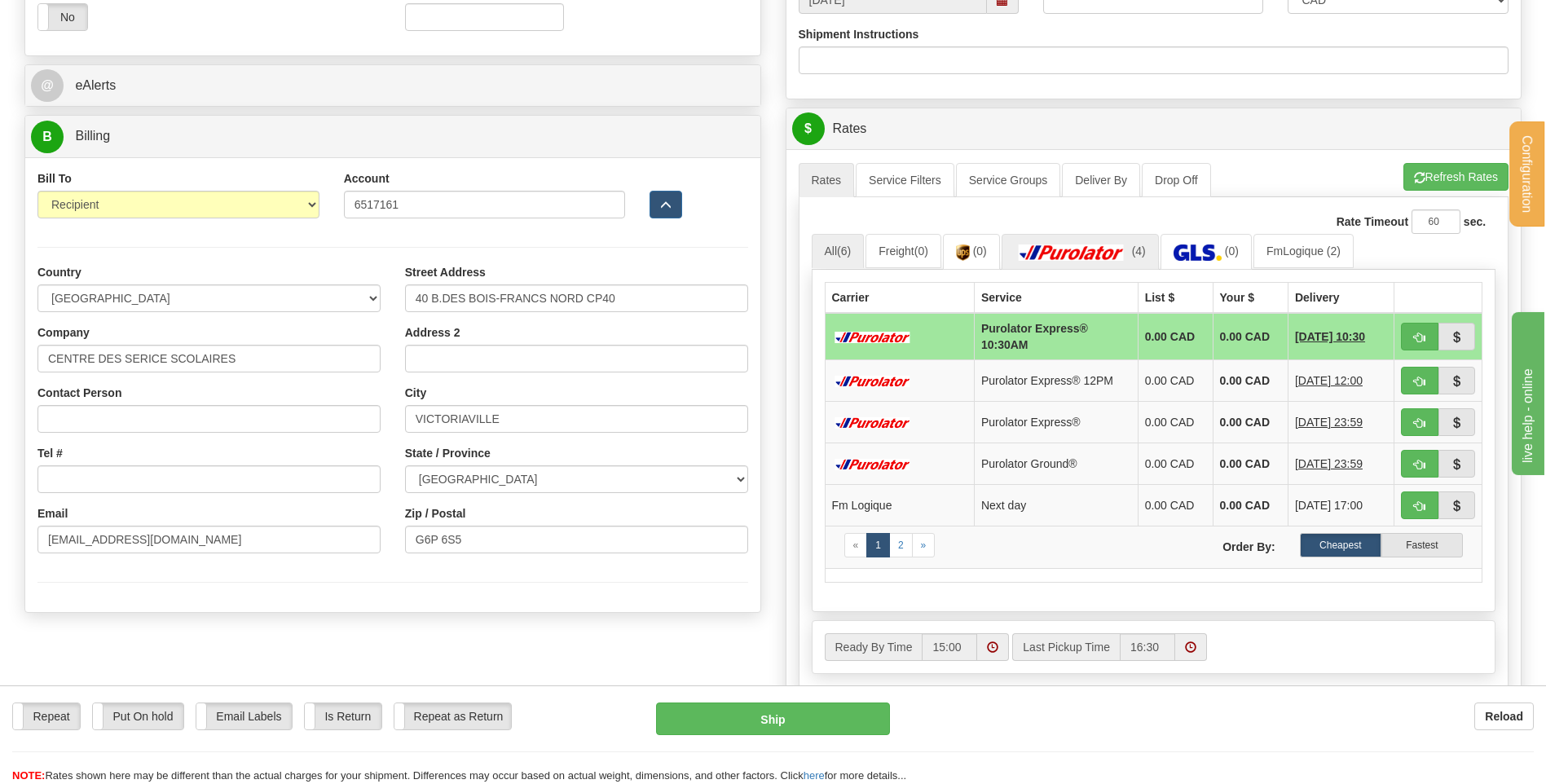
type input "202501353"
click at [1101, 256] on img at bounding box center [1072, 252] width 114 height 16
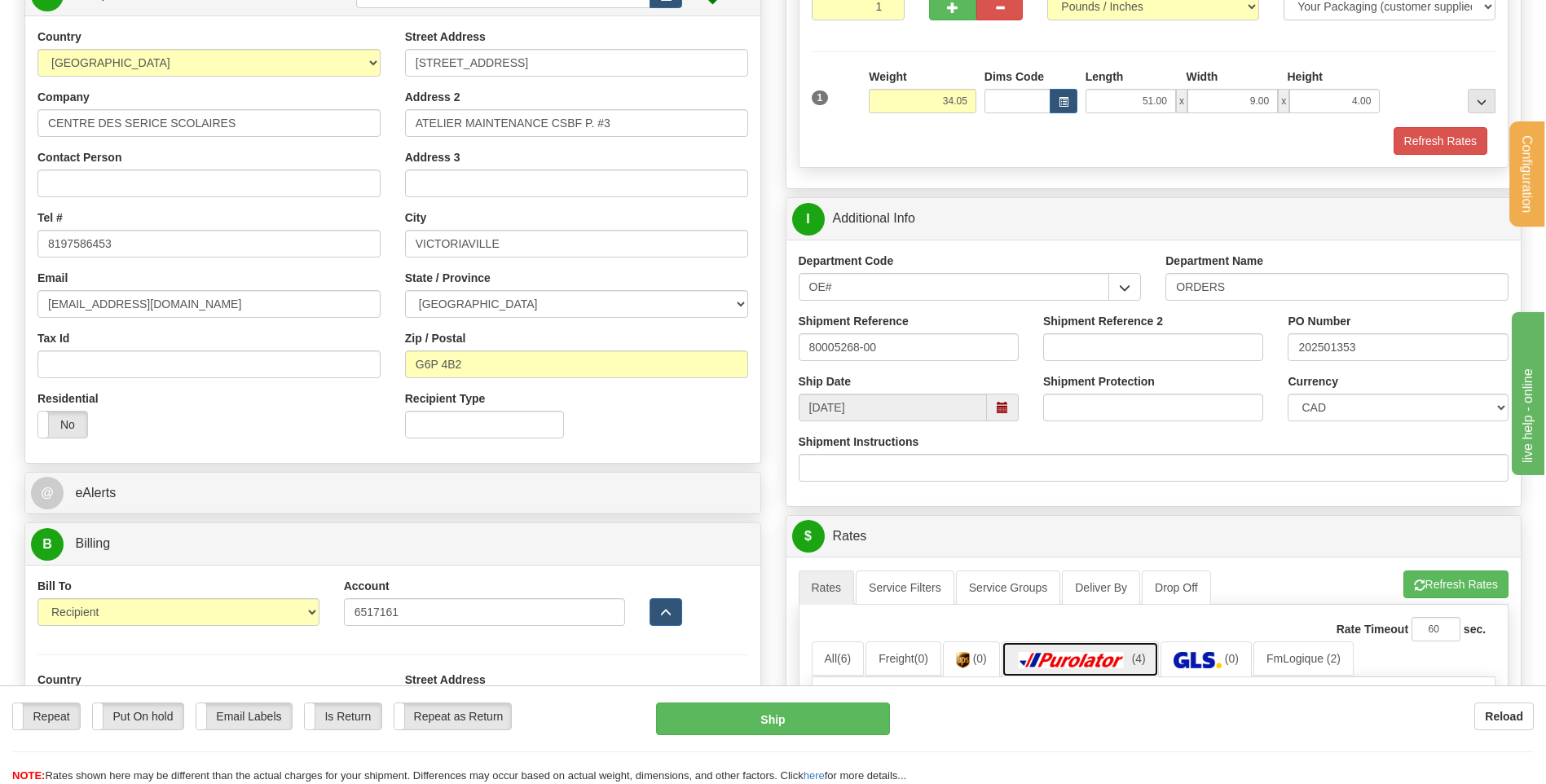
scroll to position [163, 0]
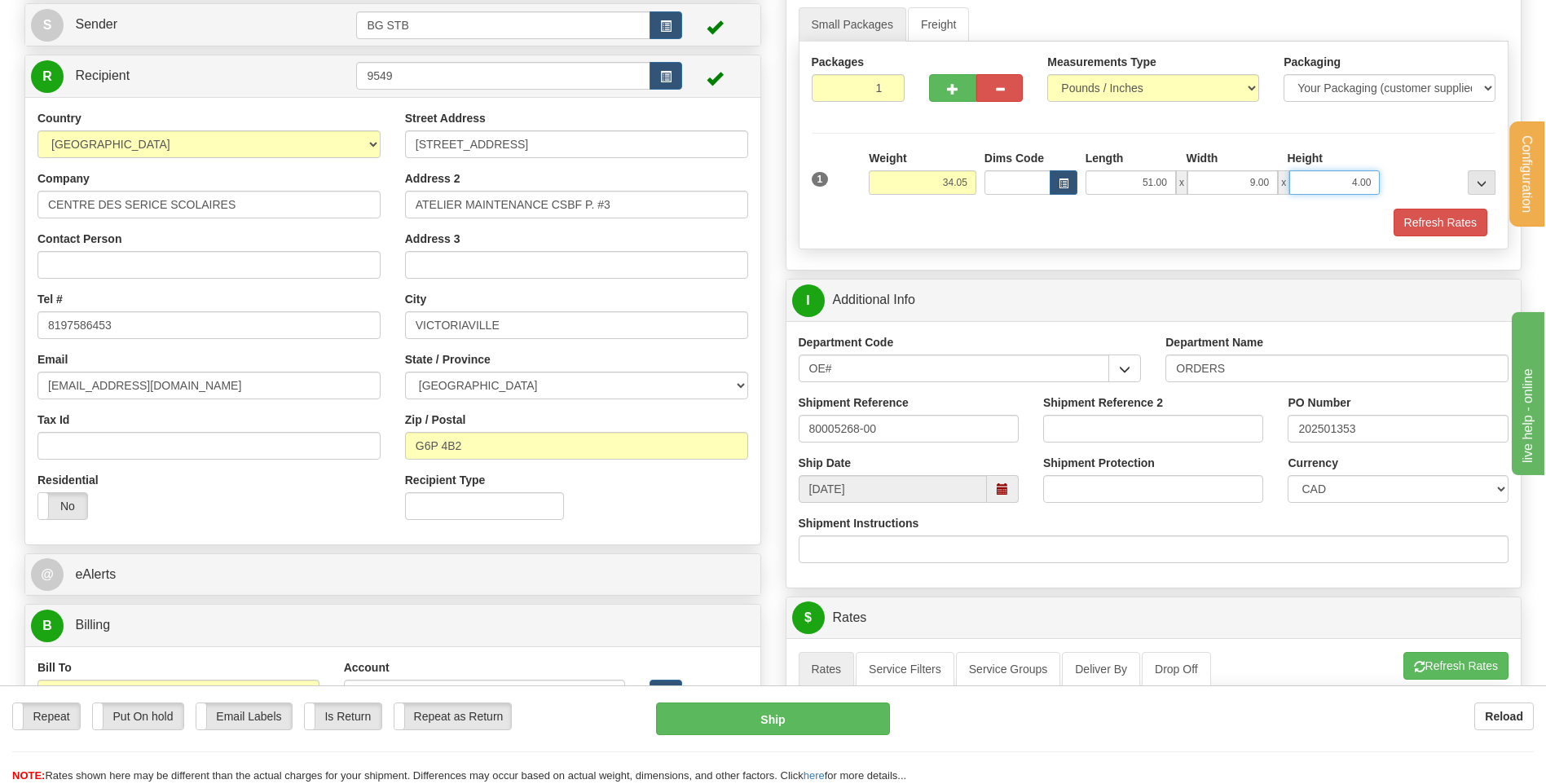
drag, startPoint x: 1351, startPoint y: 179, endPoint x: 1400, endPoint y: 183, distance: 49.2
click at [1399, 184] on div "1 Weight 34.05 Dims Code x x" at bounding box center [1154, 179] width 692 height 58
type input "5.00"
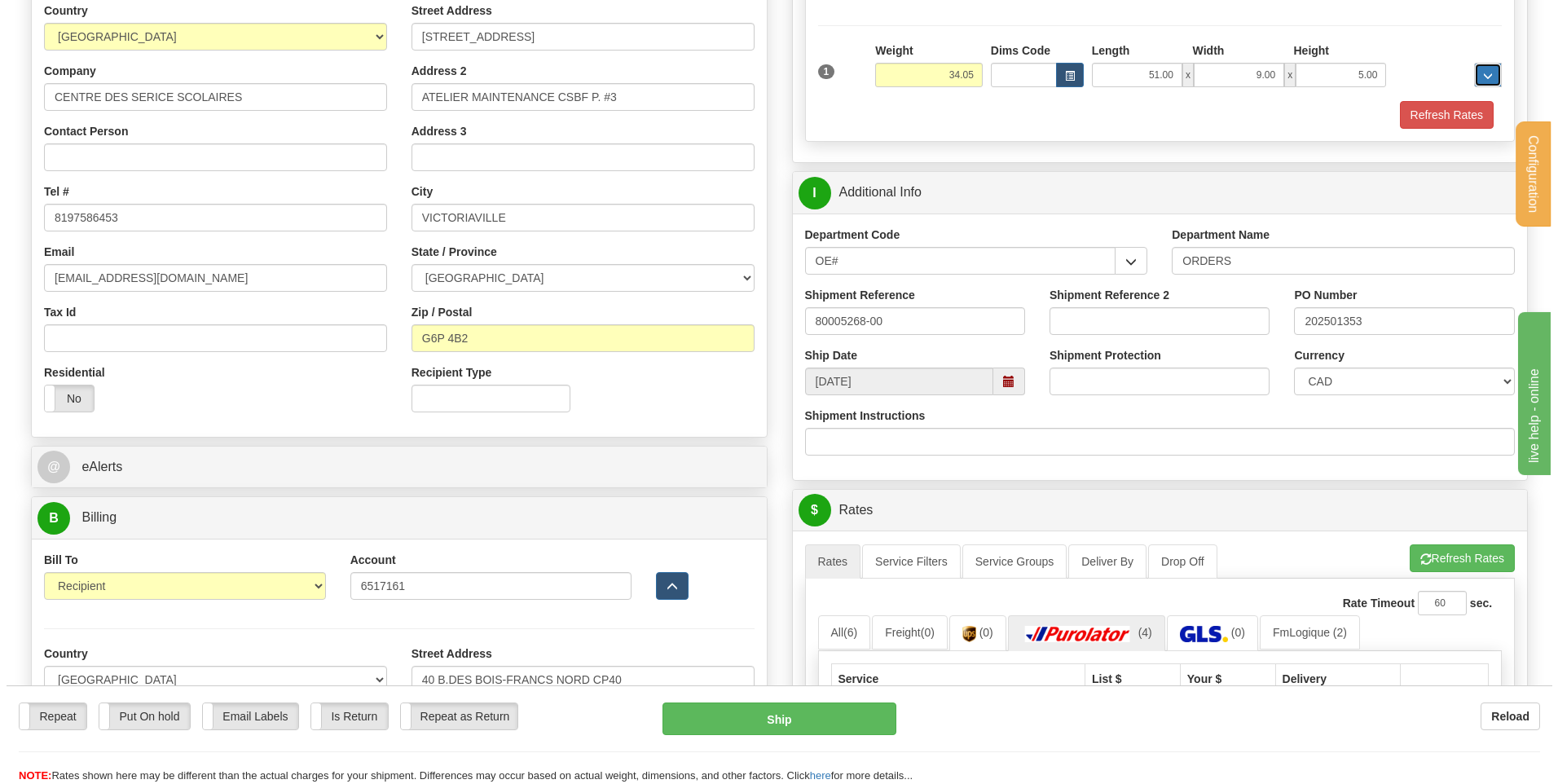
scroll to position [570, 0]
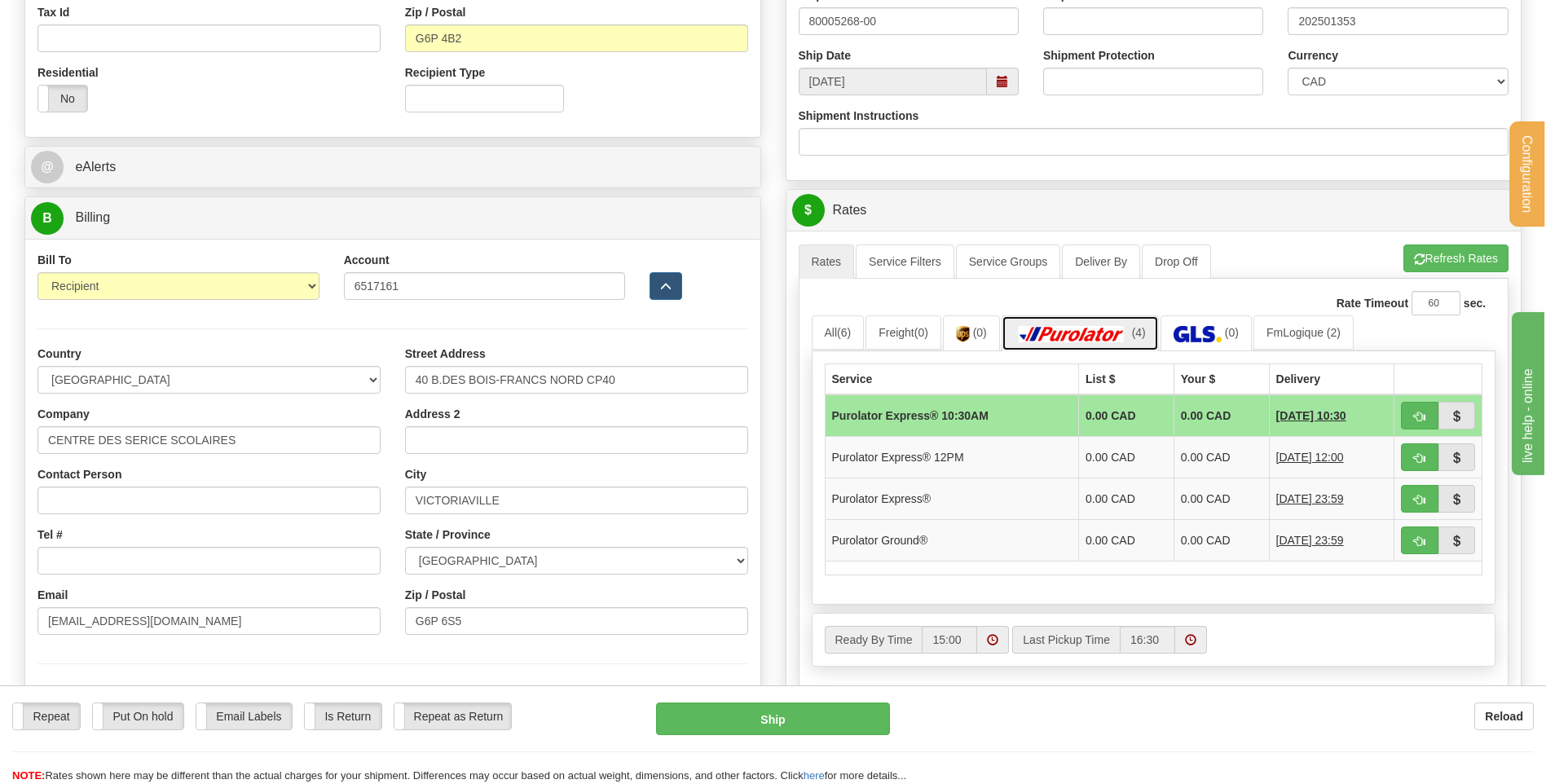
click at [1129, 336] on img at bounding box center [1072, 333] width 114 height 16
click at [1420, 543] on span "button" at bounding box center [1419, 541] width 11 height 10
type input "260"
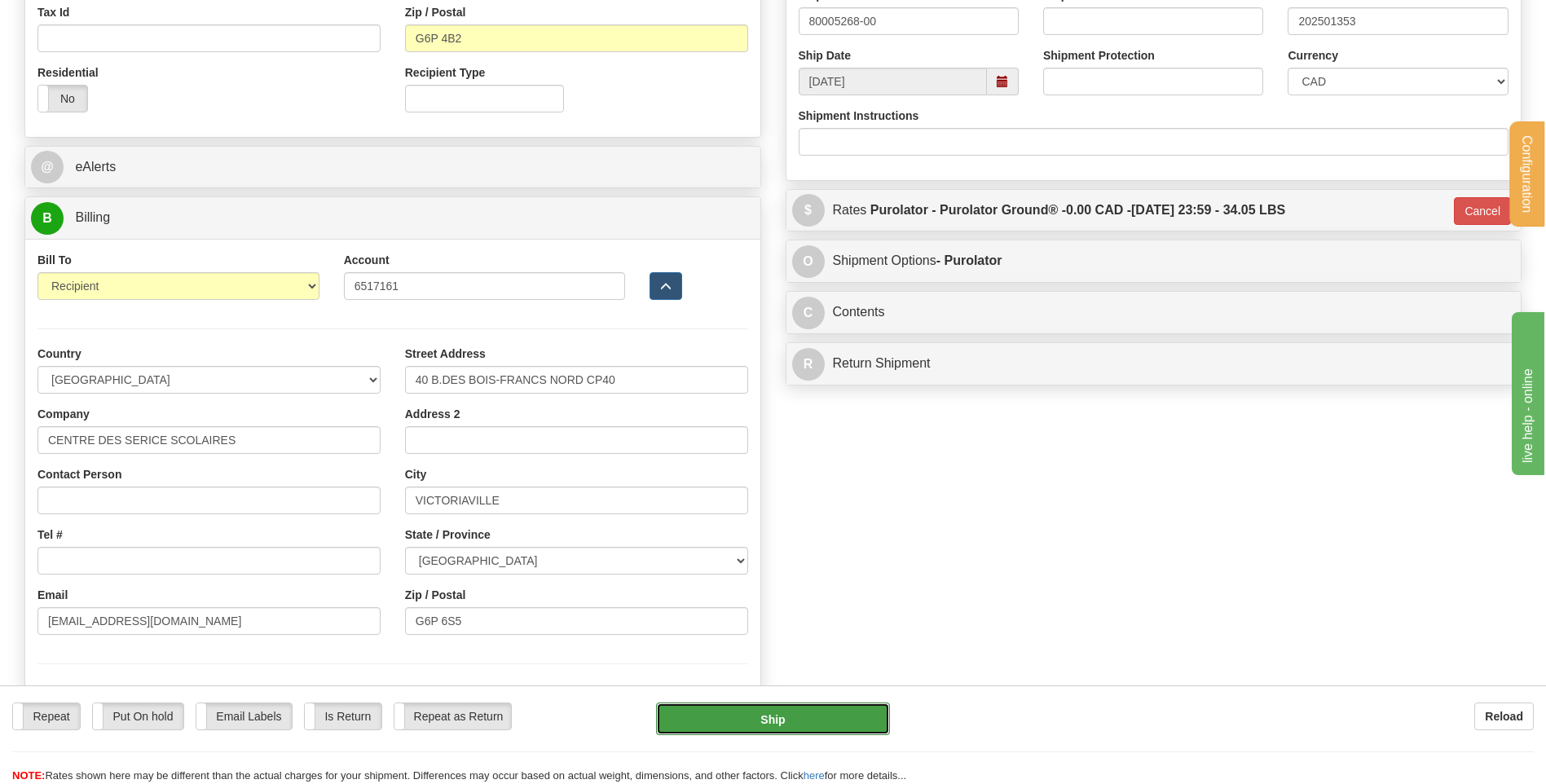
click at [811, 722] on button "Ship" at bounding box center [772, 719] width 233 height 32
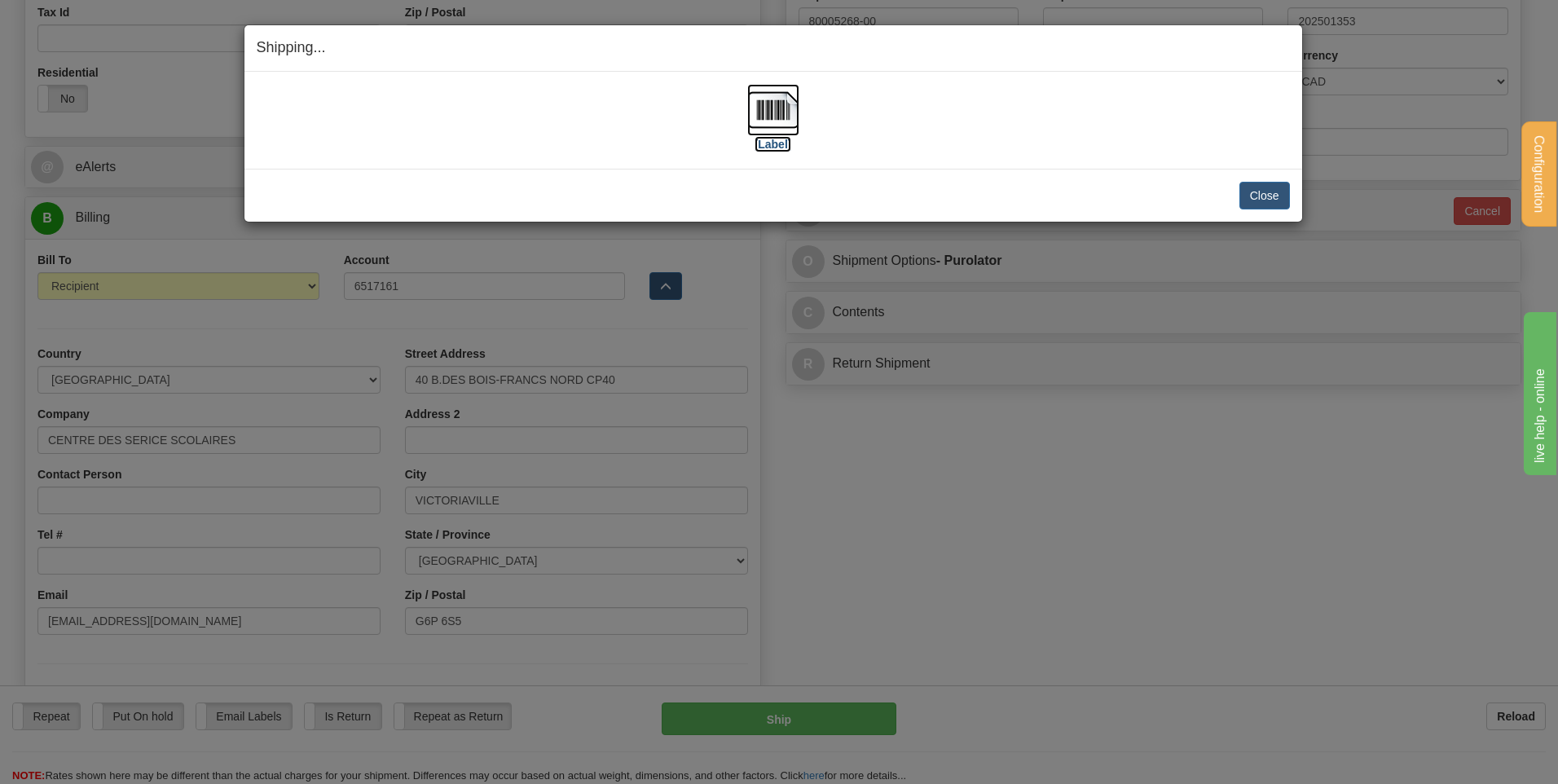
click at [759, 106] on img at bounding box center [773, 109] width 52 height 52
click at [1251, 195] on button "Close" at bounding box center [1265, 195] width 51 height 28
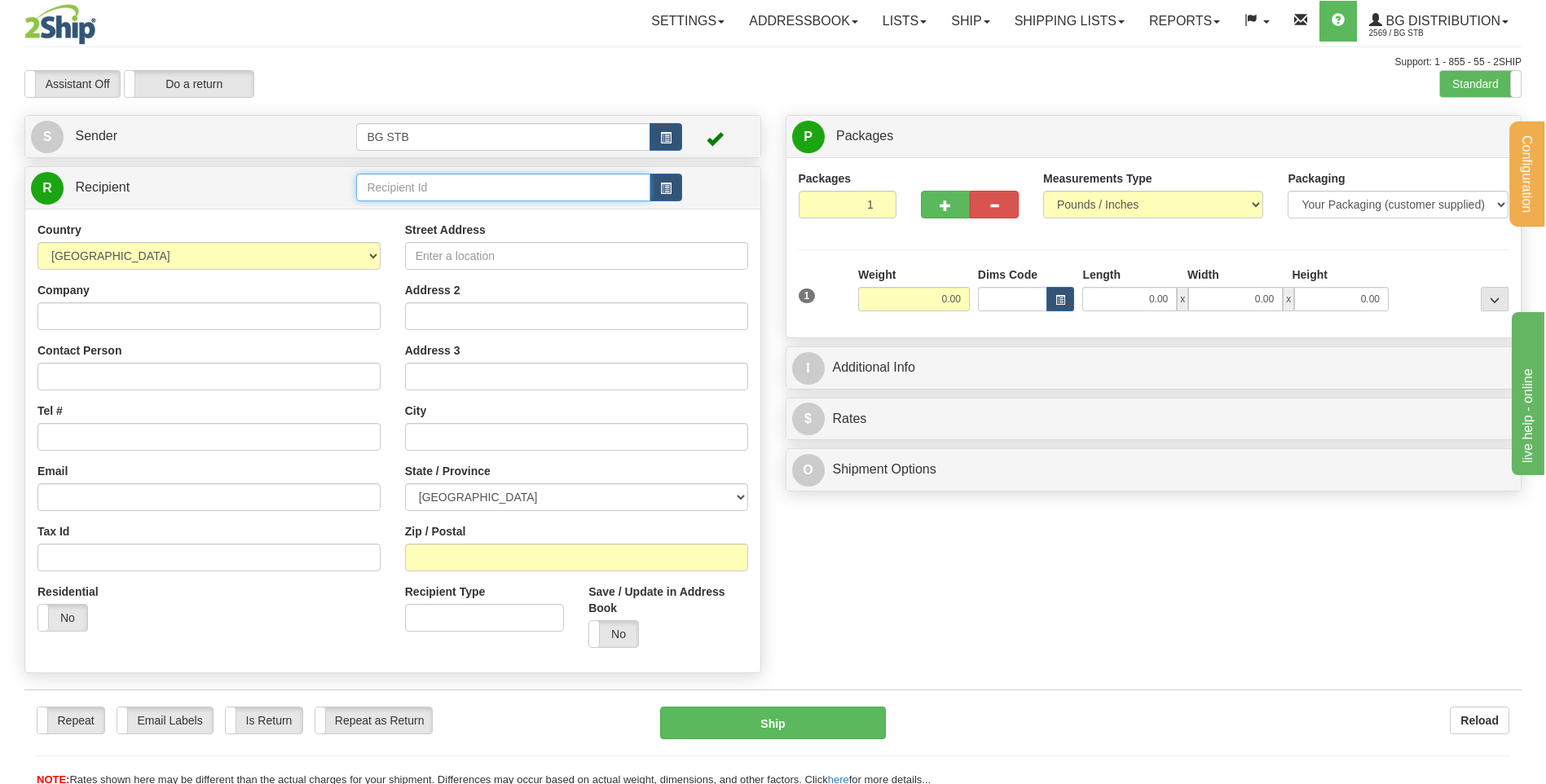
click at [386, 187] on input "text" at bounding box center [503, 188] width 294 height 28
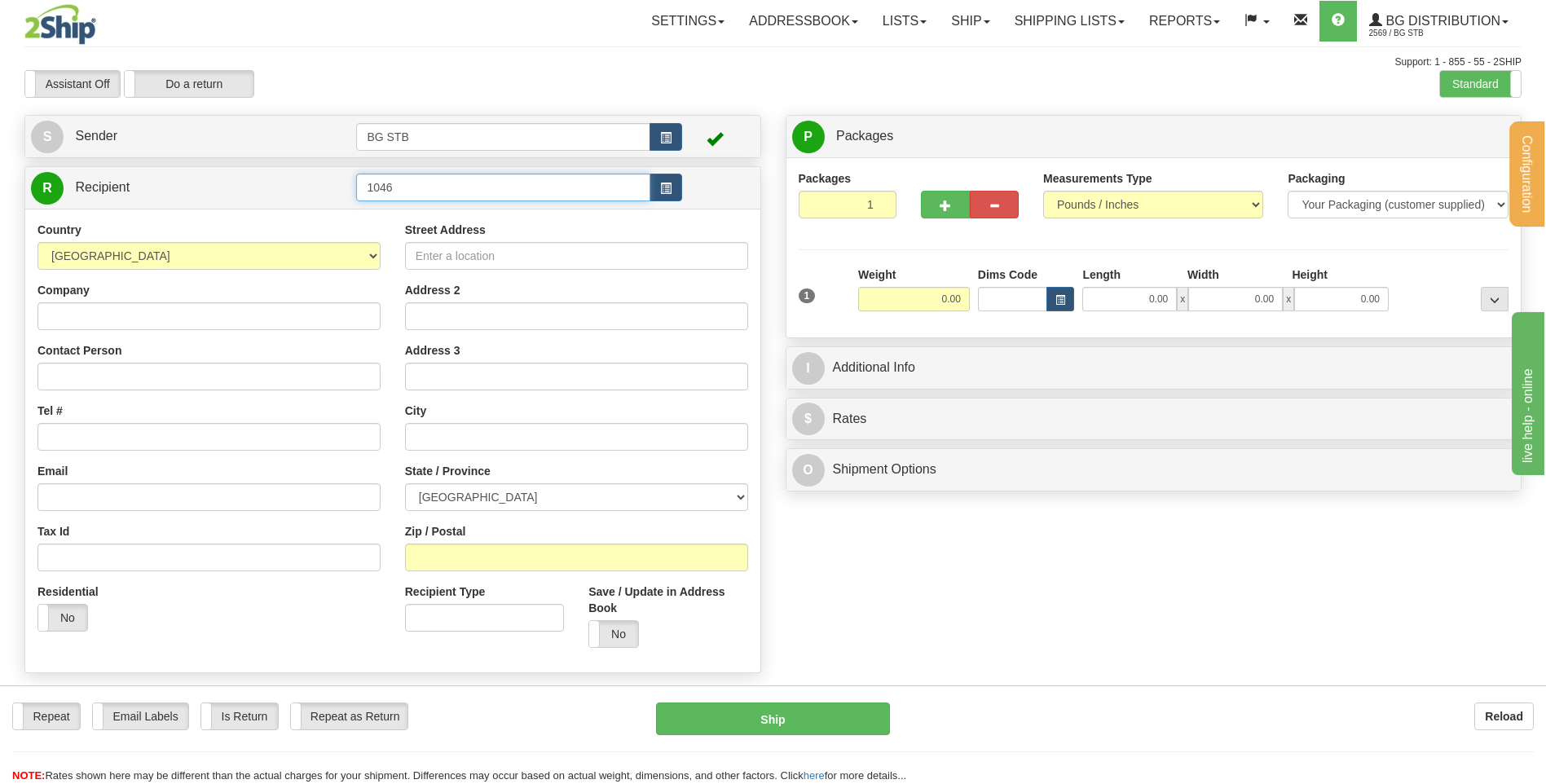
type input "1046"
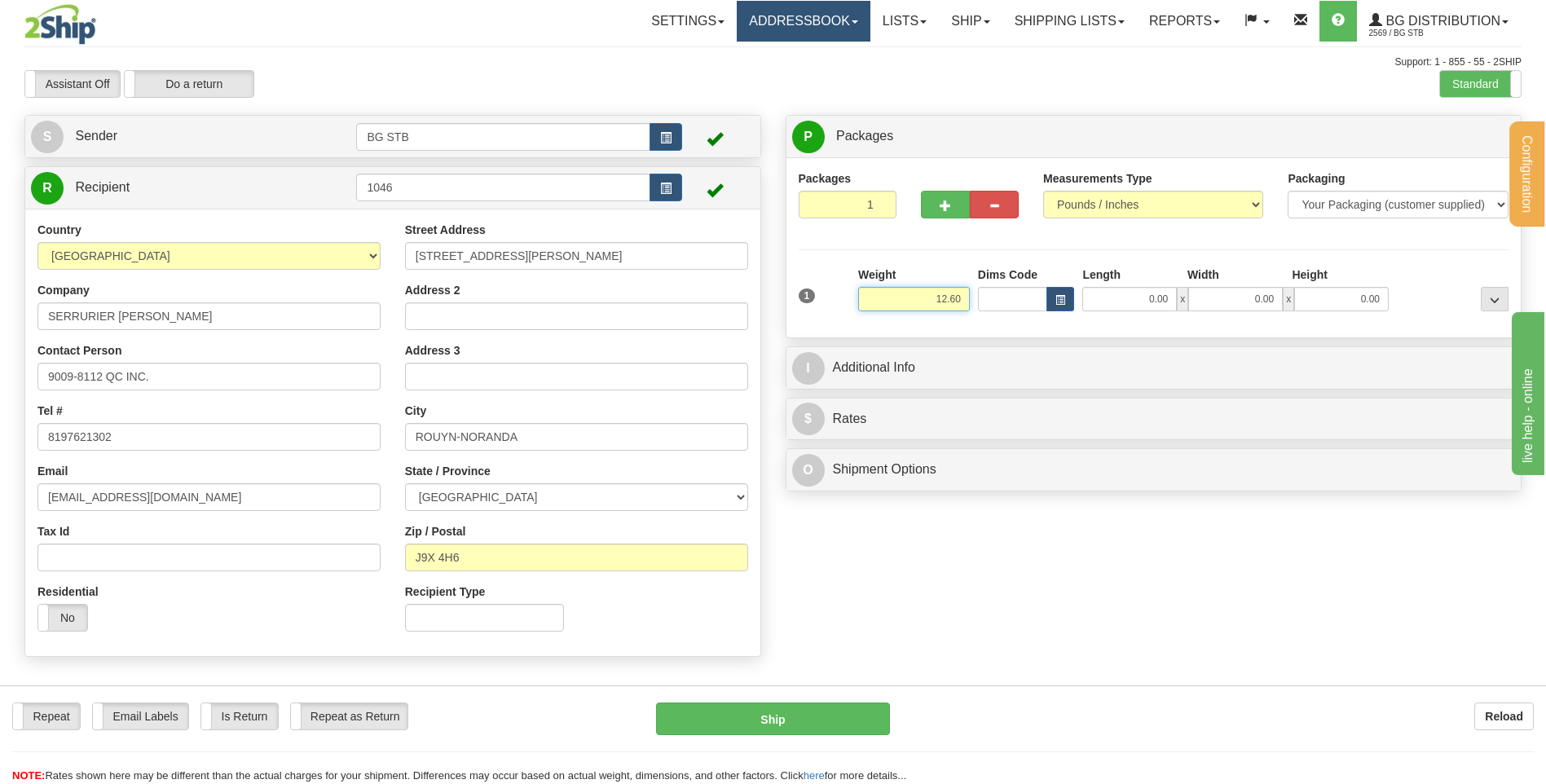
type input "12.60"
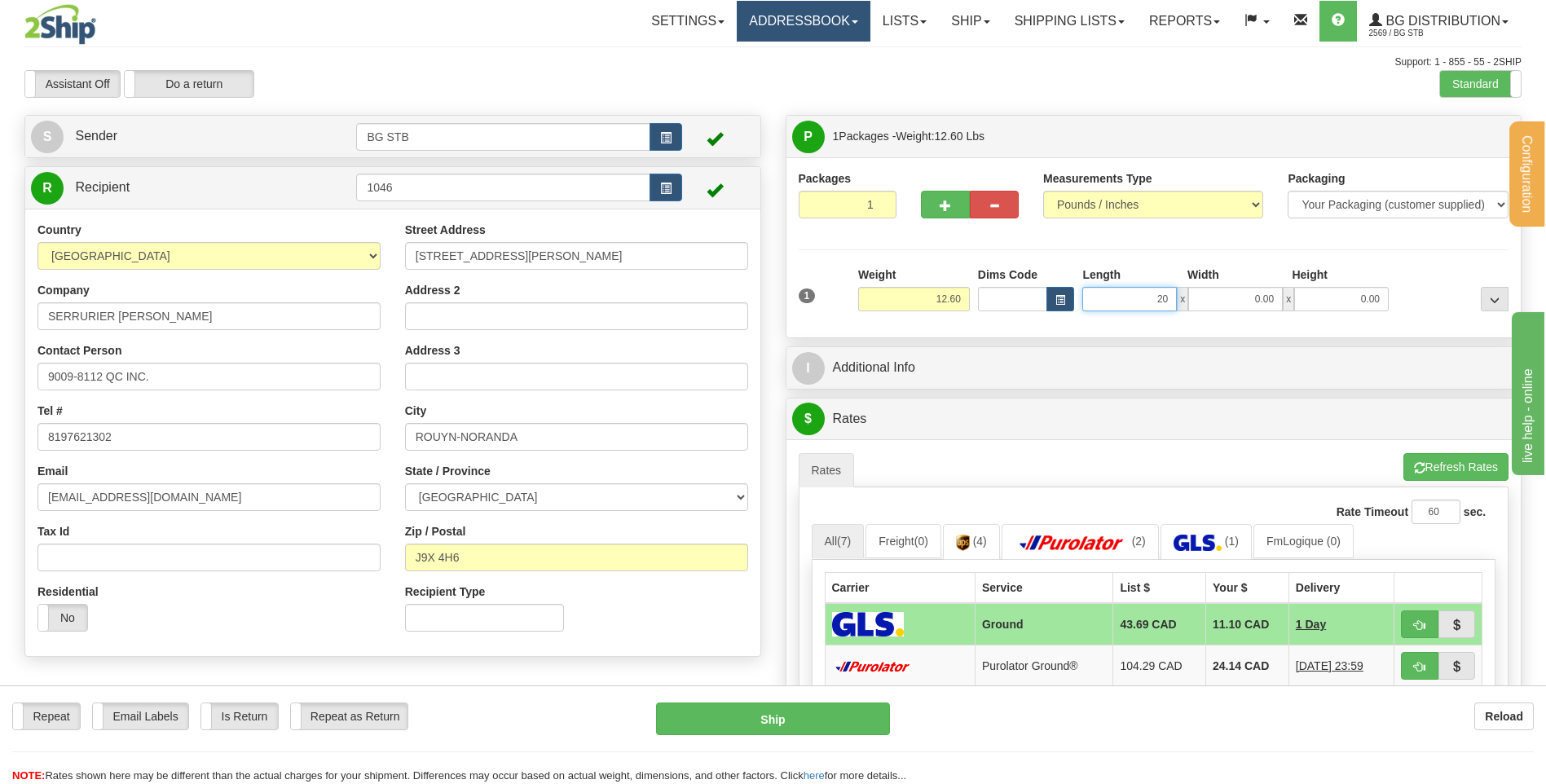
type input "20.00"
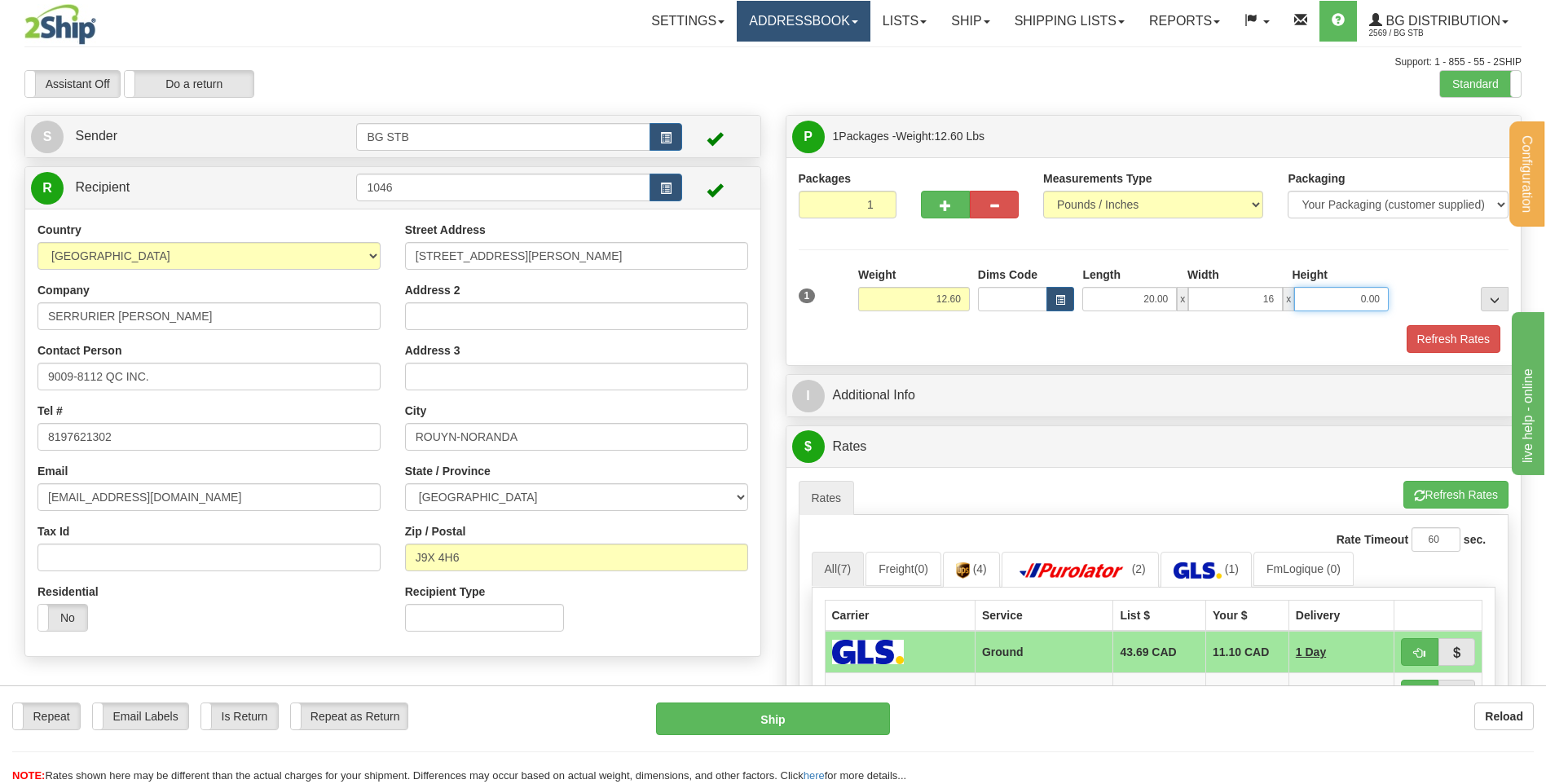
type input "16.00"
type input "7.00"
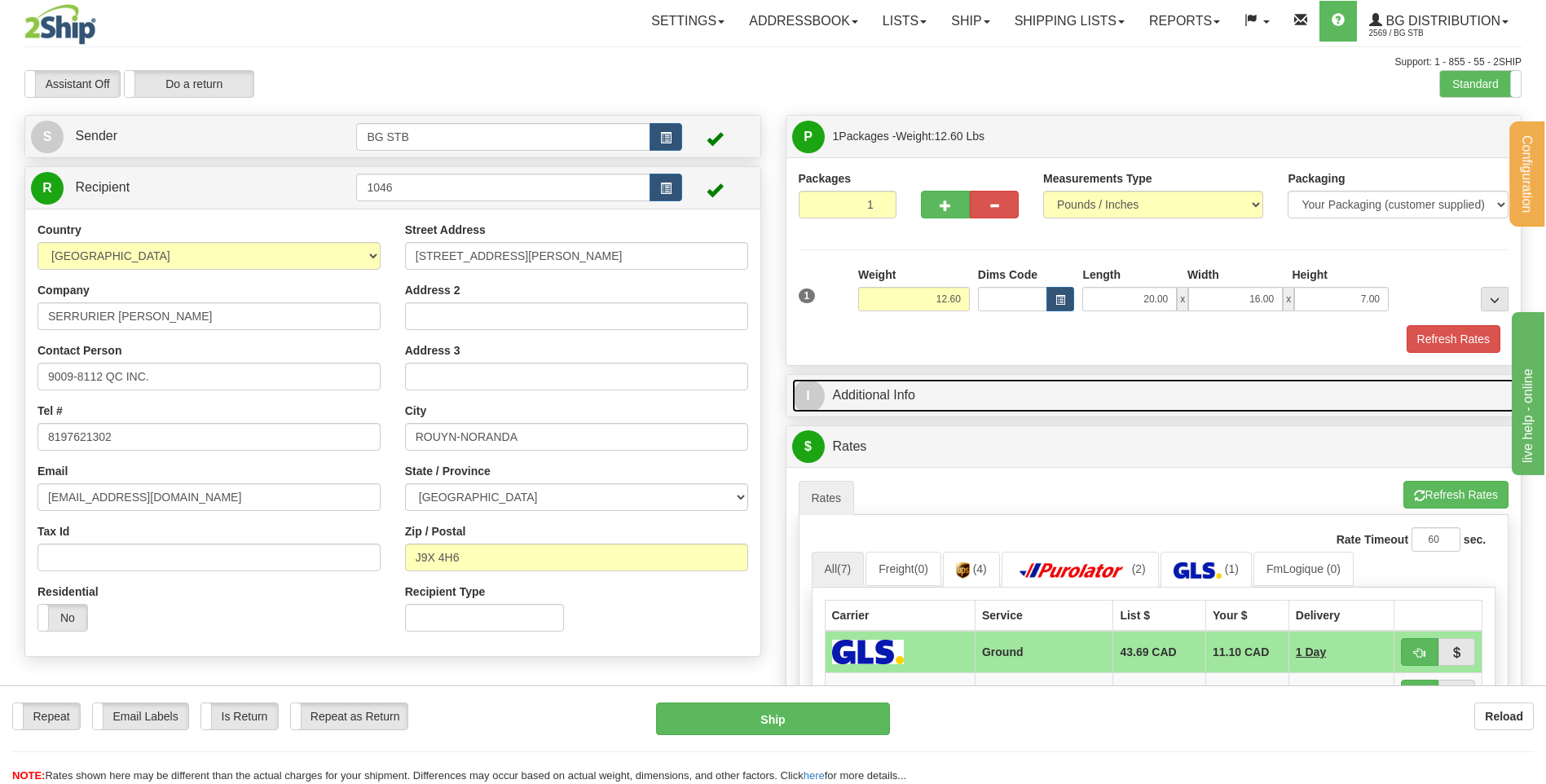
click at [953, 384] on link "I Additional Info" at bounding box center [1154, 395] width 724 height 33
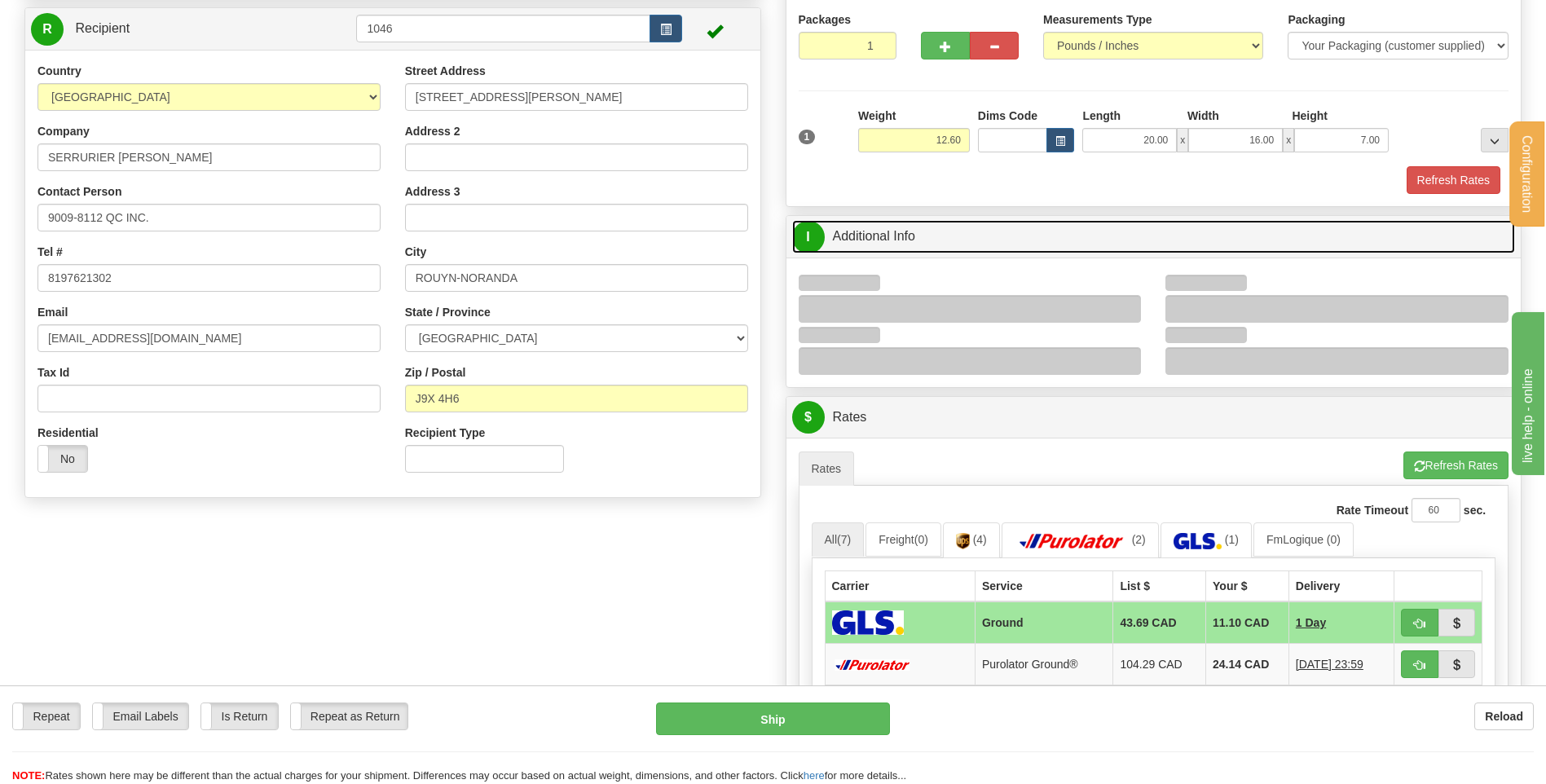
scroll to position [244, 0]
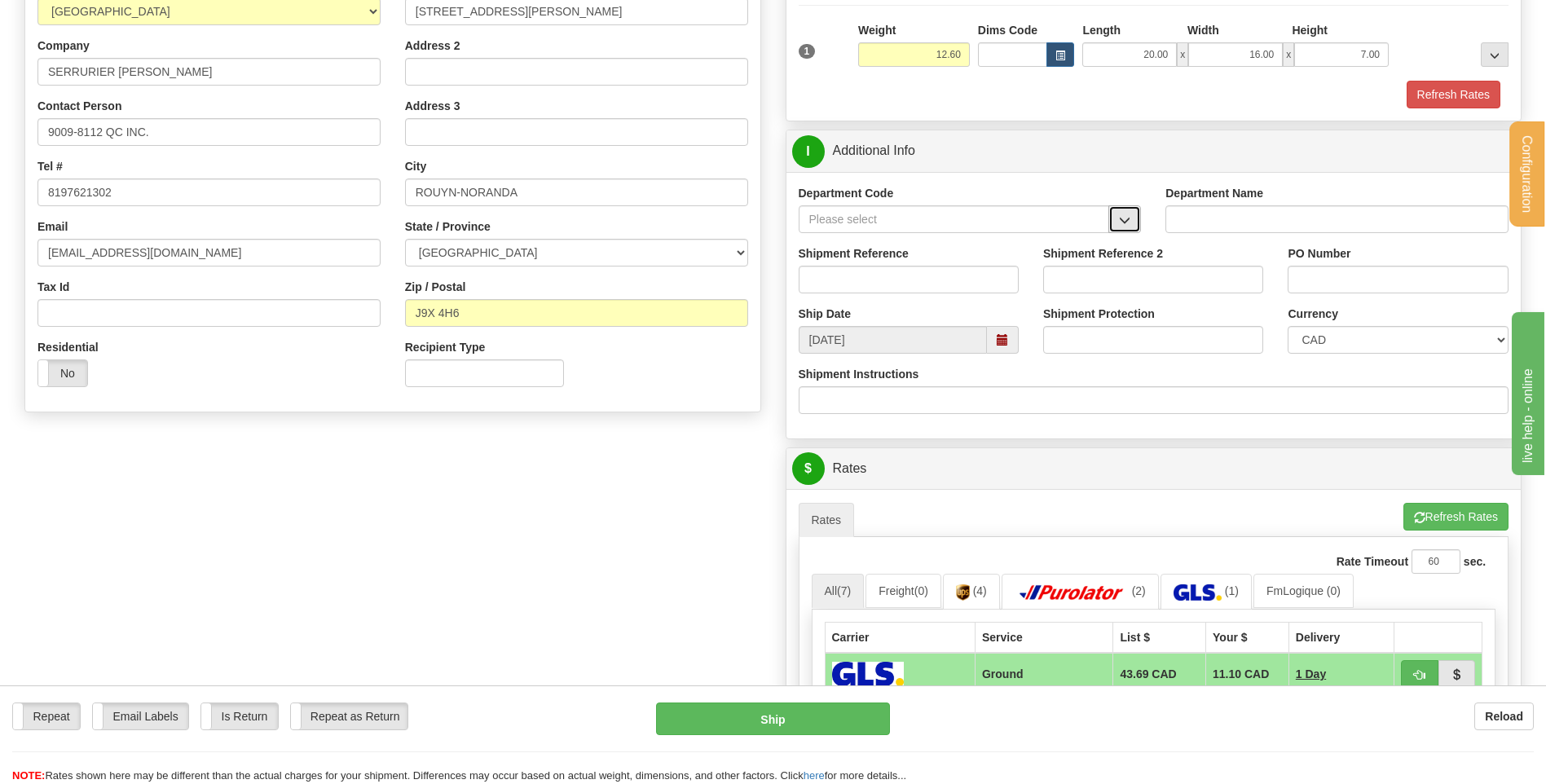
click at [1123, 225] on span "button" at bounding box center [1124, 221] width 11 height 10
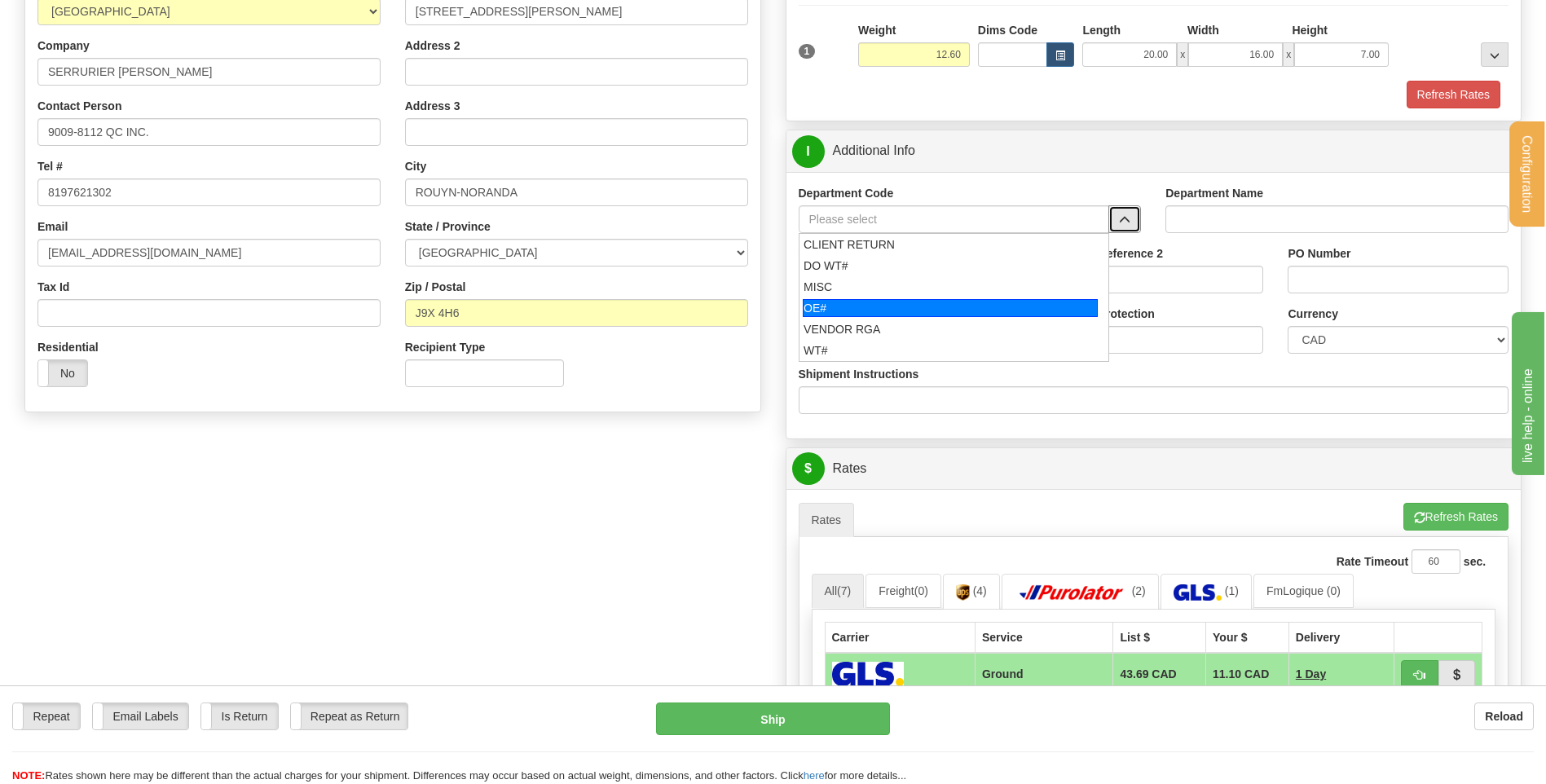
drag, startPoint x: 907, startPoint y: 314, endPoint x: 895, endPoint y: 292, distance: 25.1
click at [905, 314] on div "OE#" at bounding box center [950, 307] width 295 height 18
type input "OE#"
type input "ORDERS"
click at [895, 292] on input "Shipment Reference" at bounding box center [908, 279] width 220 height 28
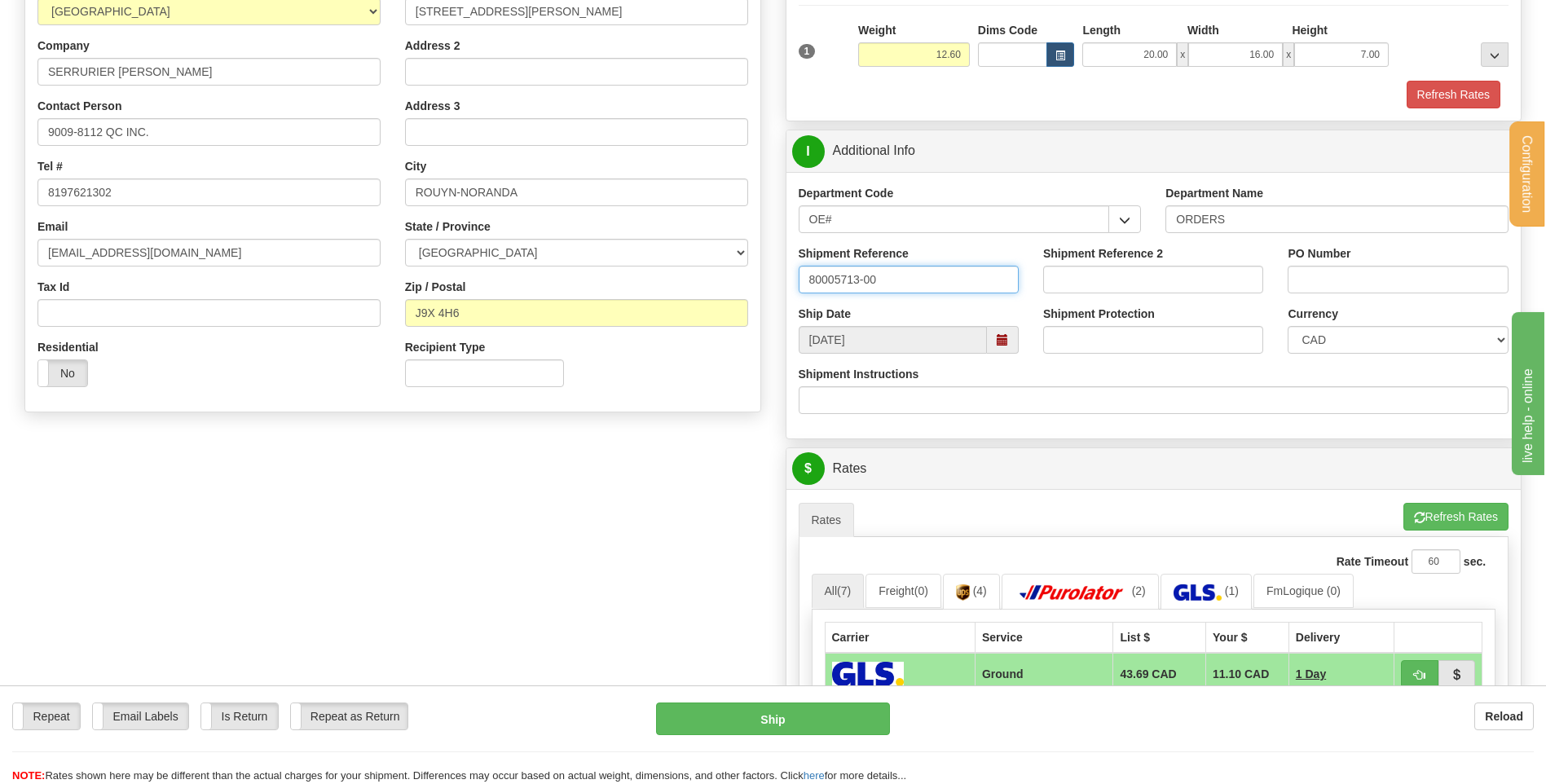
type input "80005713-00"
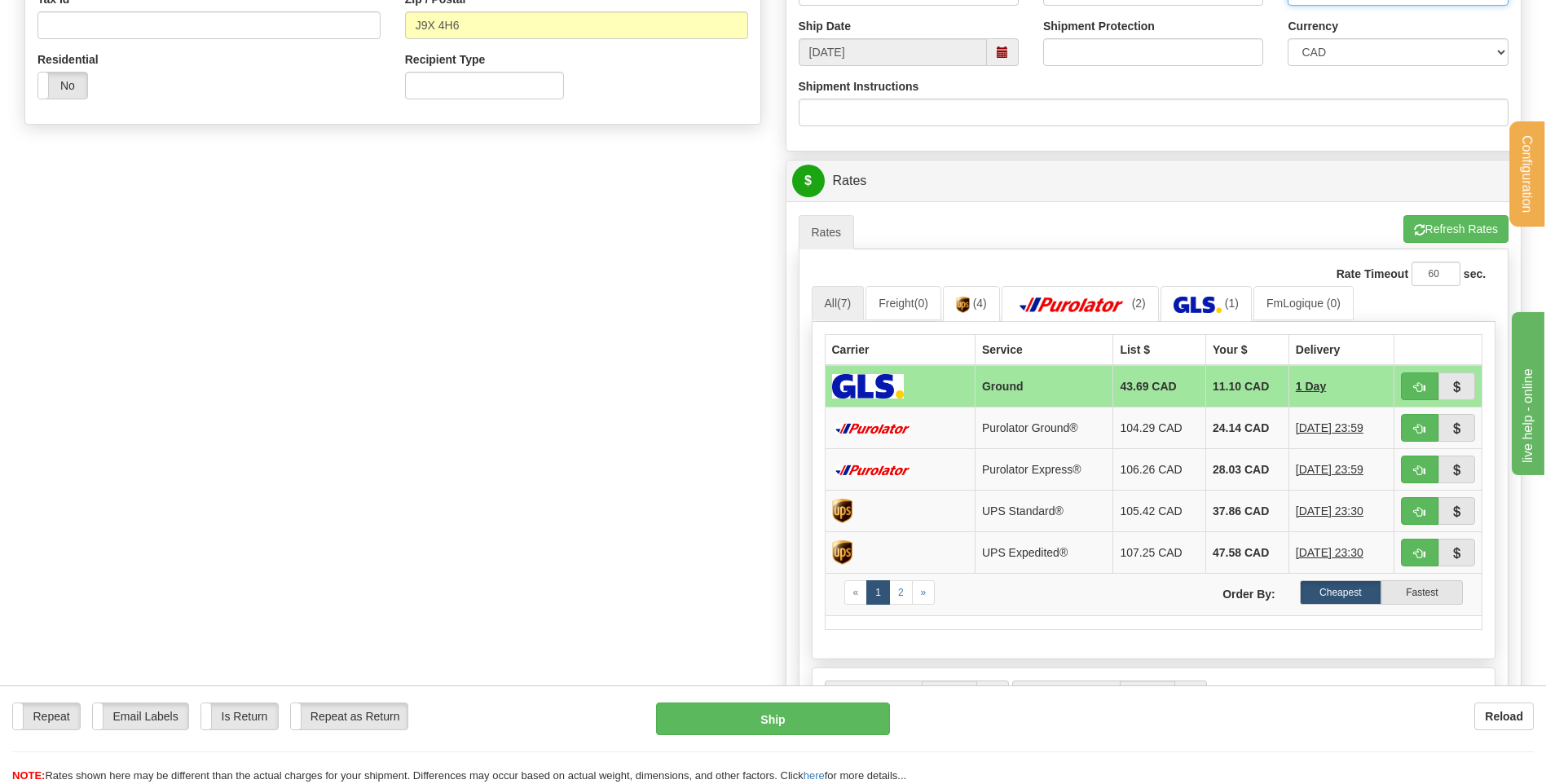
scroll to position [652, 0]
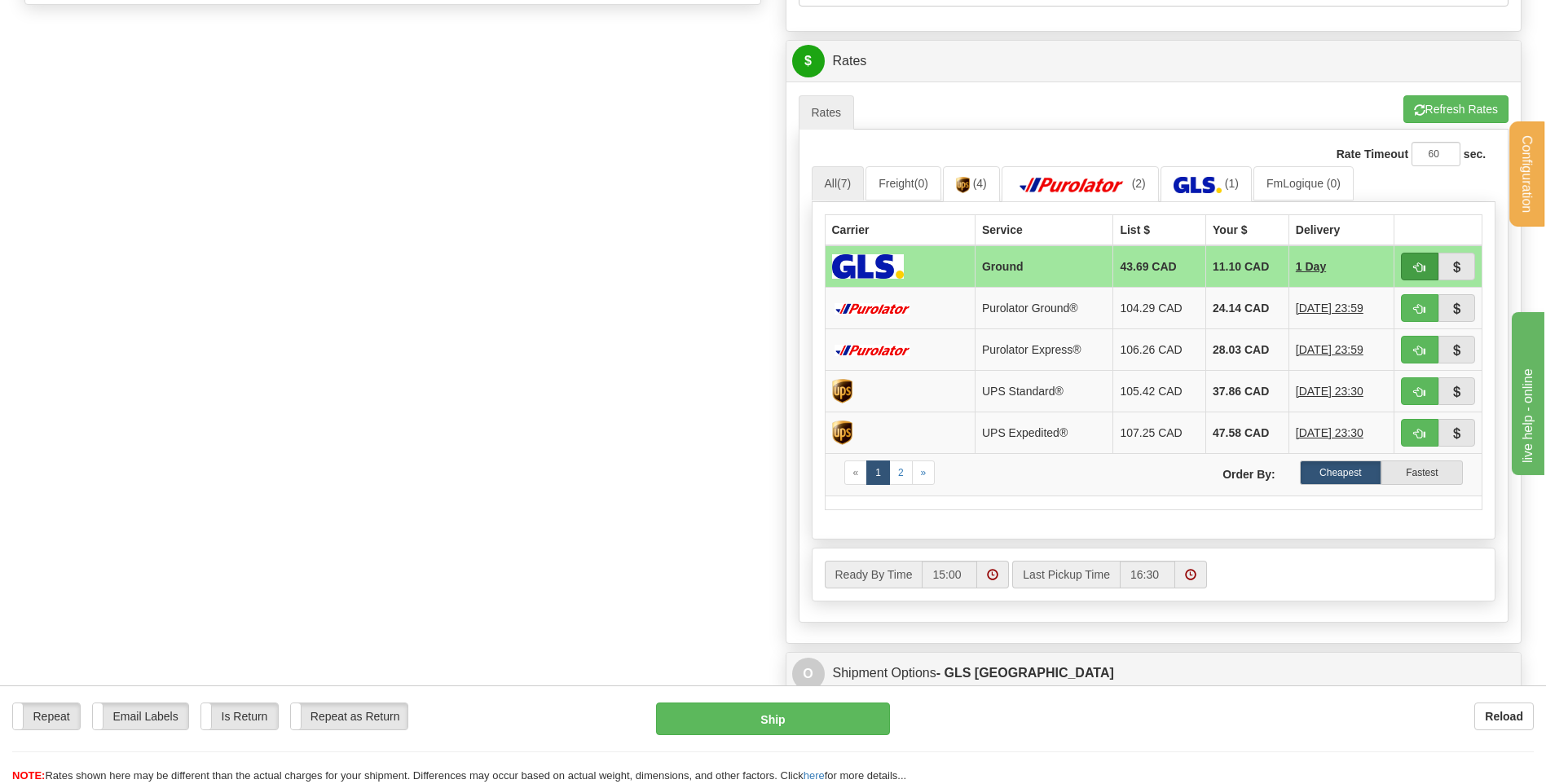
type input "MP1106"
drag, startPoint x: 1413, startPoint y: 265, endPoint x: 1393, endPoint y: 274, distance: 21.9
click at [1414, 265] on span "button" at bounding box center [1419, 267] width 11 height 10
type input "1"
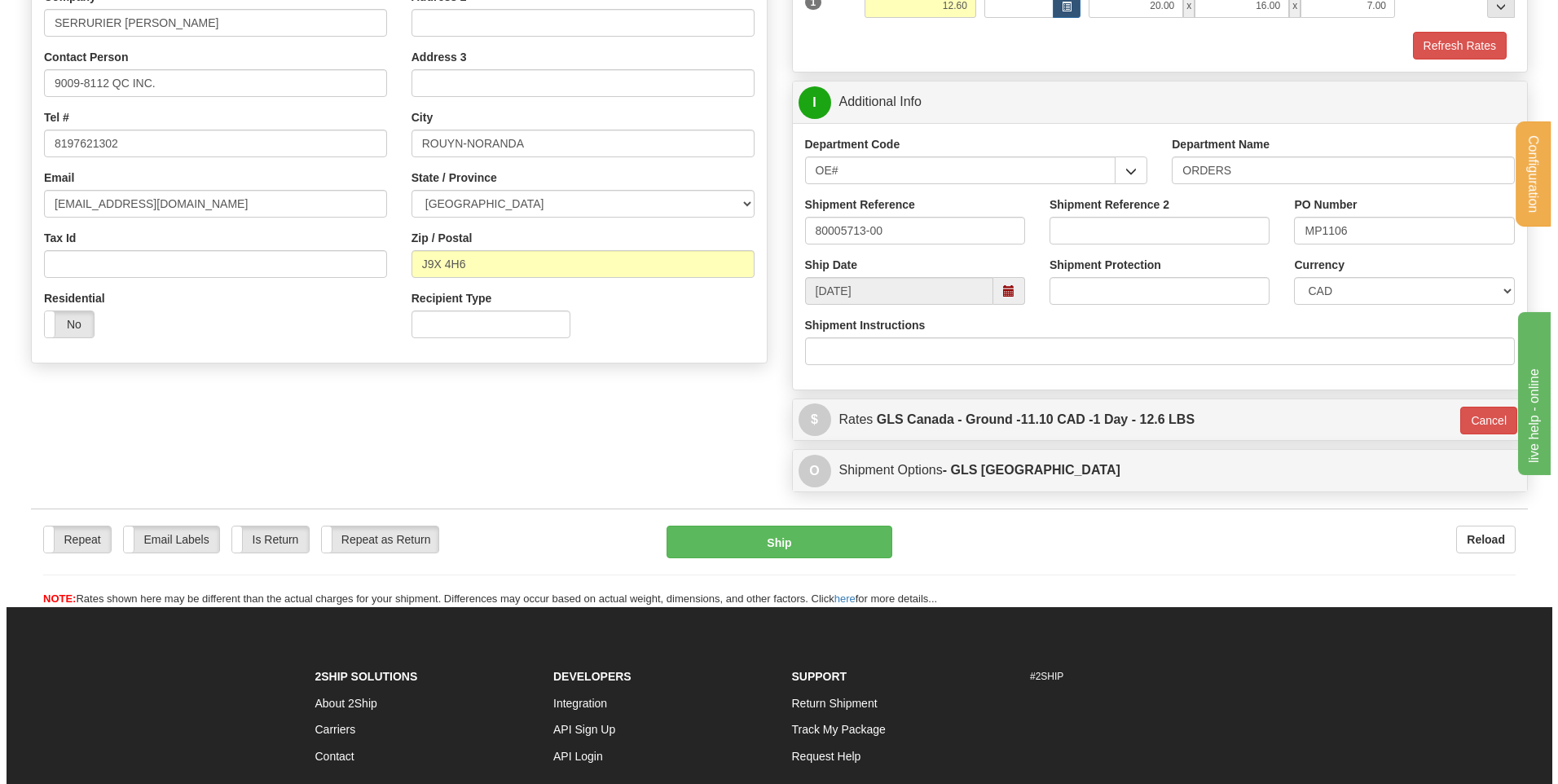
scroll to position [292, 0]
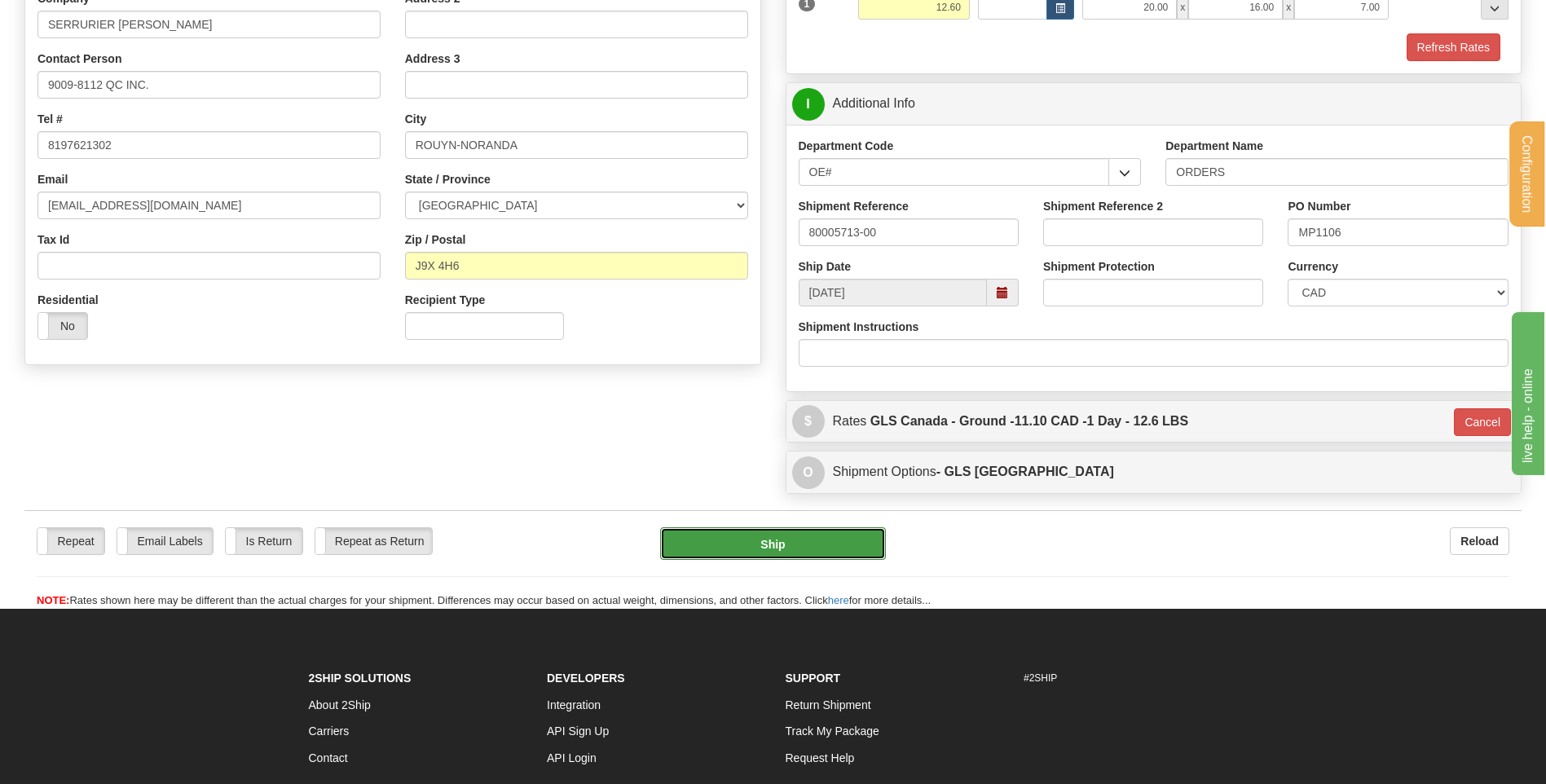
click at [765, 543] on button "Ship" at bounding box center [772, 543] width 225 height 32
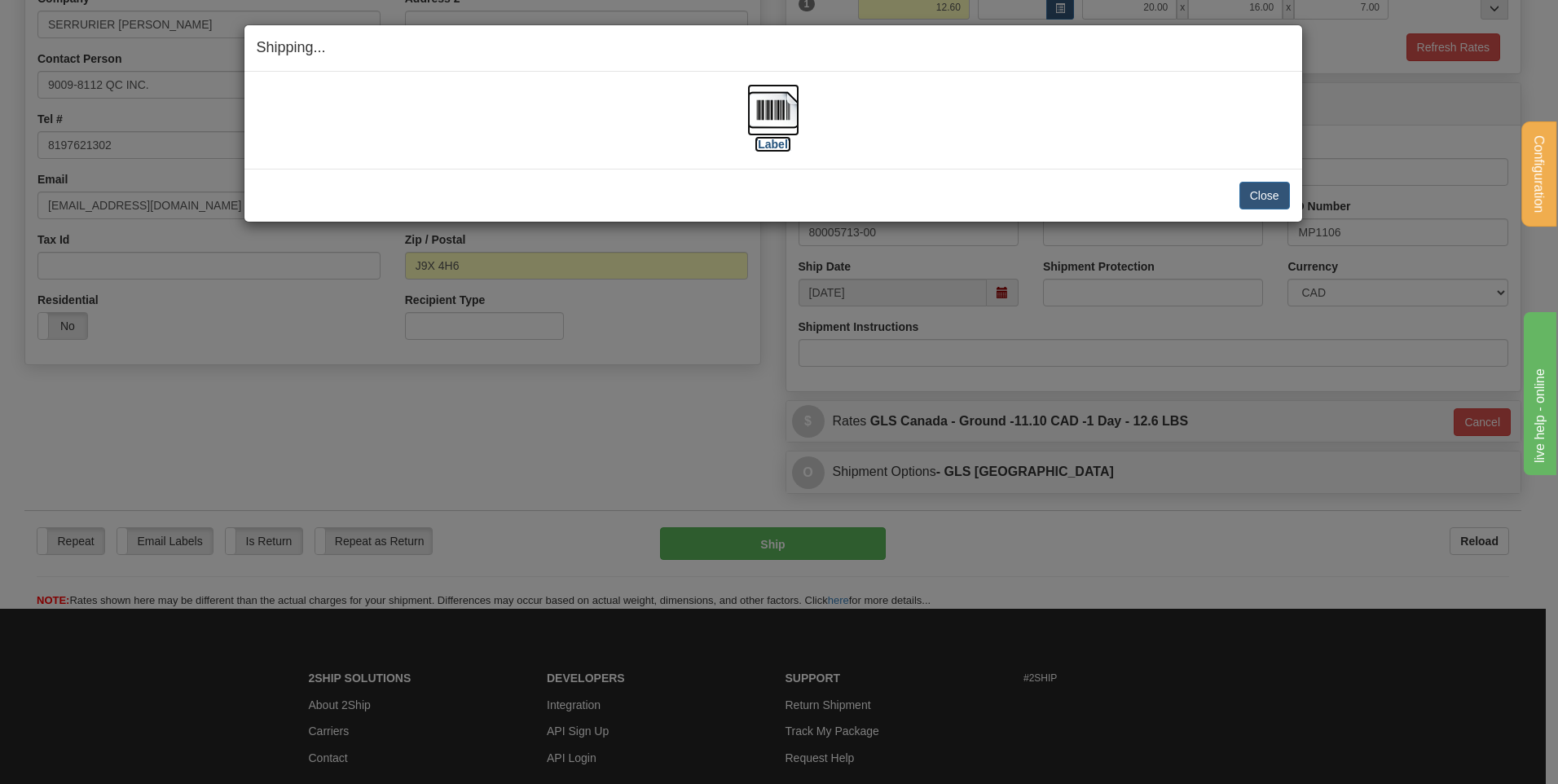
click at [768, 113] on img at bounding box center [773, 109] width 52 height 52
drag, startPoint x: 1234, startPoint y: 188, endPoint x: 1247, endPoint y: 198, distance: 16.4
click at [1236, 193] on div "Close Cancel" at bounding box center [774, 195] width 1034 height 28
click at [1247, 199] on button "Close" at bounding box center [1265, 195] width 51 height 28
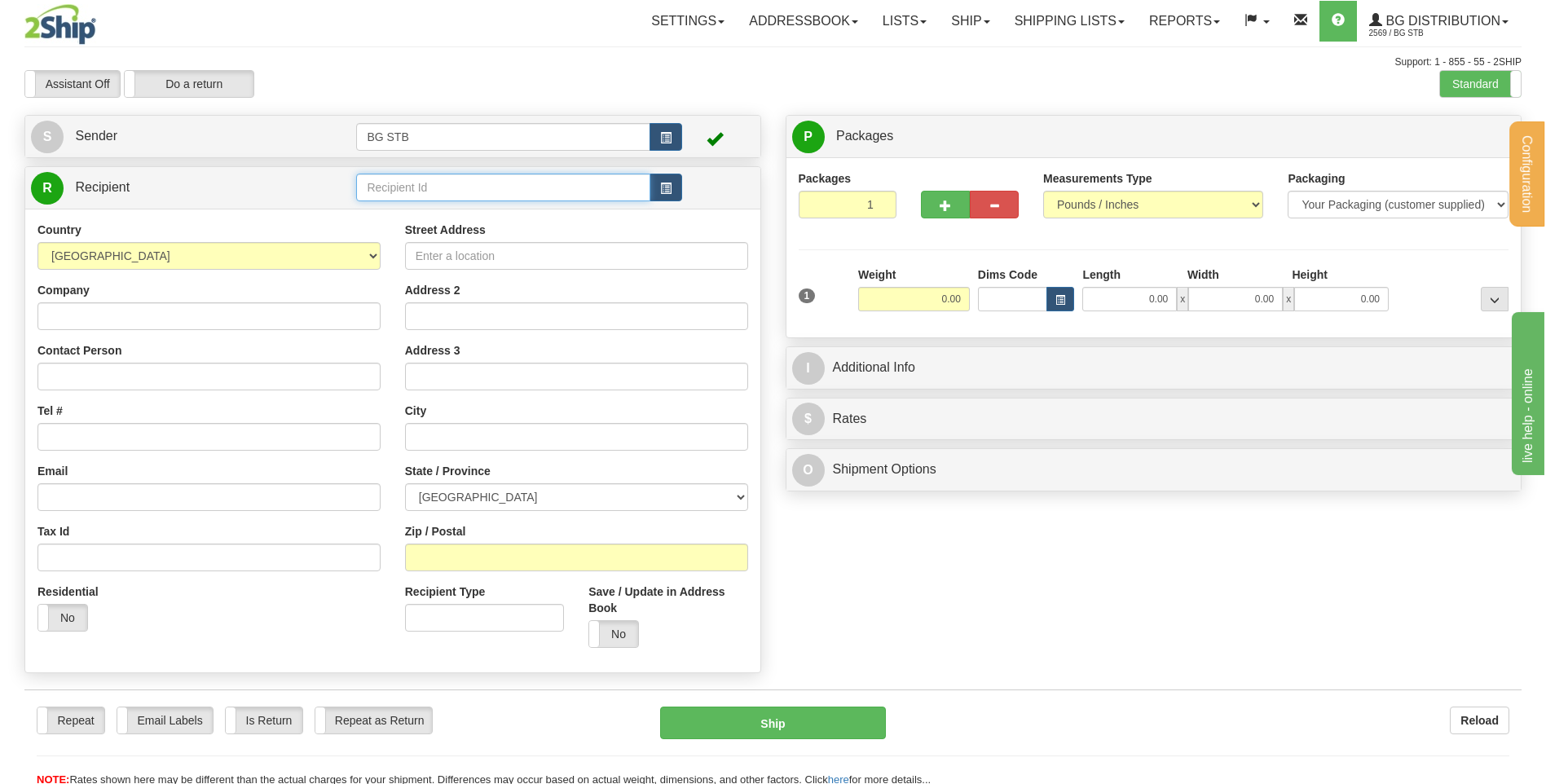
click at [412, 188] on input "text" at bounding box center [503, 188] width 294 height 28
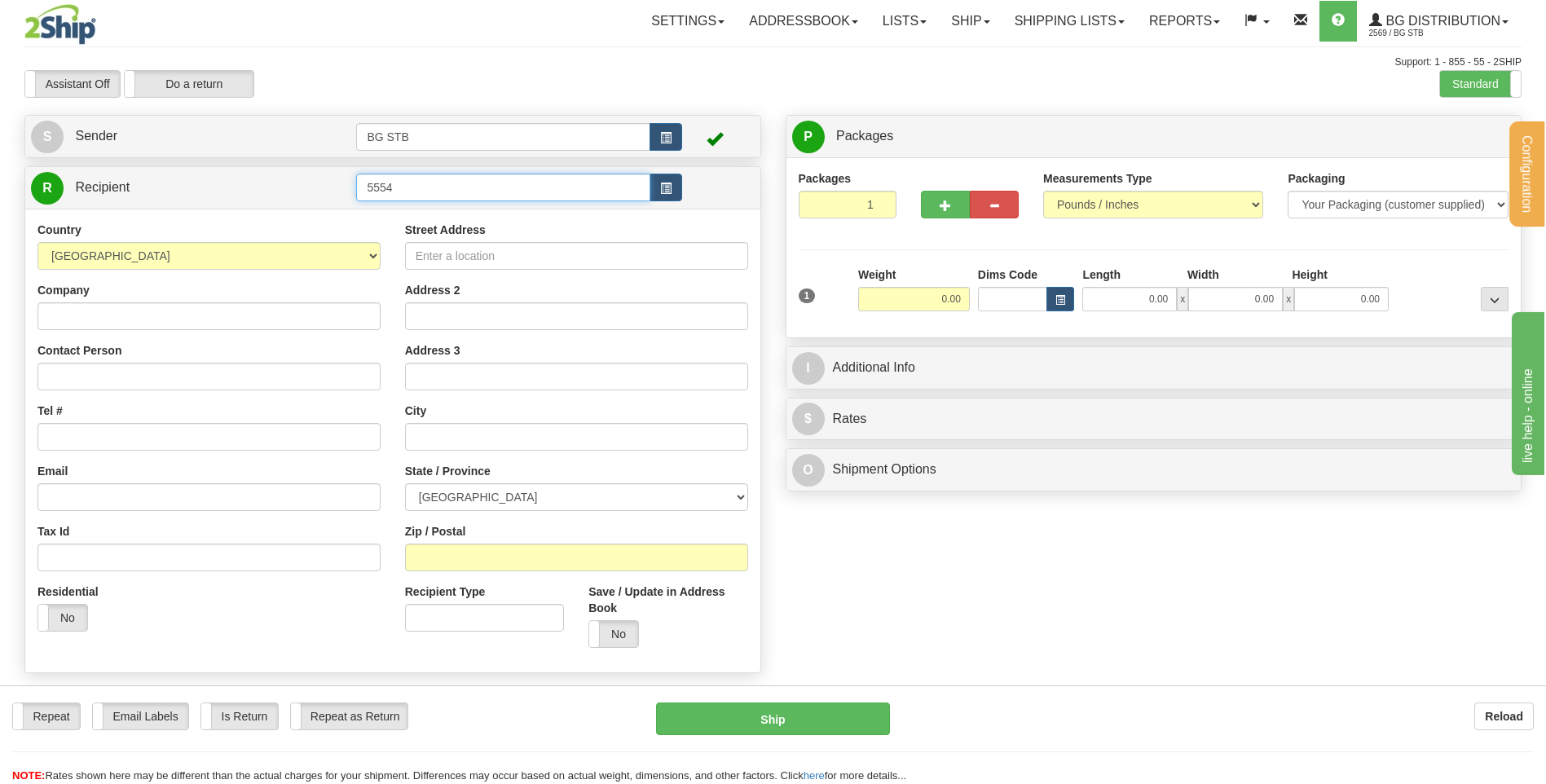
type input "5554"
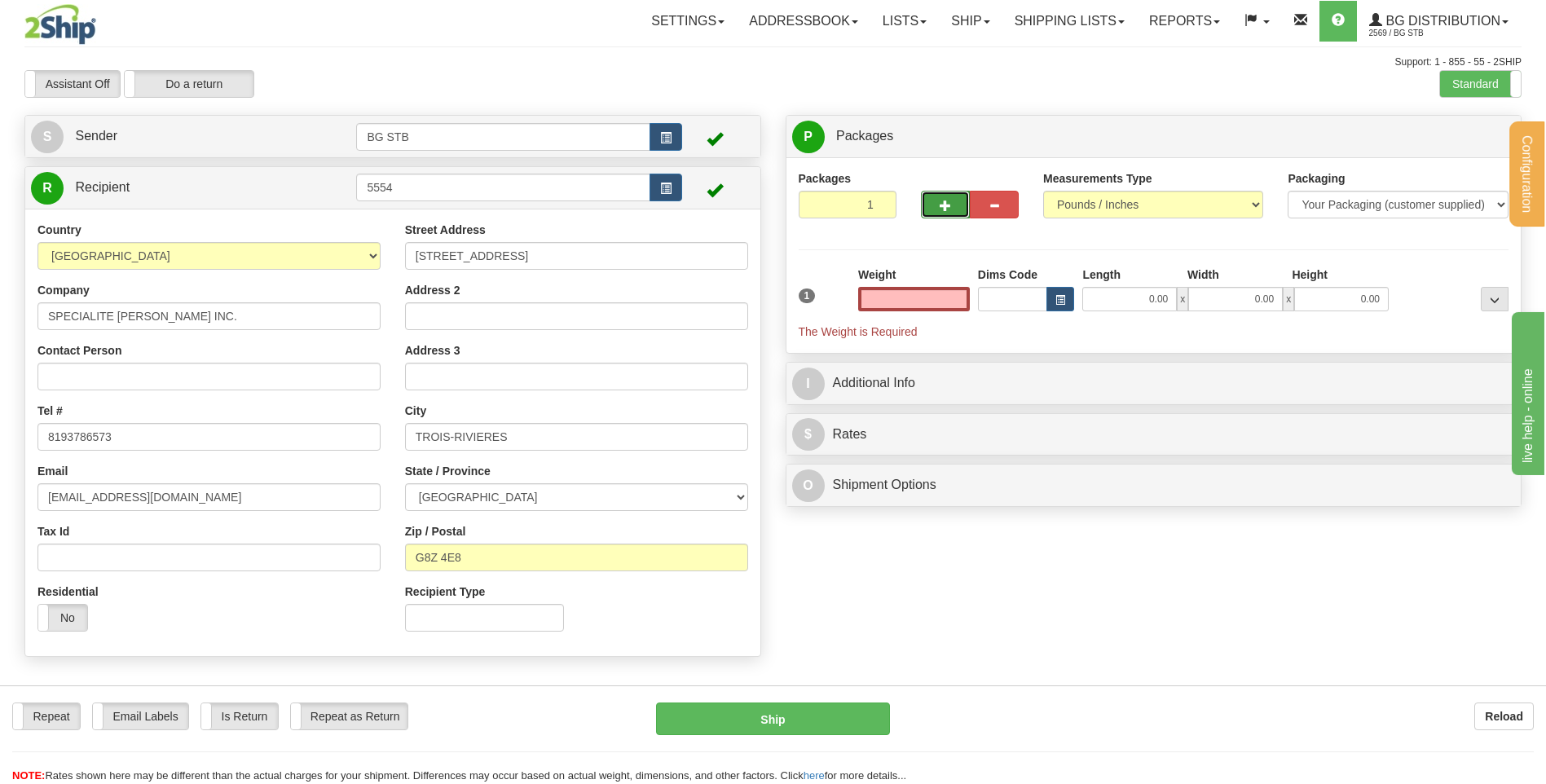
type input "0.00"
click at [937, 210] on button "button" at bounding box center [945, 204] width 49 height 28
type input "2"
click at [1470, 128] on label "Package Level Pack.." at bounding box center [1473, 137] width 82 height 25
radio input "true"
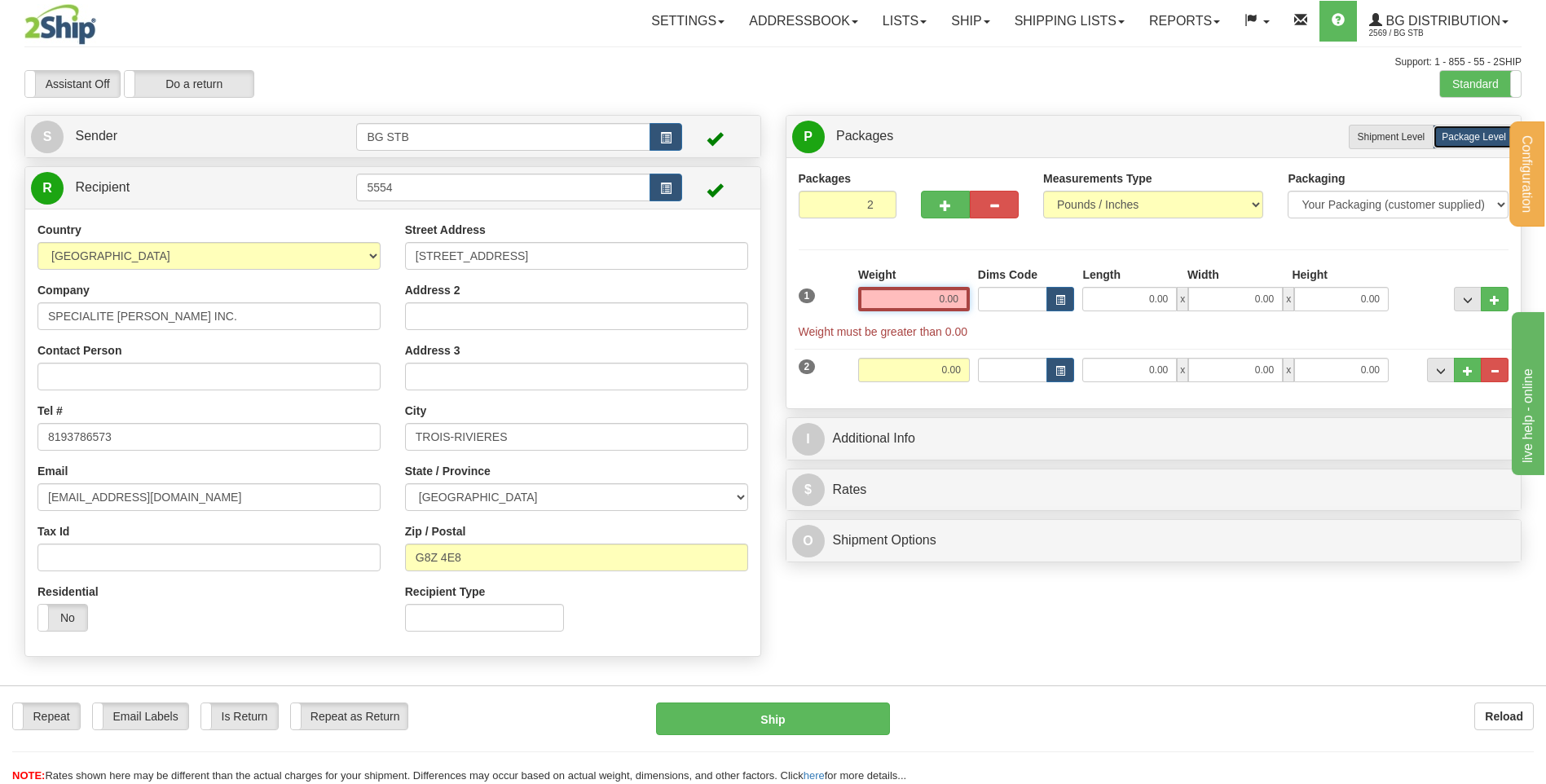
click at [898, 289] on input "0.00" at bounding box center [914, 299] width 112 height 25
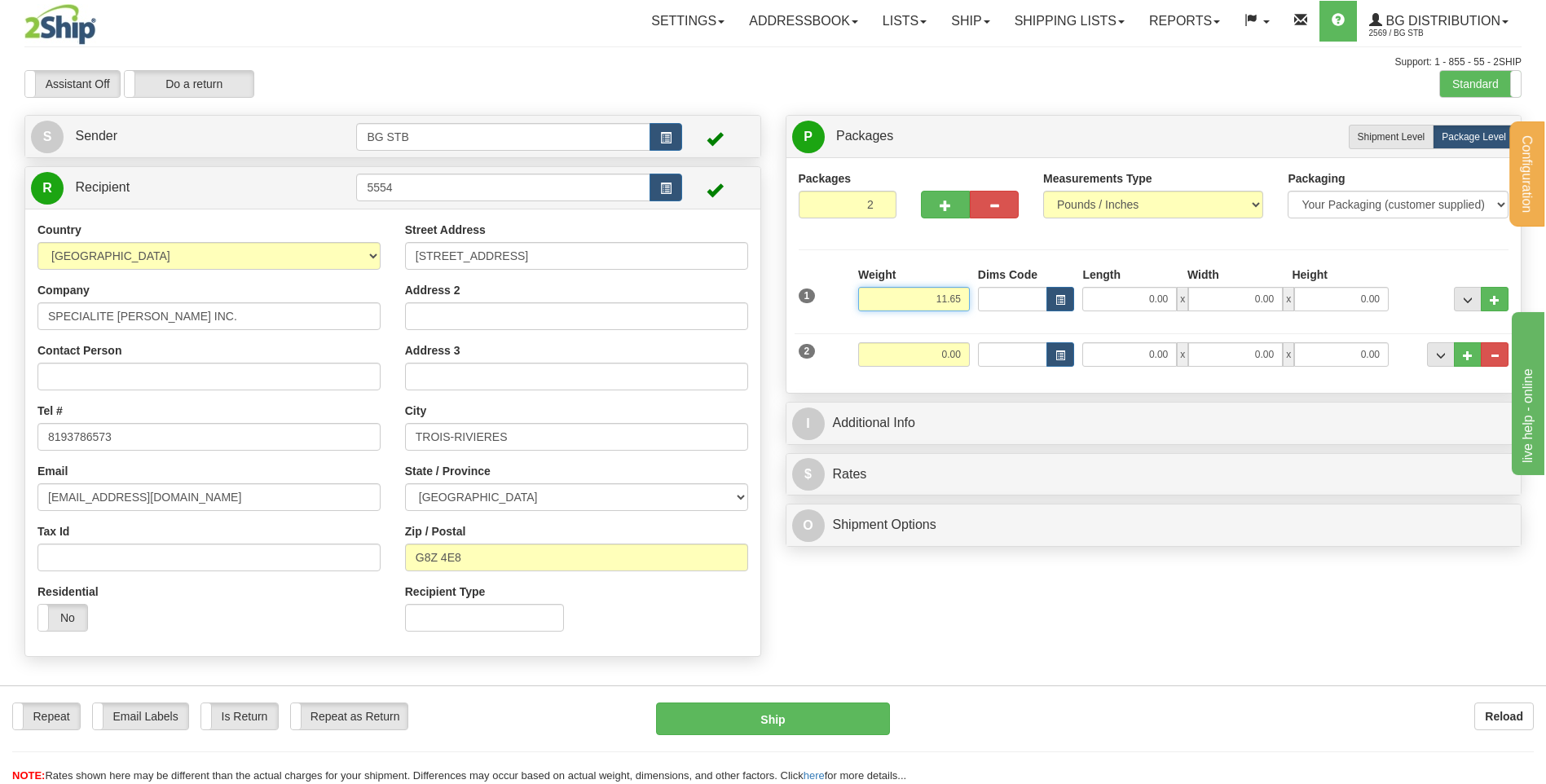
type input "11.65"
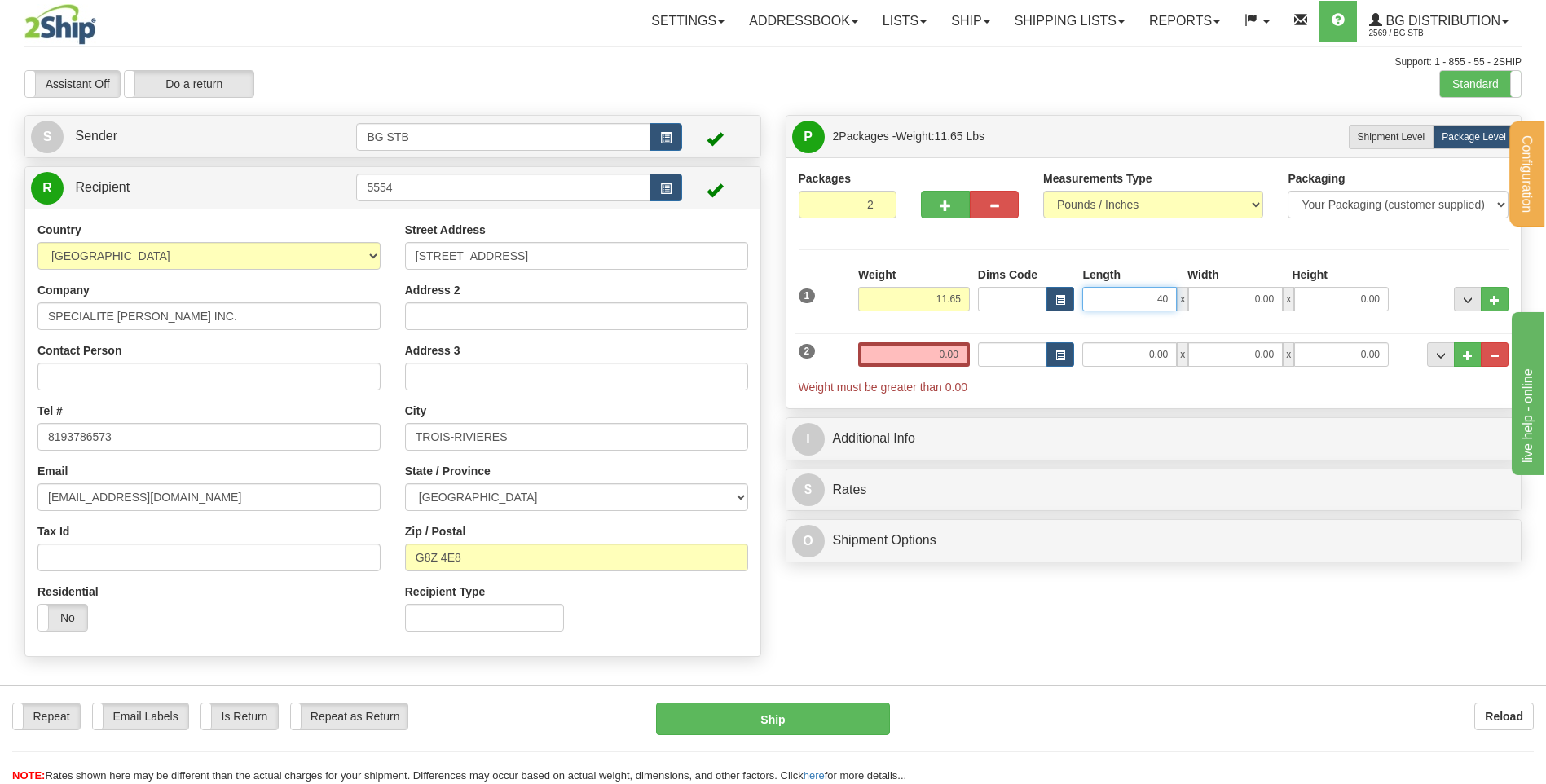
type input "40.00"
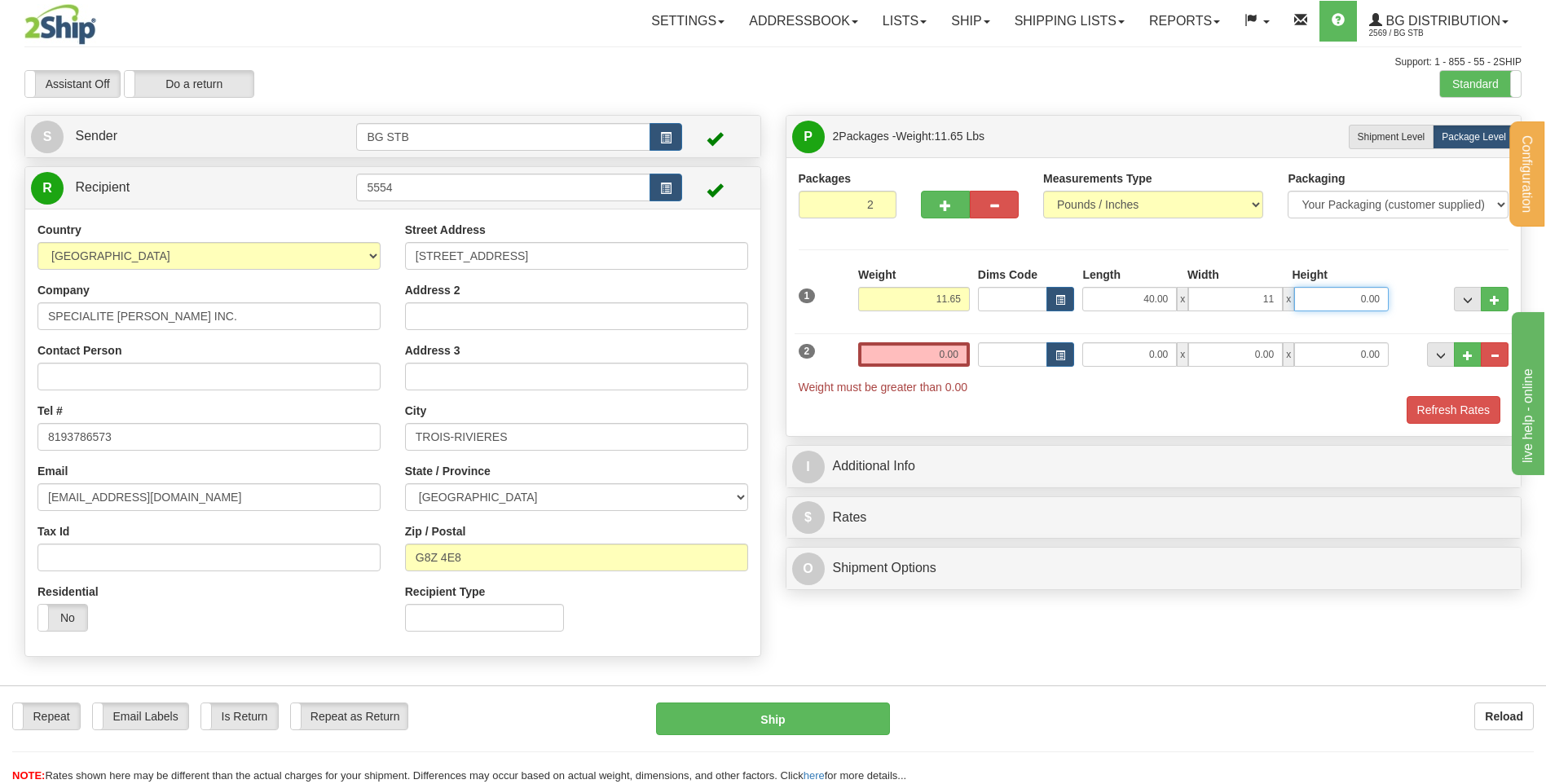
type input "11.00"
type input "6.00"
click at [930, 353] on input "0.00" at bounding box center [914, 354] width 112 height 25
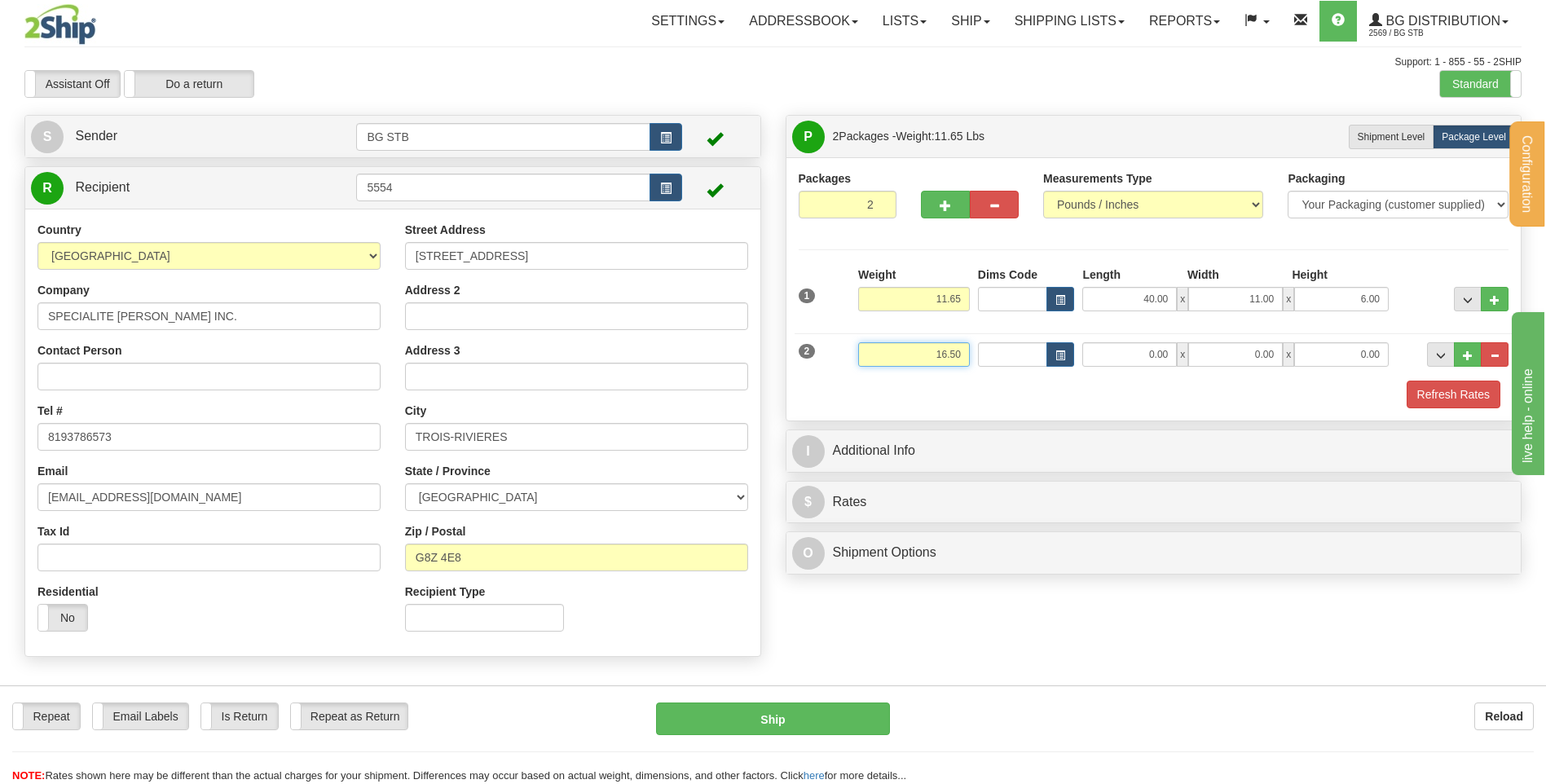
type input "16.50"
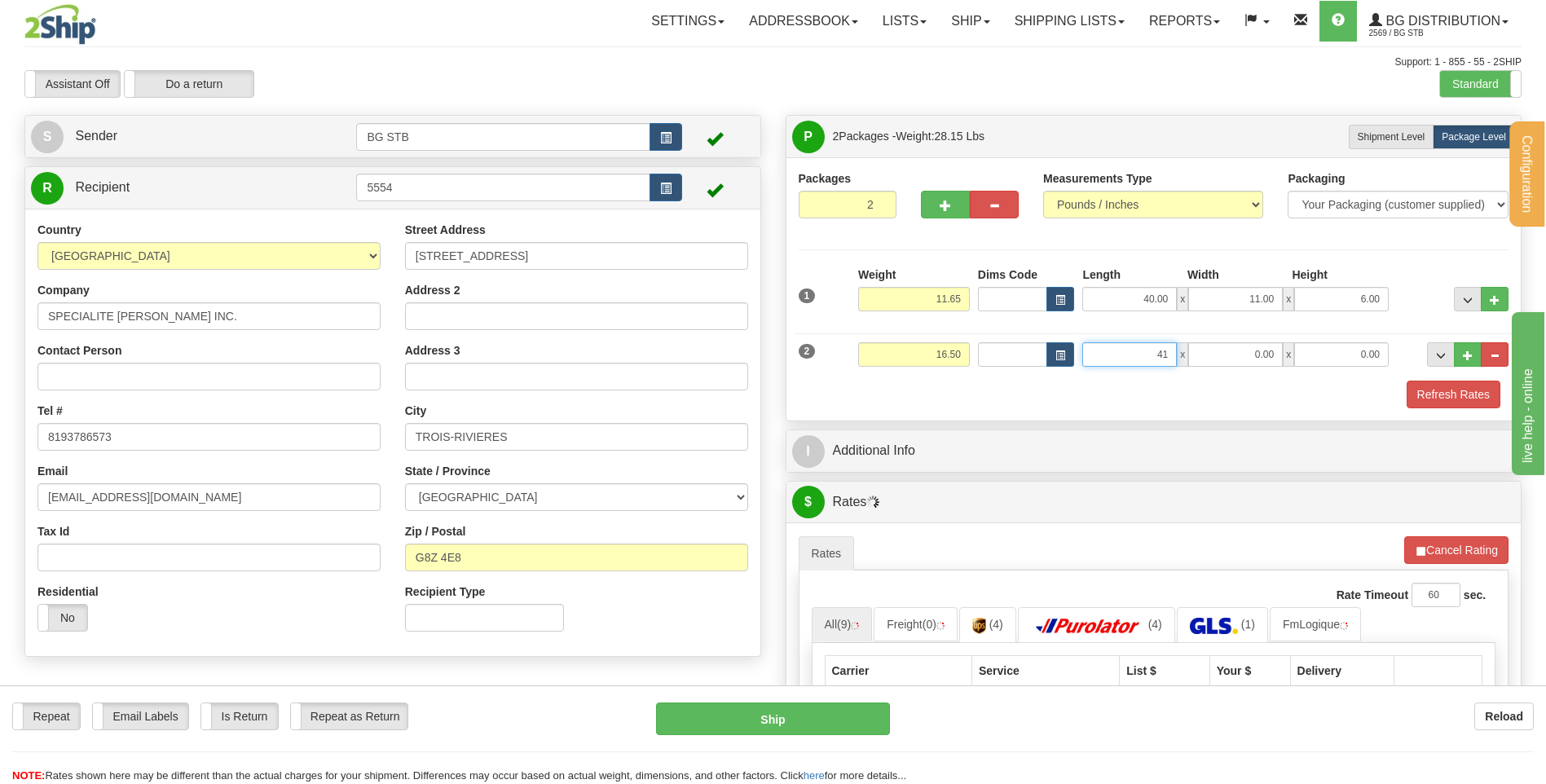
type input "4"
type input "16.00"
type input "12.00"
type input "11.00"
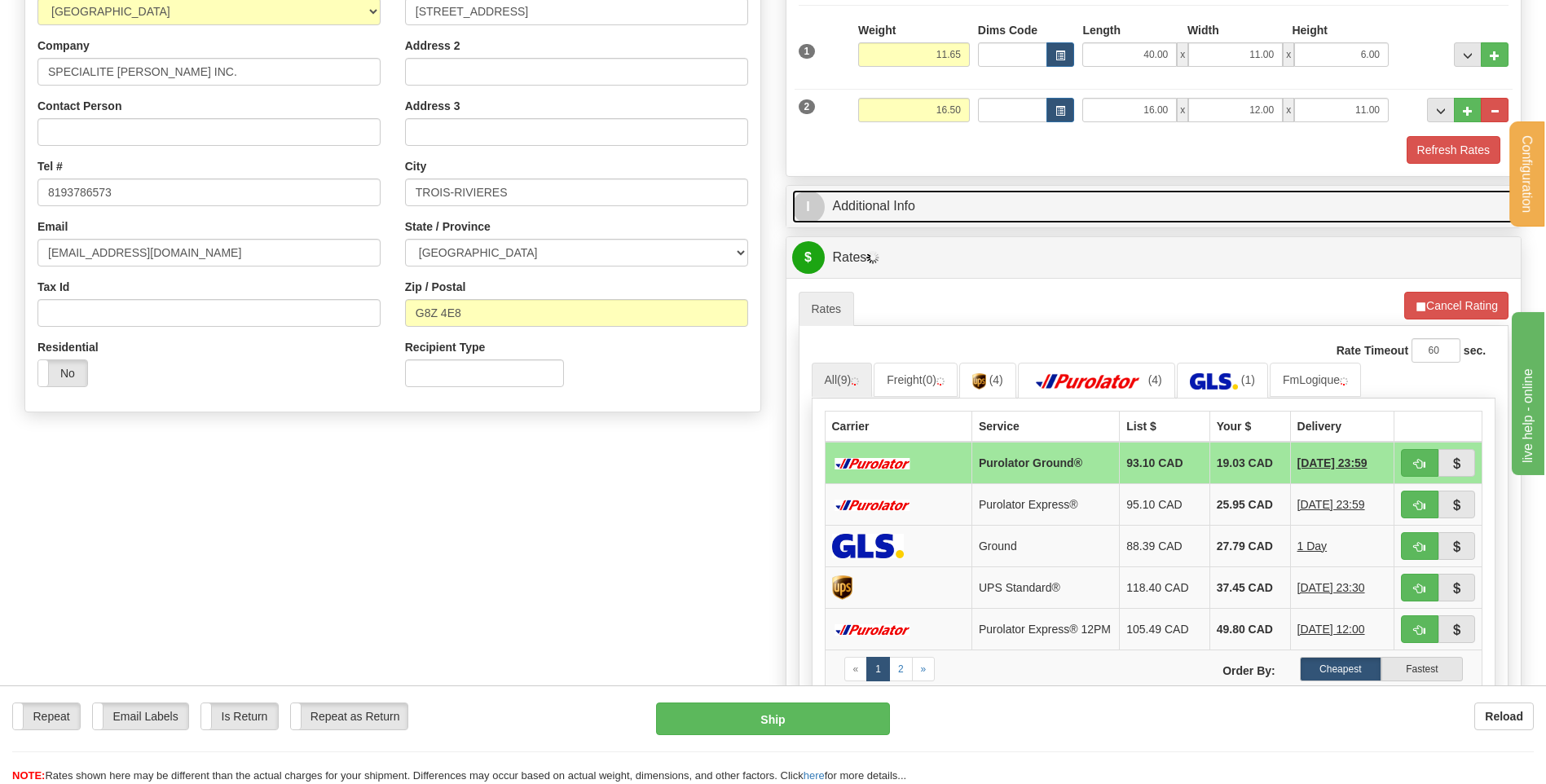
click at [906, 198] on link "I Additional Info" at bounding box center [1154, 206] width 724 height 33
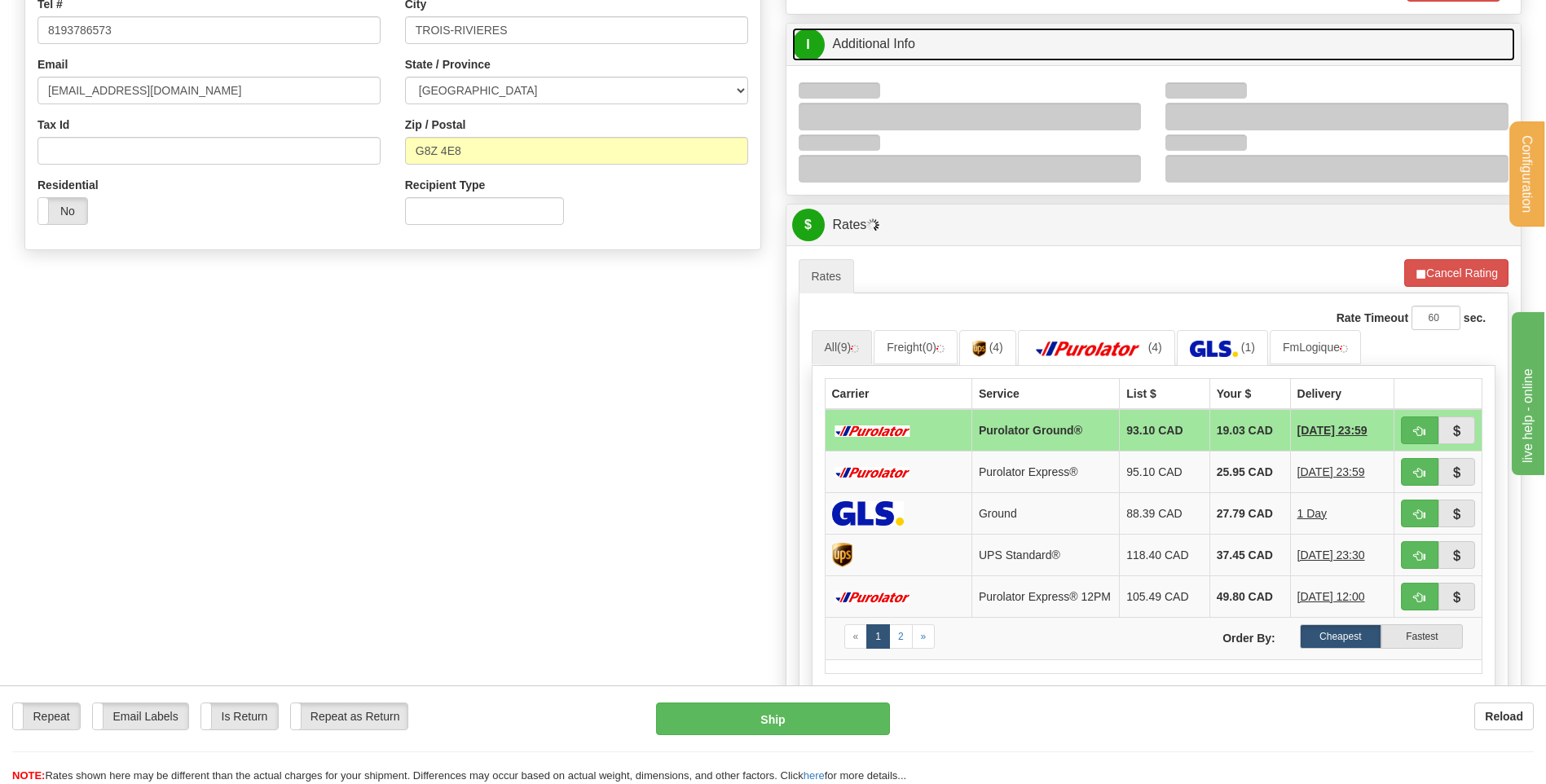
scroll to position [407, 0]
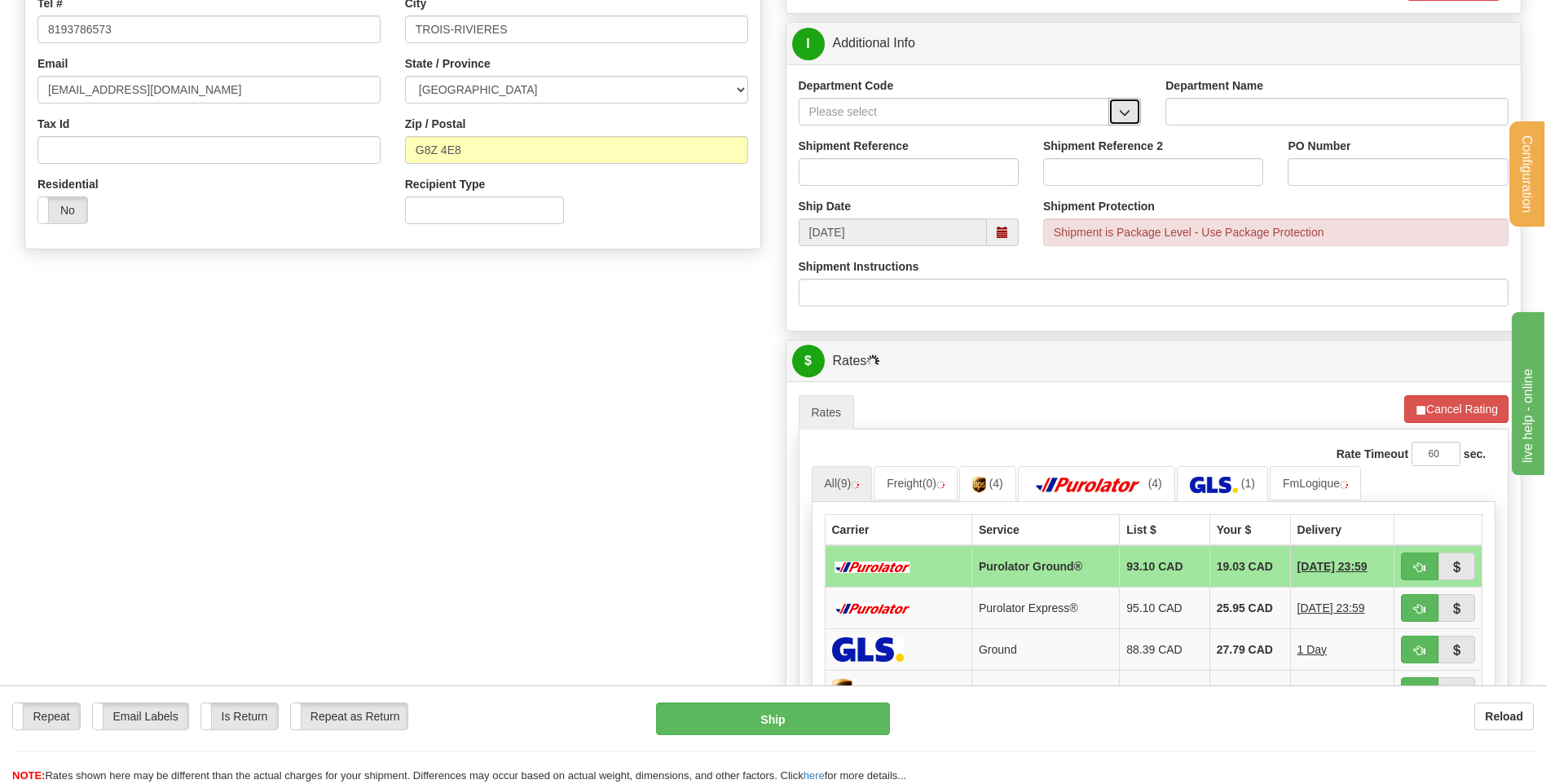
click at [1121, 113] on span "button" at bounding box center [1124, 113] width 11 height 10
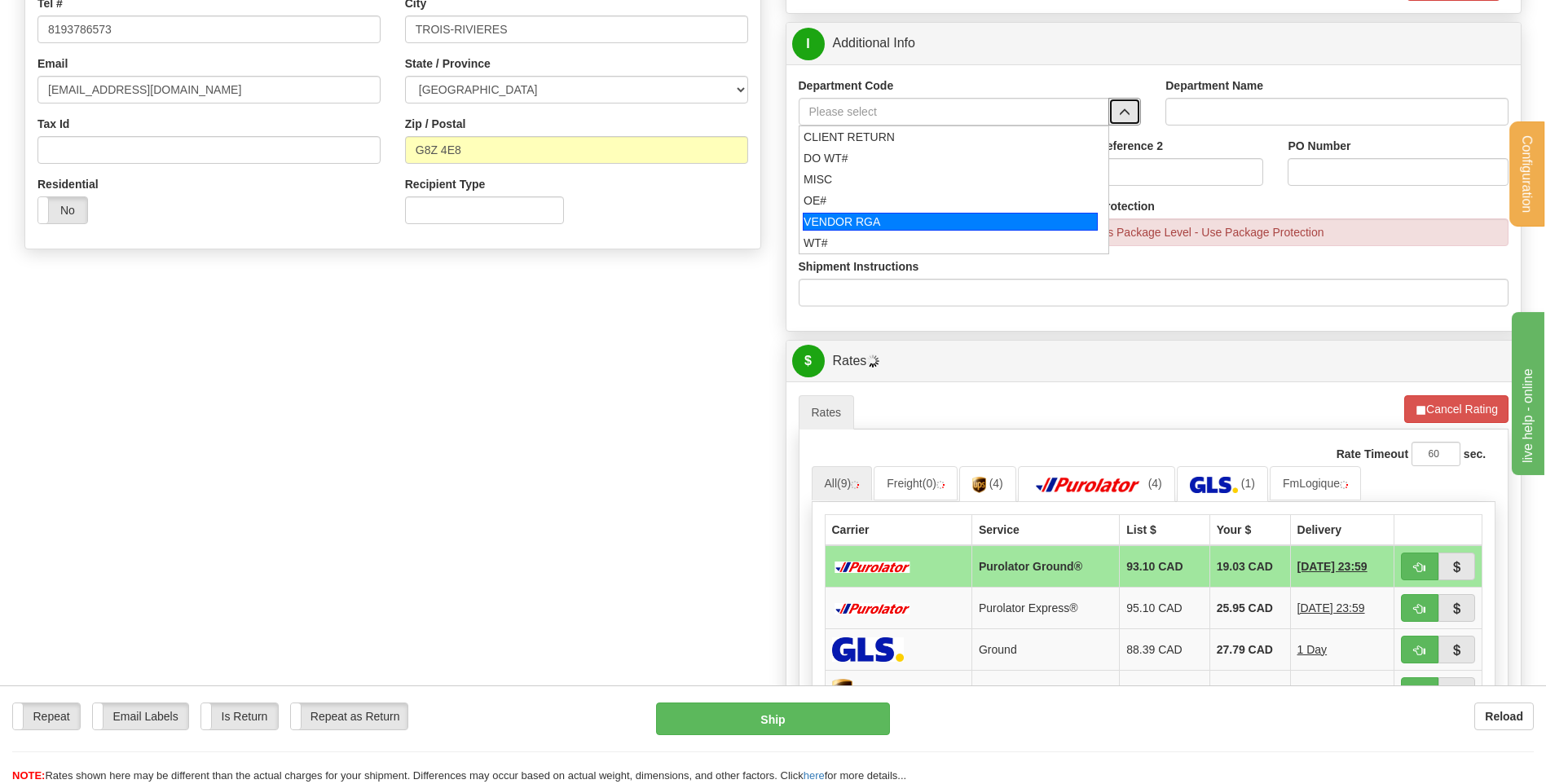
click at [858, 193] on div "OE#" at bounding box center [950, 200] width 294 height 16
type input "OE#"
type input "ORDERS"
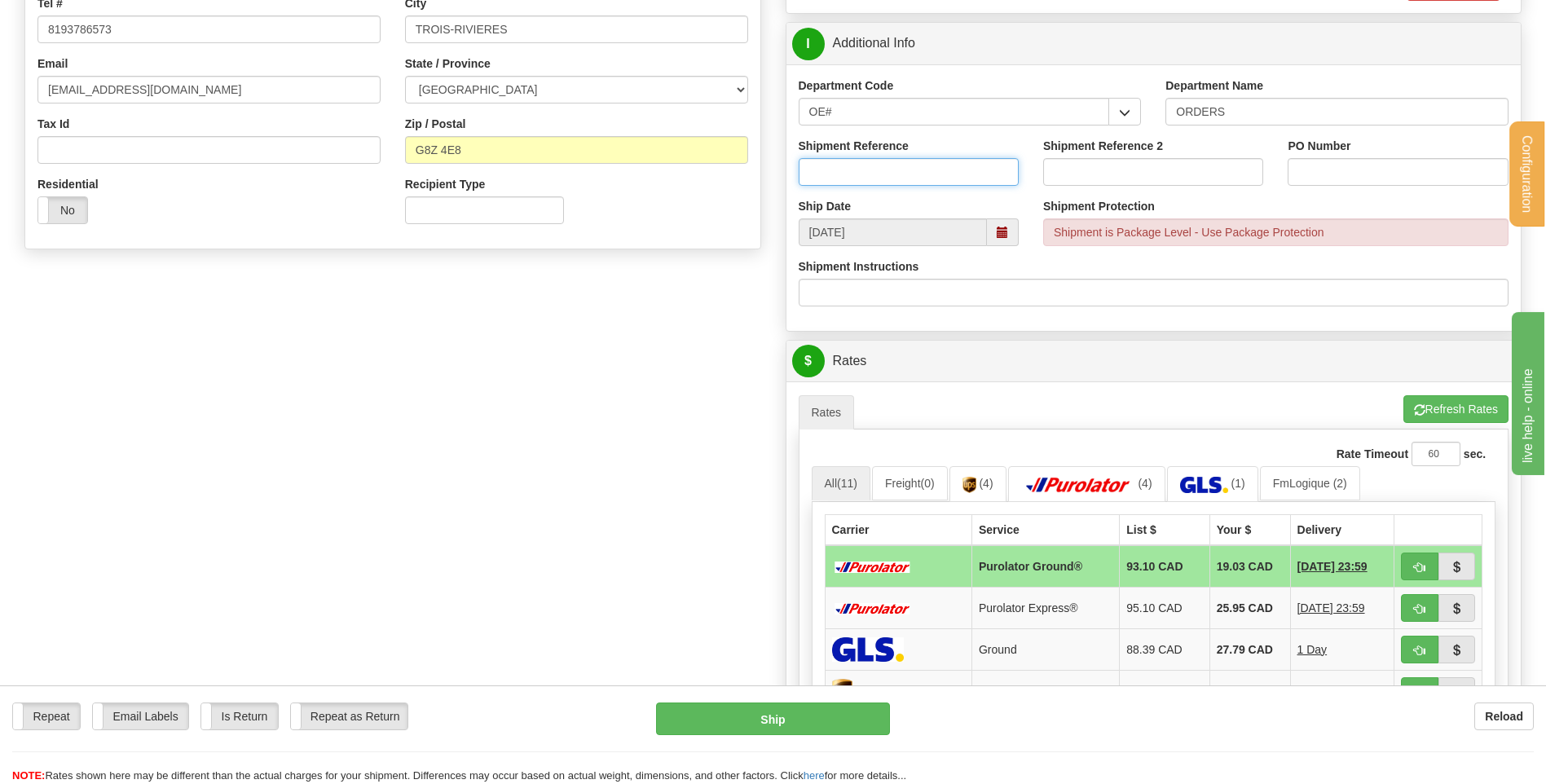
click at [863, 173] on input "Shipment Reference" at bounding box center [908, 171] width 220 height 28
type input "80005488-00"
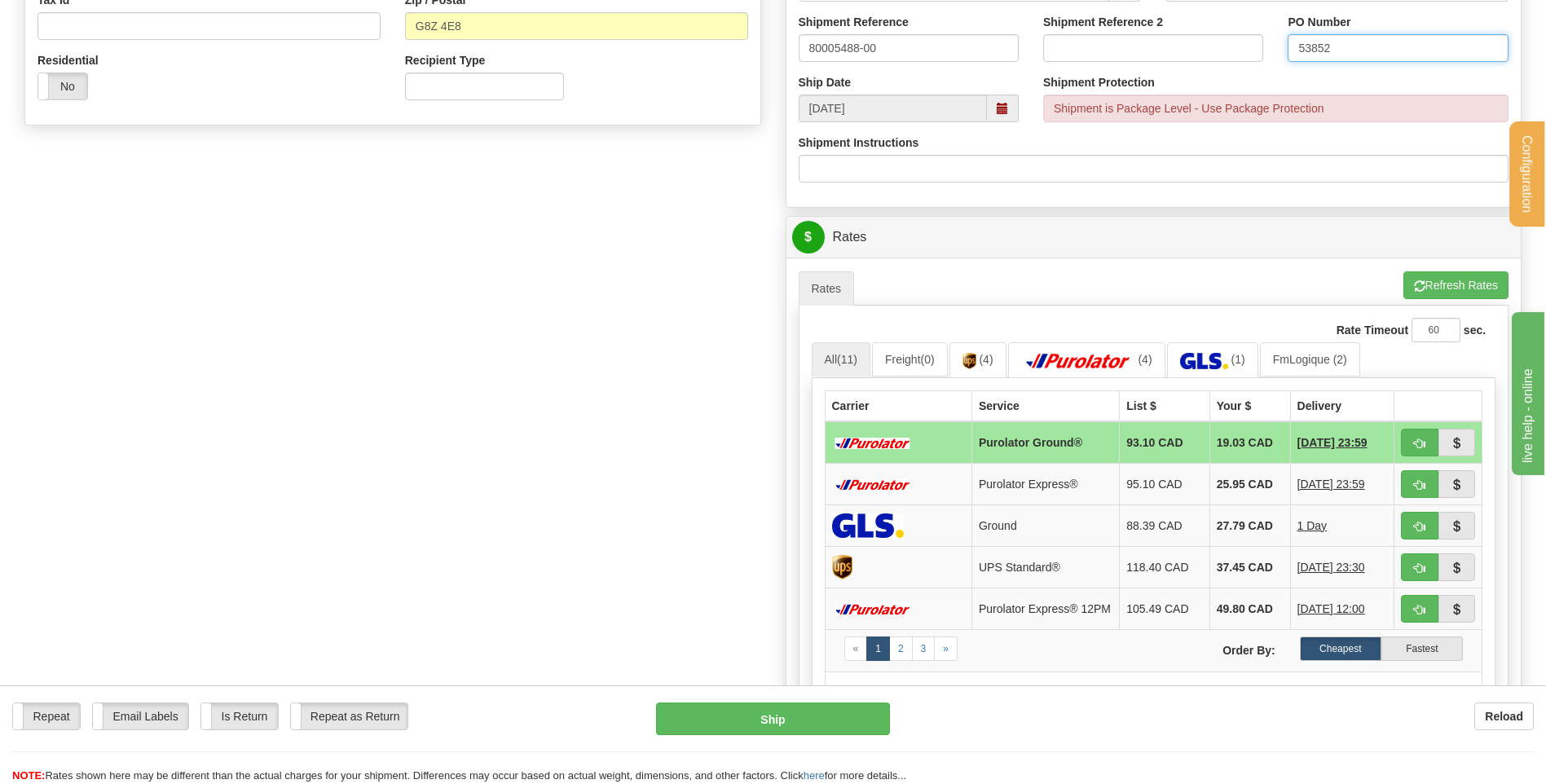
scroll to position [896, 0]
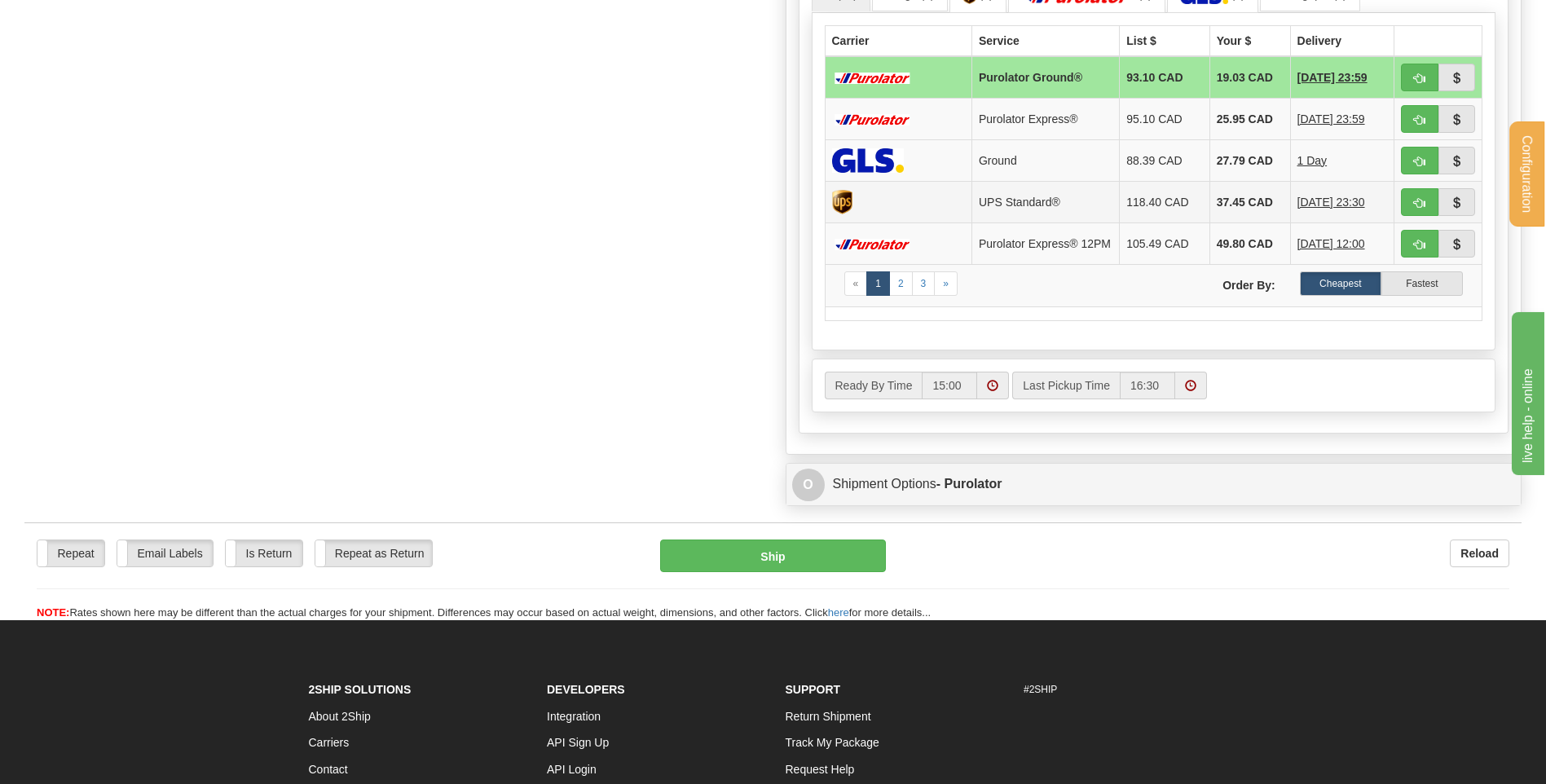
type input "53852"
click at [1418, 165] on span "button" at bounding box center [1419, 161] width 11 height 10
type input "1"
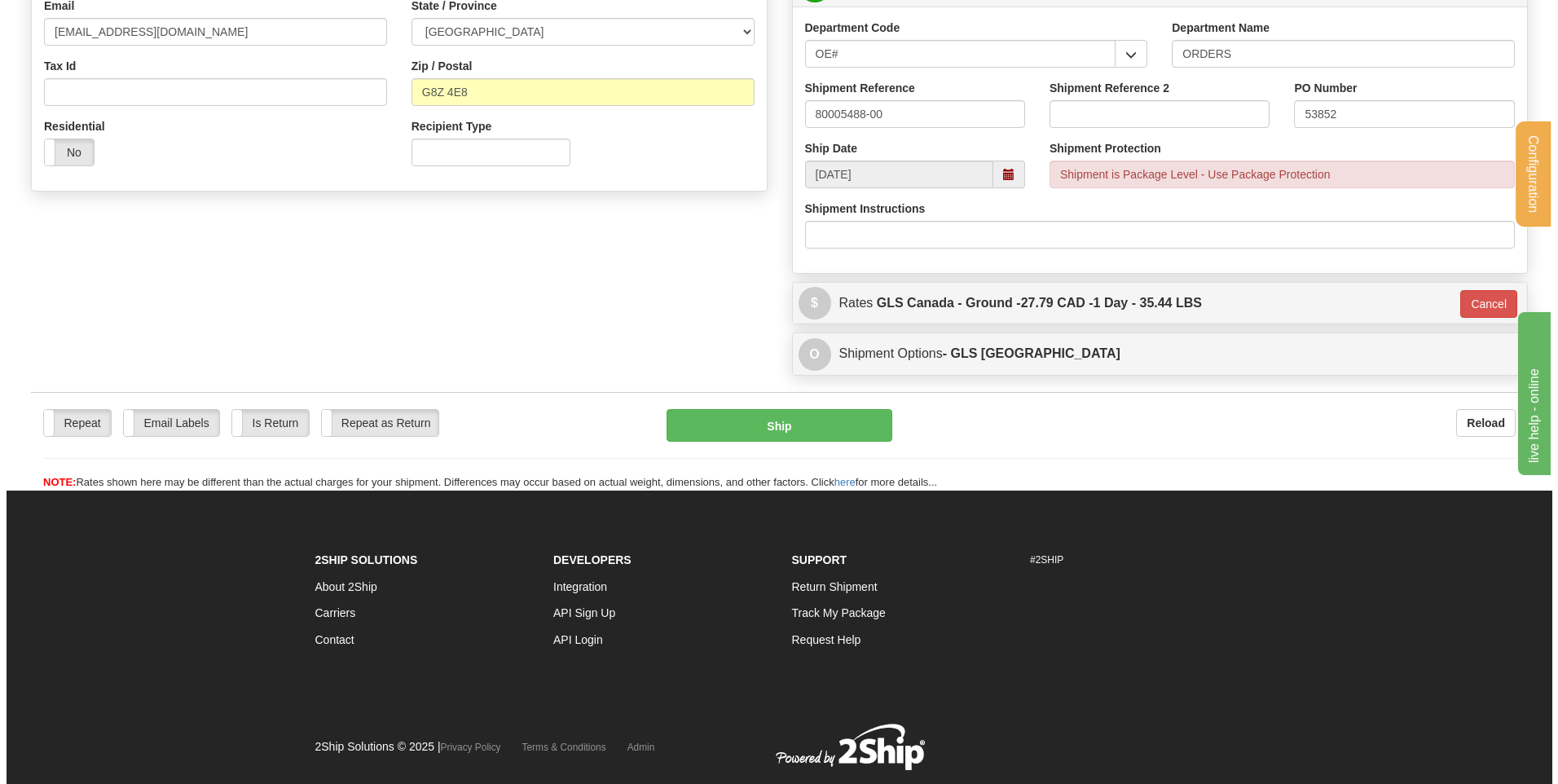
scroll to position [286, 0]
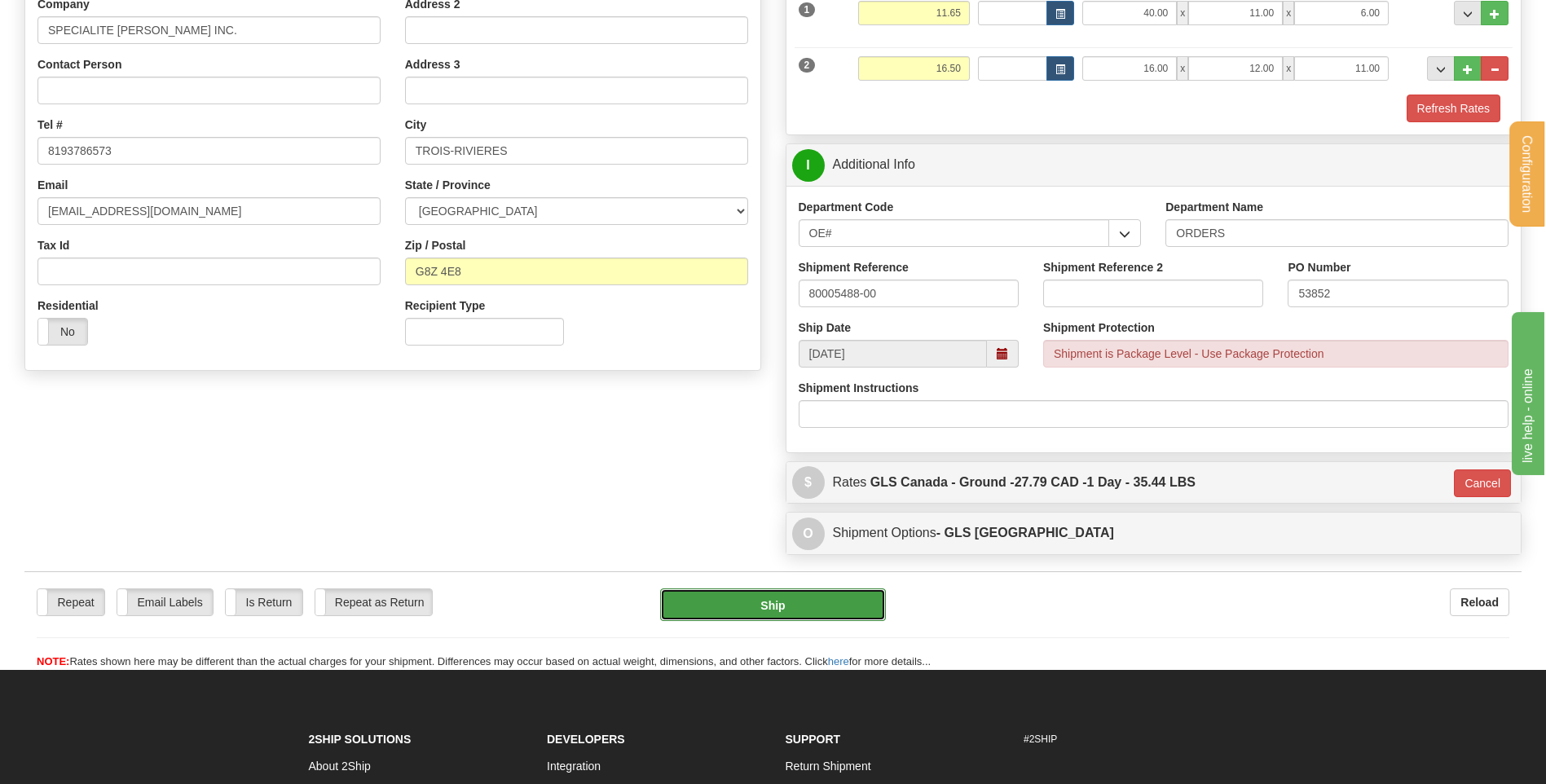
click at [716, 609] on button "Ship" at bounding box center [772, 604] width 225 height 32
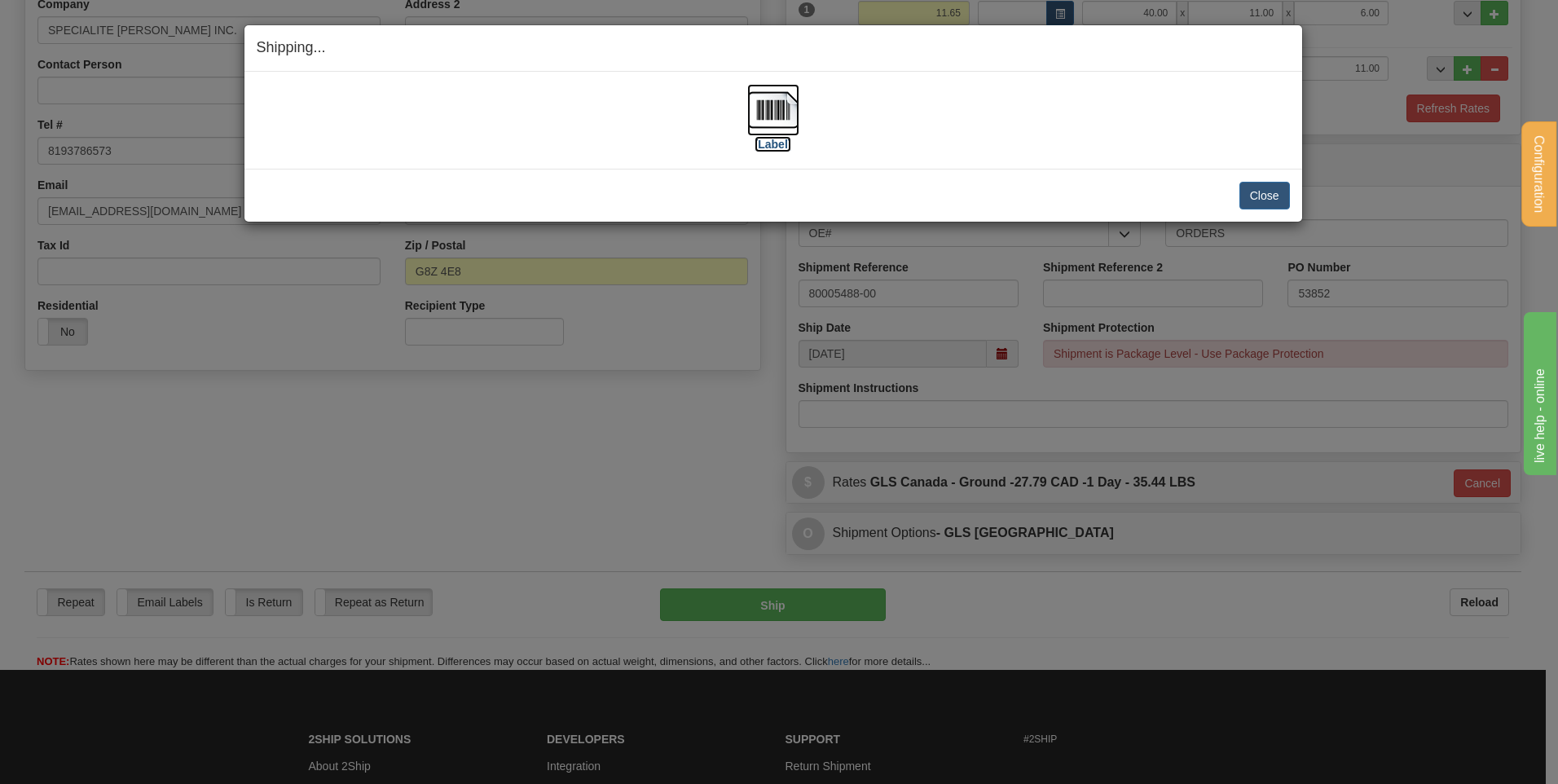
click at [781, 105] on img at bounding box center [773, 109] width 52 height 52
drag, startPoint x: 1253, startPoint y: 202, endPoint x: 1225, endPoint y: 193, distance: 29.4
click at [1252, 203] on button "Close" at bounding box center [1265, 195] width 51 height 28
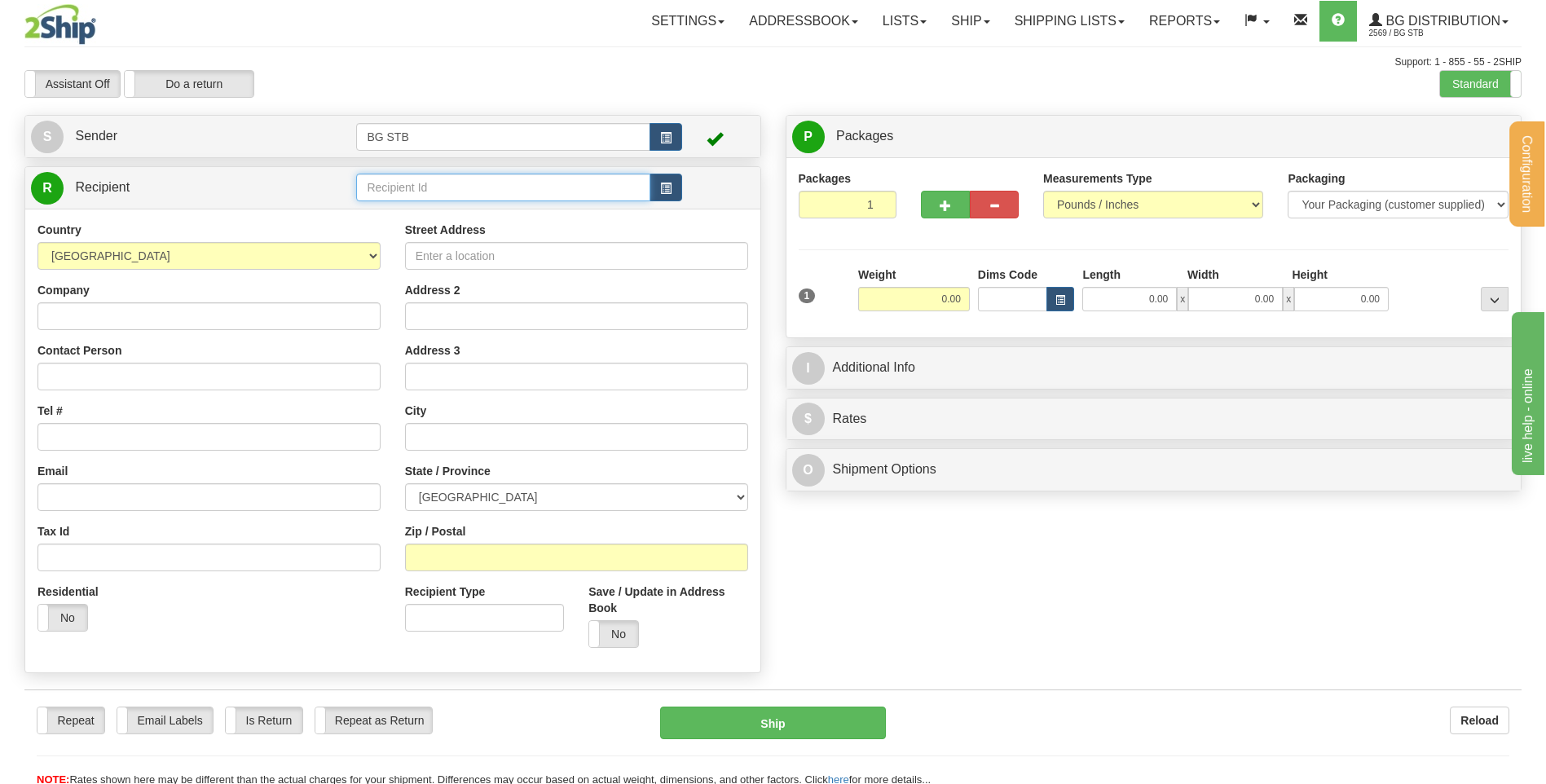
click at [547, 188] on input "text" at bounding box center [503, 188] width 294 height 28
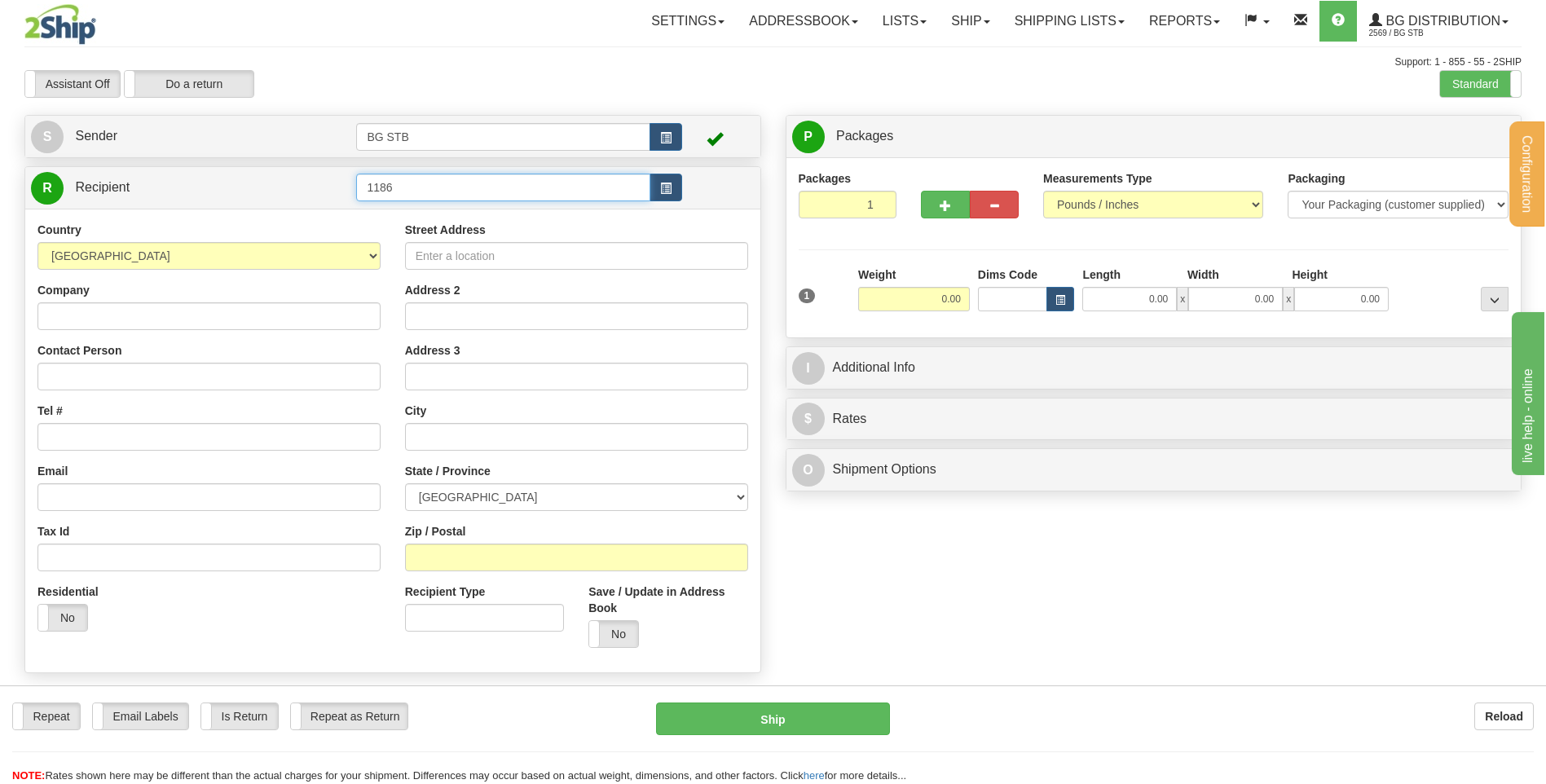
type input "1186"
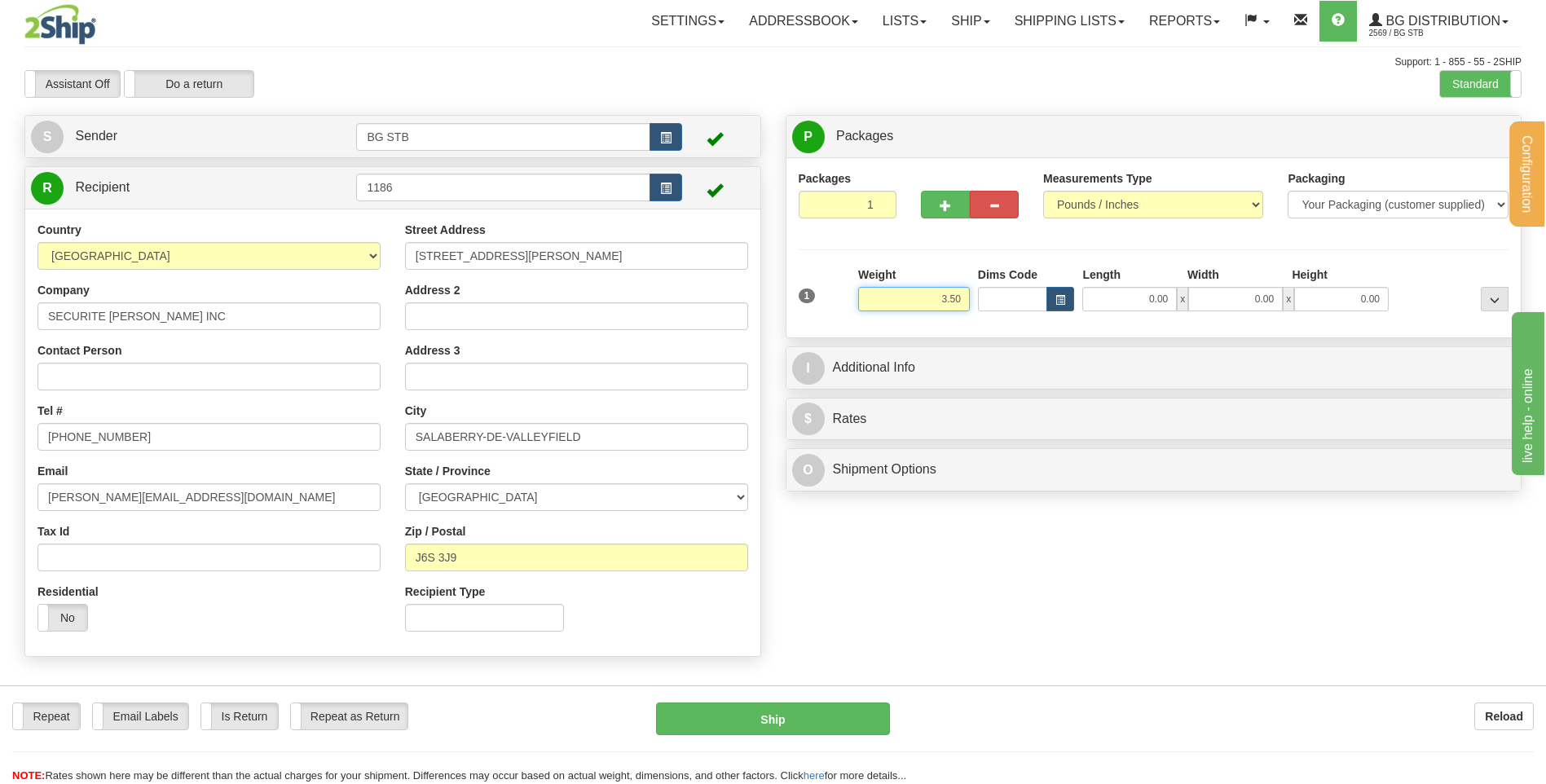
type input "3.50"
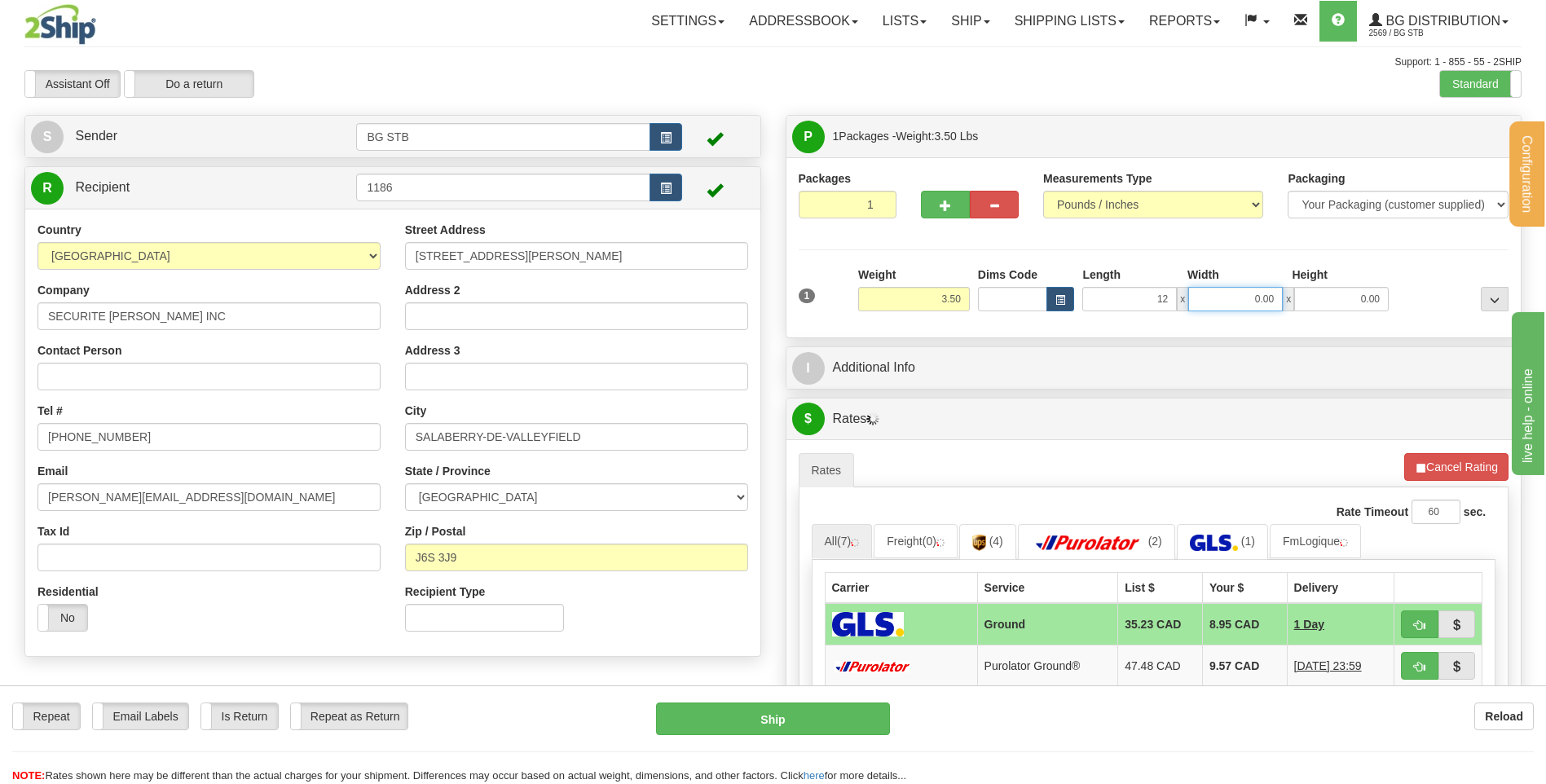
type input "12.00"
type input "8.00"
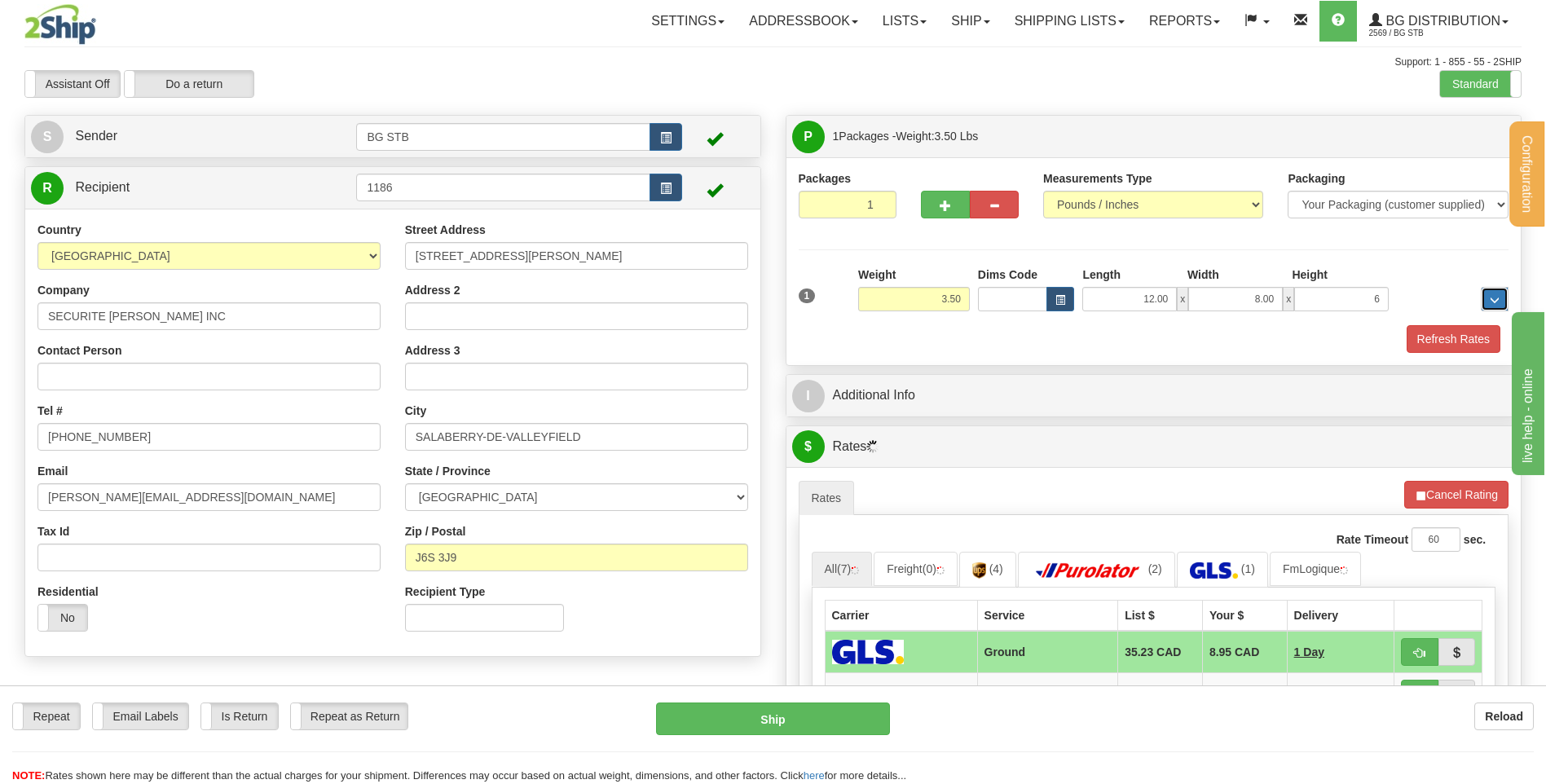
type input "6.00"
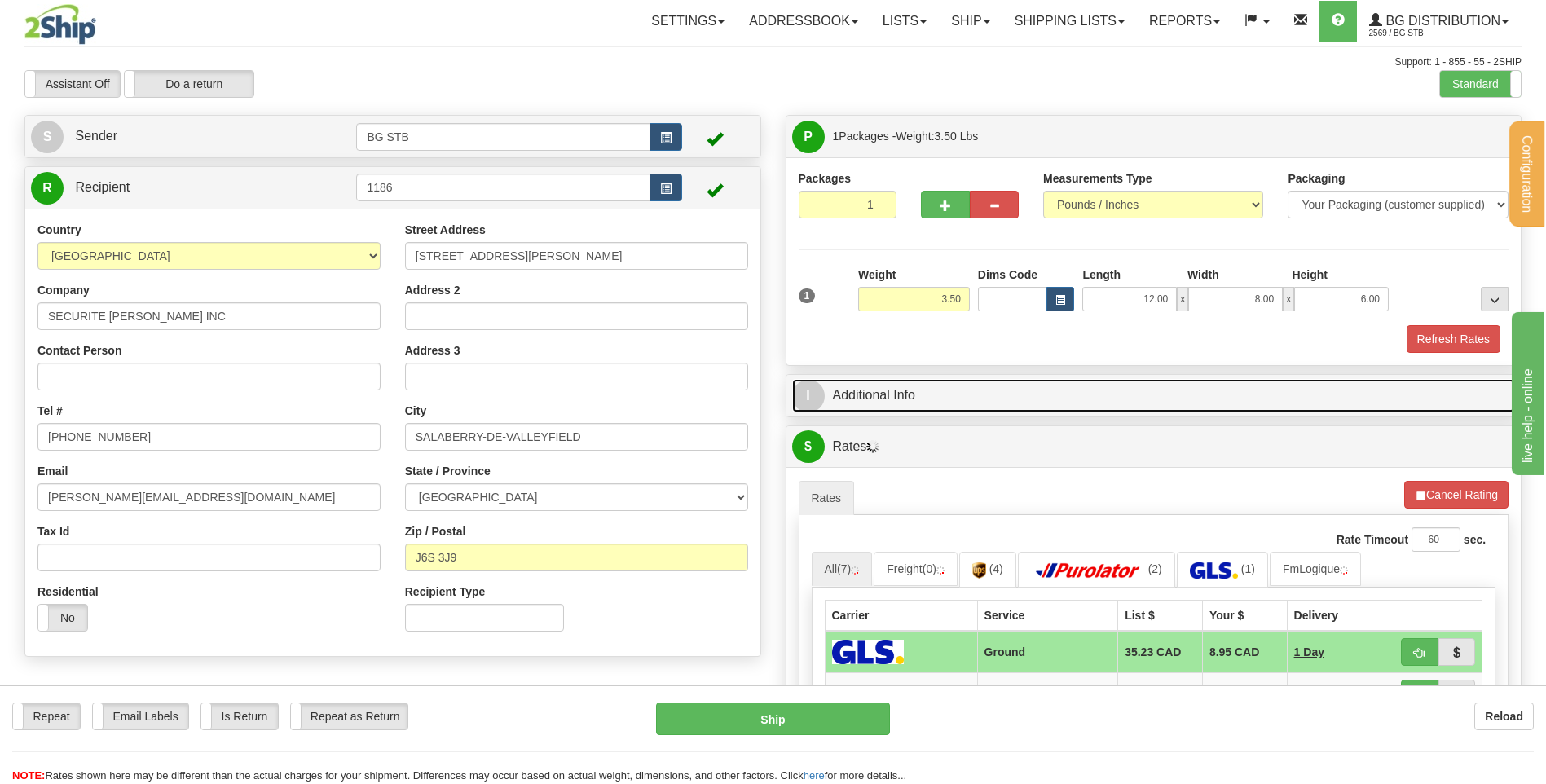
click at [1007, 409] on link "I Additional Info" at bounding box center [1154, 395] width 724 height 33
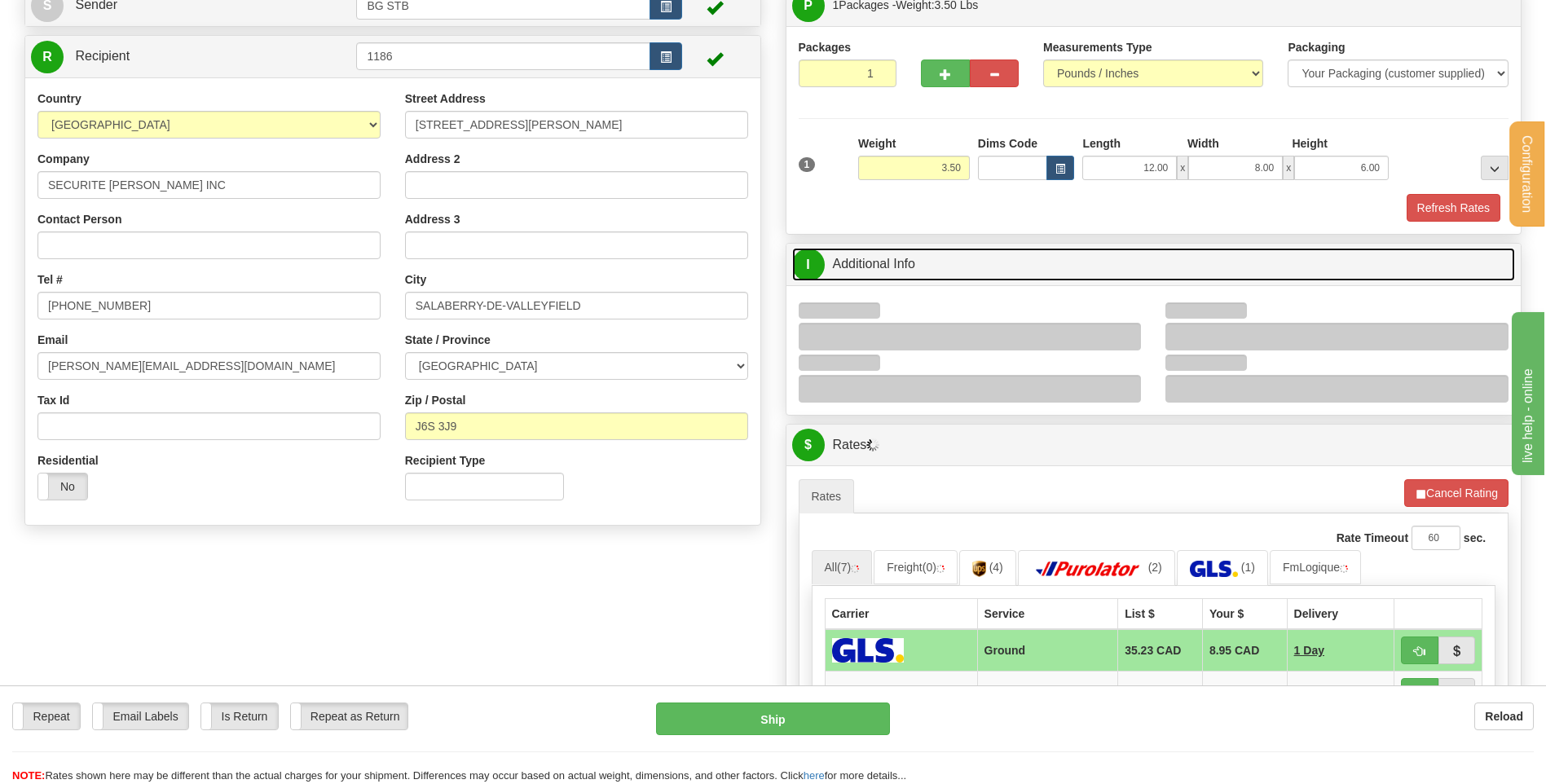
scroll to position [244, 0]
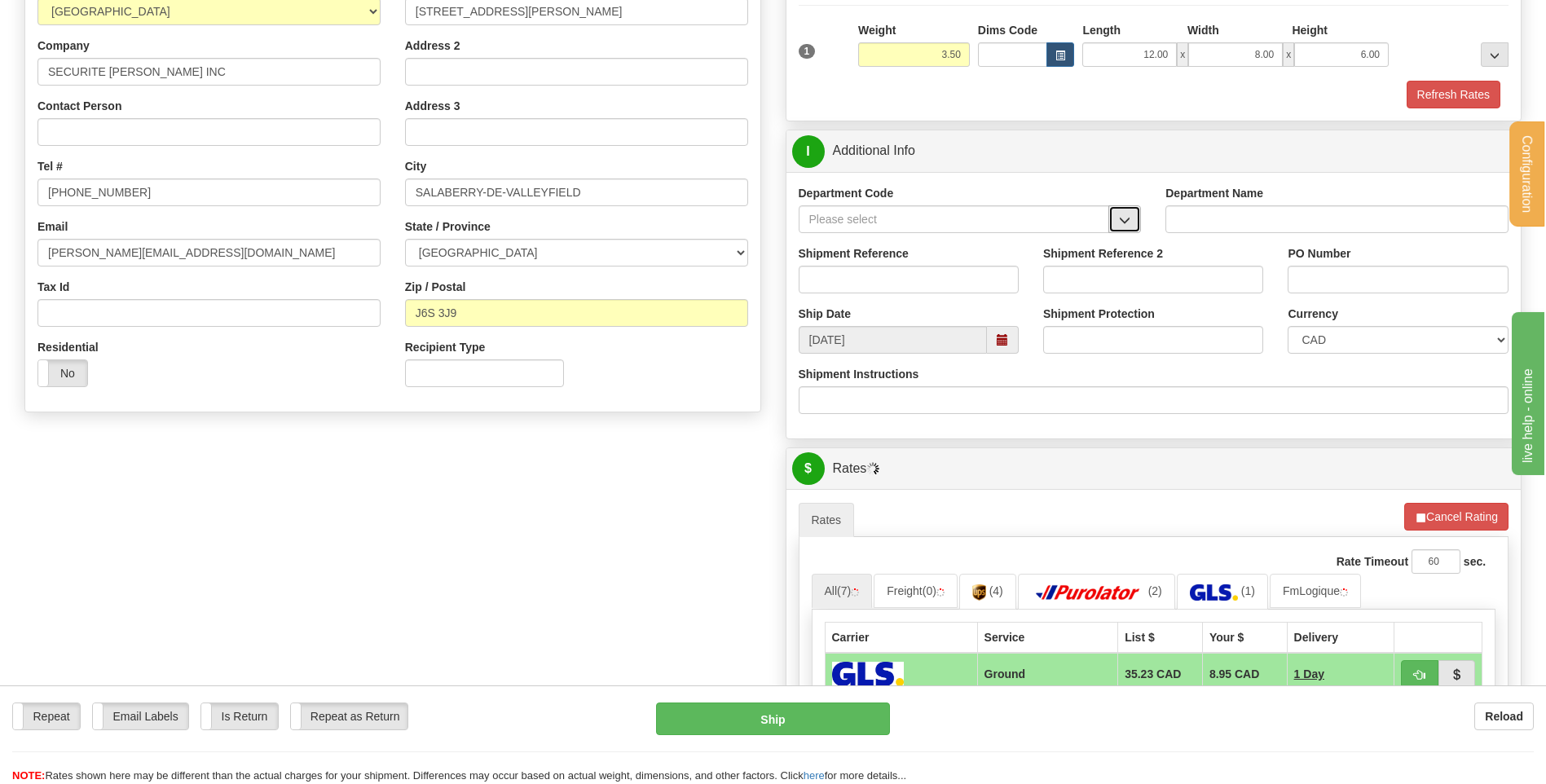
click at [1124, 217] on span "button" at bounding box center [1124, 221] width 11 height 10
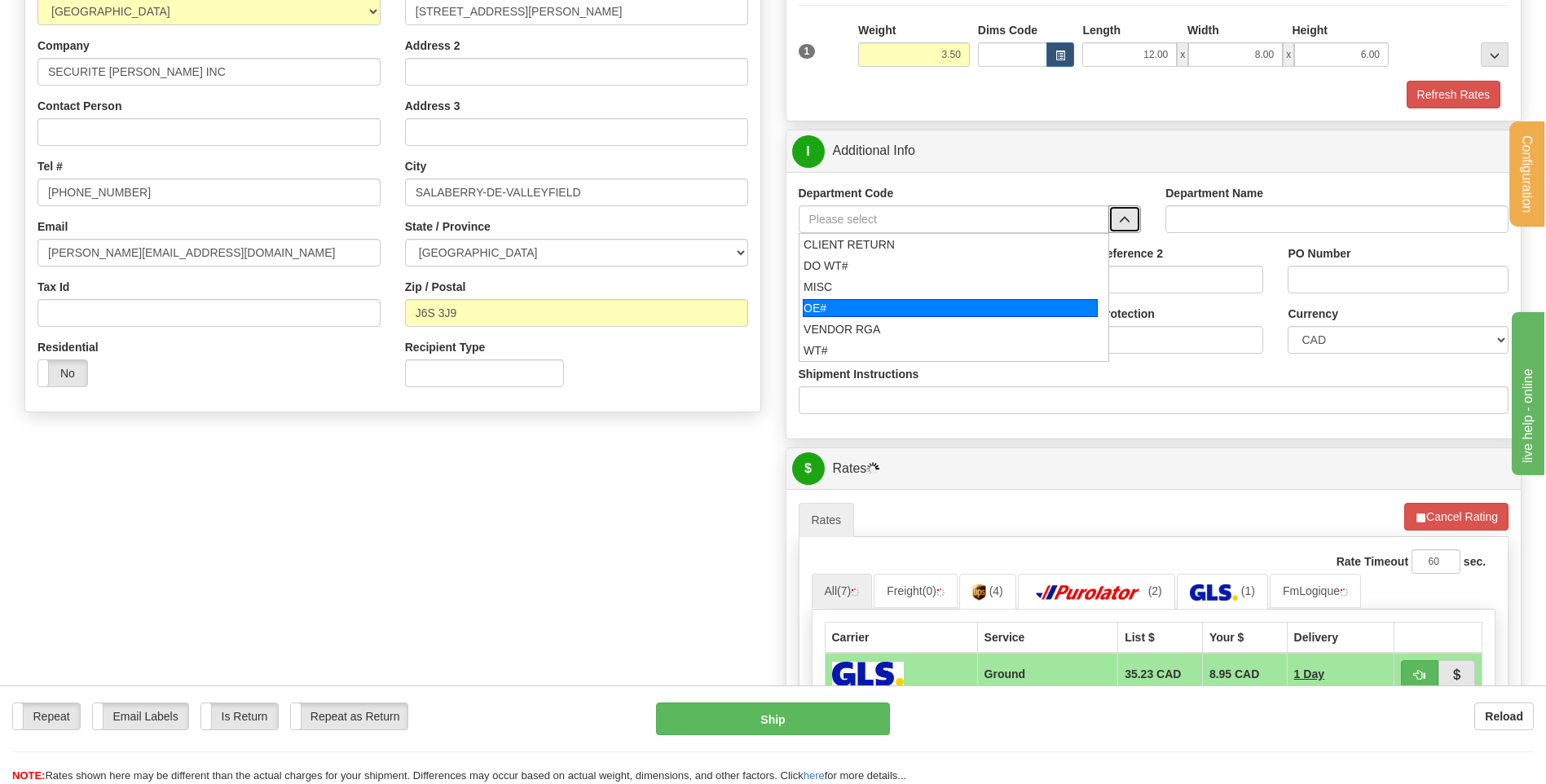
click at [817, 307] on div "OE#" at bounding box center [950, 307] width 295 height 18
type input "OE#"
type input "ORDERS"
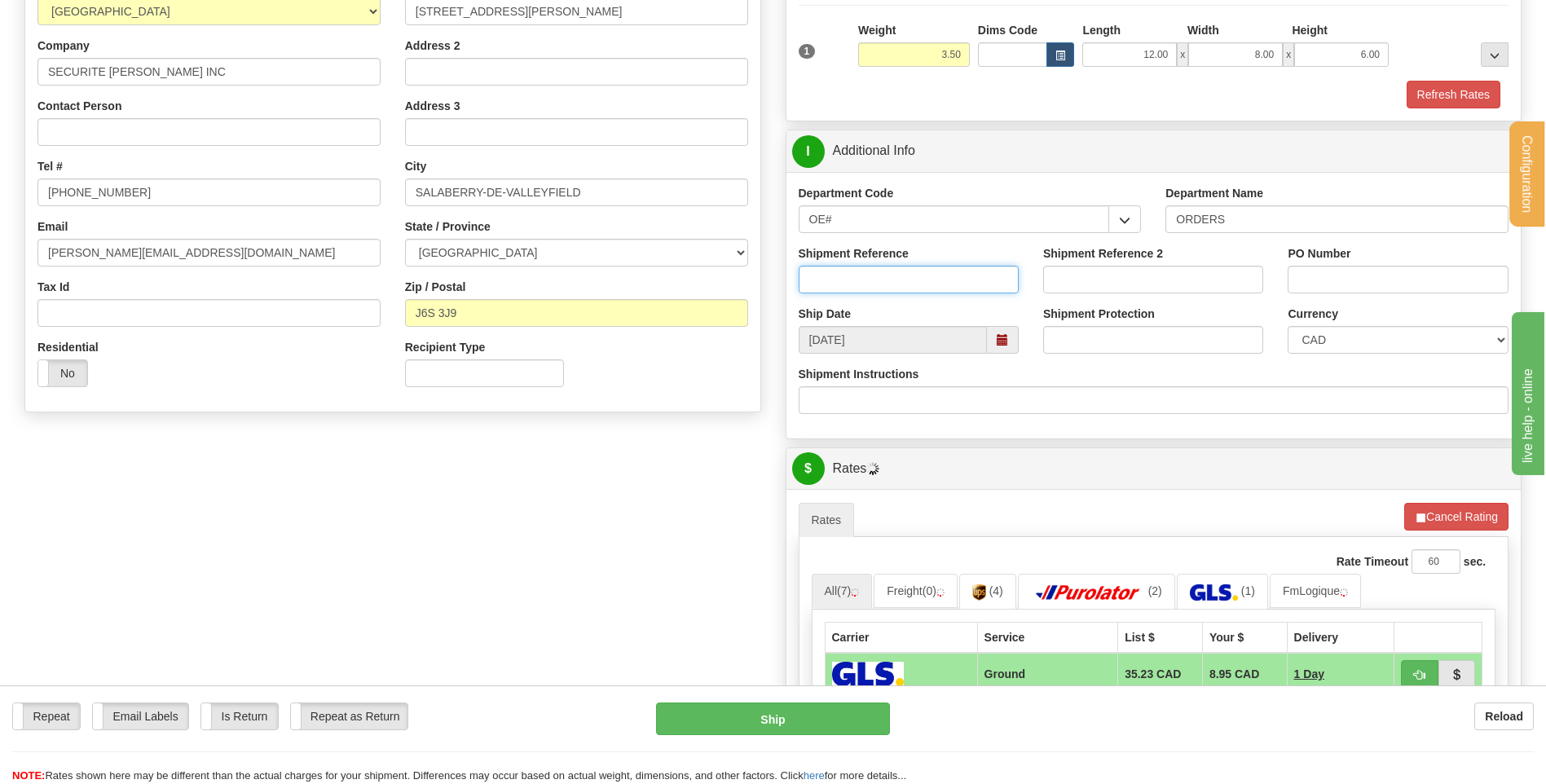
click at [832, 282] on input "Shipment Reference" at bounding box center [908, 279] width 220 height 28
type input "80005557-01 // 80005717-00"
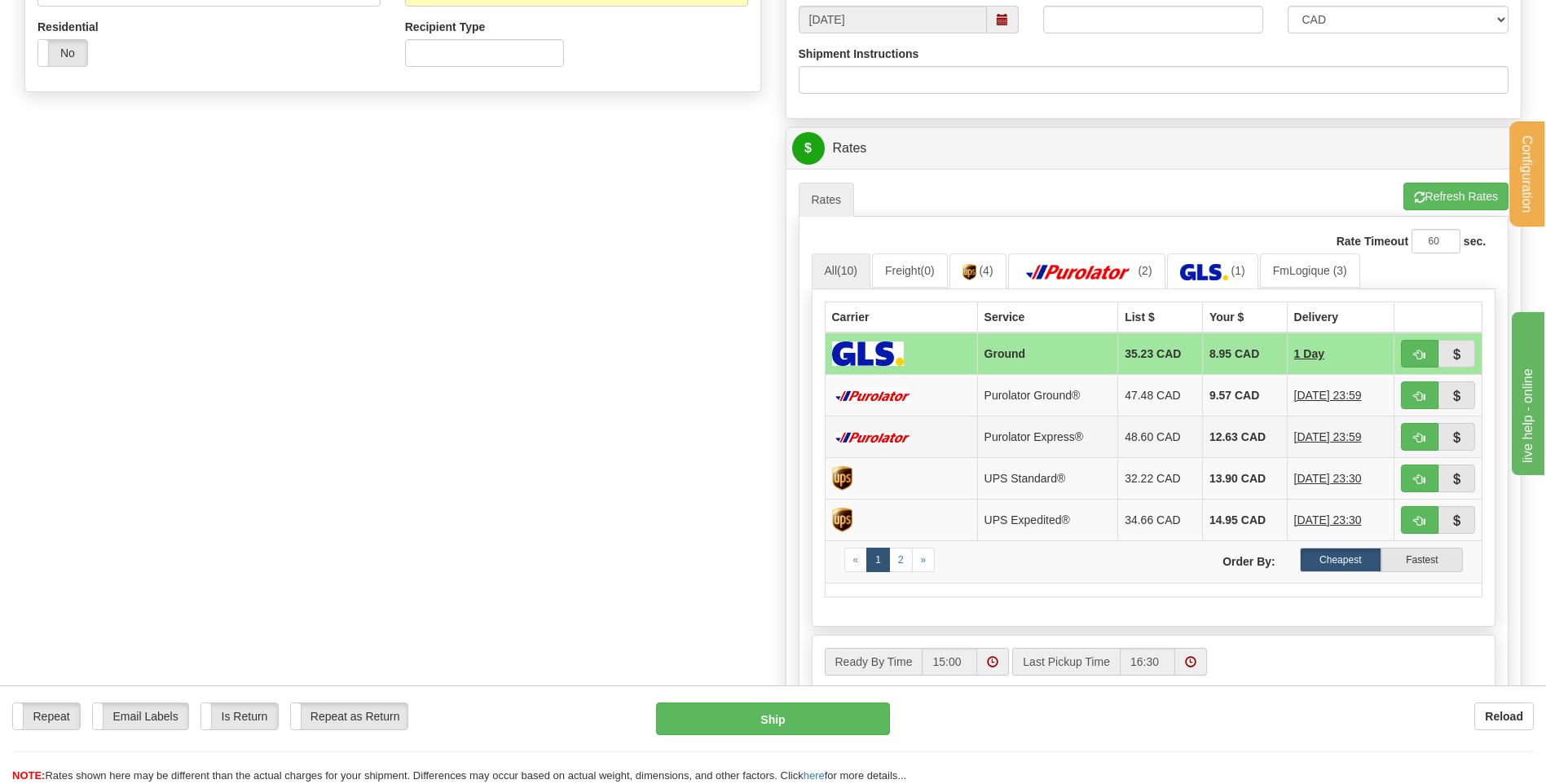
scroll to position [652, 0]
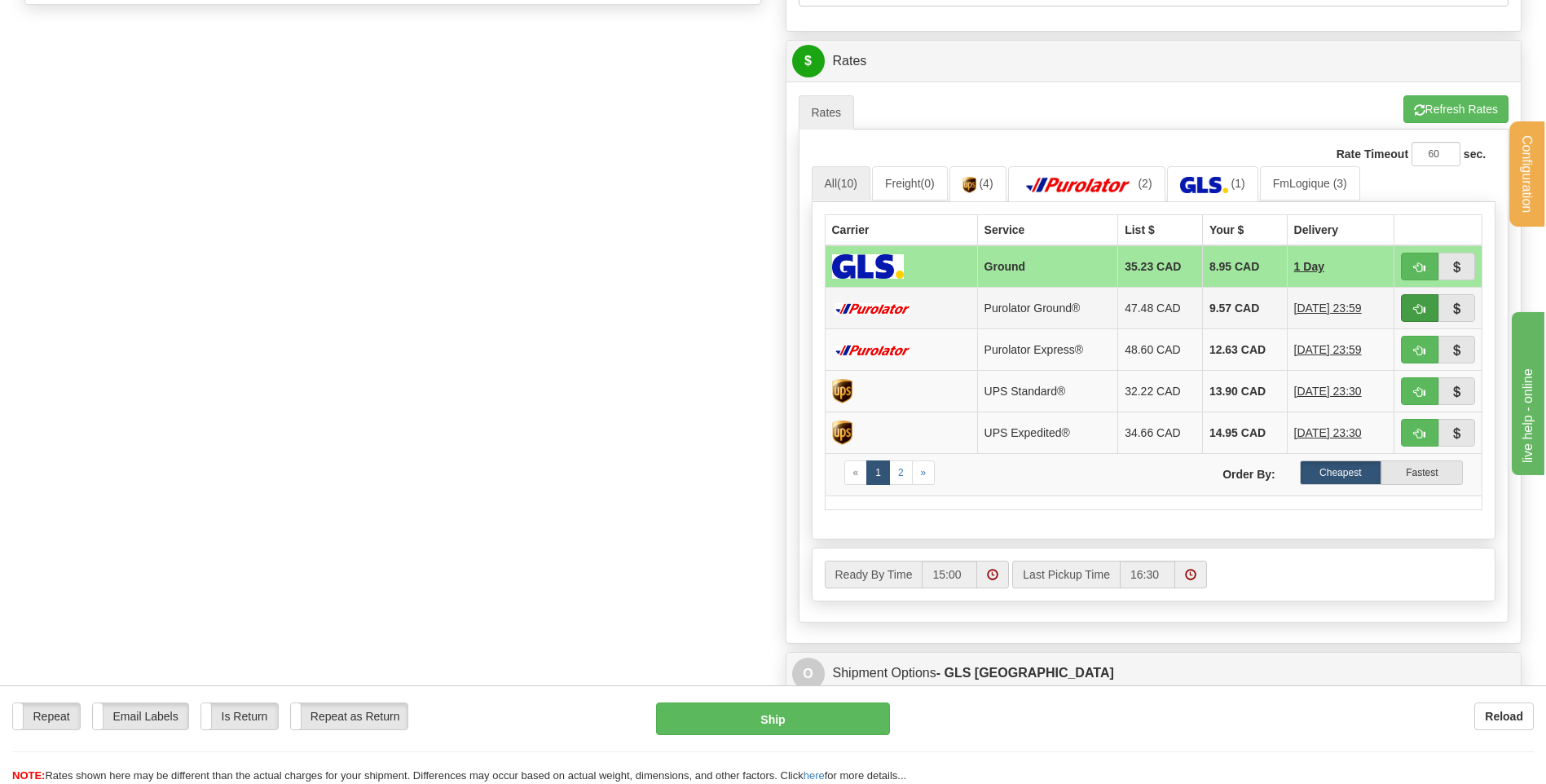
type input "YANIE 04/09 // JO 08/09"
click at [1431, 301] on button "button" at bounding box center [1420, 308] width 37 height 28
type input "260"
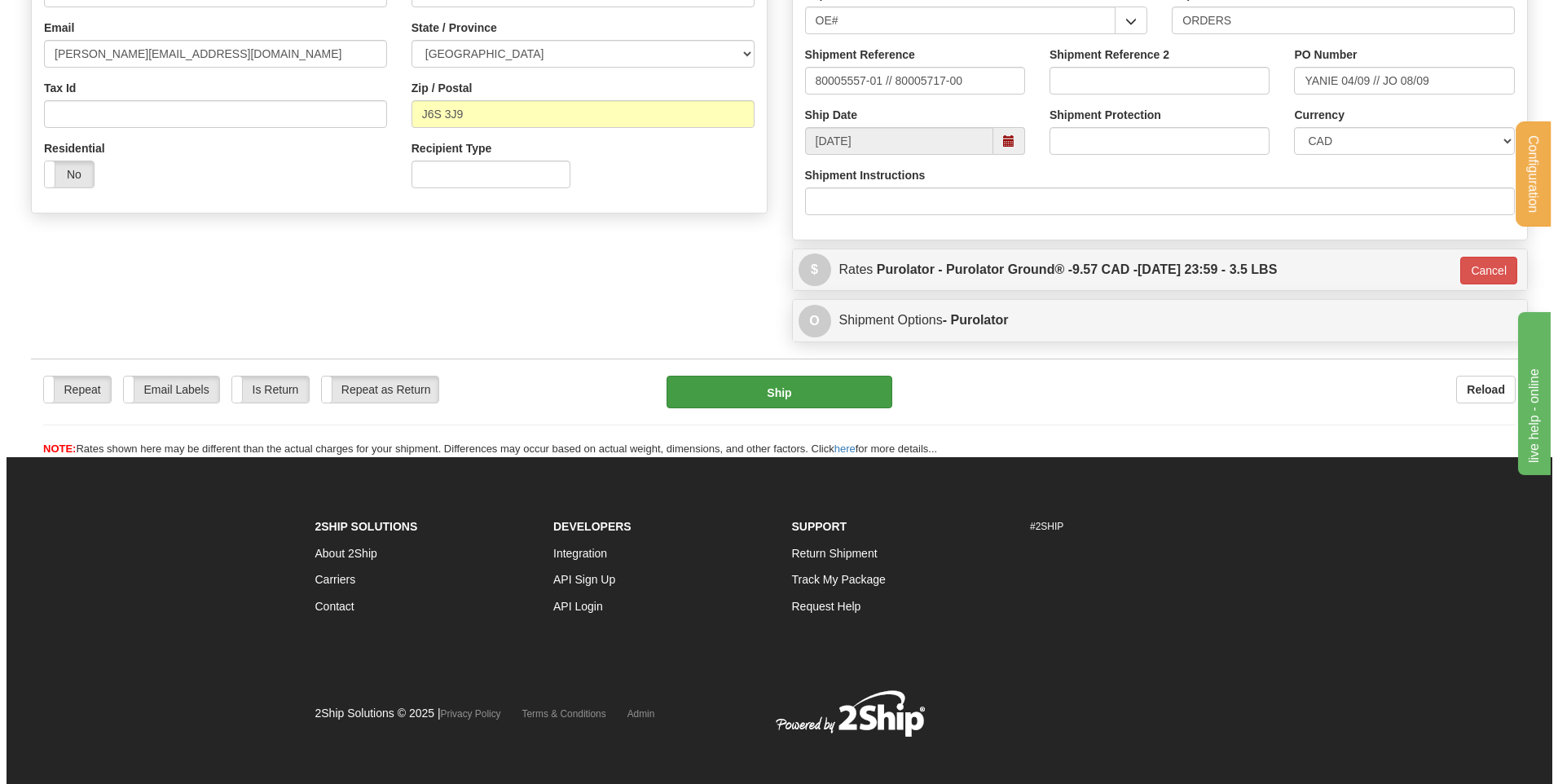
scroll to position [373, 0]
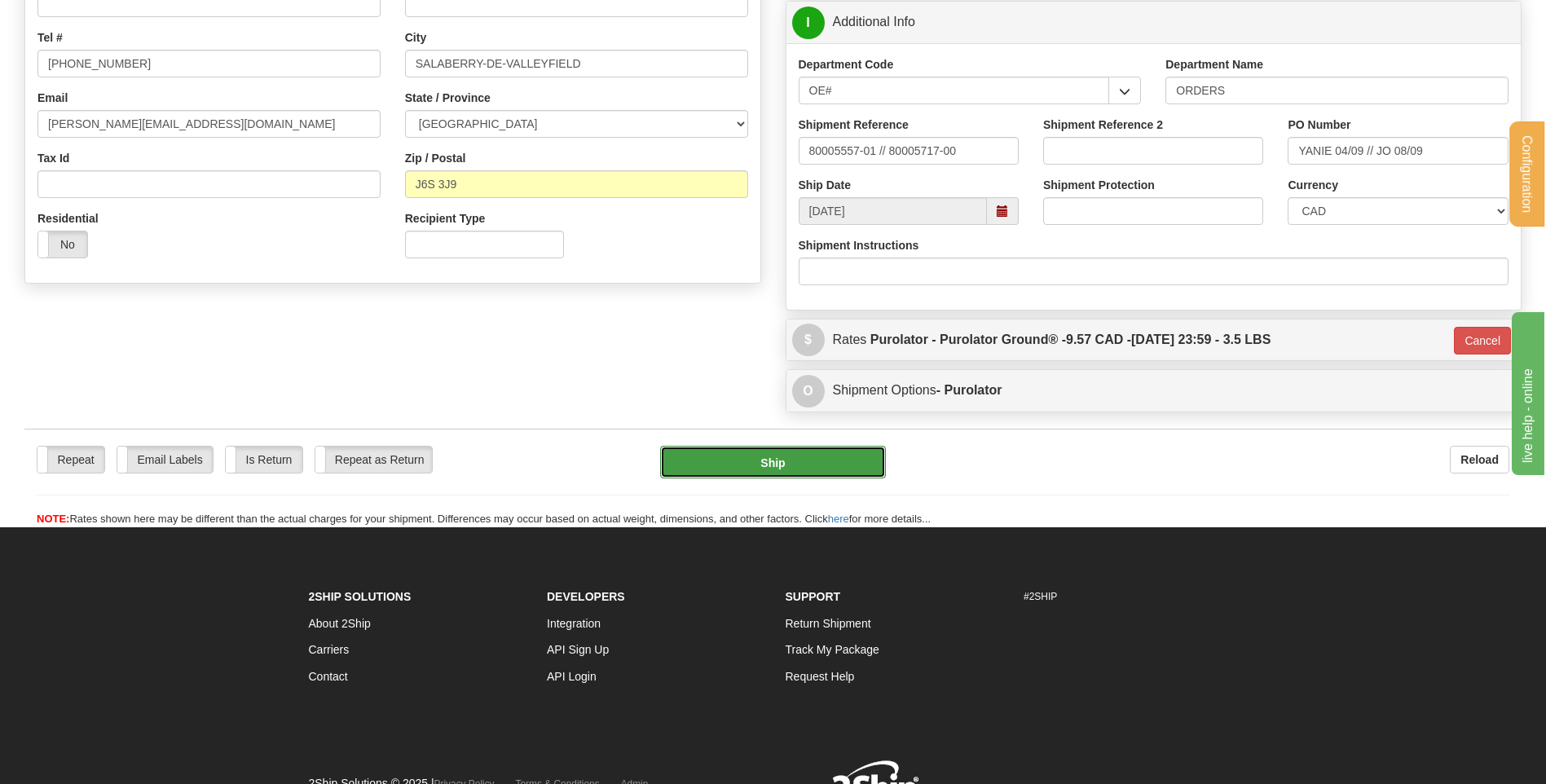
click at [725, 457] on button "Ship" at bounding box center [772, 462] width 225 height 32
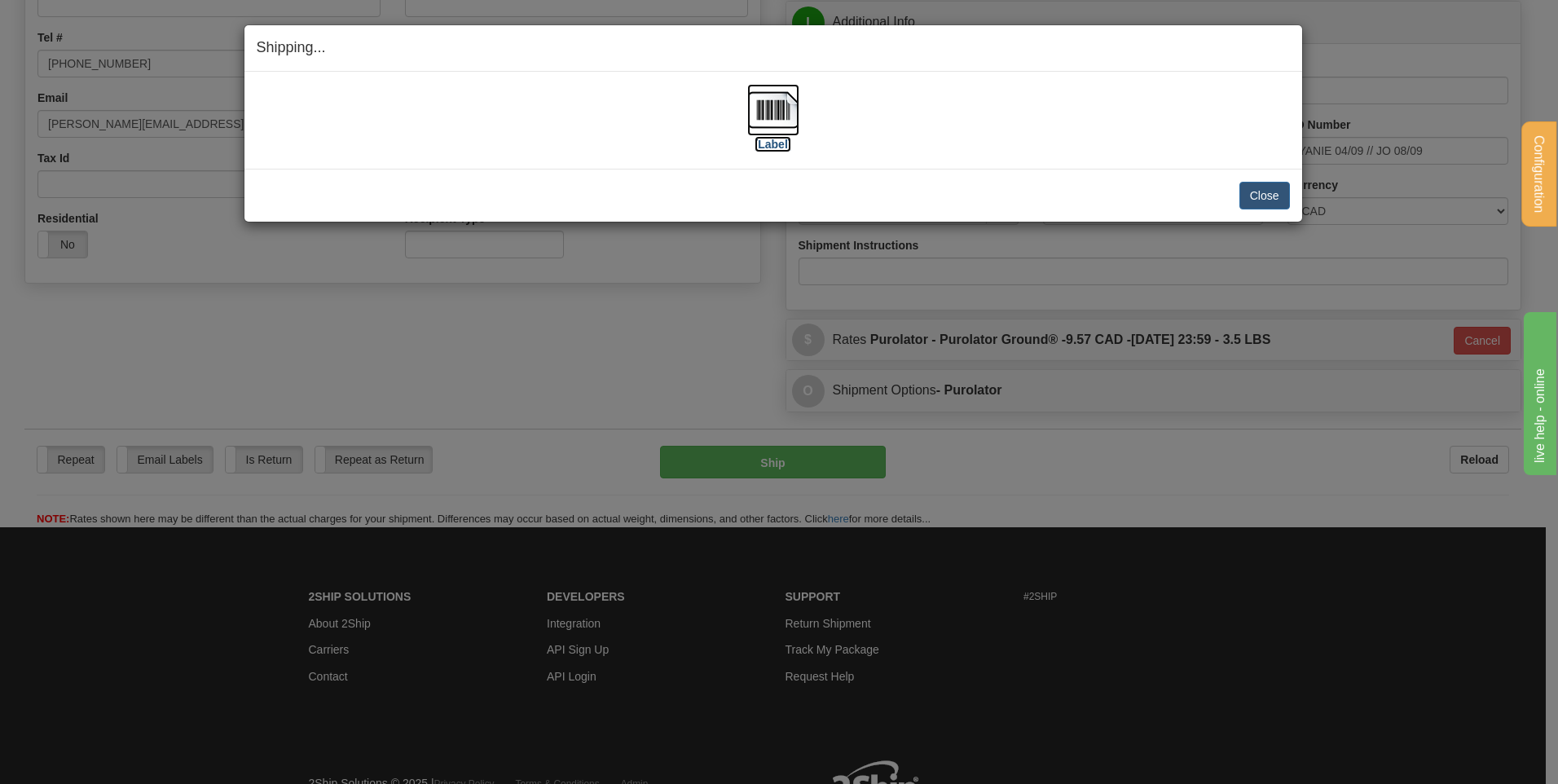
click at [763, 103] on img at bounding box center [773, 109] width 52 height 52
click at [1268, 185] on button "Close" at bounding box center [1265, 195] width 51 height 28
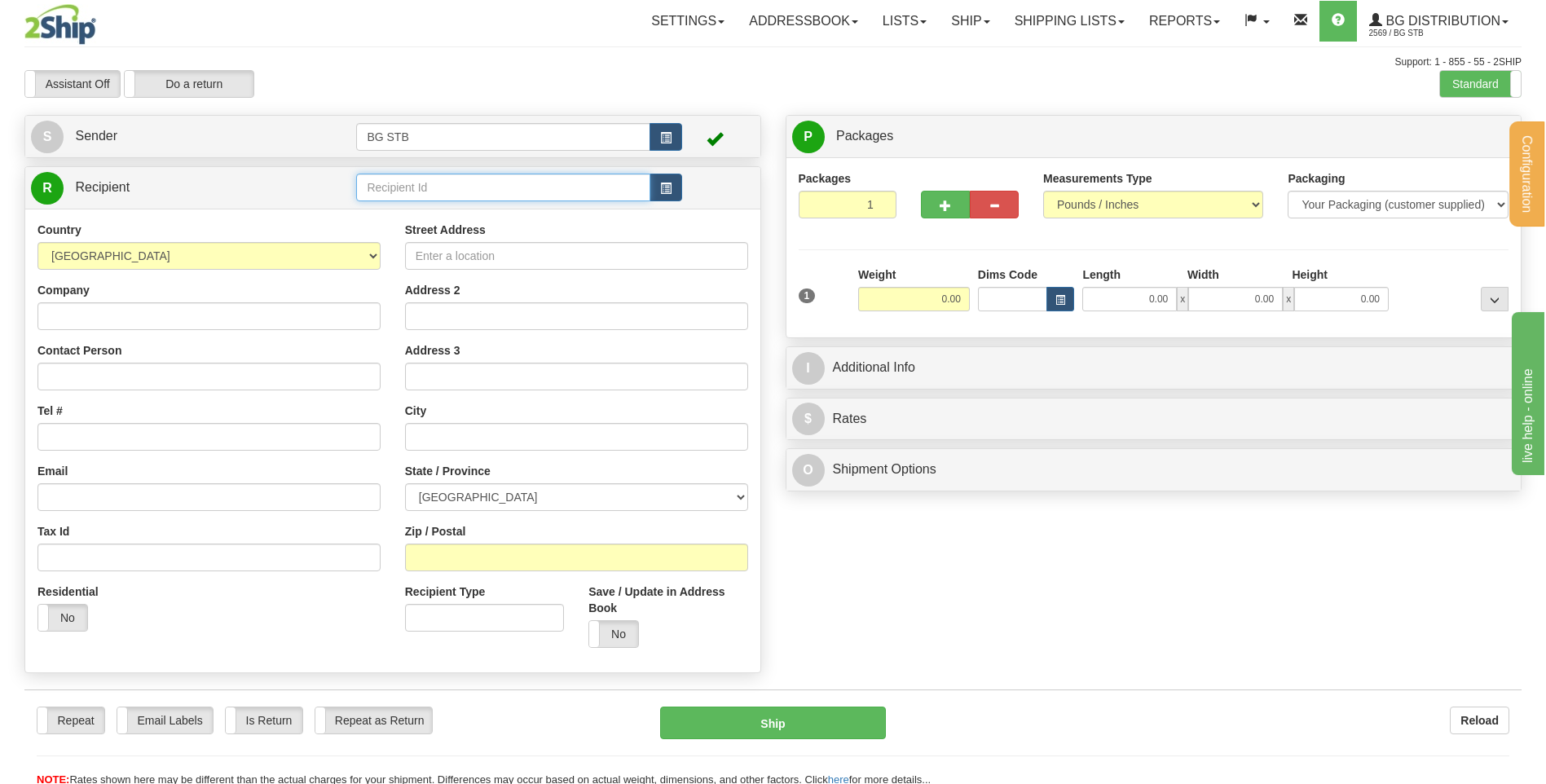
drag, startPoint x: 513, startPoint y: 174, endPoint x: 546, endPoint y: 195, distance: 39.1
click at [525, 179] on input "text" at bounding box center [503, 188] width 294 height 28
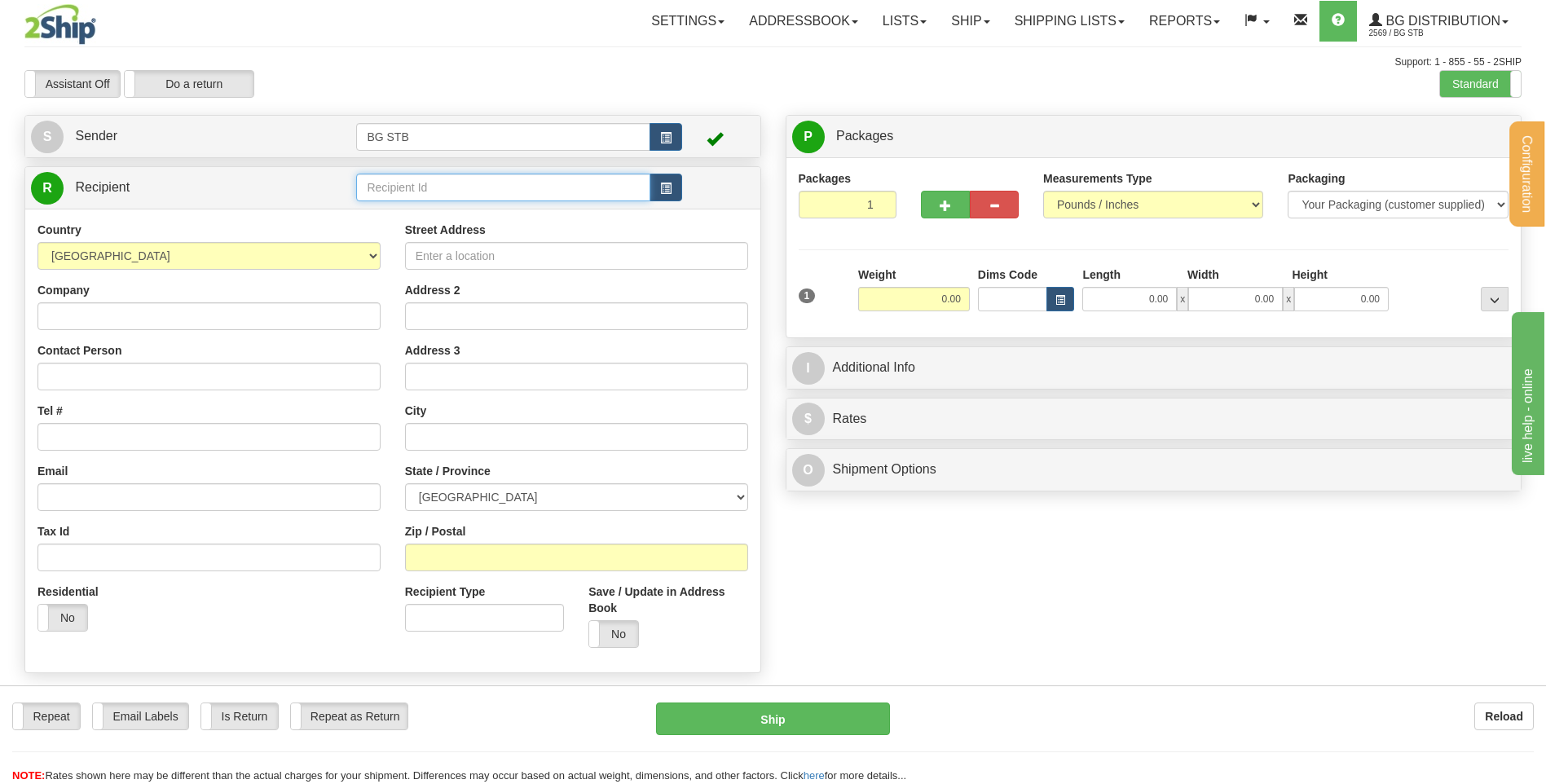
drag, startPoint x: 410, startPoint y: 9, endPoint x: 400, endPoint y: 181, distance: 172.3
click at [400, 181] on input "text" at bounding box center [503, 188] width 294 height 28
type input "1032"
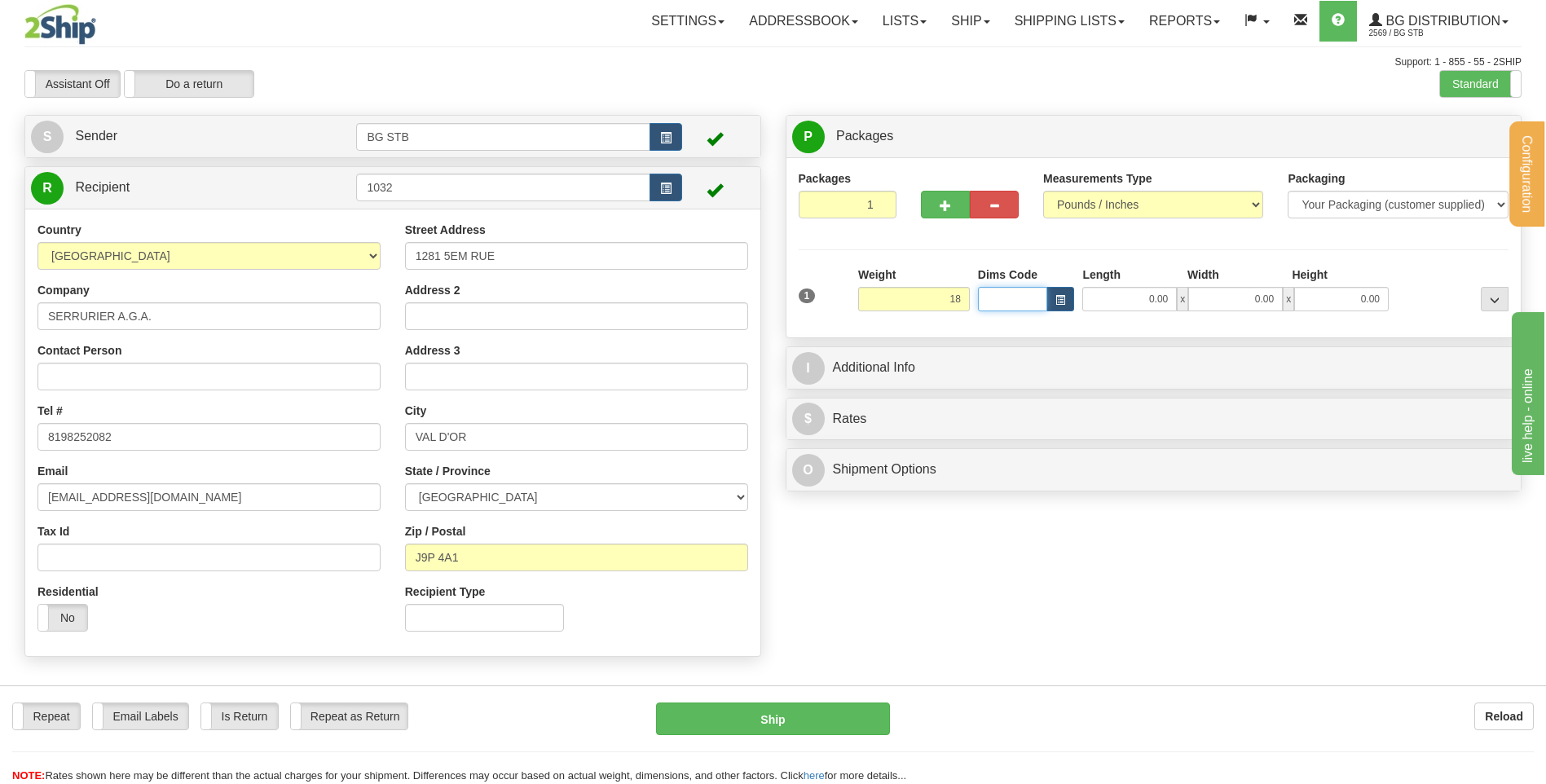
type input "18.00"
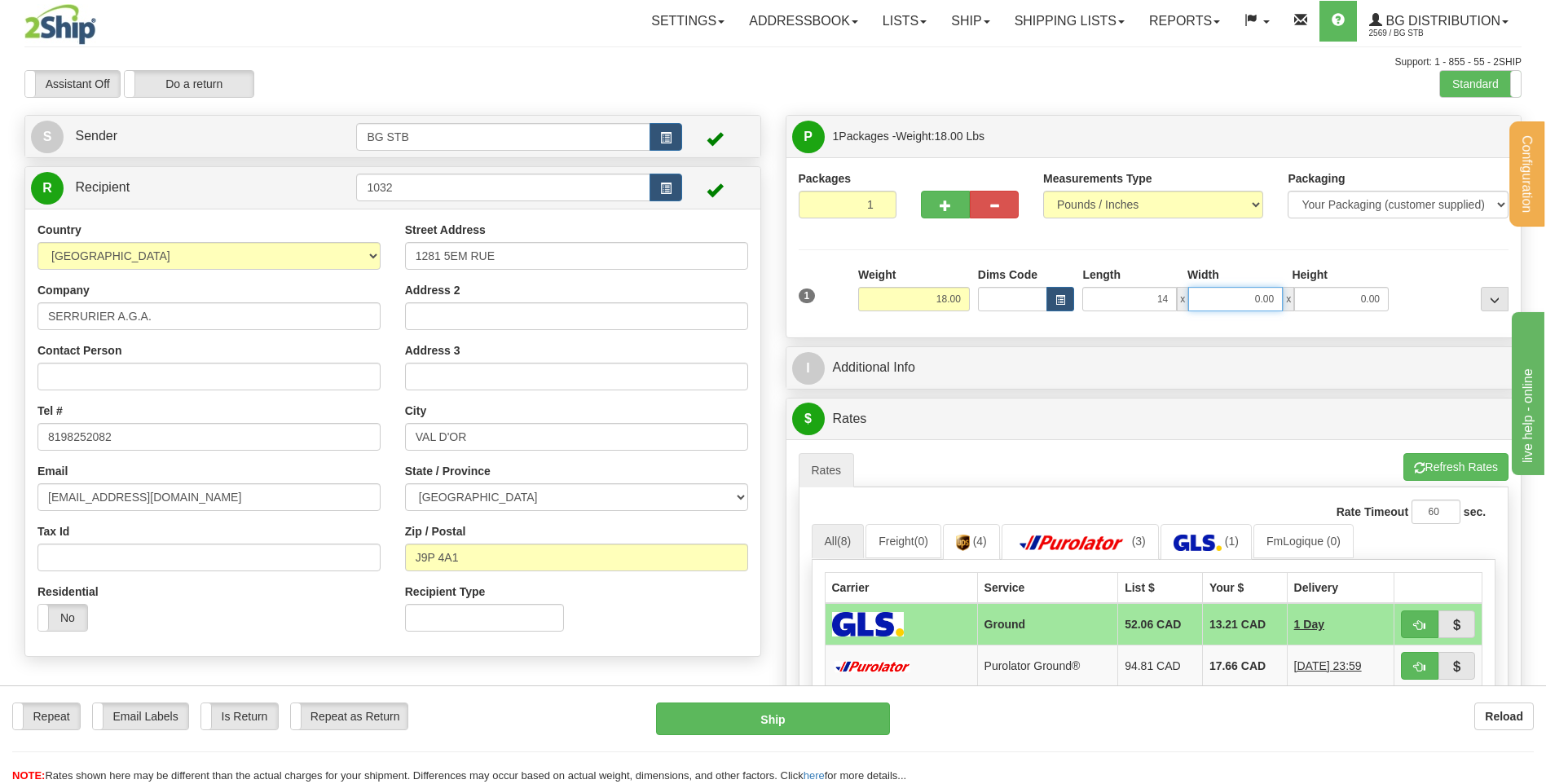
type input "14.00"
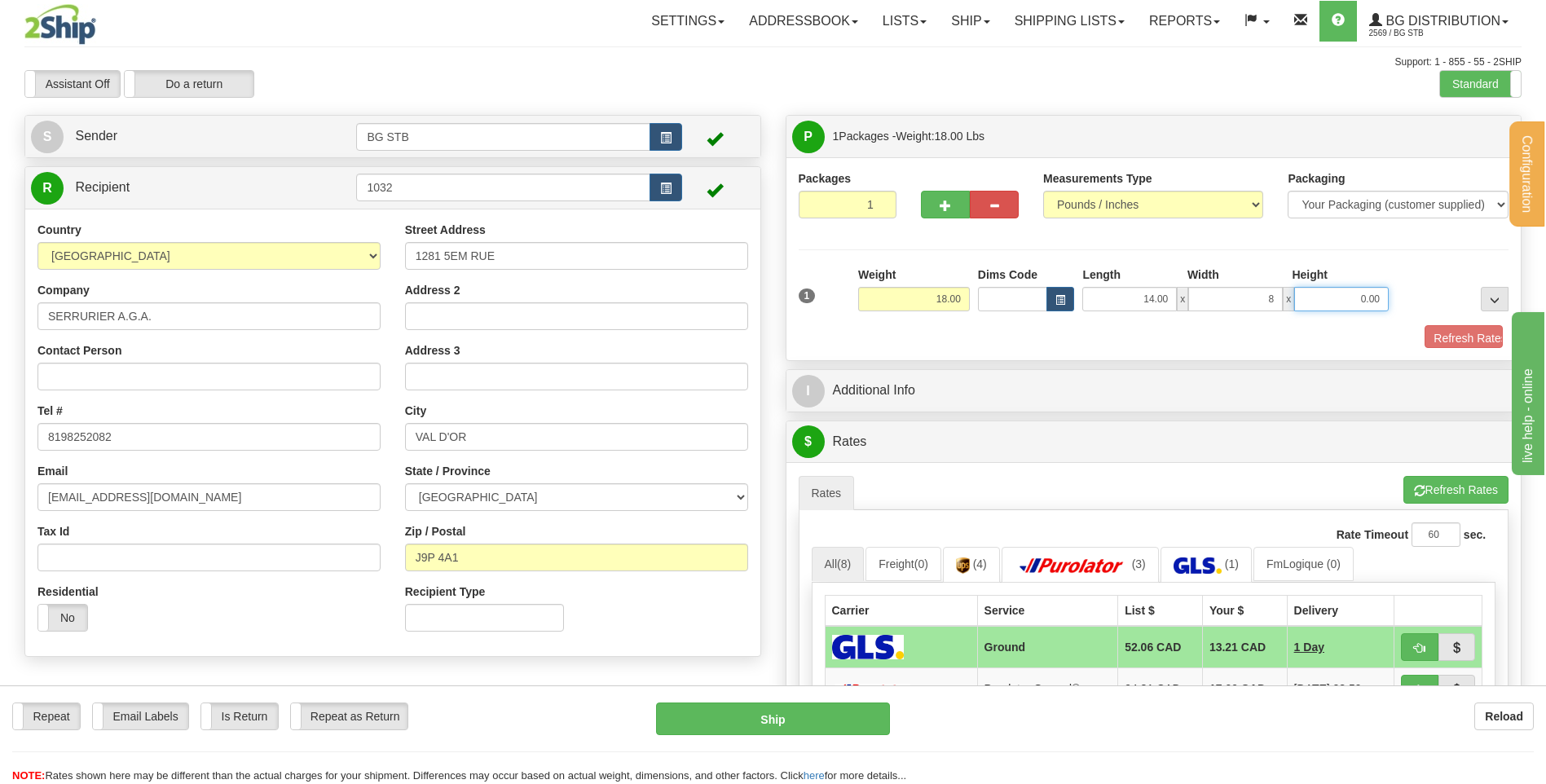
type input "8.00"
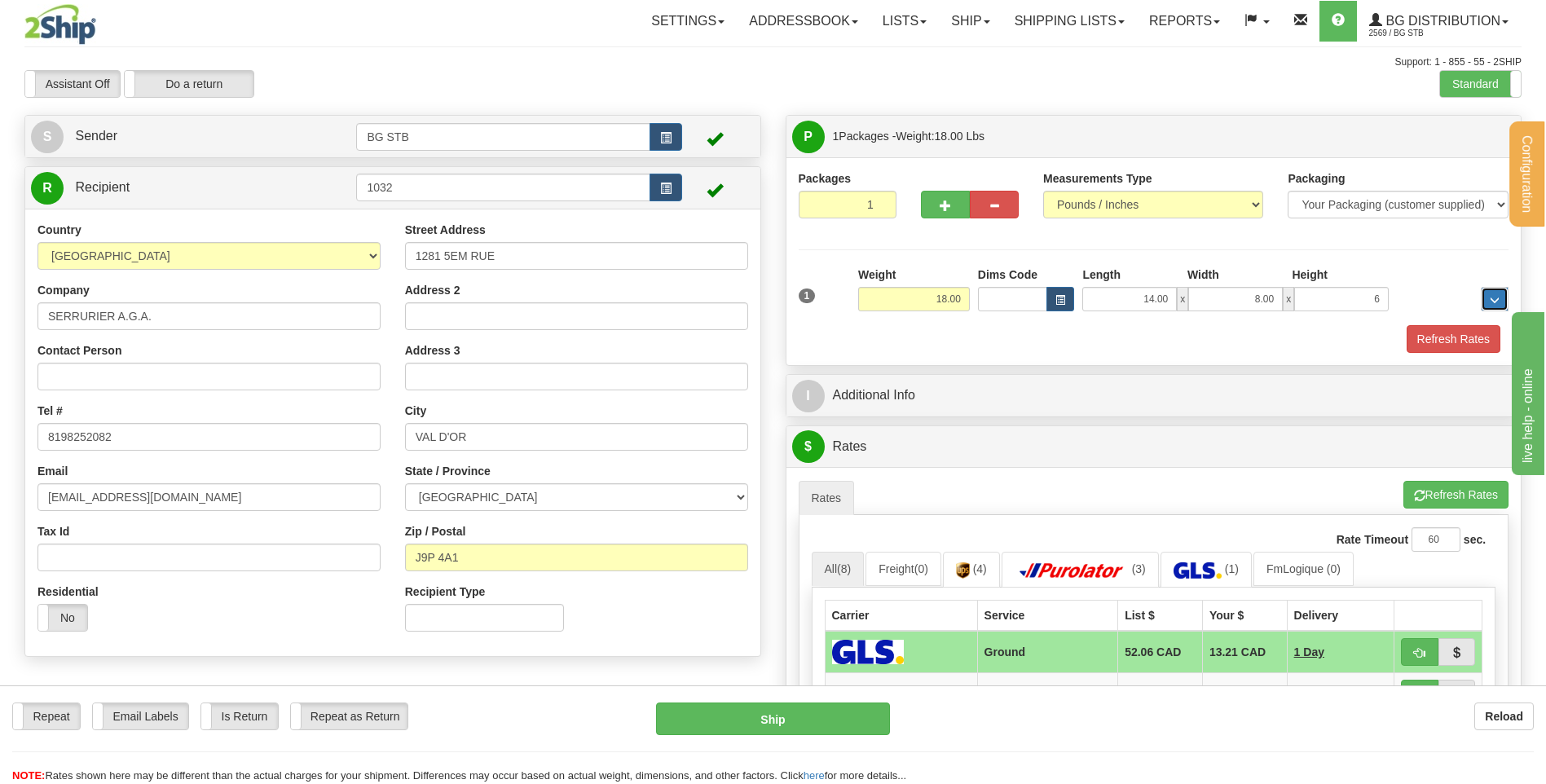
type input "6.00"
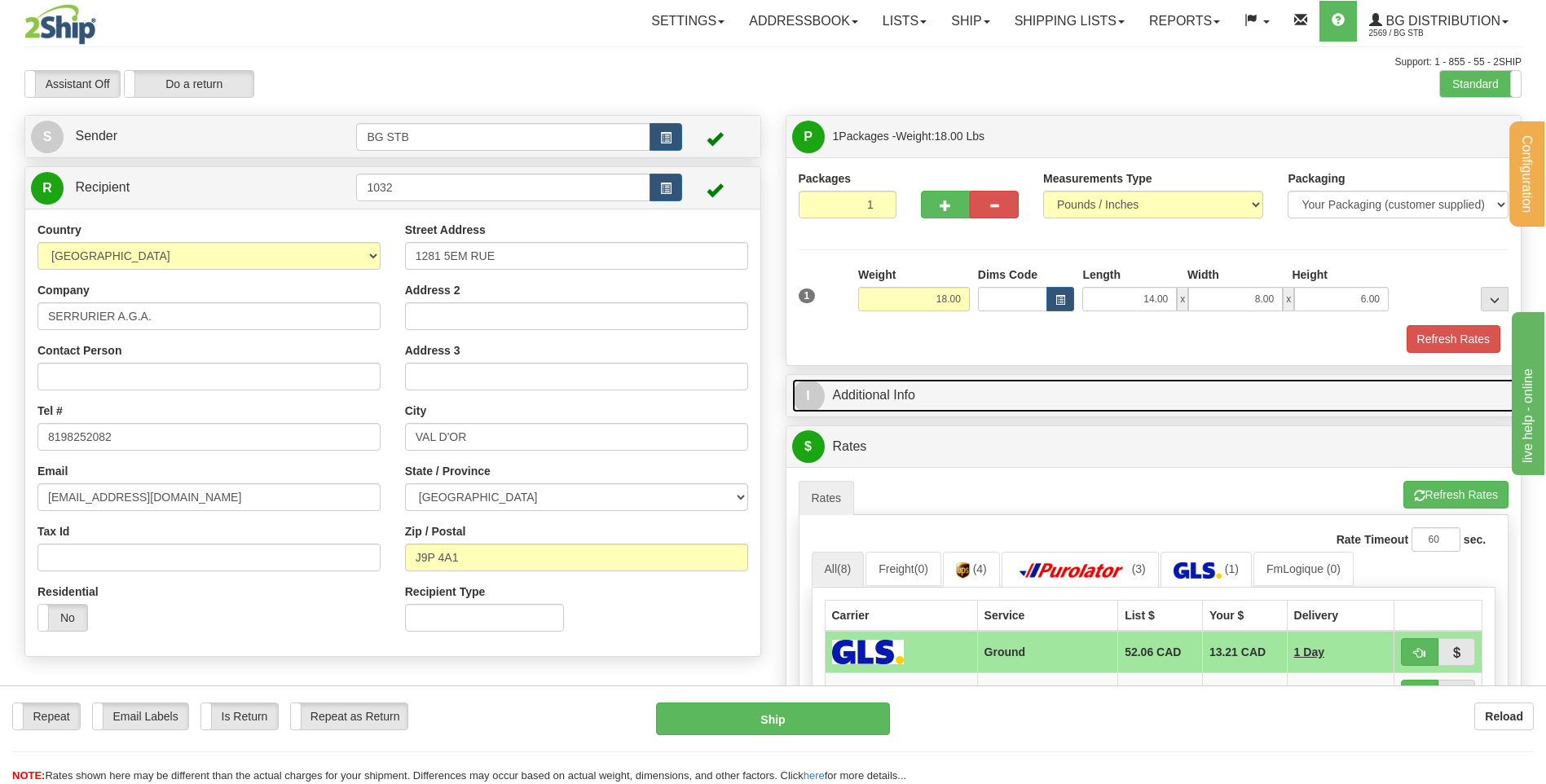
click at [987, 383] on link "I Additional Info" at bounding box center [1154, 395] width 724 height 33
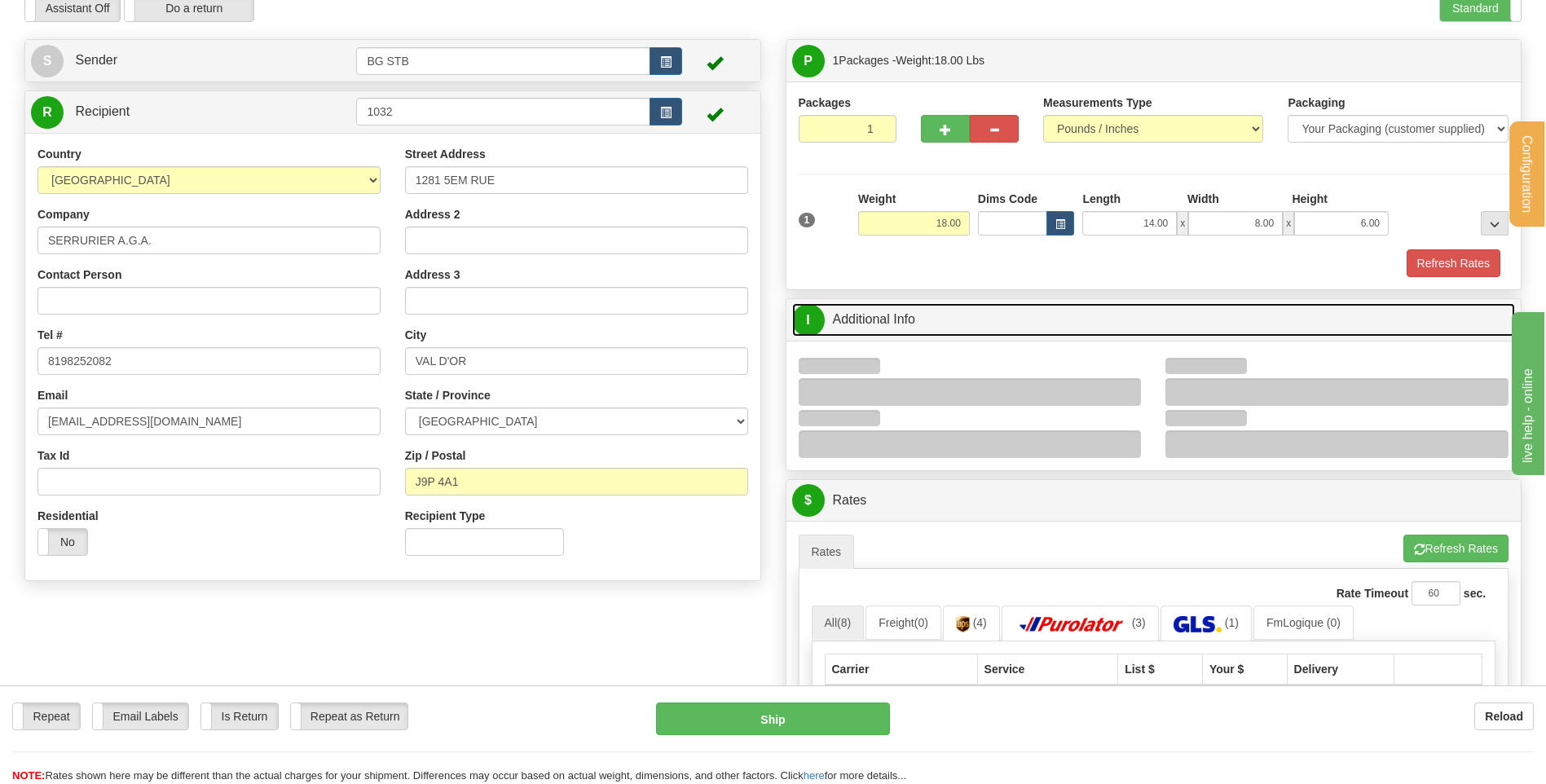
scroll to position [244, 0]
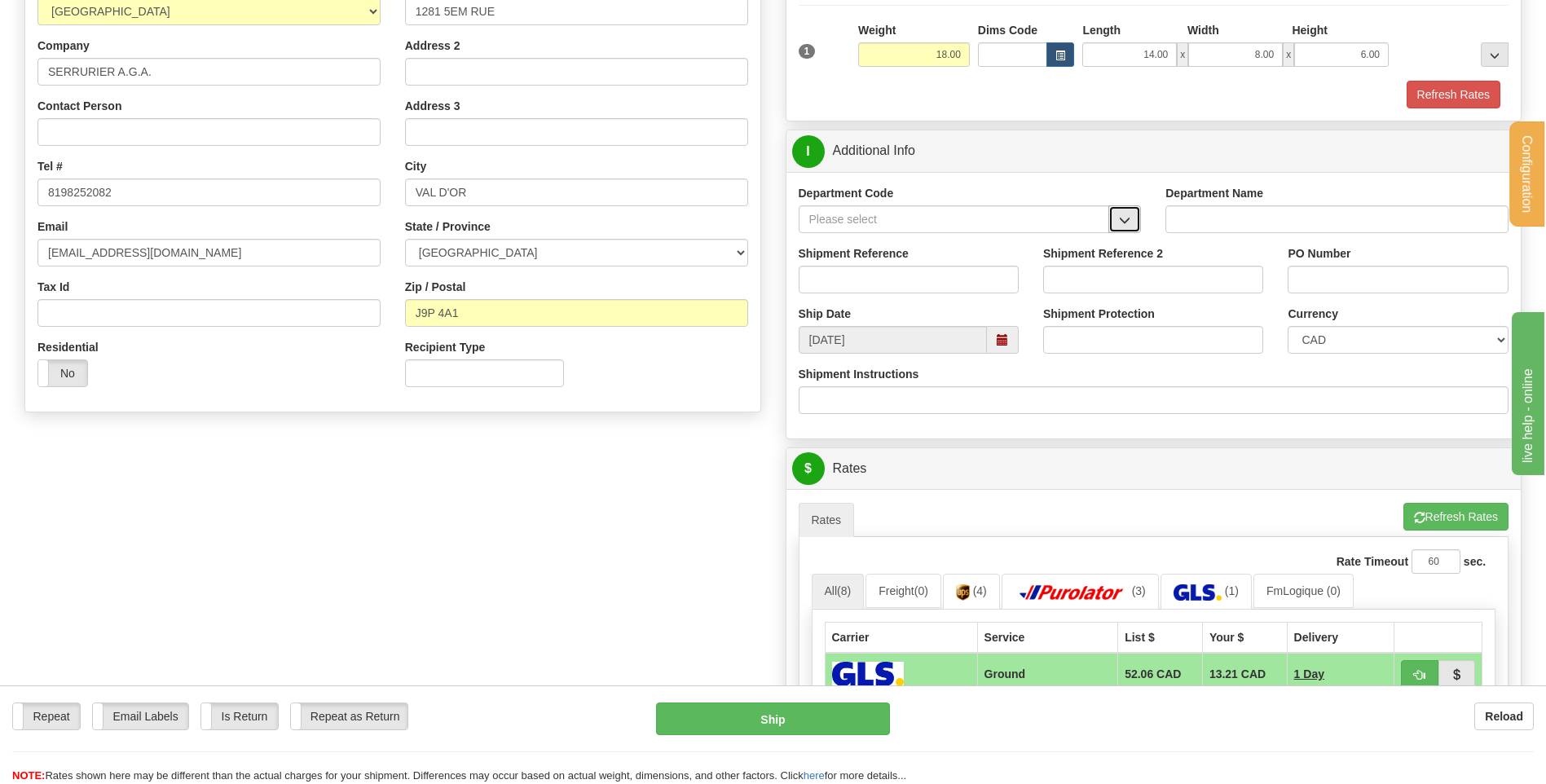
click at [1129, 225] on span "button" at bounding box center [1124, 221] width 11 height 10
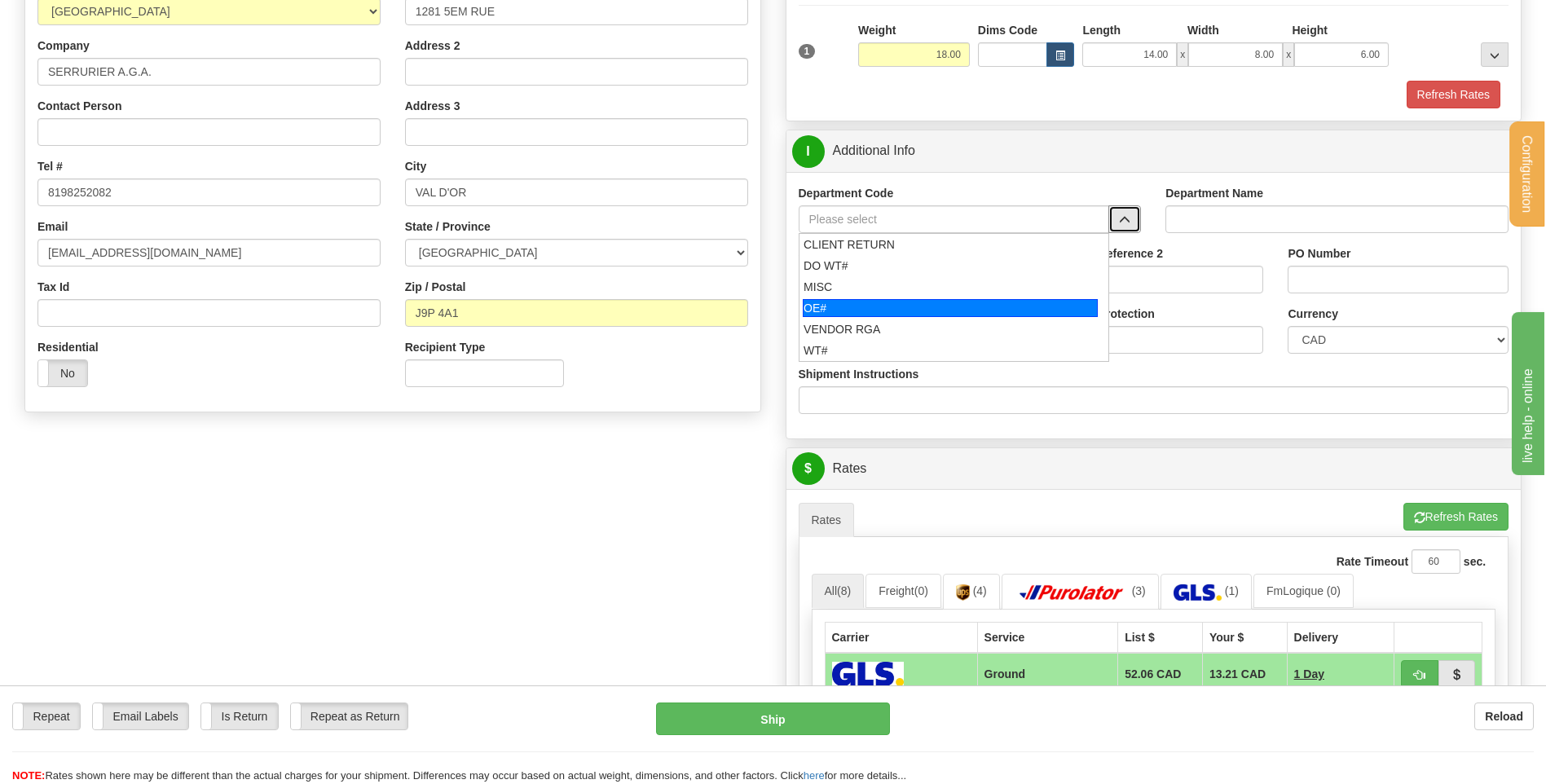
click at [937, 303] on div "OE#" at bounding box center [950, 307] width 295 height 18
type input "OE#"
type input "ORDERS"
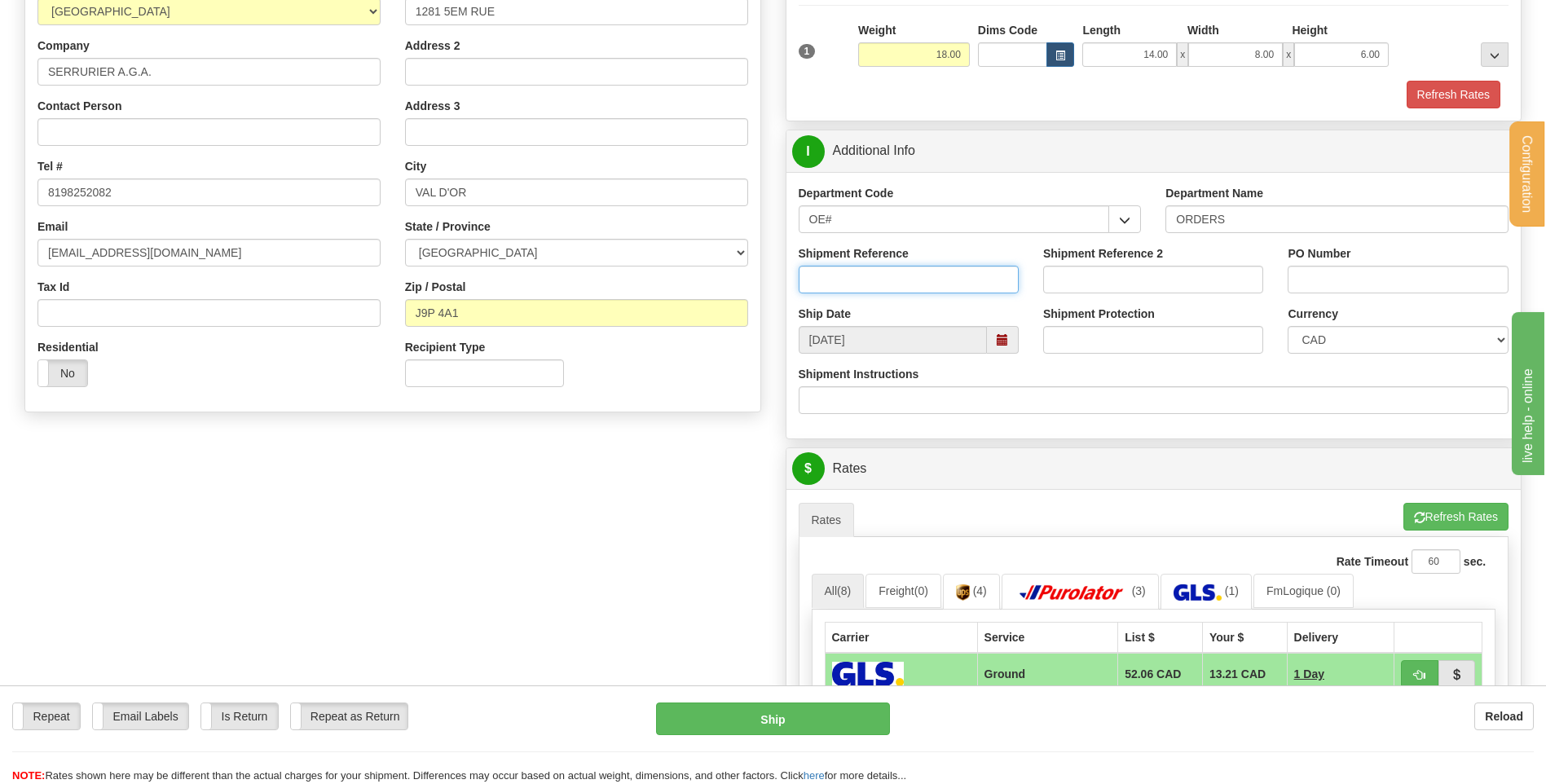
click at [933, 278] on input "Shipment Reference" at bounding box center [908, 279] width 220 height 28
type input "80005703-00"
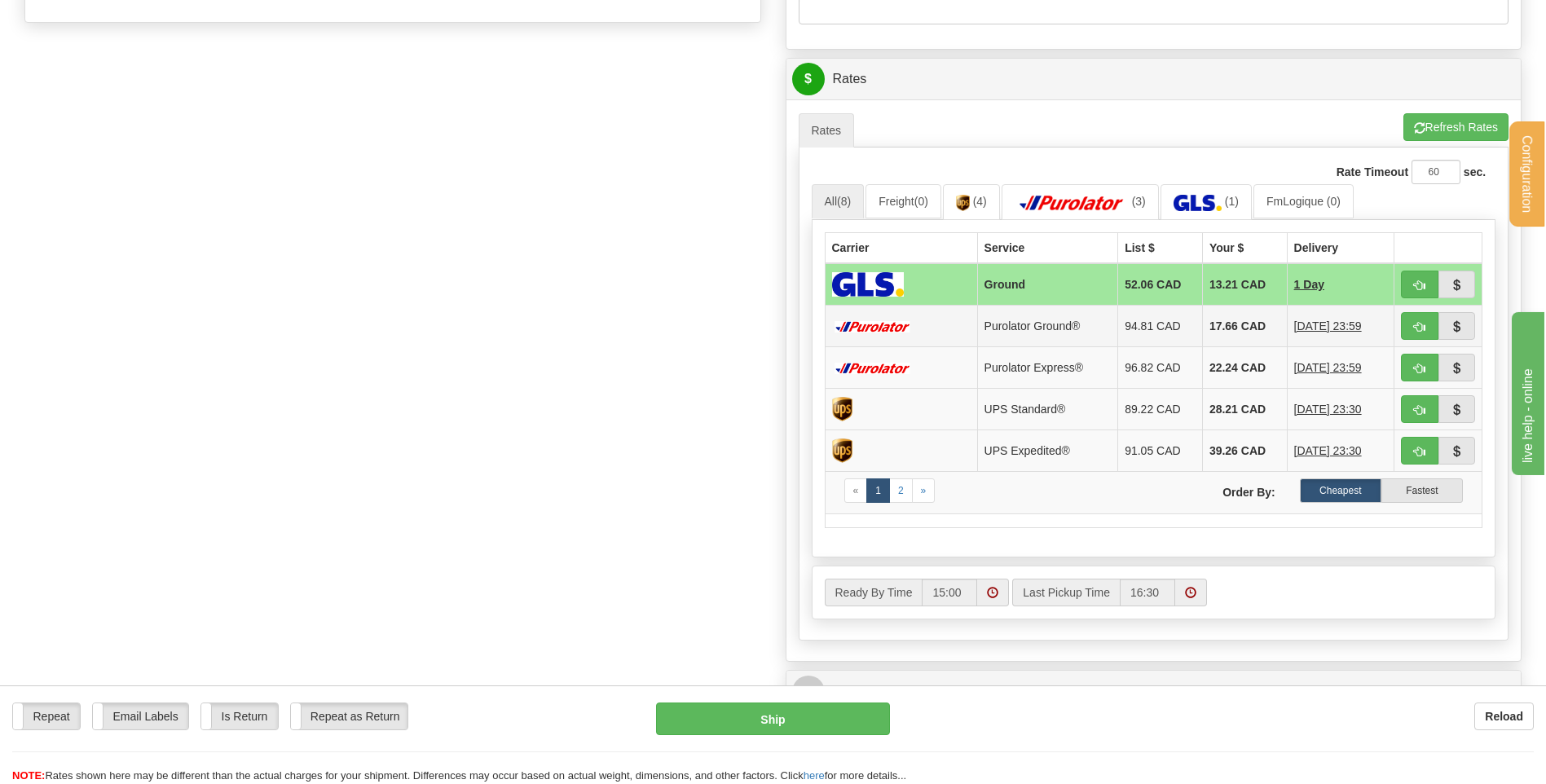
scroll to position [652, 0]
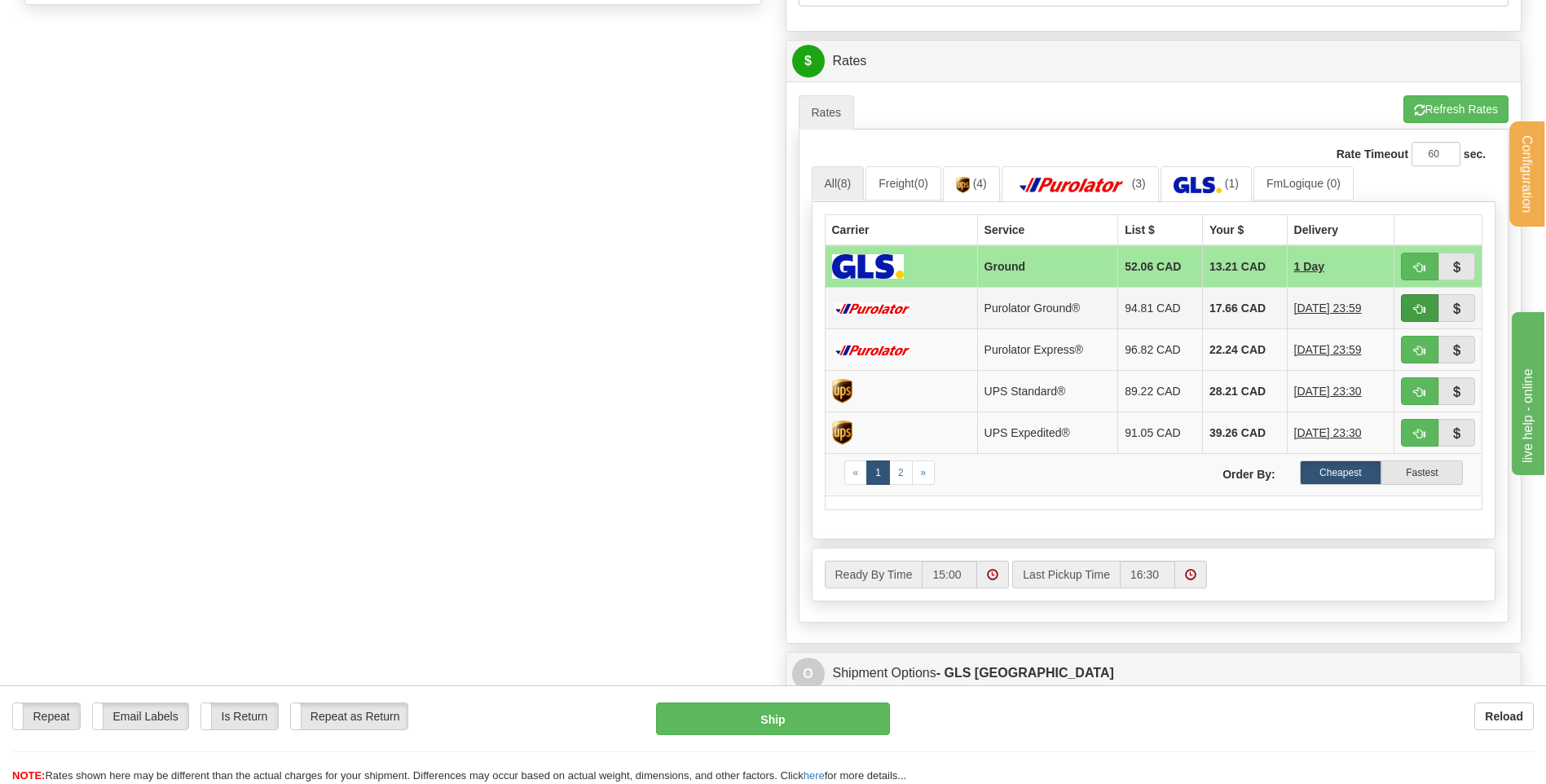
type input "AGATHE 8SEPT"
drag, startPoint x: 1408, startPoint y: 302, endPoint x: 1358, endPoint y: 316, distance: 51.9
click at [1408, 302] on button "button" at bounding box center [1420, 308] width 37 height 28
type input "260"
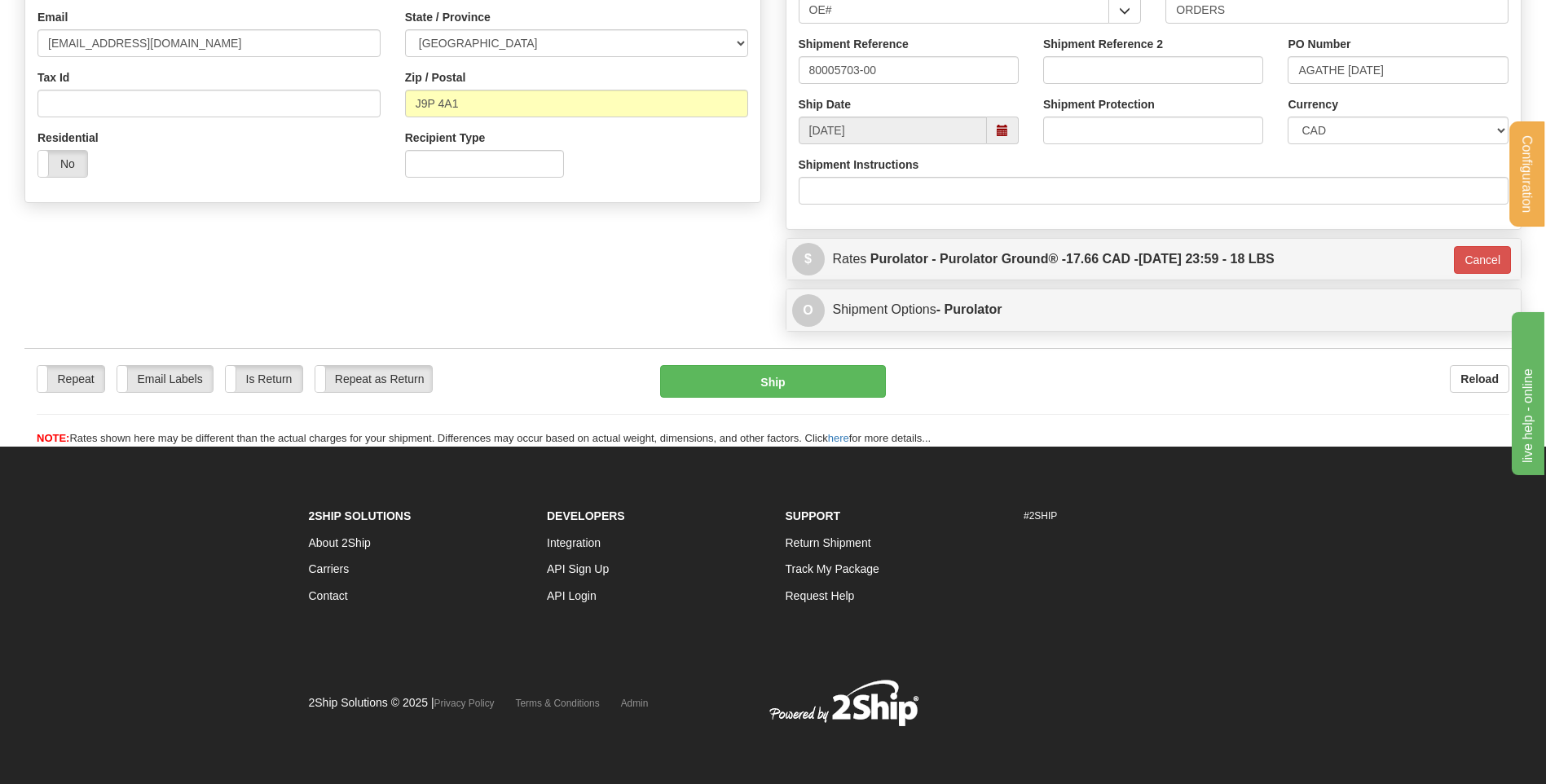
scroll to position [455, 0]
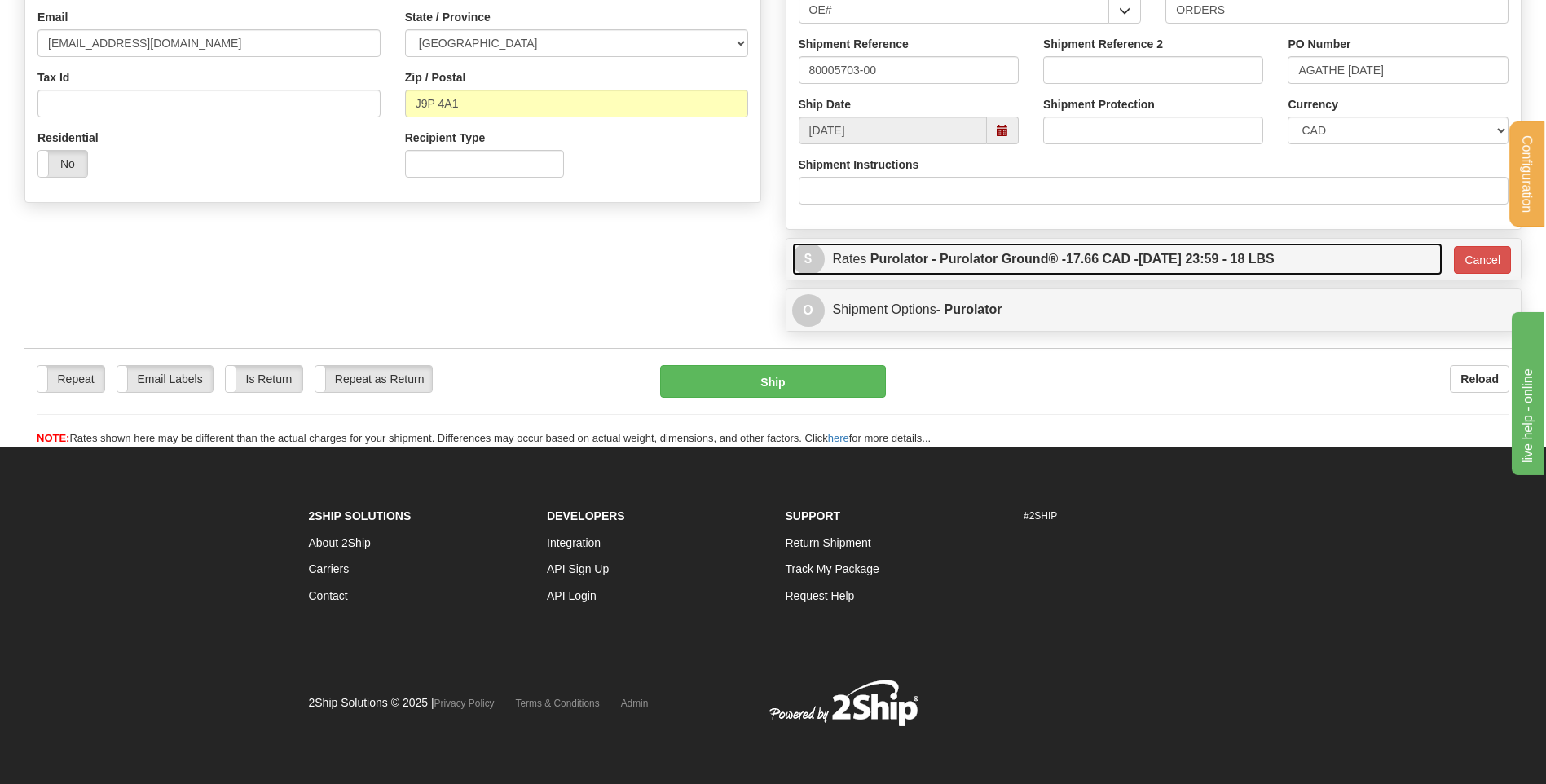
click at [952, 262] on label "Purolator - Purolator Ground® - 17.66 CAD - 09/10/2025 23:59 - 18 LBS" at bounding box center [1073, 259] width 404 height 32
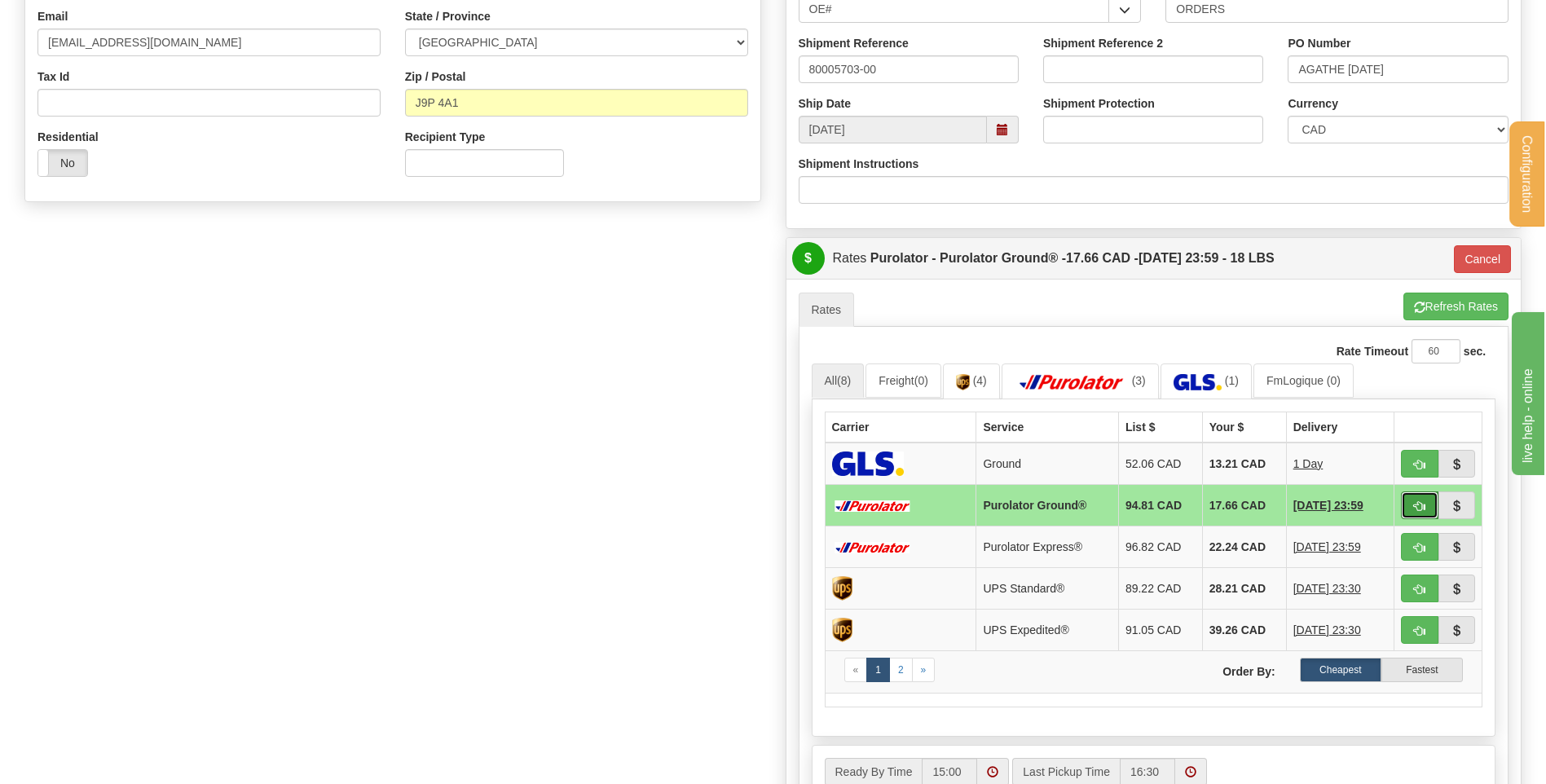
click at [1431, 508] on button "button" at bounding box center [1420, 505] width 37 height 28
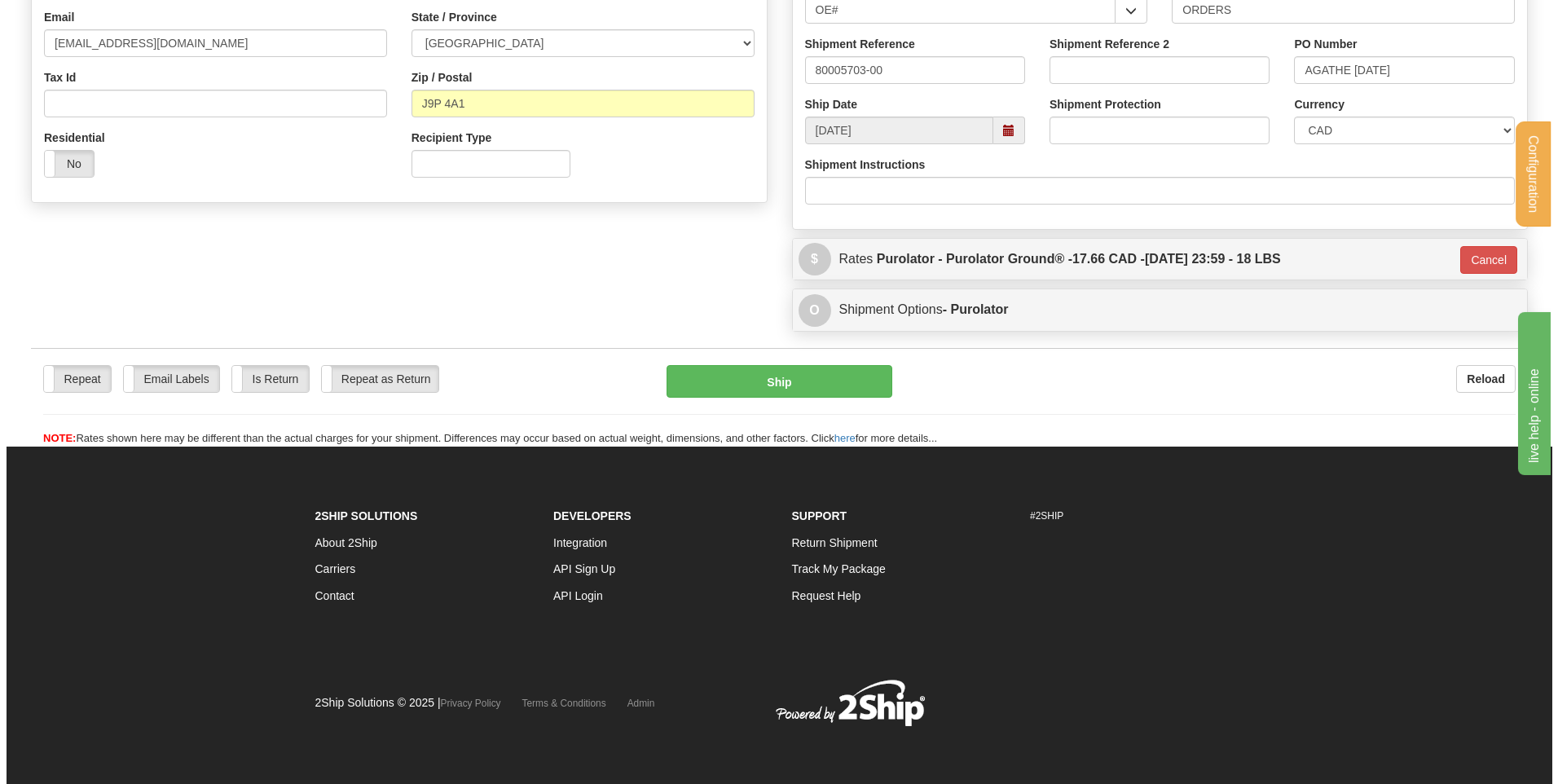
scroll to position [451, 0]
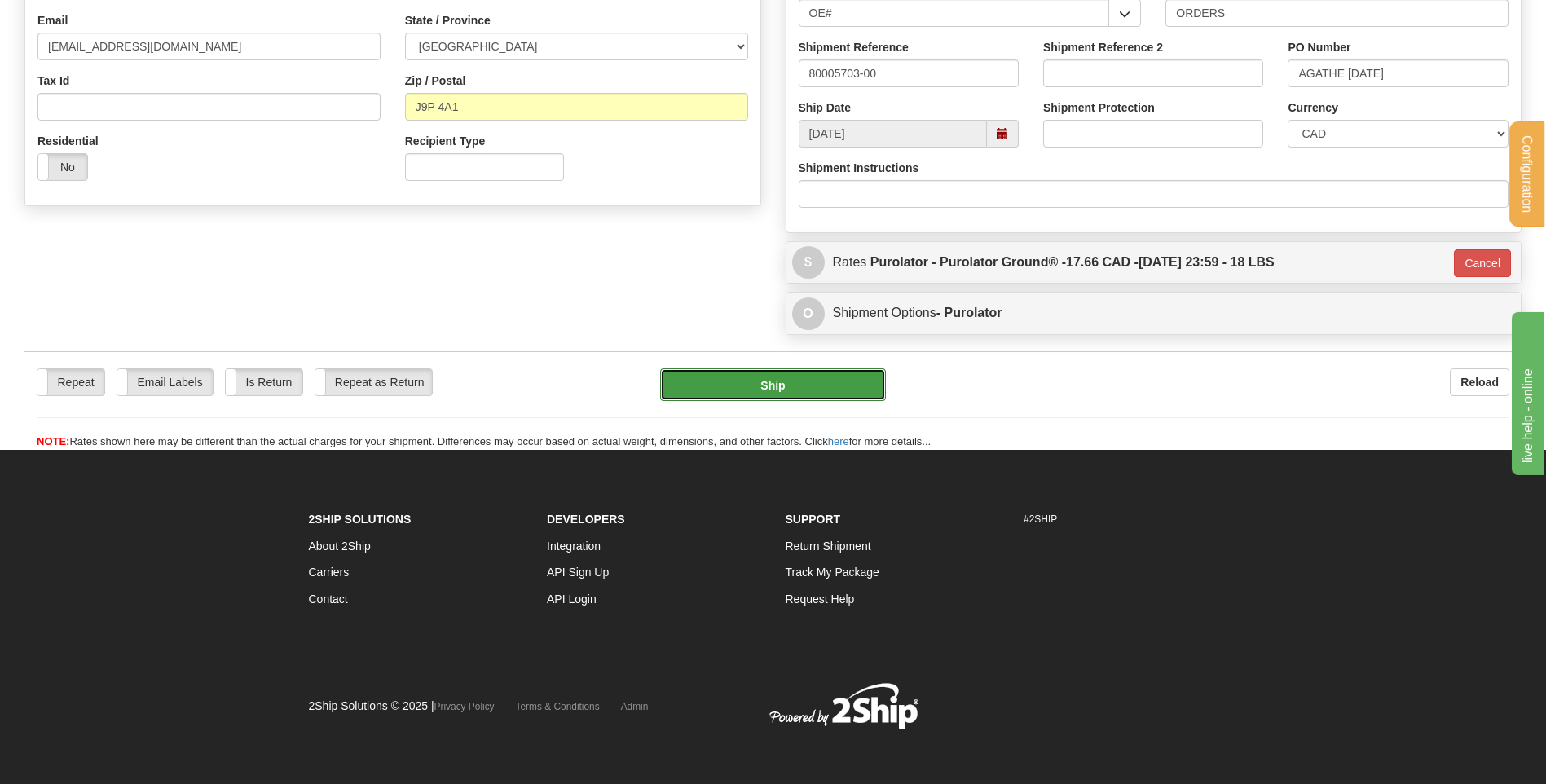
click at [796, 393] on button "Ship" at bounding box center [772, 384] width 225 height 32
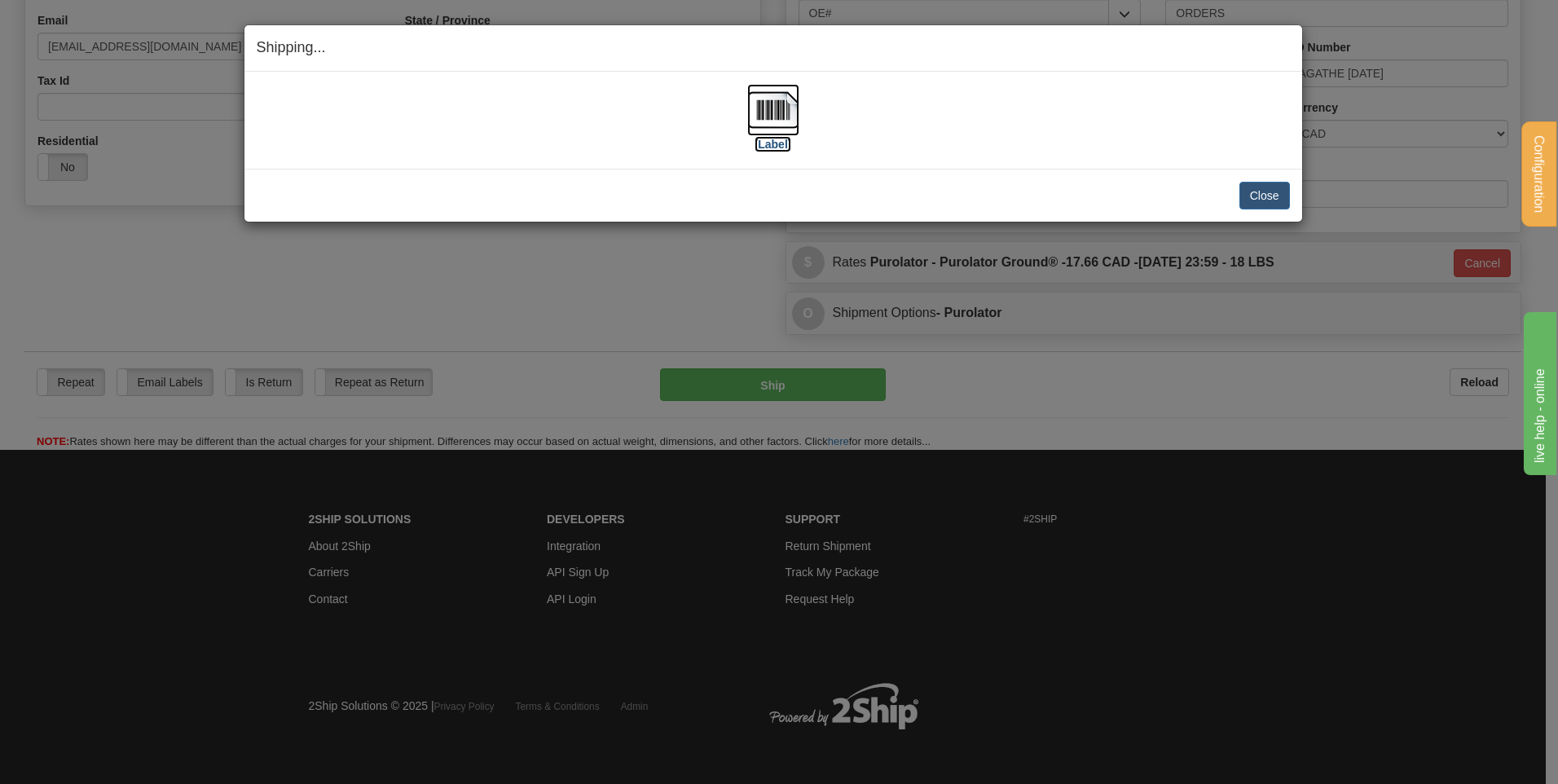
click at [793, 98] on img at bounding box center [773, 109] width 52 height 52
click at [1252, 193] on button "Close" at bounding box center [1265, 195] width 51 height 28
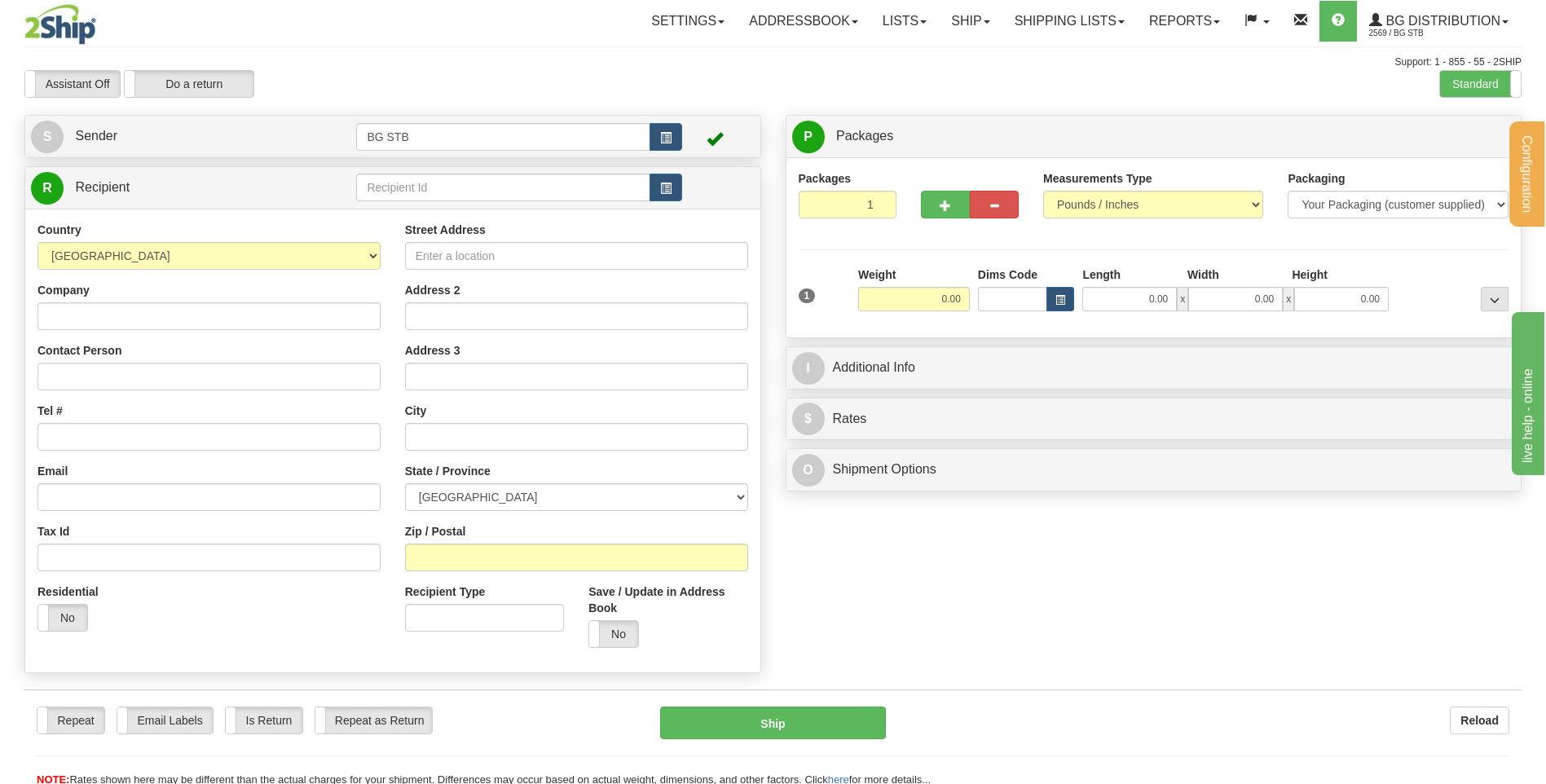
click at [517, 168] on div "R Recipient" at bounding box center [393, 188] width 735 height 42
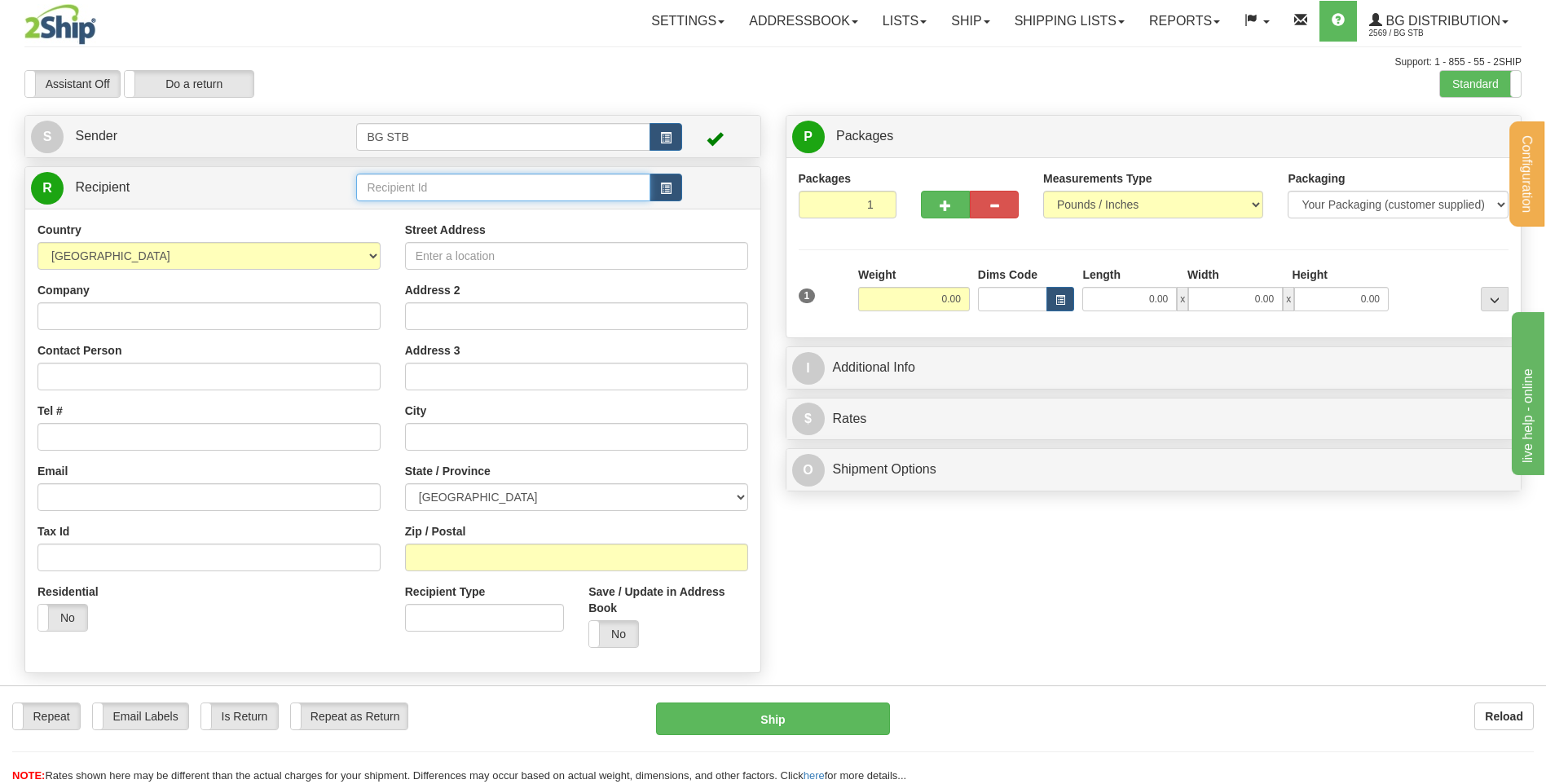
click at [517, 178] on input "text" at bounding box center [503, 188] width 294 height 28
type input "4108"
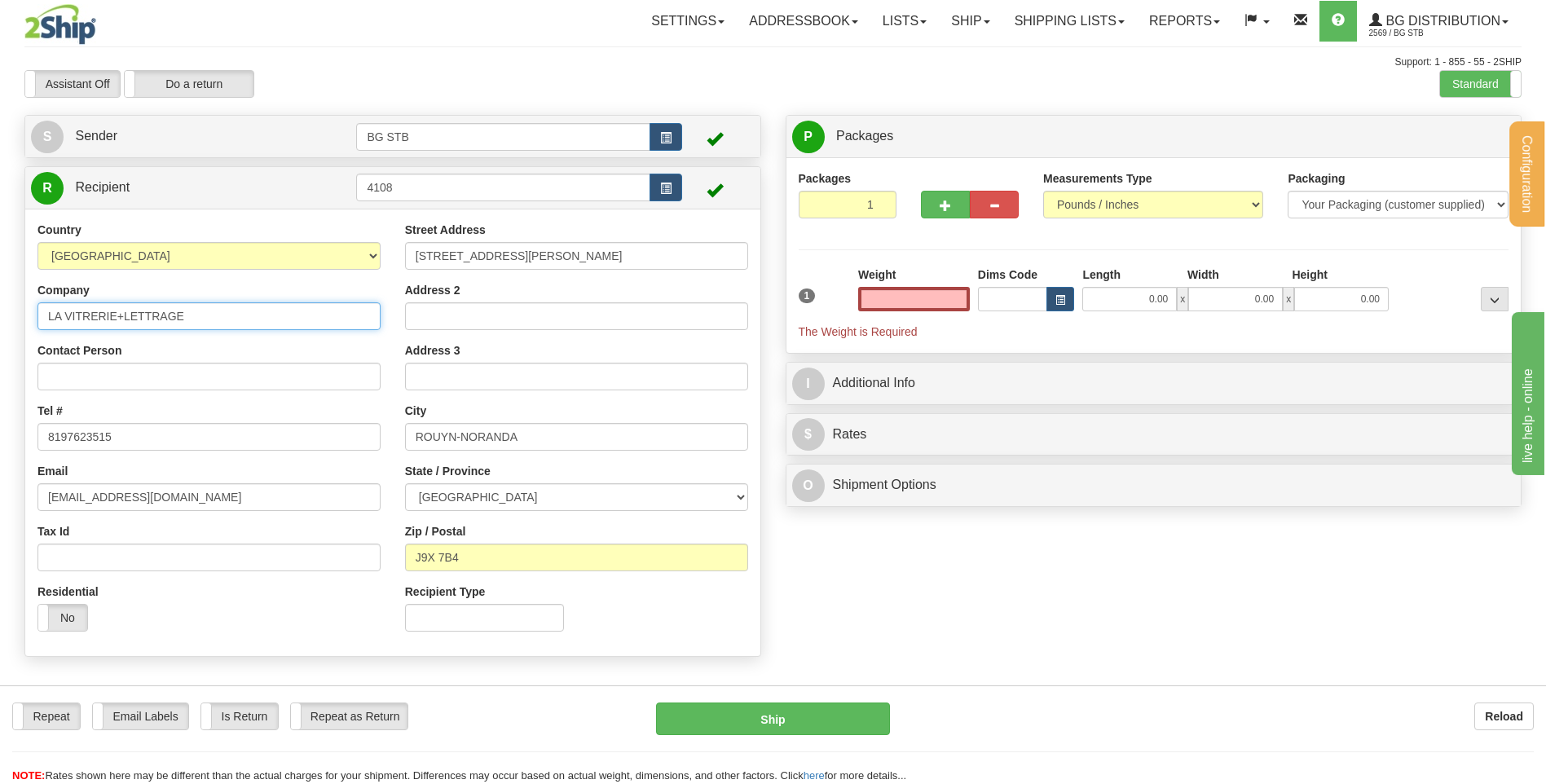
type input "0.00"
click at [121, 316] on input "LA VITRERIE+LETTRAGE" at bounding box center [209, 316] width 343 height 28
type input "LA VITRERIE ET LETTRAGE"
click at [940, 297] on input "0.00" at bounding box center [914, 299] width 112 height 25
type input "46.00"
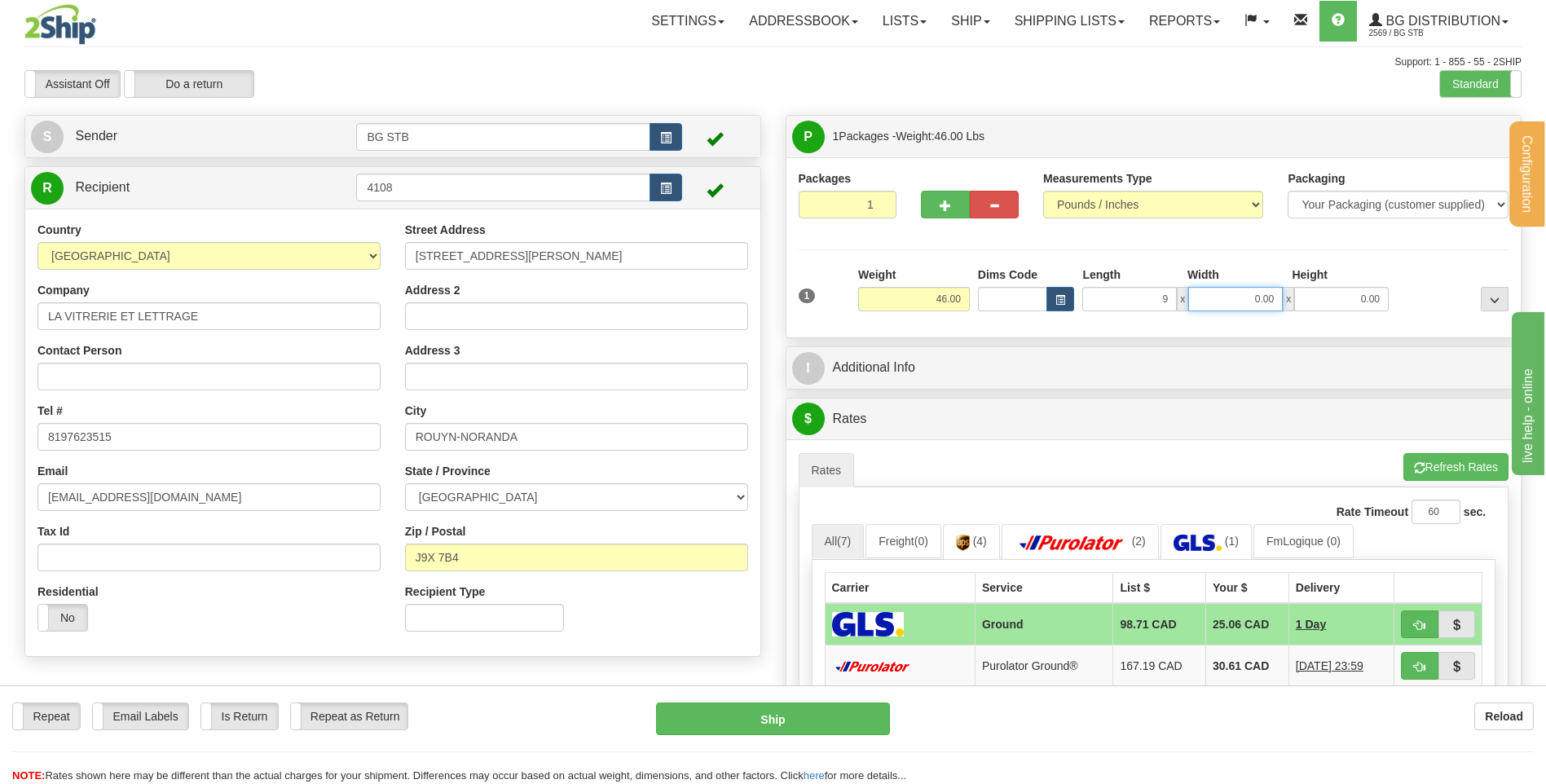
type input "9.00"
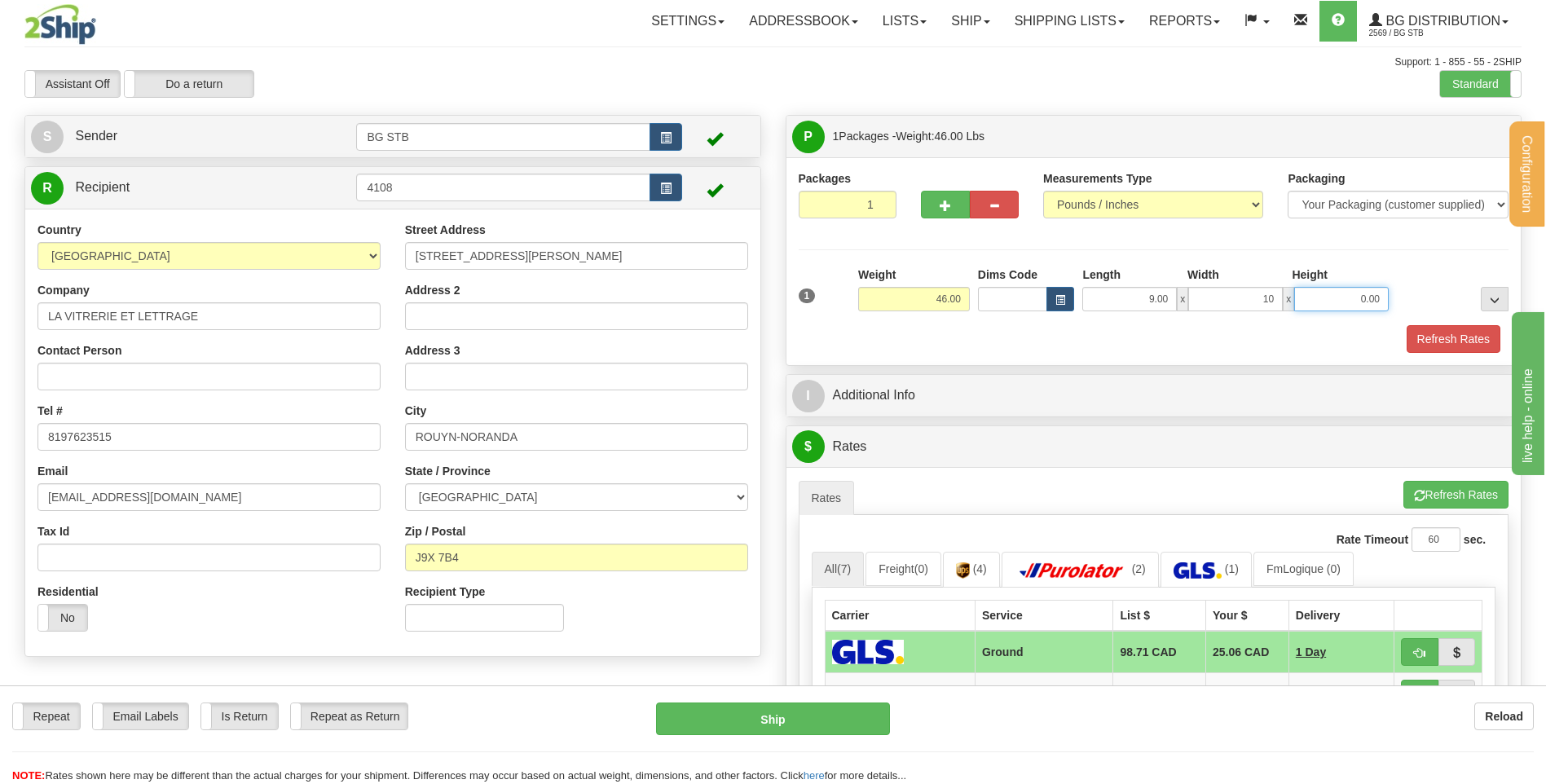
type input "10.00"
type input "14.00"
click at [950, 203] on span "button" at bounding box center [944, 205] width 11 height 10
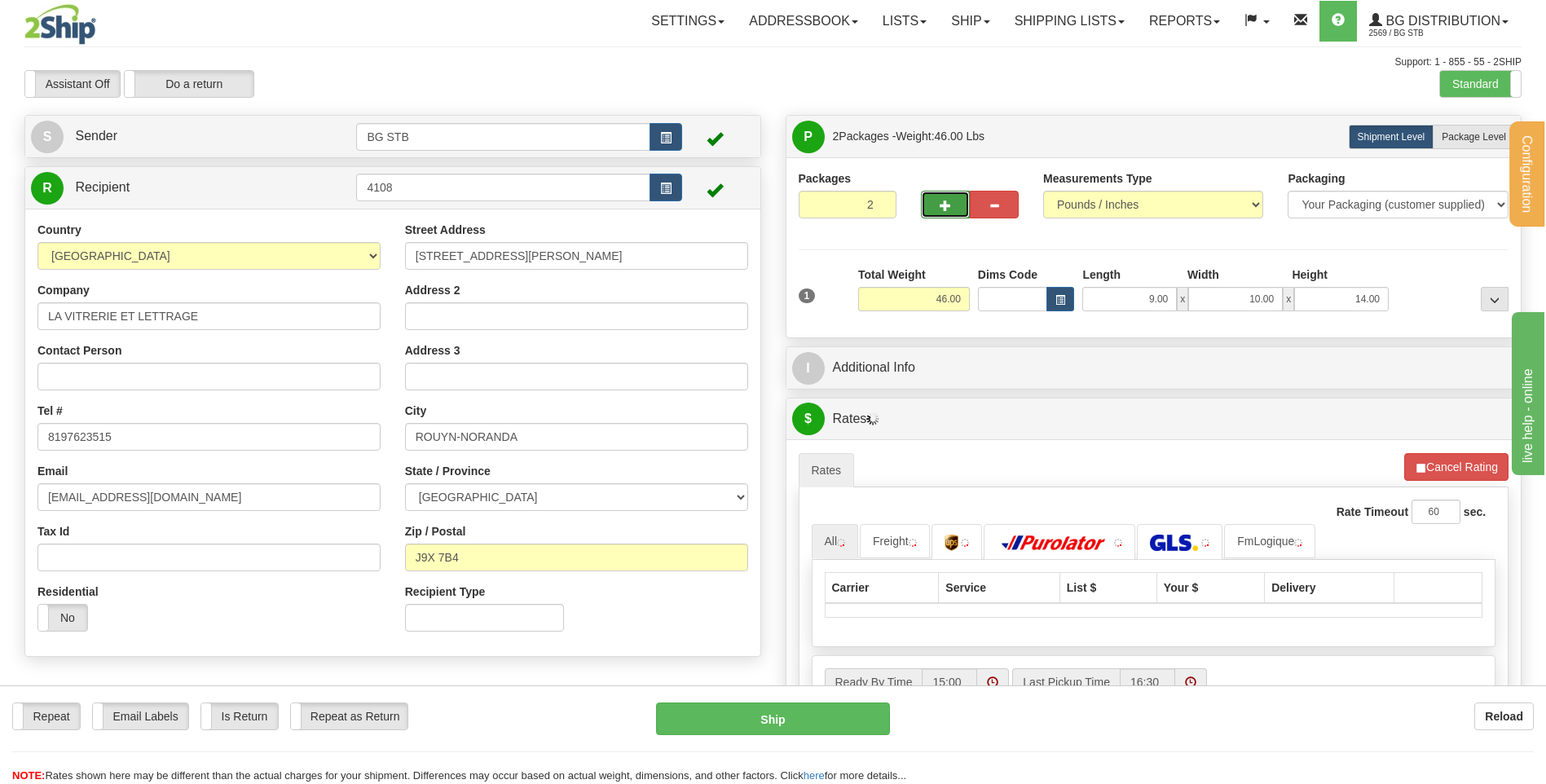
click at [941, 203] on span "button" at bounding box center [944, 205] width 11 height 10
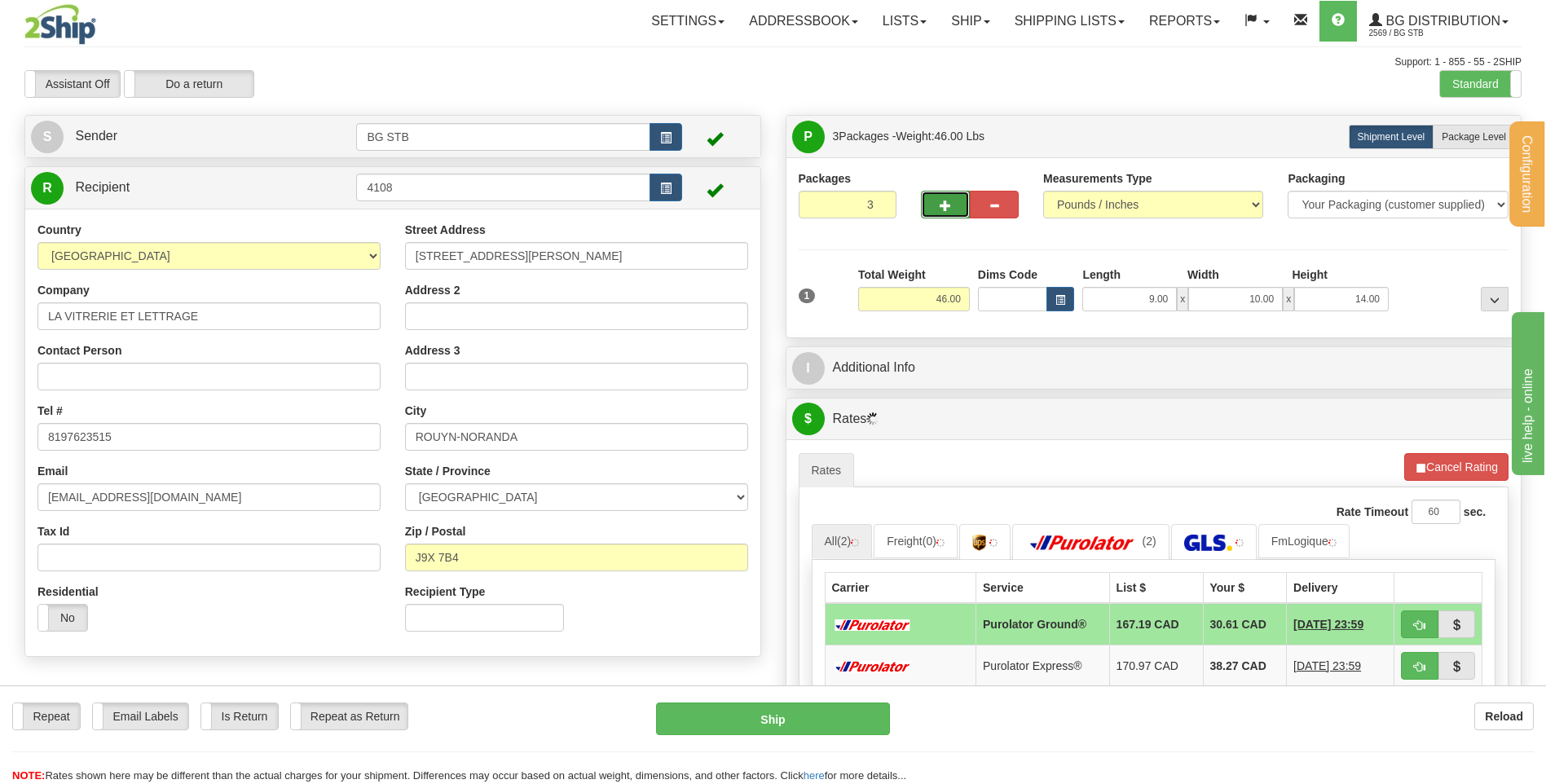
click at [941, 203] on span "button" at bounding box center [944, 205] width 11 height 10
click at [946, 205] on span "button" at bounding box center [944, 205] width 11 height 10
type input "5"
click at [1440, 131] on label "Package Level Pack.." at bounding box center [1473, 137] width 82 height 25
radio input "true"
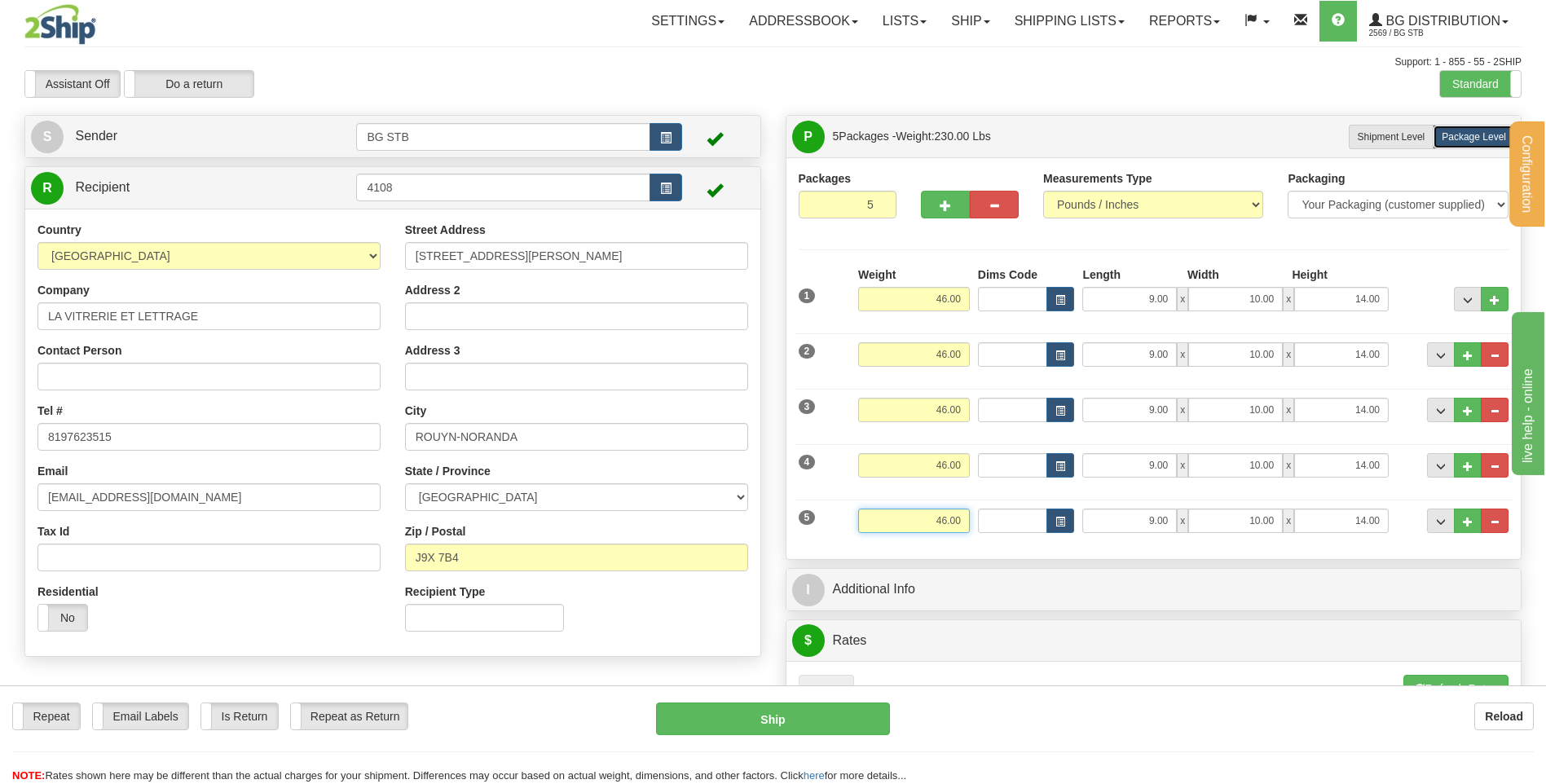
drag, startPoint x: 953, startPoint y: 514, endPoint x: 1125, endPoint y: 474, distance: 176.6
click at [1067, 487] on div "1 Weight 46.00 Dims Code" at bounding box center [1153, 406] width 710 height 280
type input "35.00"
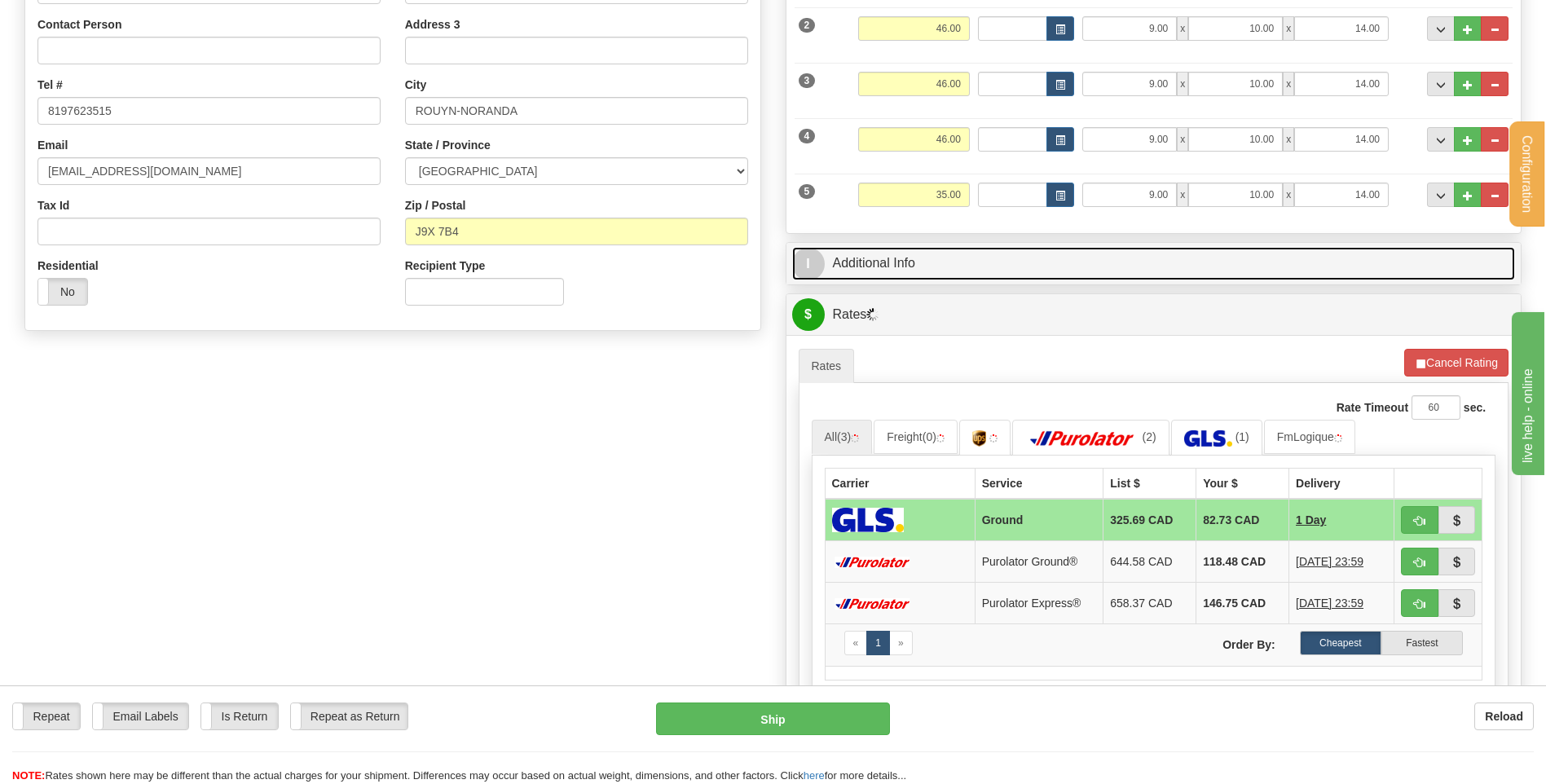
click at [895, 271] on link "I Additional Info" at bounding box center [1154, 263] width 724 height 33
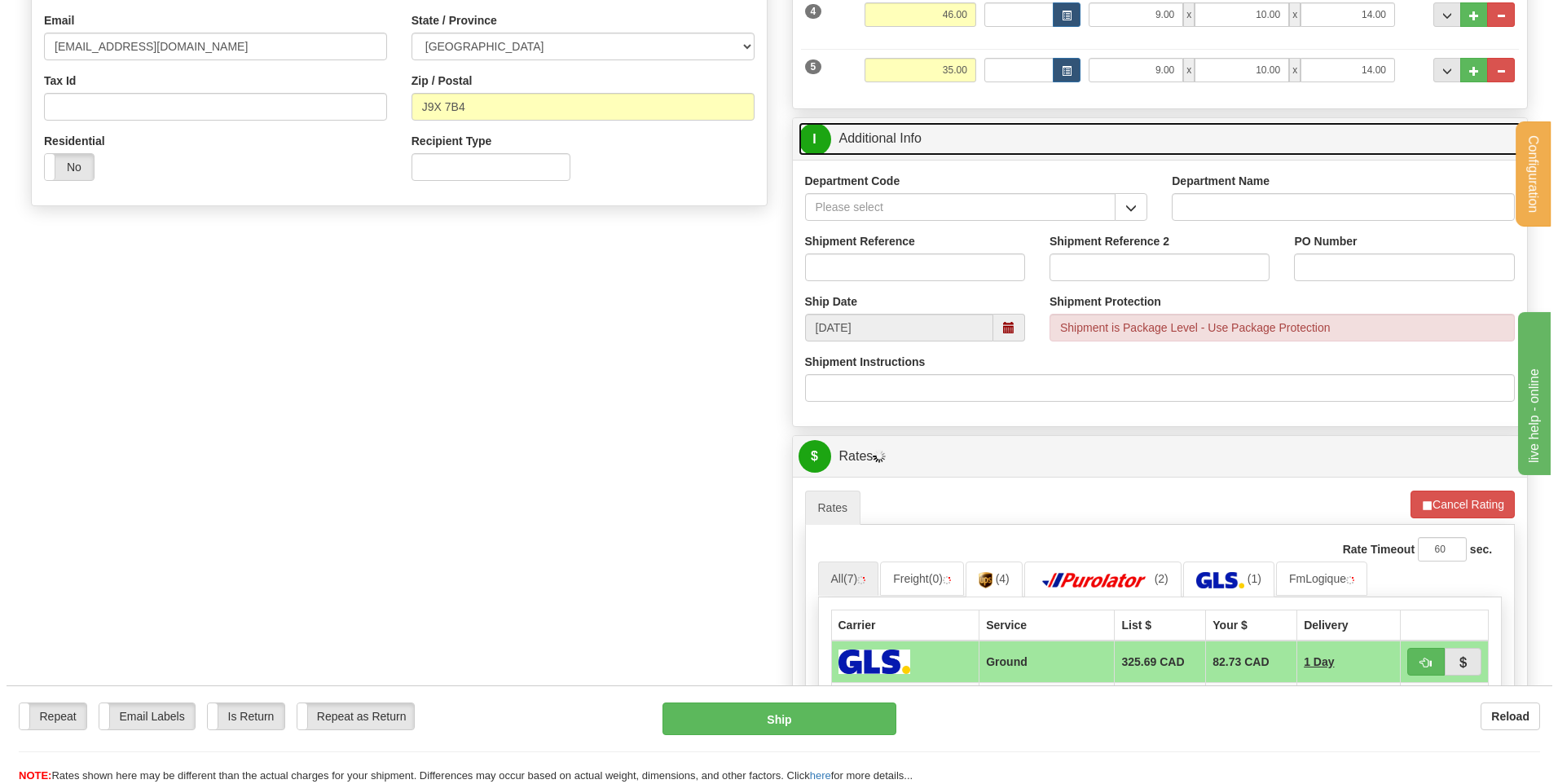
scroll to position [570, 0]
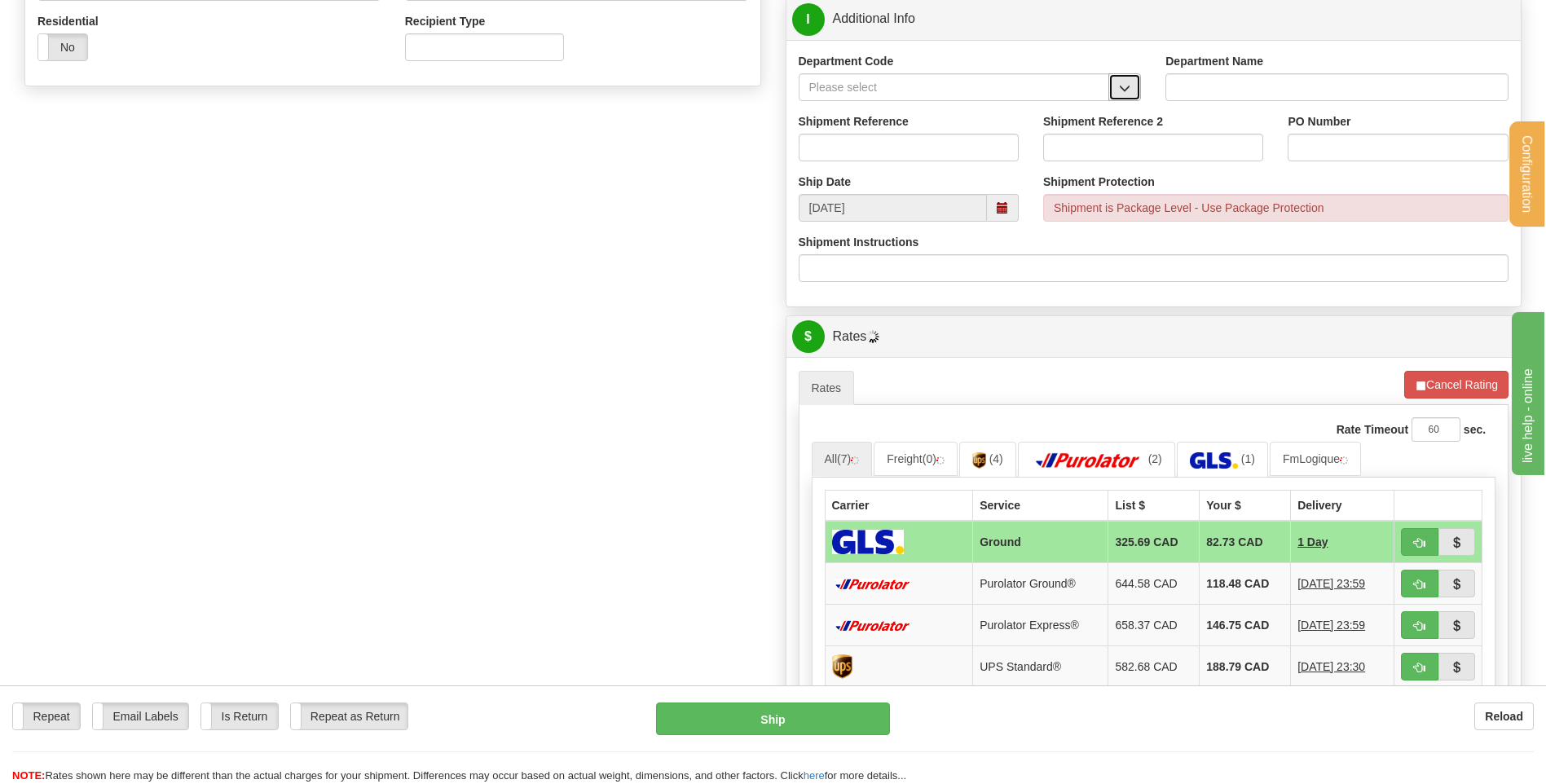
click at [1113, 98] on button "button" at bounding box center [1124, 87] width 32 height 28
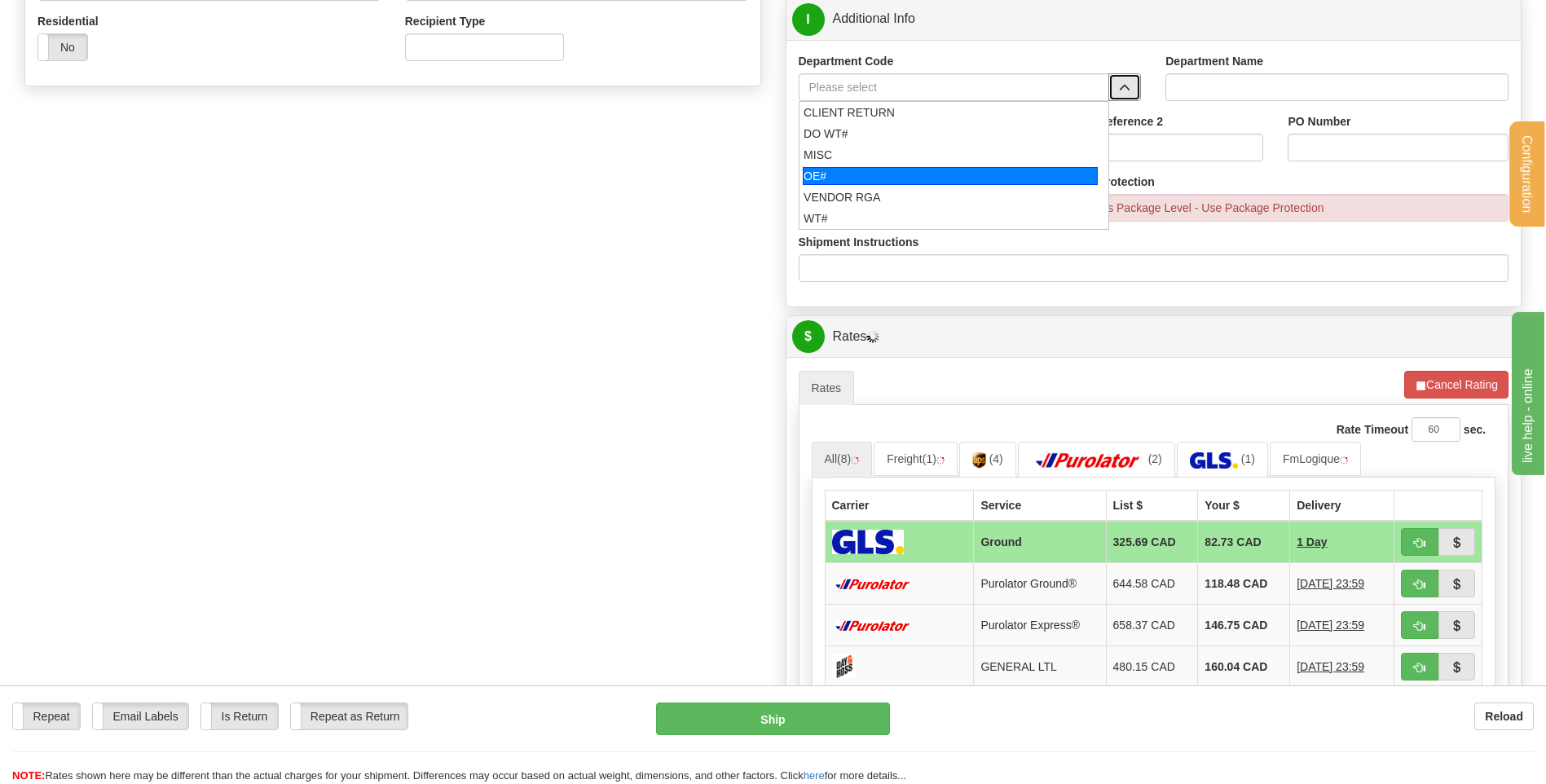
click at [832, 173] on div "OE#" at bounding box center [950, 176] width 295 height 18
type input "OE#"
type input "ORDERS"
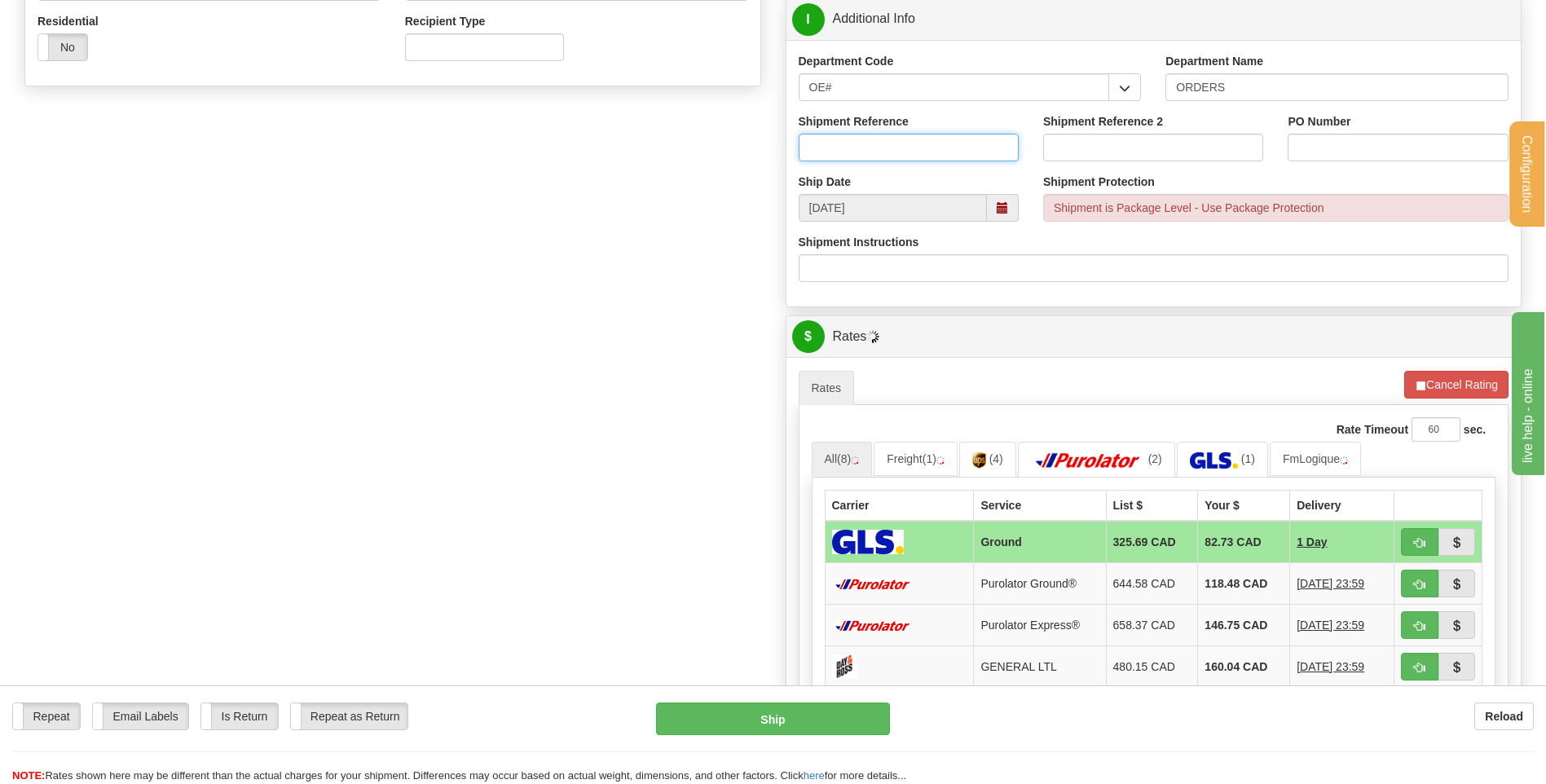
click at [848, 146] on input "Shipment Reference" at bounding box center [908, 148] width 220 height 28
click at [871, 145] on input "80005710-+00" at bounding box center [908, 148] width 220 height 28
type input "80005710-00"
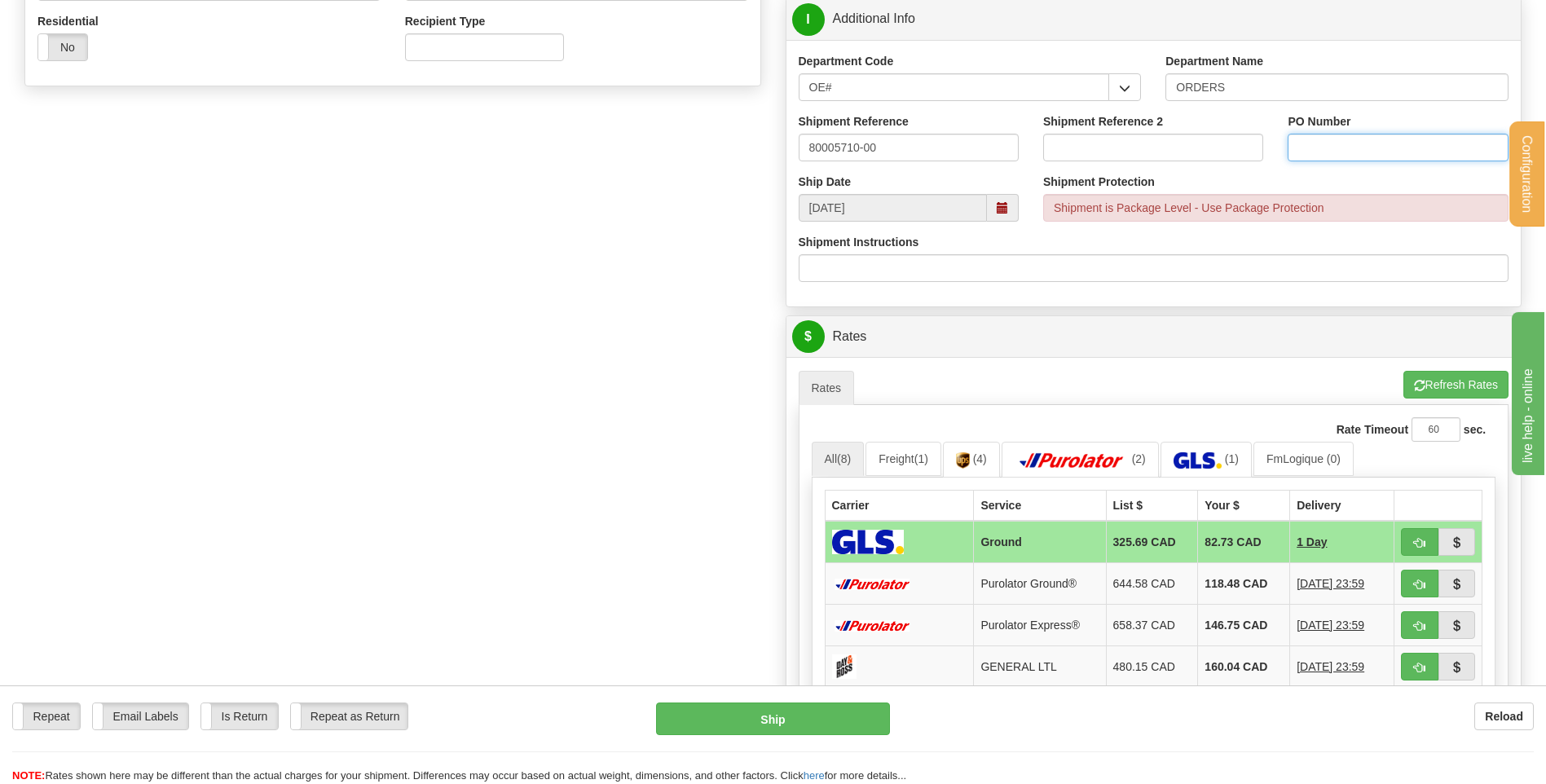
click at [1352, 147] on input "PO Number" at bounding box center [1397, 148] width 220 height 28
type input "40607"
click at [1417, 538] on span "button" at bounding box center [1419, 543] width 11 height 10
type input "1"
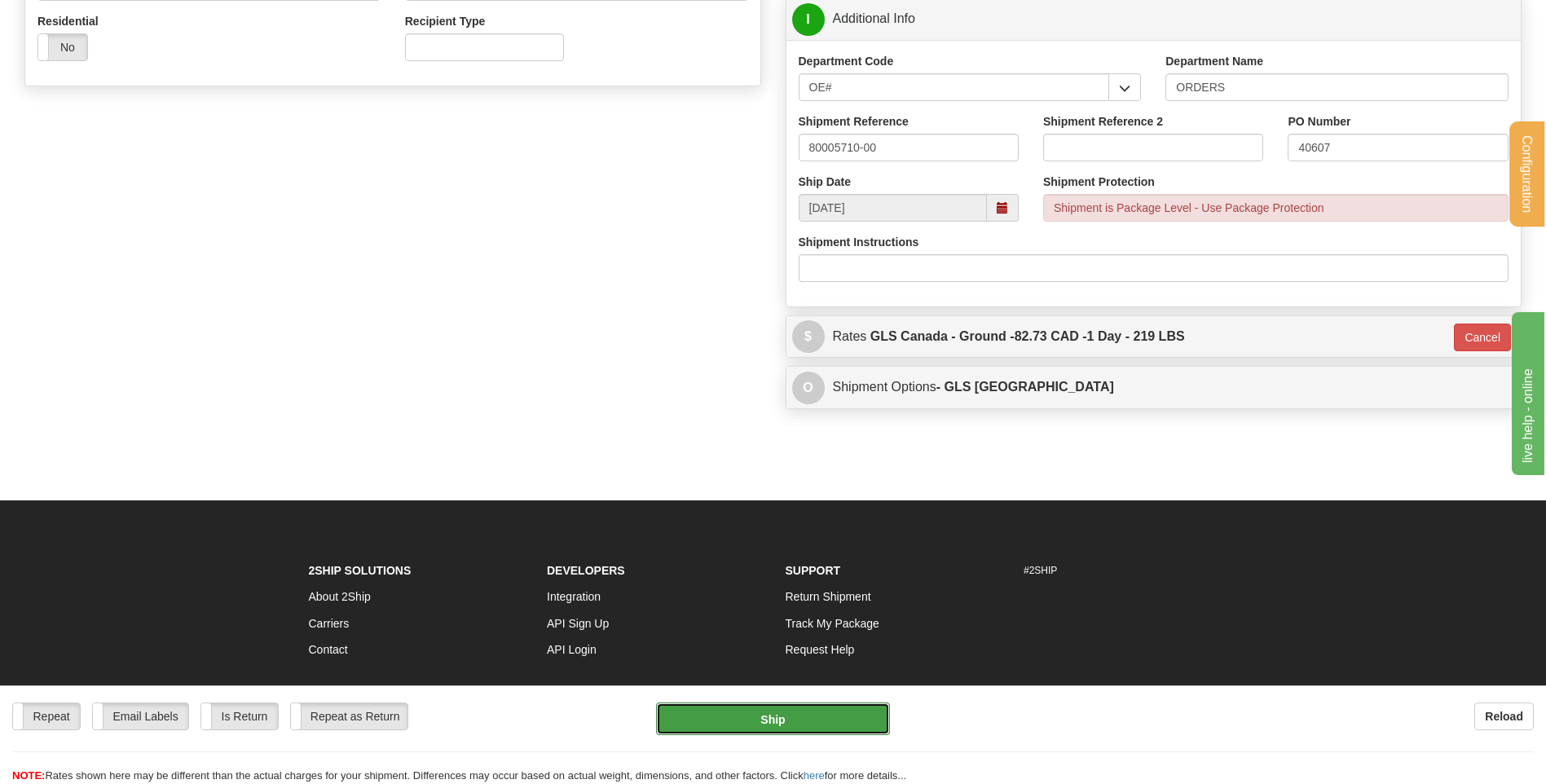
click at [776, 728] on button "Ship" at bounding box center [772, 719] width 233 height 32
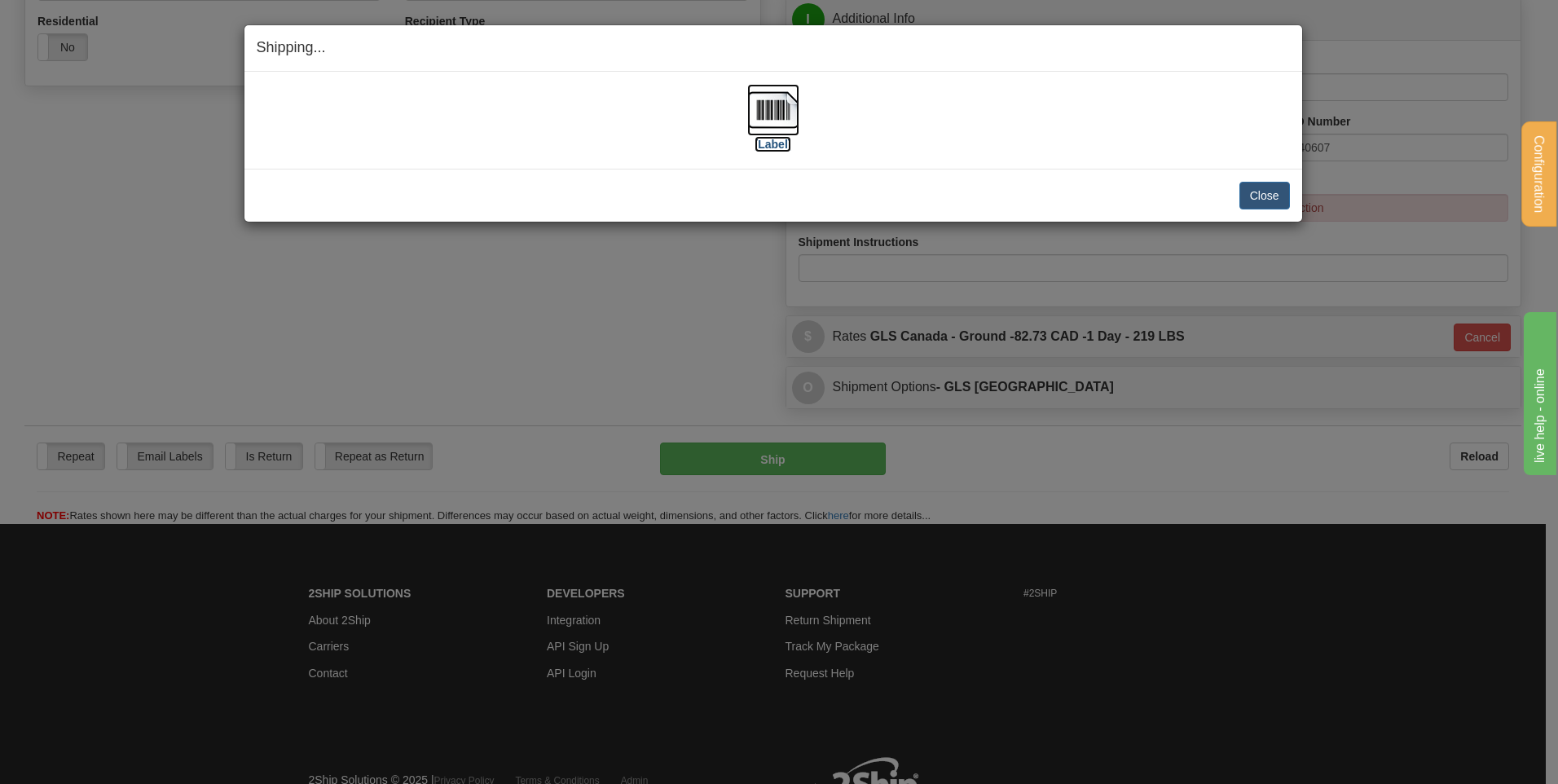
click at [772, 99] on img at bounding box center [773, 109] width 52 height 52
